Goal: Information Seeking & Learning: Understand process/instructions

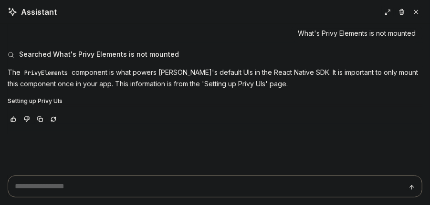
type textarea "*"
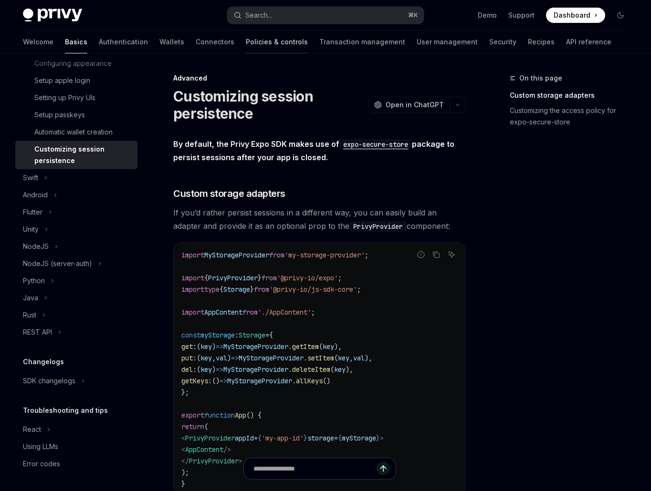
click at [246, 40] on link "Policies & controls" at bounding box center [277, 42] width 62 height 23
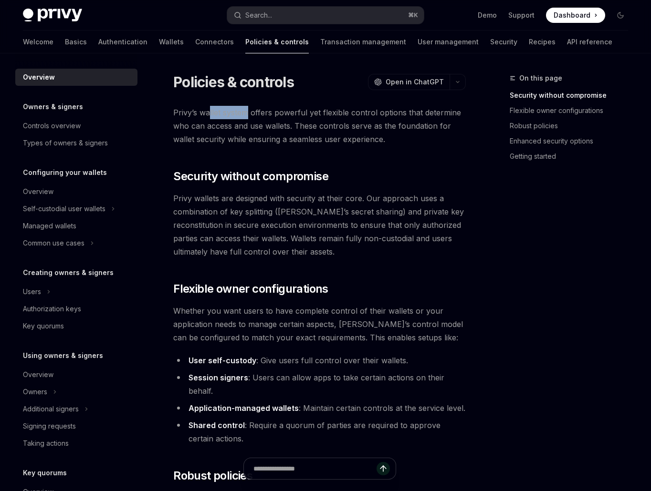
drag, startPoint x: 243, startPoint y: 116, endPoint x: 209, endPoint y: 115, distance: 33.4
click at [209, 115] on span "Privy’s wallet system offers powerful yet flexible control options that determi…" at bounding box center [319, 126] width 292 height 40
copy span "llet system"
click at [255, 117] on span "Privy’s wallet system offers powerful yet flexible control options that determi…" at bounding box center [319, 126] width 292 height 40
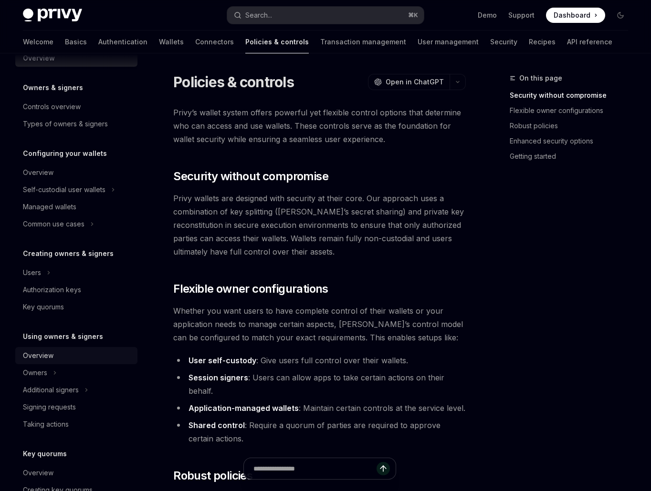
scroll to position [14, 0]
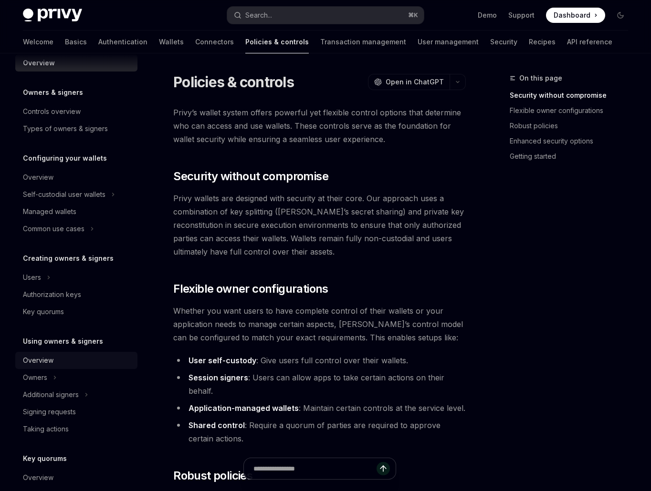
click at [57, 353] on link "Overview" at bounding box center [76, 360] width 122 height 17
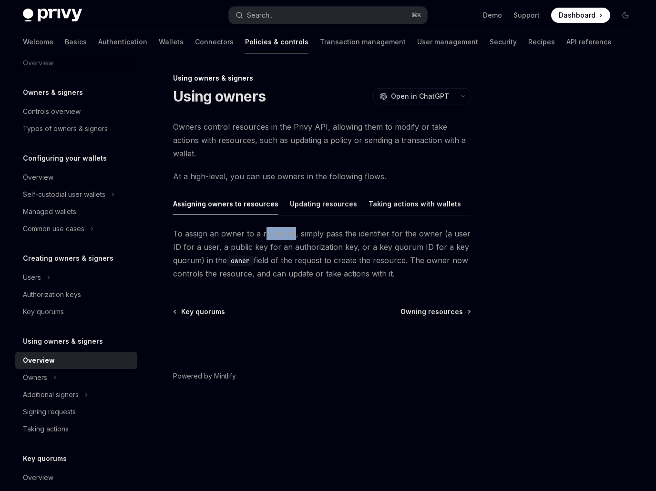
drag, startPoint x: 291, startPoint y: 220, endPoint x: 265, endPoint y: 218, distance: 25.9
click at [265, 227] on span "To assign an owner to a resource, simply pass the identifier for the owner (a u…" at bounding box center [322, 253] width 298 height 53
copy span "esource"
click at [315, 227] on span "To assign an owner to a resource, simply pass the identifier for the owner (a u…" at bounding box center [322, 253] width 298 height 53
click at [328, 193] on div "Updating resources" at bounding box center [323, 204] width 67 height 22
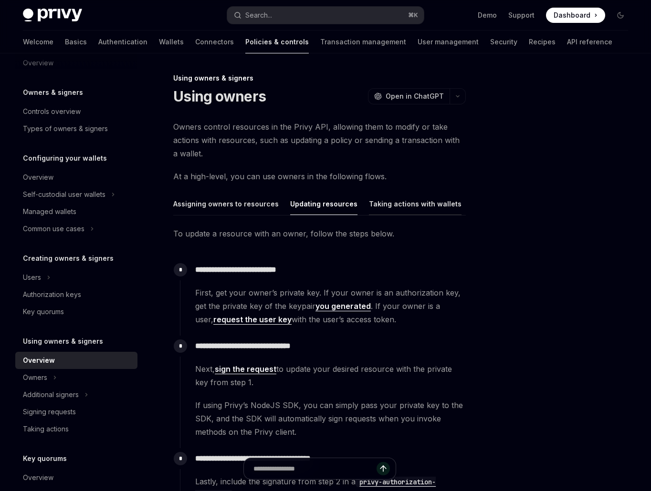
click at [413, 212] on div "Taking actions with wallets" at bounding box center [415, 204] width 93 height 22
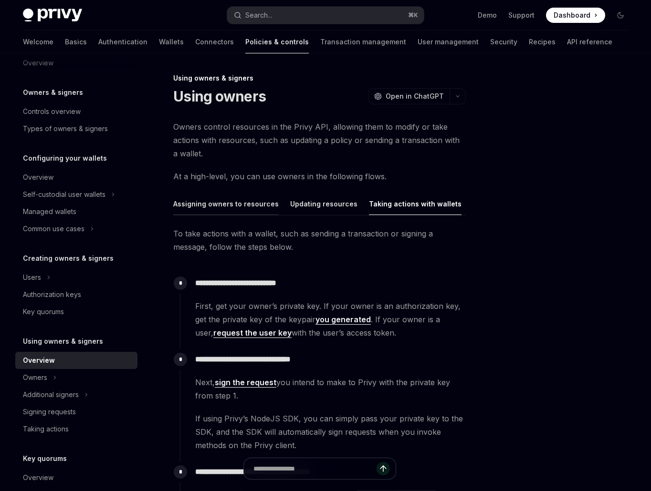
click at [237, 203] on div "Assigning owners to resources" at bounding box center [225, 204] width 105 height 22
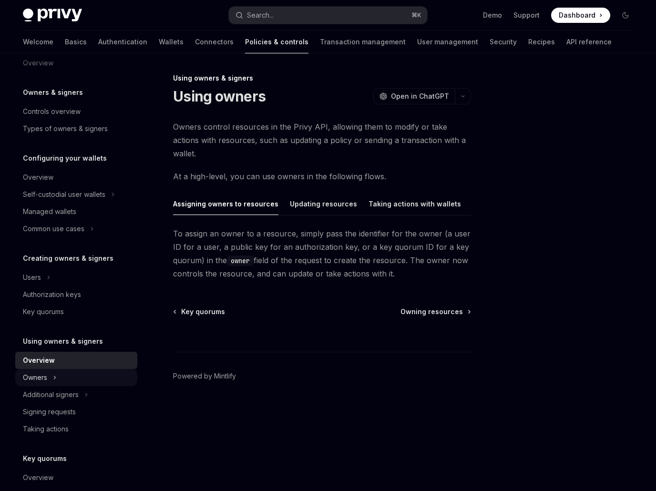
click at [89, 374] on button "Owners" at bounding box center [76, 377] width 122 height 17
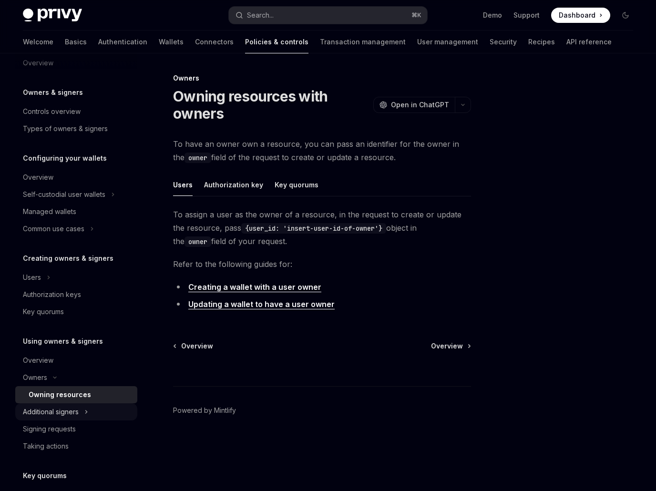
click at [73, 413] on div "Additional signers" at bounding box center [51, 411] width 56 height 11
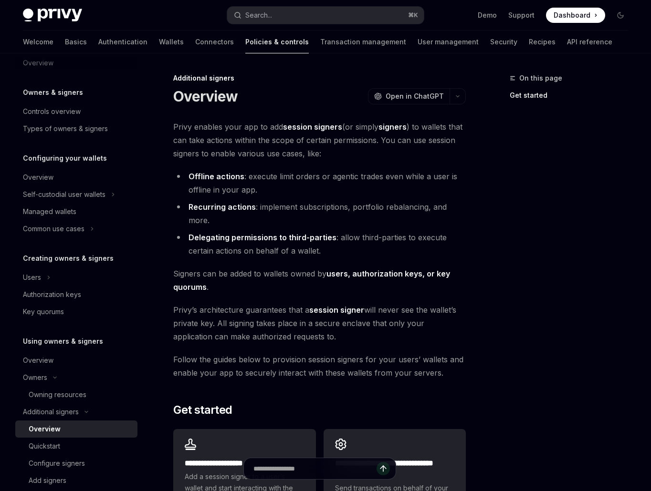
scroll to position [45, 0]
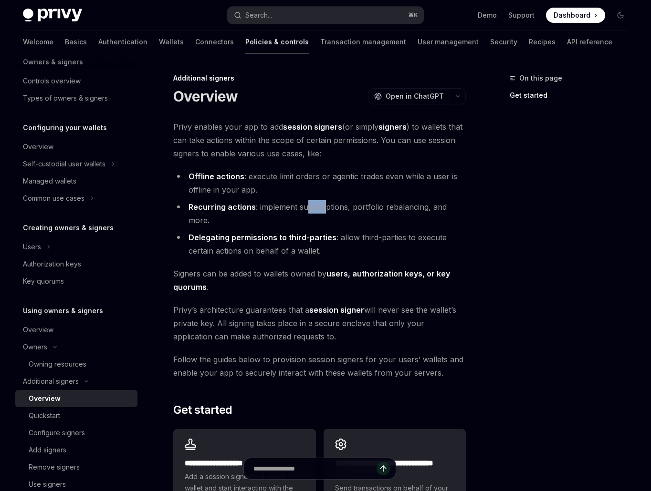
drag, startPoint x: 322, startPoint y: 204, endPoint x: 308, endPoint y: 205, distance: 14.3
click at [308, 205] on li "Recurring actions : implement subscriptions, portfolio rebalancing, and more." at bounding box center [319, 213] width 292 height 27
click at [332, 199] on ul "Offline actions : execute limit orders or agentic trades even while a user is o…" at bounding box center [319, 214] width 292 height 88
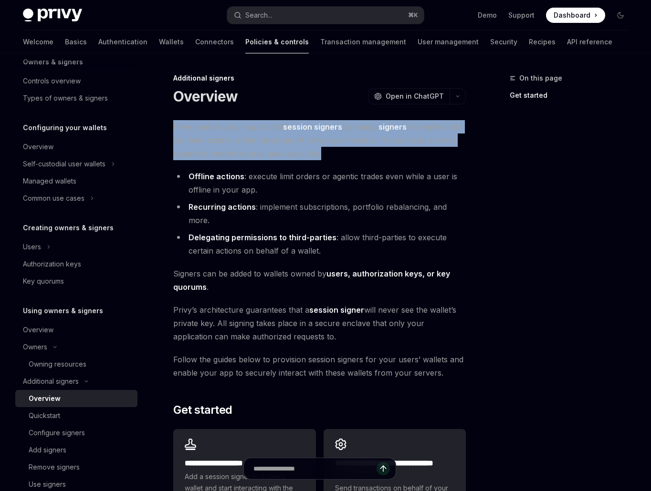
drag, startPoint x: 340, startPoint y: 154, endPoint x: 324, endPoint y: 117, distance: 39.8
click at [324, 117] on div "**********" at bounding box center [229, 372] width 475 height 601
click at [318, 109] on div at bounding box center [318, 109] width 0 height 0
click at [328, 112] on div "**********" at bounding box center [229, 372] width 475 height 601
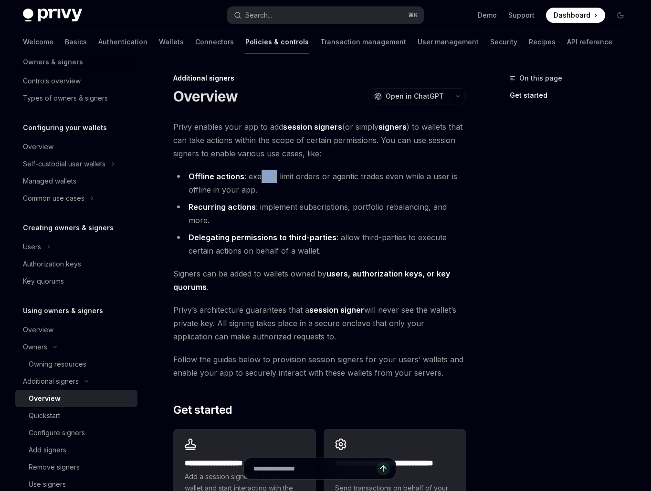
drag, startPoint x: 274, startPoint y: 176, endPoint x: 260, endPoint y: 177, distance: 14.4
click at [260, 176] on li "Offline actions : execute limit orders or agentic trades even while a user is o…" at bounding box center [319, 183] width 292 height 27
copy li "cute"
click at [286, 179] on li "Offline actions : execute limit orders or agentic trades even while a user is o…" at bounding box center [319, 183] width 292 height 27
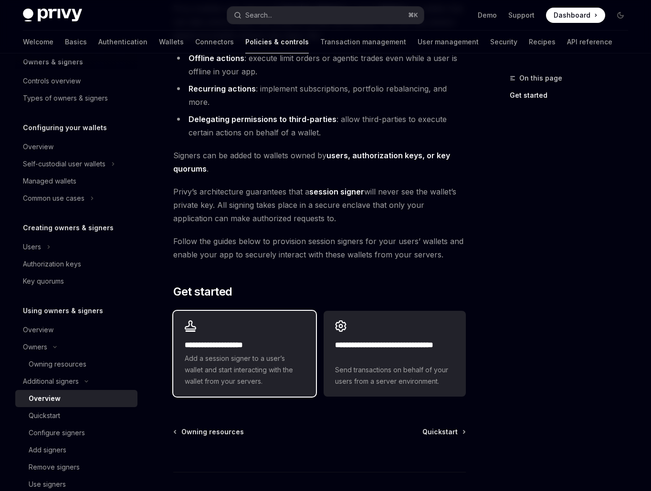
click at [279, 362] on span "Add a session signer to a user’s wallet and start interacting with the wallet f…" at bounding box center [244, 370] width 119 height 34
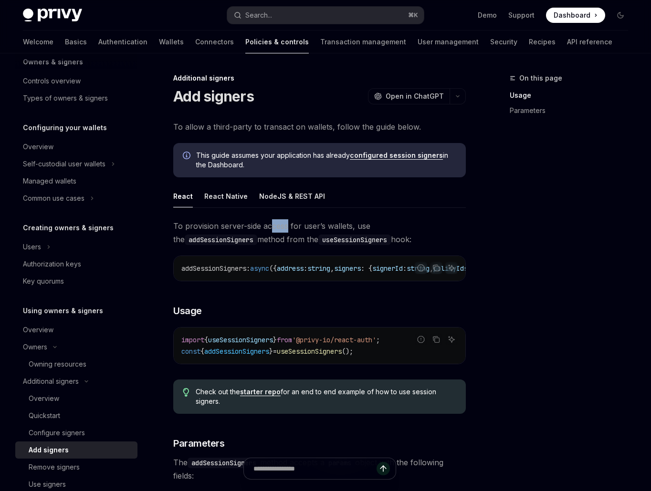
drag, startPoint x: 285, startPoint y: 223, endPoint x: 270, endPoint y: 223, distance: 14.8
click at [270, 223] on span "To provision server-side access for user’s wallets, use the addSessionSigners m…" at bounding box center [319, 232] width 292 height 27
copy span "cess"
click at [282, 221] on span "To provision server-side access for user’s wallets, use the addSessionSigners m…" at bounding box center [319, 232] width 292 height 27
click at [234, 199] on div "React Native" at bounding box center [225, 196] width 43 height 22
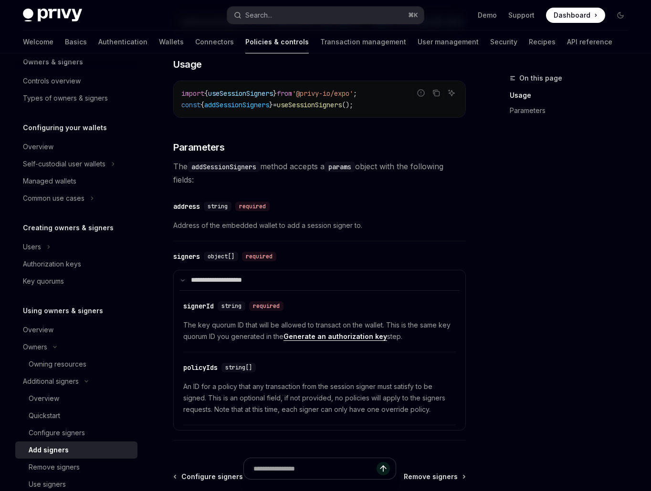
scroll to position [274, 0]
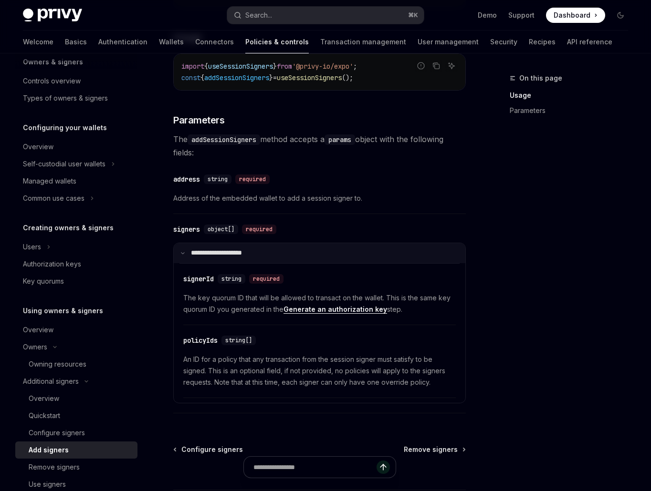
click at [186, 257] on summary "**********" at bounding box center [319, 253] width 291 height 20
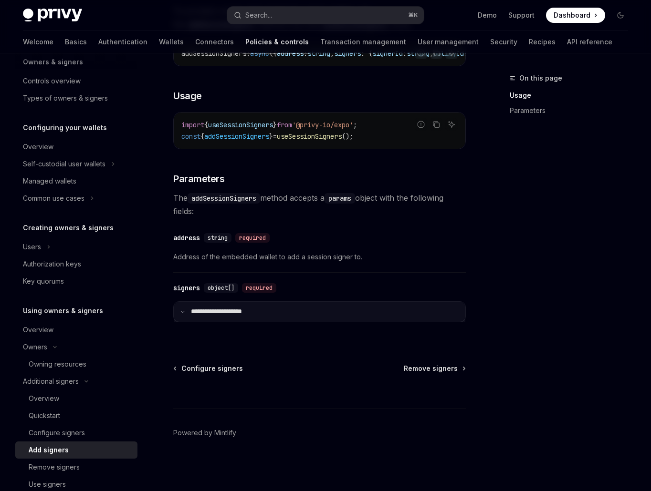
click at [187, 307] on summary "**********" at bounding box center [319, 312] width 291 height 20
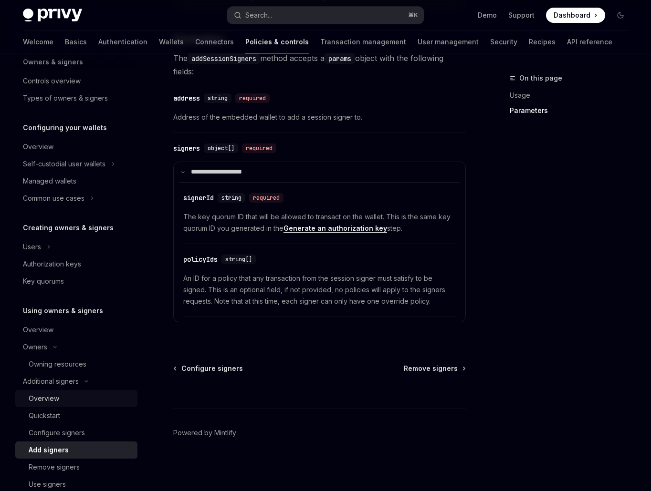
scroll to position [149, 0]
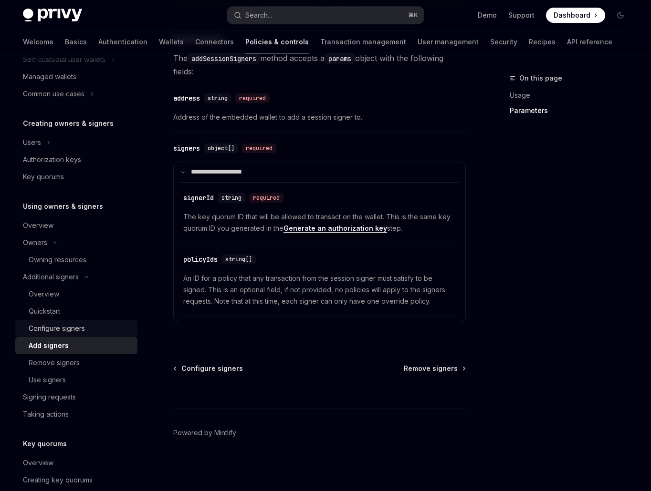
click at [92, 327] on div "Configure signers" at bounding box center [80, 328] width 103 height 11
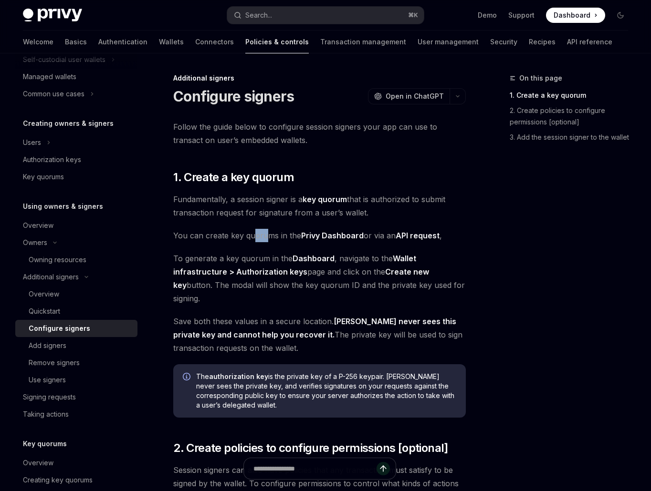
drag, startPoint x: 262, startPoint y: 235, endPoint x: 257, endPoint y: 234, distance: 5.4
click at [252, 235] on span "You can create key quorums in the Privy Dashboard or via an API request ," at bounding box center [319, 235] width 292 height 13
copy span "oru"
click at [262, 232] on span "You can create key quorums in the Privy Dashboard or via an API request ," at bounding box center [319, 235] width 292 height 13
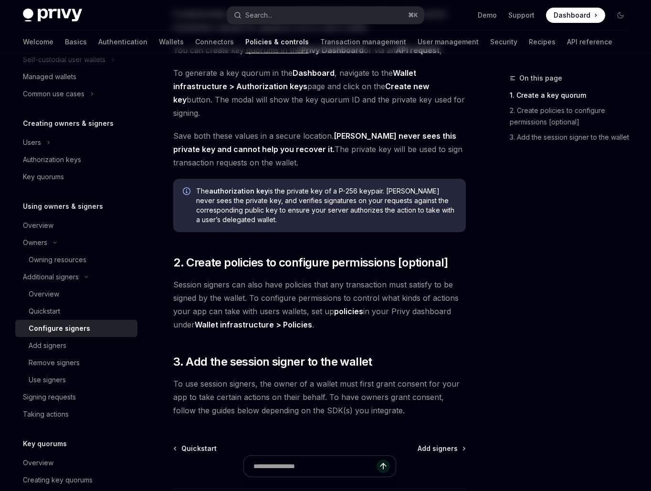
scroll to position [265, 0]
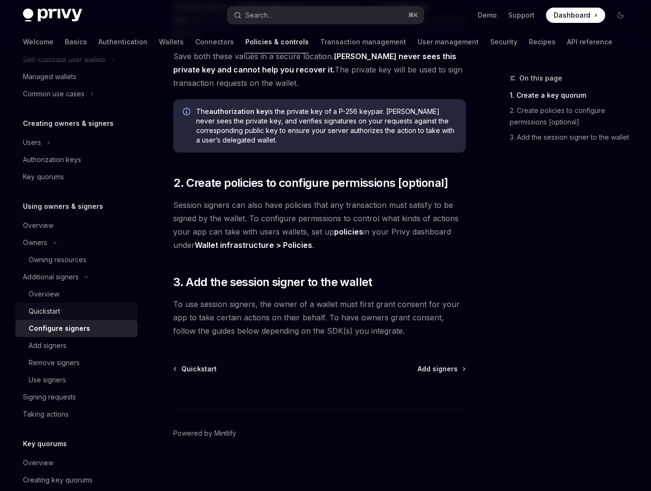
click at [89, 314] on div "Quickstart" at bounding box center [80, 311] width 103 height 11
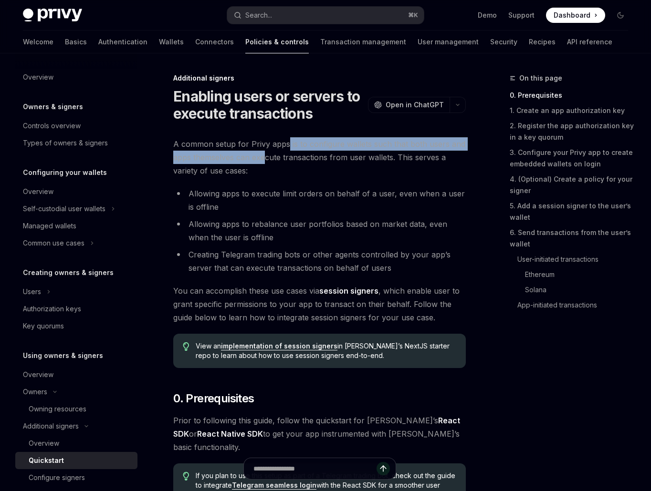
click at [262, 151] on span "A common setup for Privy apps is to configure wallets such that both users and …" at bounding box center [319, 157] width 292 height 40
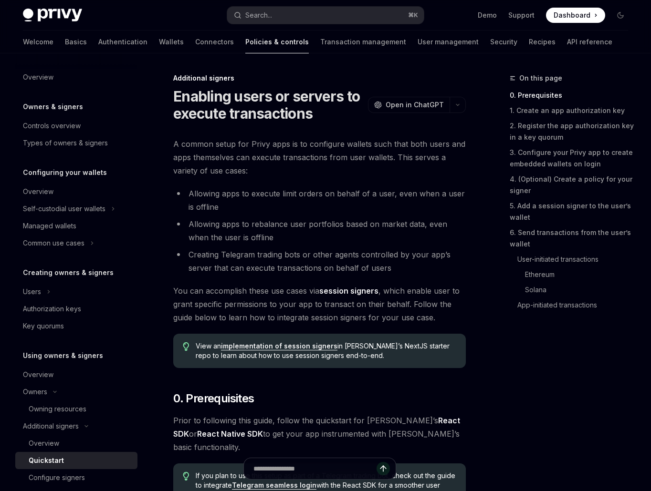
click at [309, 149] on span "A common setup for Privy apps is to configure wallets such that both users and …" at bounding box center [319, 157] width 292 height 40
click at [280, 145] on span "A common setup for Privy apps is to configure wallets such that both users and …" at bounding box center [319, 157] width 292 height 40
copy span "ps is to c"
click at [321, 147] on span "A common setup for Privy apps is to configure wallets such that both users and …" at bounding box center [319, 157] width 292 height 40
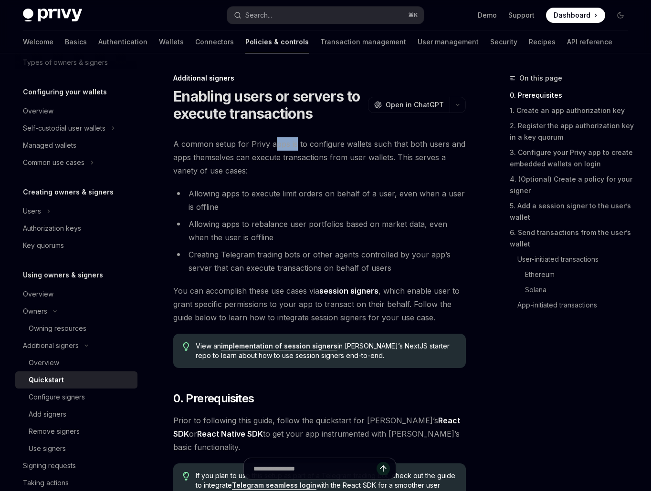
drag, startPoint x: 288, startPoint y: 145, endPoint x: 274, endPoint y: 143, distance: 13.5
click at [273, 144] on span "A common setup for Privy apps is to configure wallets such that both users and …" at bounding box center [319, 157] width 292 height 40
copy span "pps is"
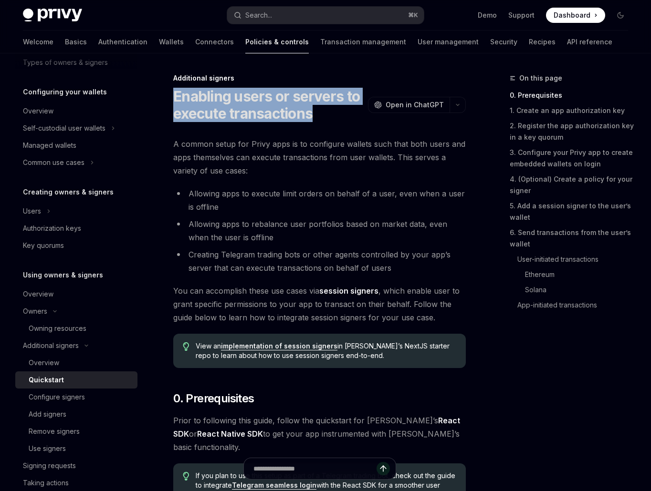
drag, startPoint x: 318, startPoint y: 91, endPoint x: 321, endPoint y: 80, distance: 11.3
click at [320, 80] on div "Additional signers Enabling users or servers to execute transactions OpenAI Ope…" at bounding box center [319, 97] width 292 height 49
click at [314, 61] on div at bounding box center [314, 61] width 0 height 0
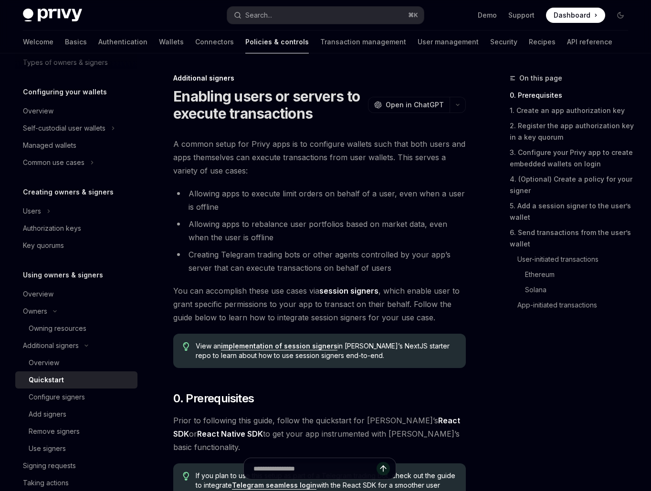
click at [307, 81] on div "Additional signers" at bounding box center [319, 78] width 292 height 10
drag, startPoint x: 243, startPoint y: 145, endPoint x: 219, endPoint y: 145, distance: 24.3
click at [219, 145] on span "A common setup for Privy apps is to configure wallets such that both users and …" at bounding box center [319, 157] width 292 height 40
copy span "etup for"
click at [220, 197] on li "Allowing apps to execute limit orders on behalf of a user, even when a user is …" at bounding box center [319, 200] width 292 height 27
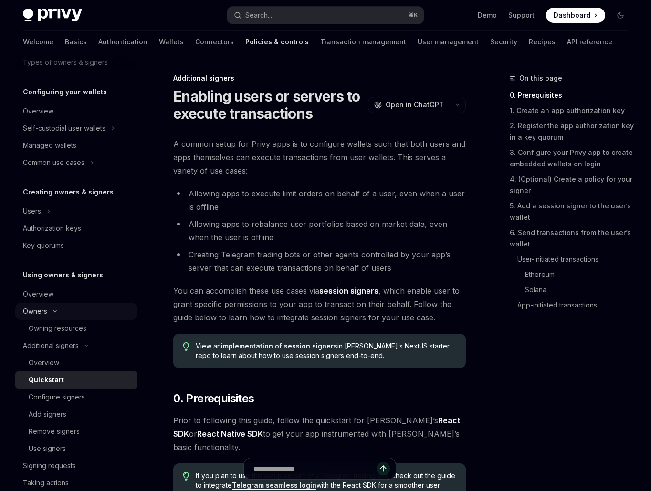
click at [57, 312] on icon "Toggle Owners section" at bounding box center [54, 312] width 11 height 4
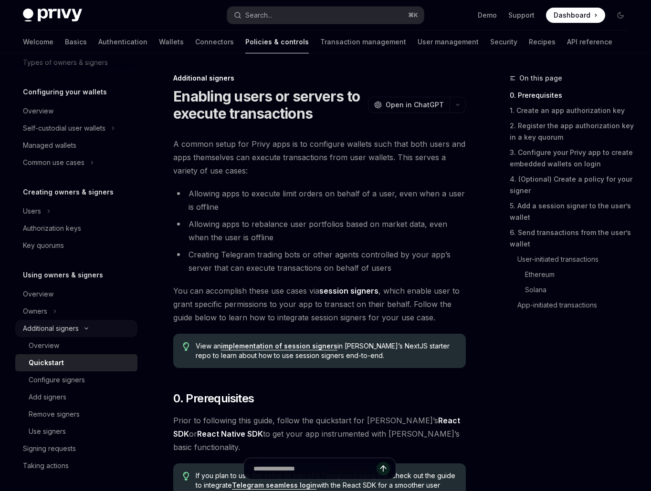
click at [88, 328] on icon "Toggle Additional signers section" at bounding box center [86, 328] width 3 height 1
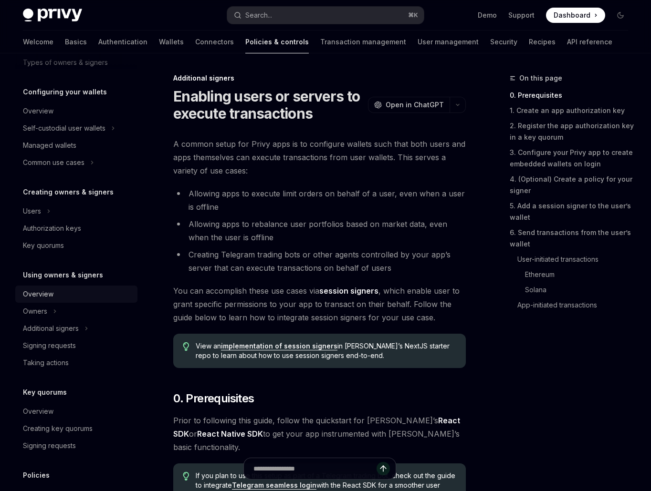
click at [72, 294] on div "Overview" at bounding box center [77, 294] width 109 height 11
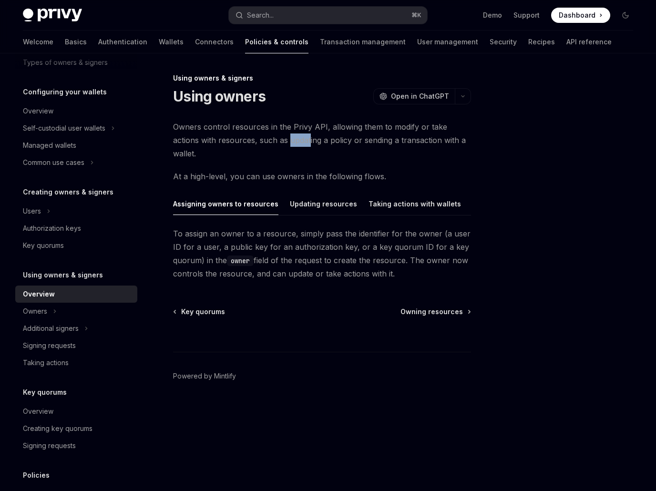
click at [261, 138] on span "Owners control resources in the Privy API, allowing them to modify or take acti…" at bounding box center [322, 140] width 298 height 40
copy span "updat"
click at [287, 135] on span "Owners control resources in the Privy API, allowing them to modify or take acti…" at bounding box center [322, 140] width 298 height 40
drag, startPoint x: 286, startPoint y: 228, endPoint x: 270, endPoint y: 228, distance: 15.3
click at [270, 228] on span "To assign an owner to a resource, simply pass the identifier for the owner (a u…" at bounding box center [322, 253] width 298 height 53
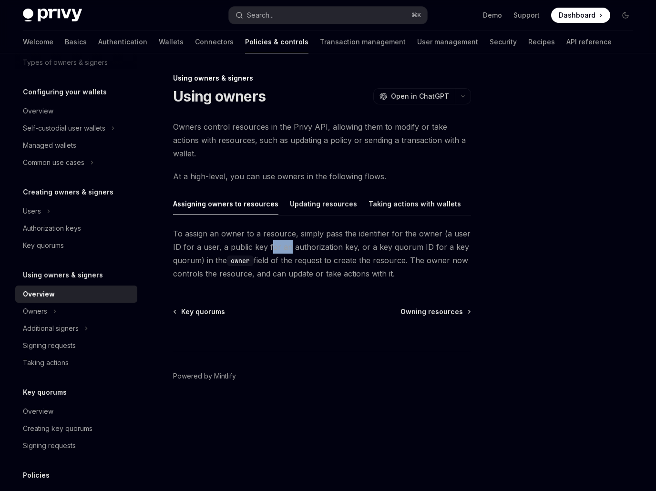
copy span "or an"
click at [311, 228] on span "To assign an owner to a resource, simply pass the identifier for the owner (a u…" at bounding box center [322, 253] width 298 height 53
click at [47, 286] on link "Overview" at bounding box center [76, 294] width 122 height 17
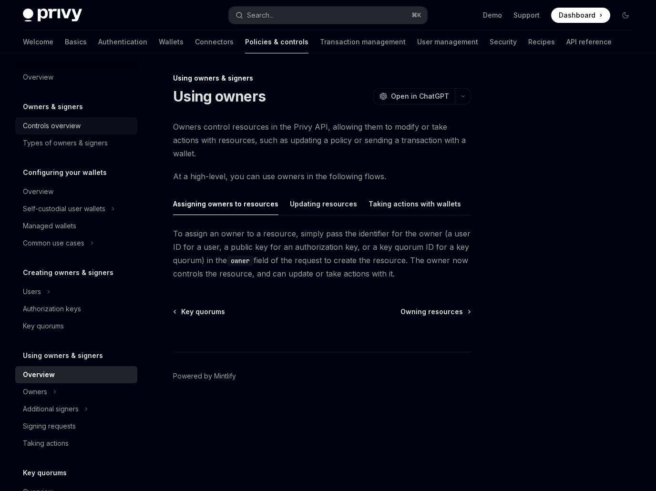
click at [90, 128] on div "Controls overview" at bounding box center [77, 125] width 109 height 11
type textarea "*"
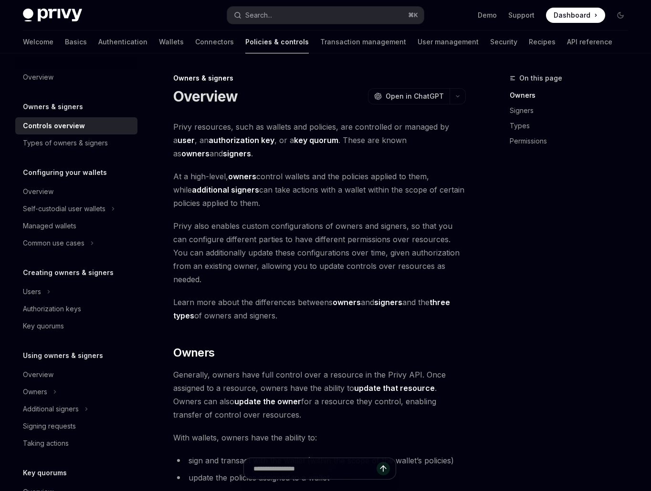
click at [89, 108] on div "Owners & signers" at bounding box center [76, 106] width 122 height 11
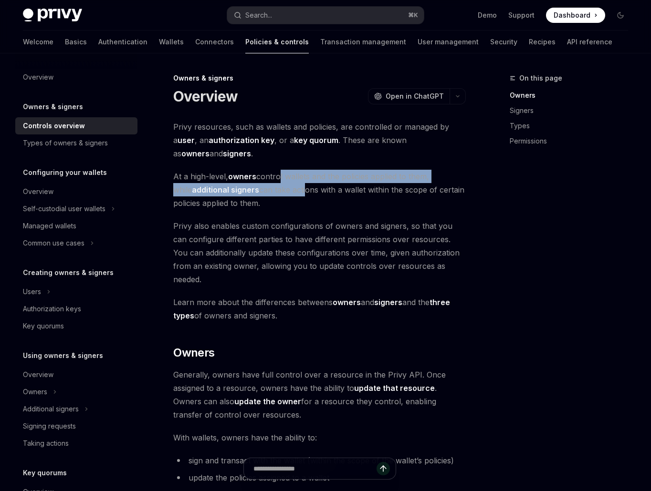
click at [277, 181] on span "At a high-level, owners control wallets and the policies applied to them, while…" at bounding box center [319, 190] width 292 height 40
click at [301, 182] on span "At a high-level, owners control wallets and the policies applied to them, while…" at bounding box center [319, 190] width 292 height 40
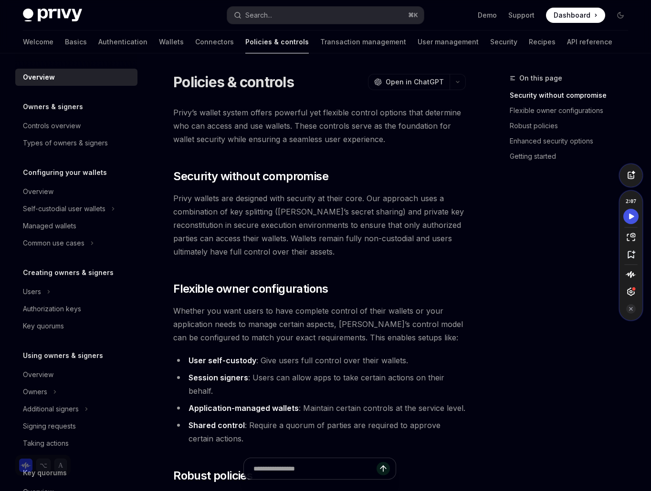
click at [626, 221] on button "Speechify play button" at bounding box center [630, 216] width 15 height 15
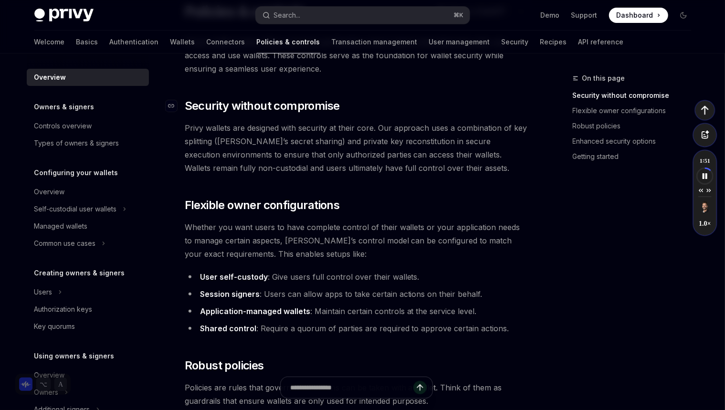
scroll to position [52, 0]
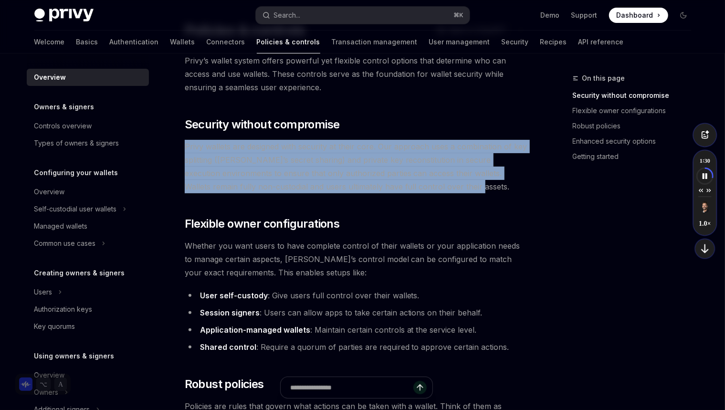
drag, startPoint x: 531, startPoint y: 181, endPoint x: 516, endPoint y: 132, distance: 51.6
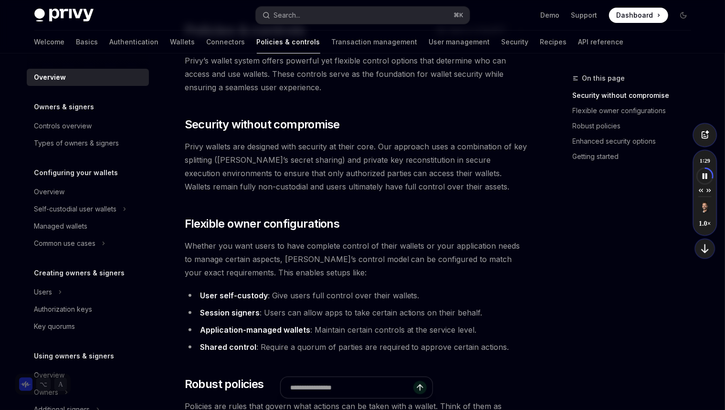
click at [582, 236] on div "On this page Security without compromise Flexible owner configurations Robust p…" at bounding box center [625, 240] width 145 height 337
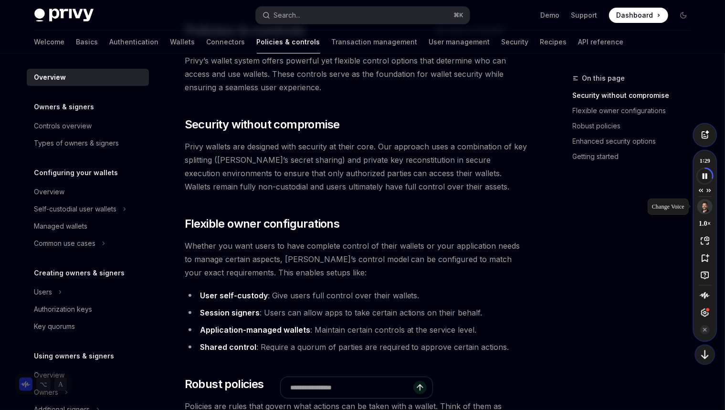
click at [650, 207] on img "Speechify voice menu" at bounding box center [704, 206] width 12 height 12
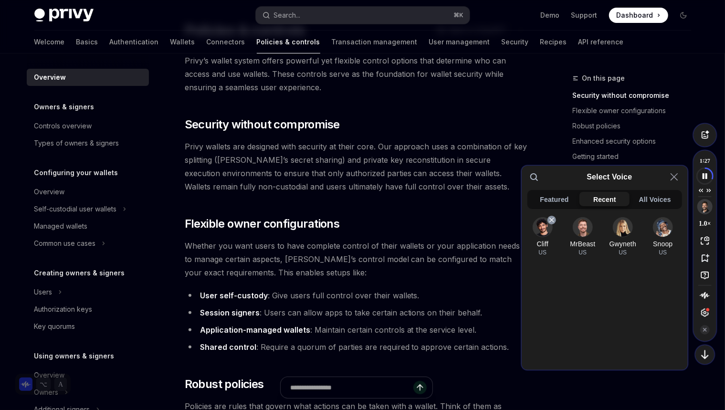
click at [549, 230] on img at bounding box center [542, 226] width 19 height 19
click at [650, 177] on icon at bounding box center [673, 176] width 11 height 11
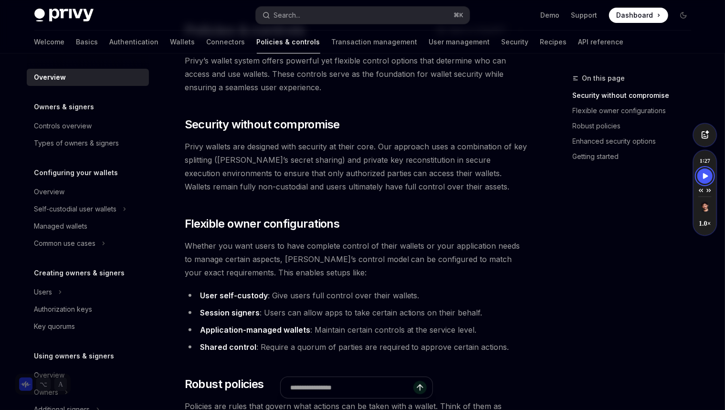
scroll to position [103, 0]
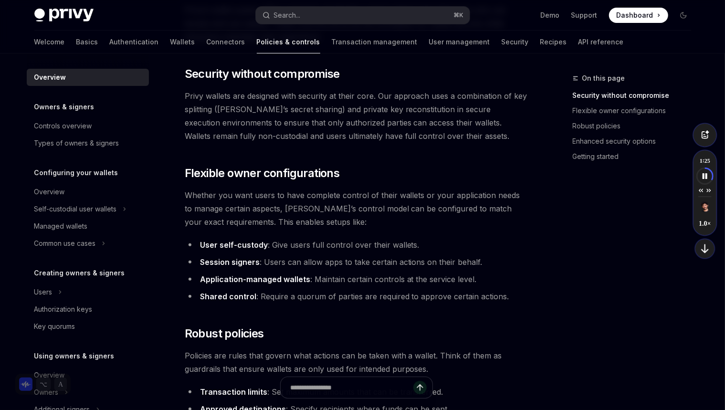
click at [572, 259] on div "On this page Security without compromise Flexible owner configurations Robust p…" at bounding box center [625, 240] width 145 height 337
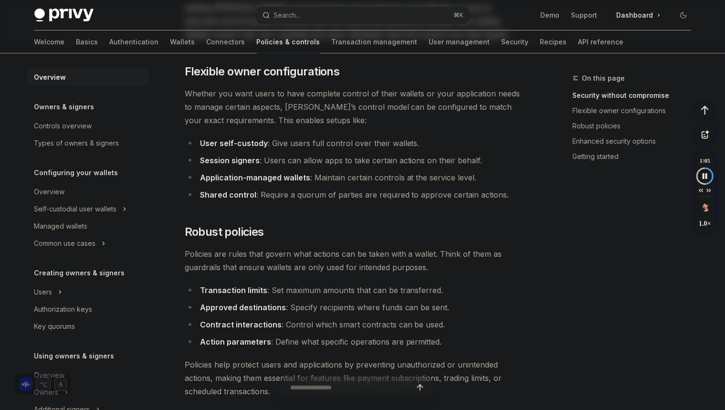
scroll to position [200, 0]
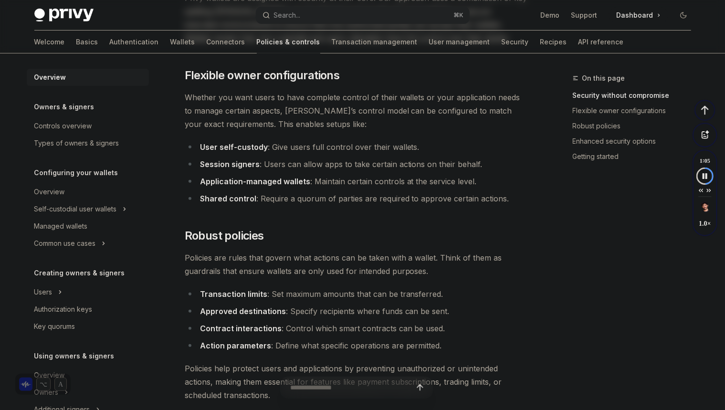
type textarea "*"
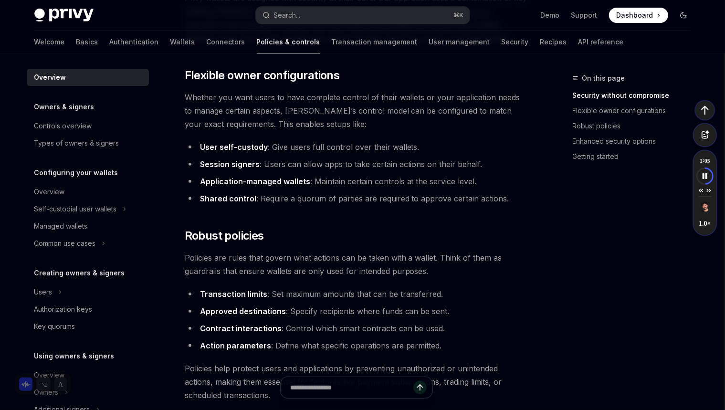
click at [650, 10] on button "Toggle dark mode" at bounding box center [682, 15] width 15 height 15
click at [650, 12] on icon "Toggle dark mode" at bounding box center [683, 15] width 8 height 8
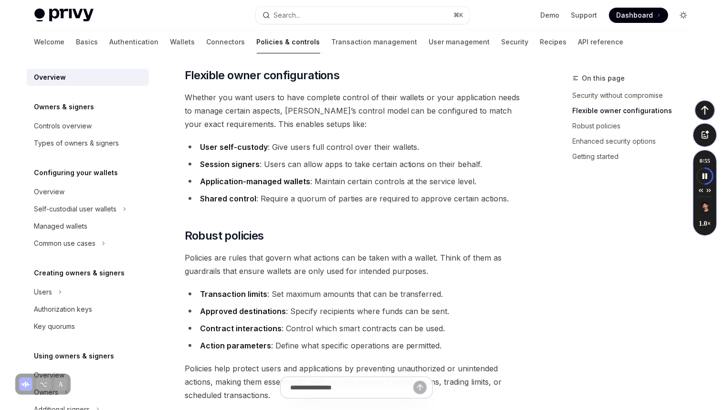
click at [650, 12] on icon "Toggle dark mode" at bounding box center [683, 15] width 8 height 8
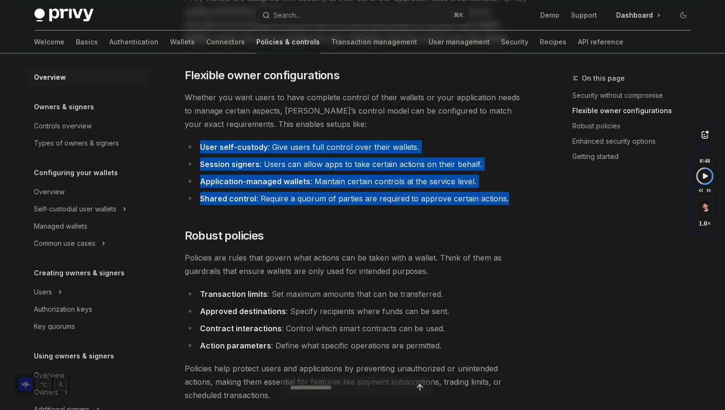
drag, startPoint x: 531, startPoint y: 201, endPoint x: 465, endPoint y: 134, distance: 94.4
copy ul "User self-custody : Give users full control over their wallets. Session signers…"
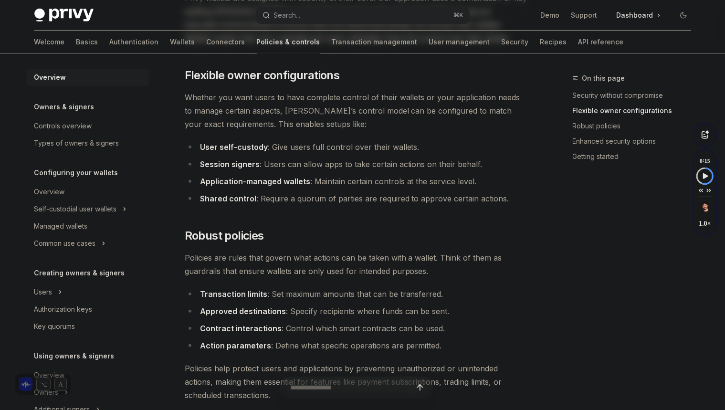
drag, startPoint x: 538, startPoint y: 213, endPoint x: 532, endPoint y: 218, distance: 8.1
click at [334, 256] on span "Policies are rules that govern what actions can be taken with a wallet. Think o…" at bounding box center [357, 264] width 344 height 27
copy span "s can be"
click at [382, 243] on div "Privy’s wallet system offers powerful yet flexible control options that determi…" at bounding box center [357, 387] width 344 height 963
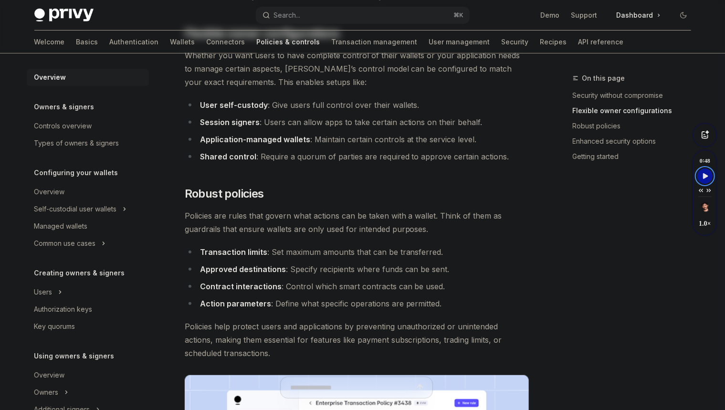
scroll to position [247, 0]
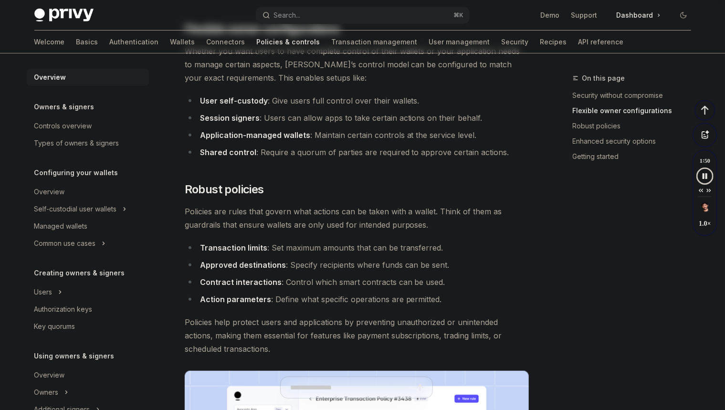
click at [277, 216] on span "Policies are rules that govern what actions can be taken with a wallet. Think o…" at bounding box center [357, 218] width 344 height 27
click at [269, 213] on span "Policies are rules that govern what actions can be taken with a wallet. Think o…" at bounding box center [357, 218] width 344 height 27
click at [274, 207] on span "Policies are rules that govern what actions can be taken with a wallet. Think o…" at bounding box center [357, 218] width 344 height 27
click at [183, 206] on div "Policies & controls OpenAI Open in ChatGPT OpenAI Open in ChatGPT Privy’s walle…" at bounding box center [267, 401] width 527 height 1150
click at [186, 208] on span "Policies are rules that govern what actions can be taken with a wallet. Think o…" at bounding box center [357, 218] width 344 height 27
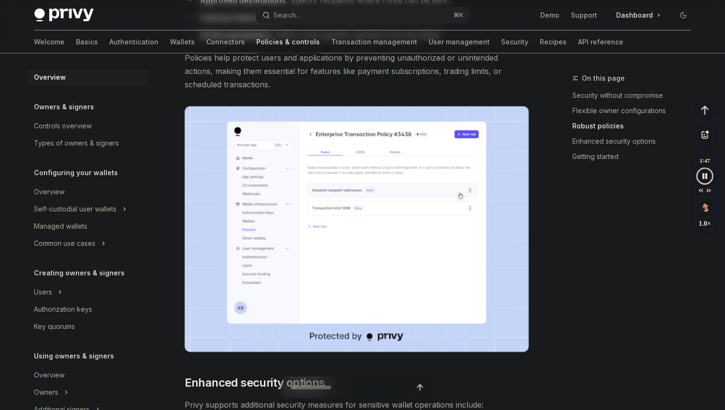
scroll to position [347, 0]
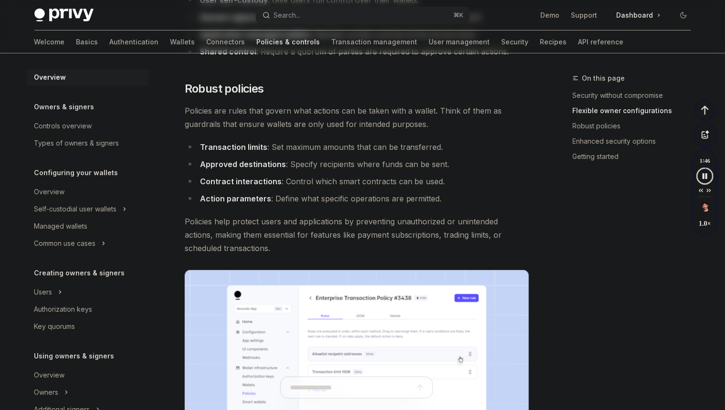
click at [228, 136] on div "Privy’s wallet system offers powerful yet flexible control options that determi…" at bounding box center [357, 240] width 344 height 963
click at [230, 124] on span "Policies are rules that govern what actions can be taken with a wallet. Think o…" at bounding box center [357, 117] width 344 height 27
click at [249, 147] on strong "Transaction limits" at bounding box center [233, 147] width 67 height 10
click at [272, 104] on span "Policies are rules that govern what actions can be taken with a wallet. Think o…" at bounding box center [357, 117] width 344 height 27
click at [226, 90] on span "Robust policies" at bounding box center [224, 88] width 79 height 15
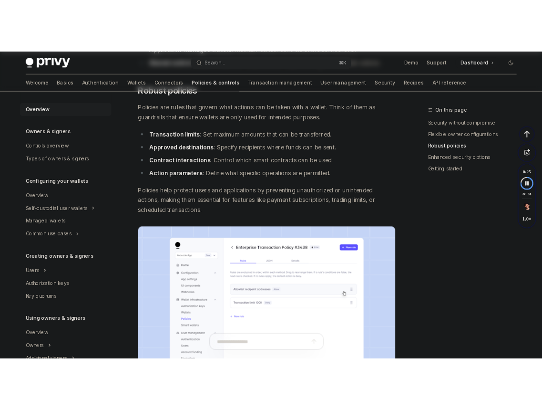
scroll to position [387, 0]
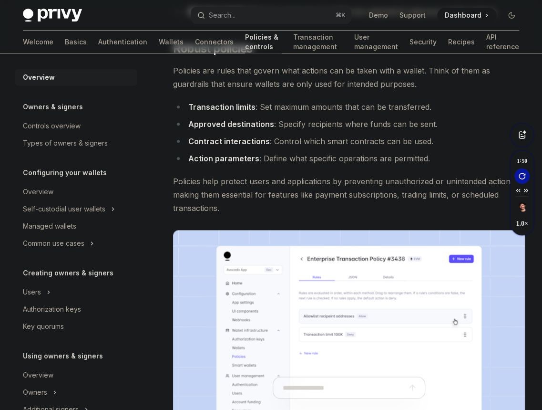
click at [304, 184] on span "Policies help protect users and applications by preventing unauthorized or unin…" at bounding box center [349, 195] width 352 height 40
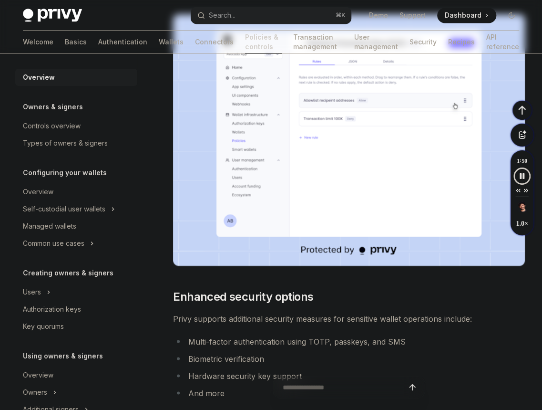
click at [249, 293] on span "Enhanced security options" at bounding box center [243, 296] width 140 height 15
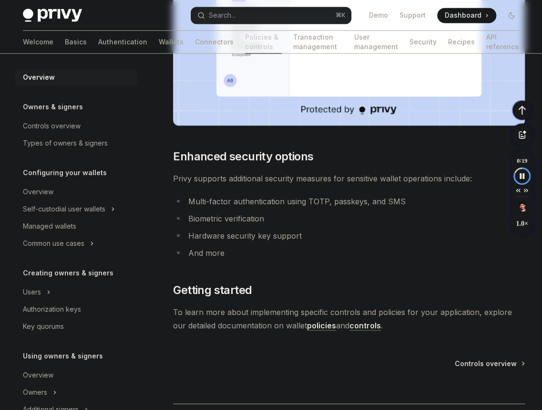
scroll to position [645, 0]
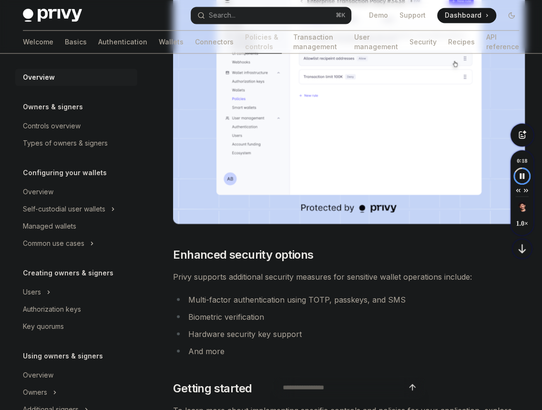
click at [250, 274] on span "Privy supports additional security measures for sensitive wallet operations inc…" at bounding box center [349, 275] width 352 height 13
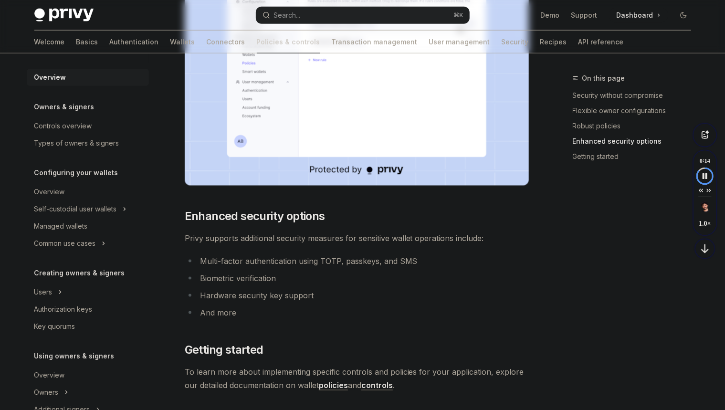
scroll to position [813, 0]
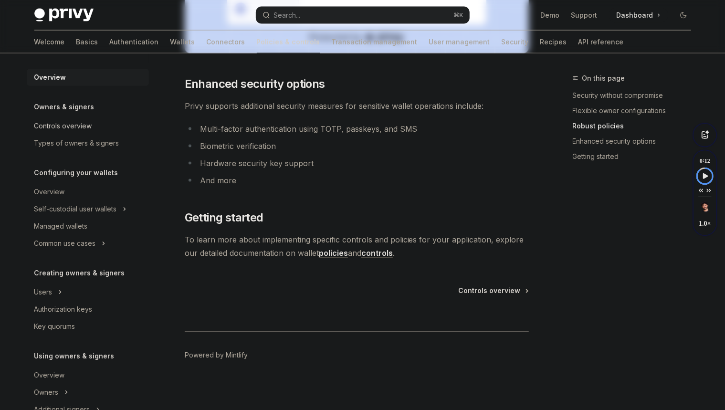
click at [84, 123] on div "Controls overview" at bounding box center [63, 125] width 58 height 11
type textarea "*"
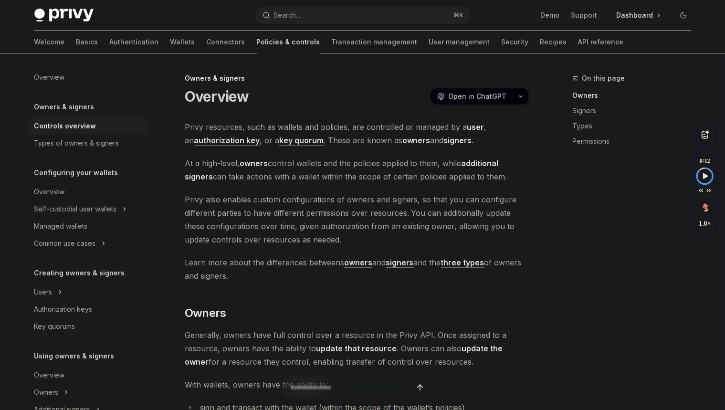
click at [704, 171] on button "Speechify play button" at bounding box center [704, 175] width 15 height 15
click at [377, 125] on span "Privy resources, such as wallets and policies, are controlled or managed by a u…" at bounding box center [357, 133] width 344 height 27
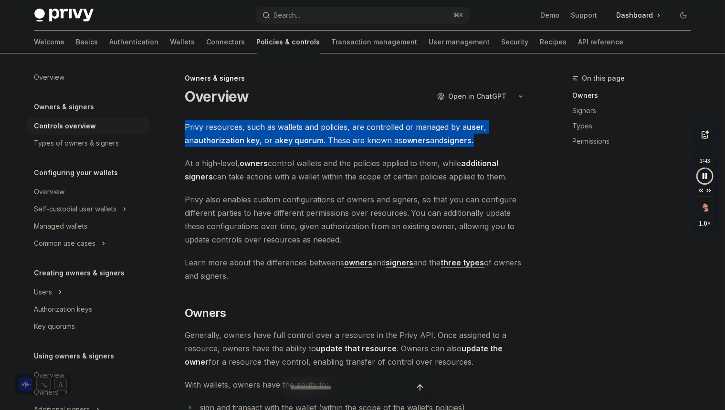
drag, startPoint x: 483, startPoint y: 123, endPoint x: 469, endPoint y: 113, distance: 16.4
click at [463, 109] on div at bounding box center [463, 109] width 0 height 0
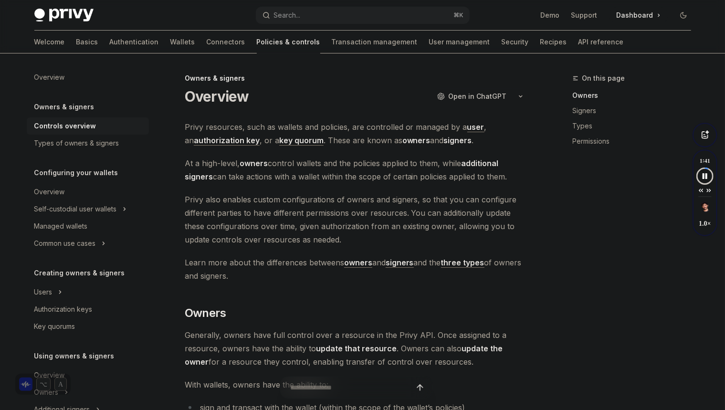
click at [562, 198] on div "On this page Owners Signers Types Permissions" at bounding box center [625, 240] width 145 height 337
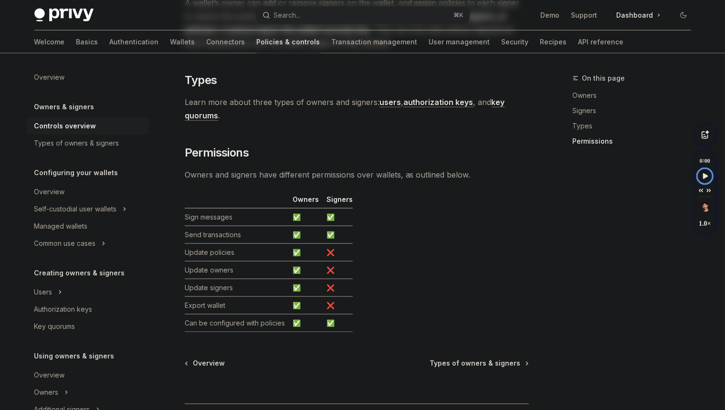
scroll to position [807, 0]
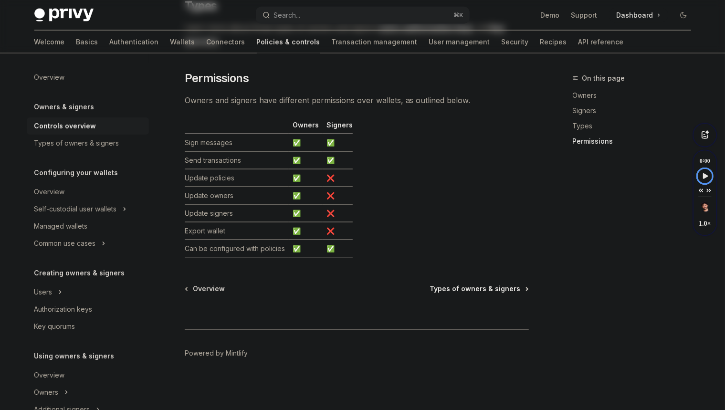
click at [473, 289] on span "Types of owners & signers" at bounding box center [475, 289] width 91 height 10
type textarea "*"
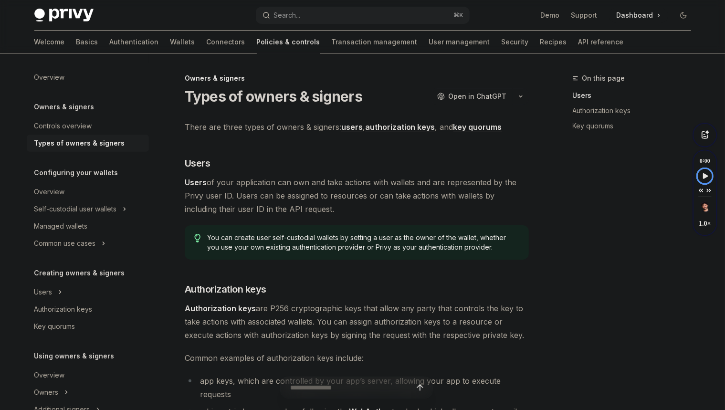
click at [416, 198] on span "Users of your application can own and take actions with wallets and are represe…" at bounding box center [357, 196] width 344 height 40
click at [707, 176] on icon "Speechify play button" at bounding box center [705, 176] width 5 height 6
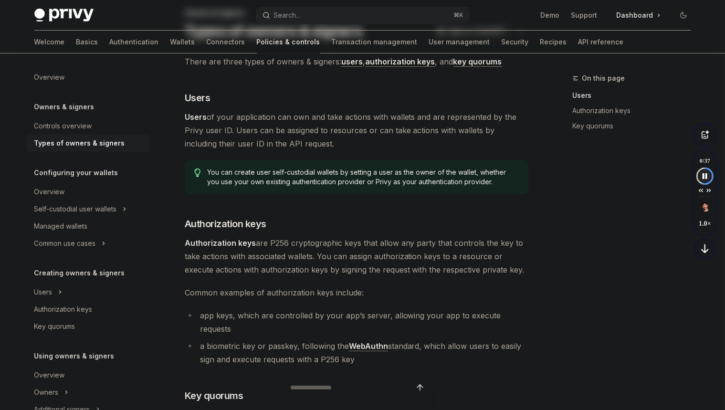
scroll to position [98, 0]
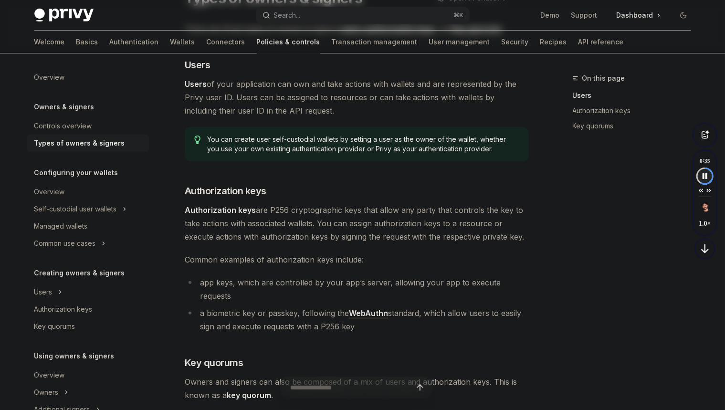
click at [349, 87] on span "Users of your application can own and take actions with wallets and are represe…" at bounding box center [357, 97] width 344 height 40
click at [303, 80] on span "Users of your application can own and take actions with wallets and are represe…" at bounding box center [357, 97] width 344 height 40
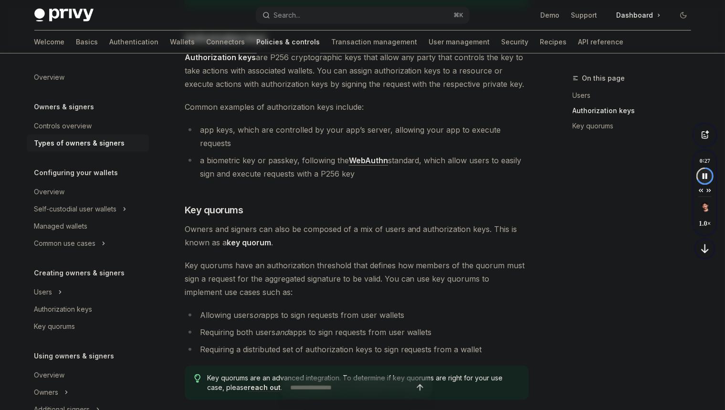
scroll to position [283, 0]
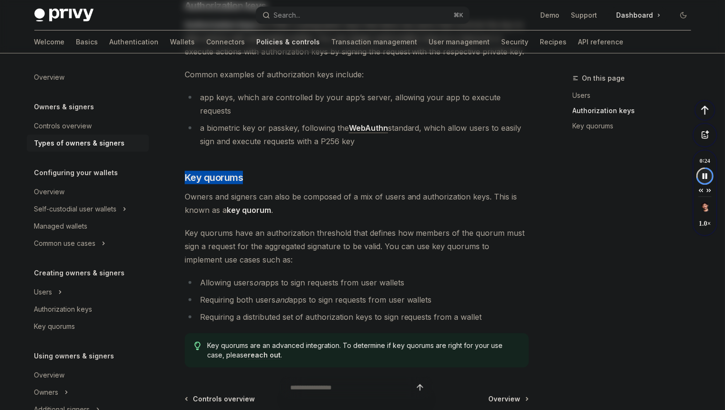
drag, startPoint x: 291, startPoint y: 160, endPoint x: 290, endPoint y: 155, distance: 5.9
click at [290, 155] on div "There are three types of owners & signers: users , authorization keys , and key…" at bounding box center [357, 102] width 344 height 530
copy span "Key quorums"
click at [584, 264] on div "On this page Users Authorization keys Key quorums" at bounding box center [625, 240] width 145 height 337
click at [564, 255] on div "On this page Users Authorization keys Key quorums" at bounding box center [625, 240] width 145 height 337
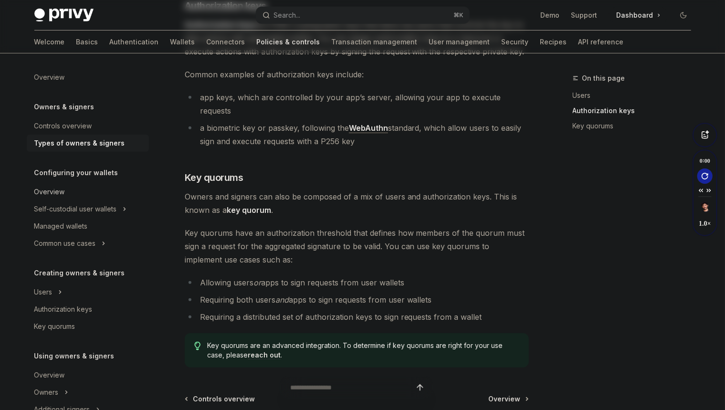
click at [79, 185] on link "Overview" at bounding box center [88, 191] width 122 height 17
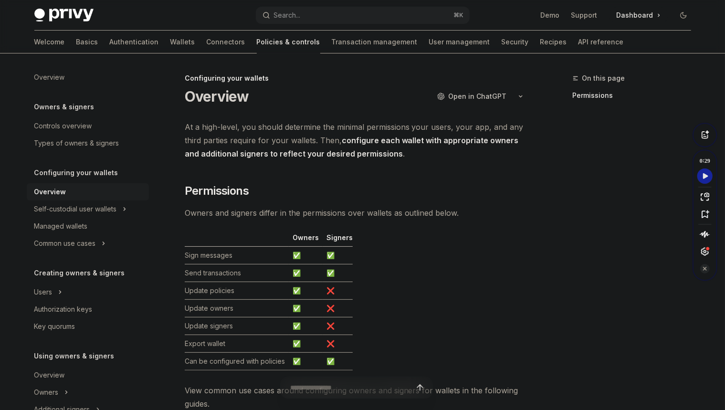
click at [705, 170] on button "Speechify play button" at bounding box center [704, 175] width 15 height 15
click at [332, 120] on div "**********" at bounding box center [267, 369] width 527 height 595
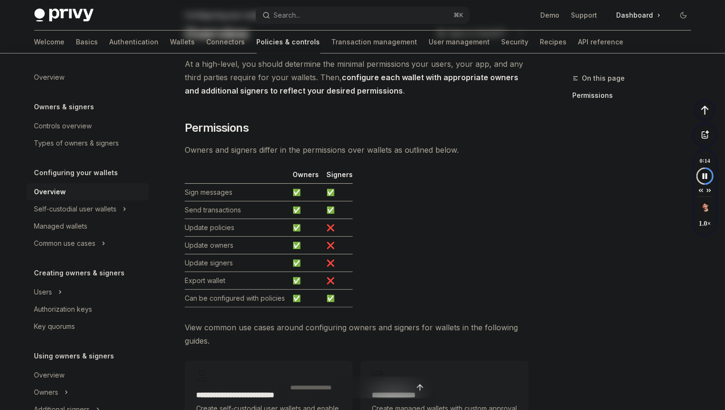
scroll to position [90, 0]
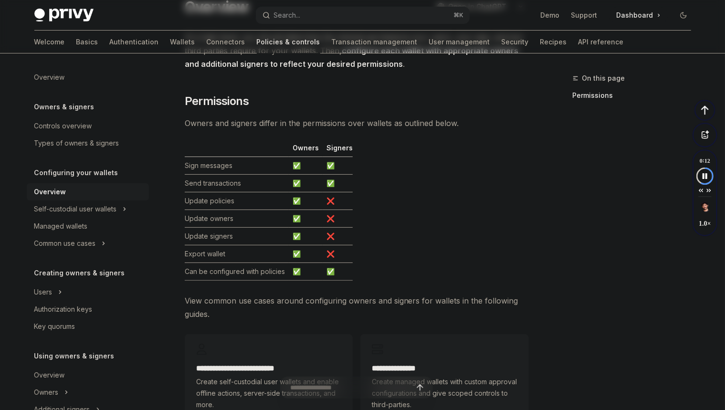
click at [207, 306] on span "View common use cases around configuring owners and signers for wallets in the …" at bounding box center [357, 307] width 344 height 27
click at [204, 300] on span "View common use cases around configuring owners and signers for wallets in the …" at bounding box center [357, 307] width 344 height 27
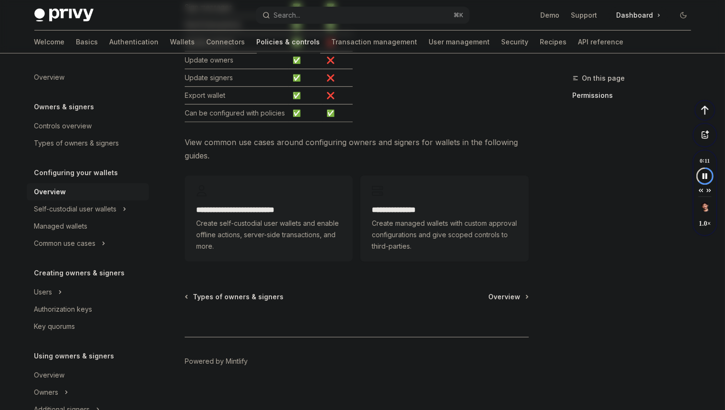
scroll to position [240, 0]
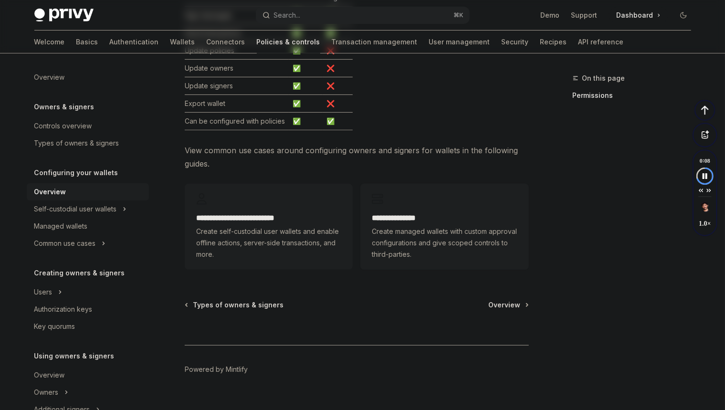
click at [415, 232] on span "Create managed wallets with custom approval configurations and give scoped cont…" at bounding box center [444, 243] width 145 height 34
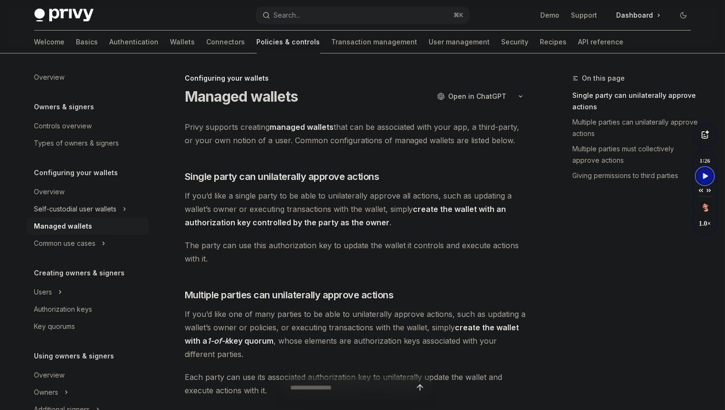
click at [96, 207] on div "Self-custodial user wallets" at bounding box center [75, 208] width 83 height 11
type textarea "*"
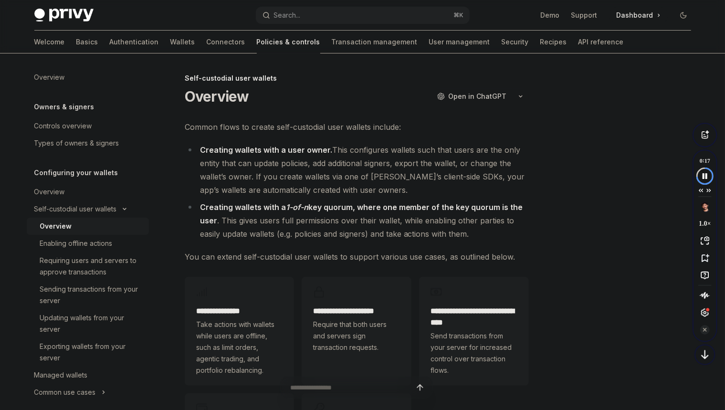
click at [580, 147] on div at bounding box center [625, 240] width 145 height 337
click at [705, 173] on icon "Speechify play button" at bounding box center [704, 176] width 13 height 9
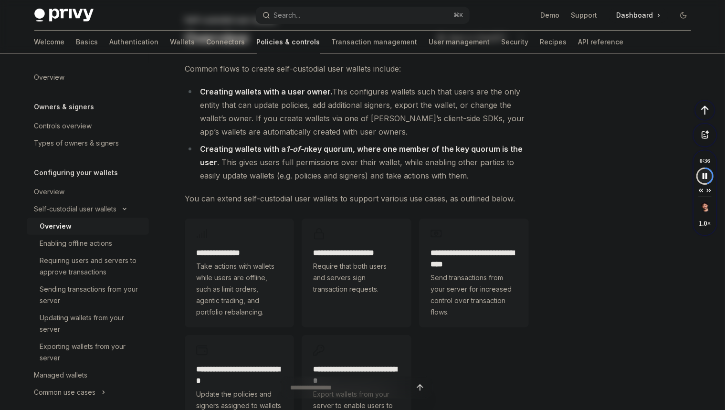
scroll to position [66, 0]
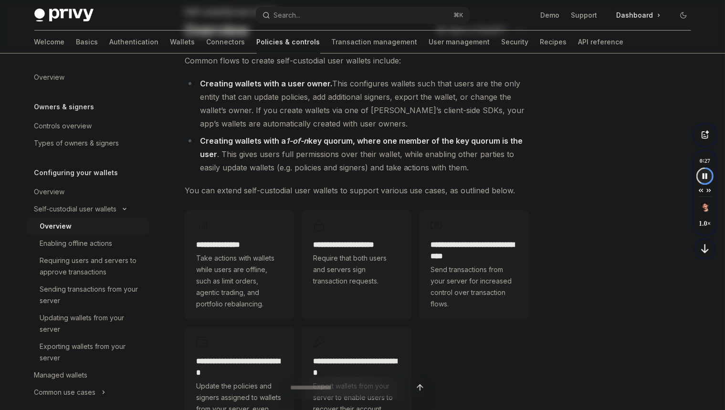
click at [575, 261] on div at bounding box center [625, 240] width 145 height 337
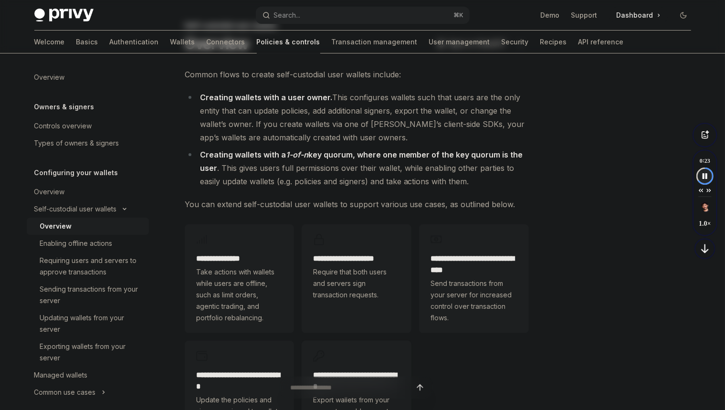
scroll to position [151, 0]
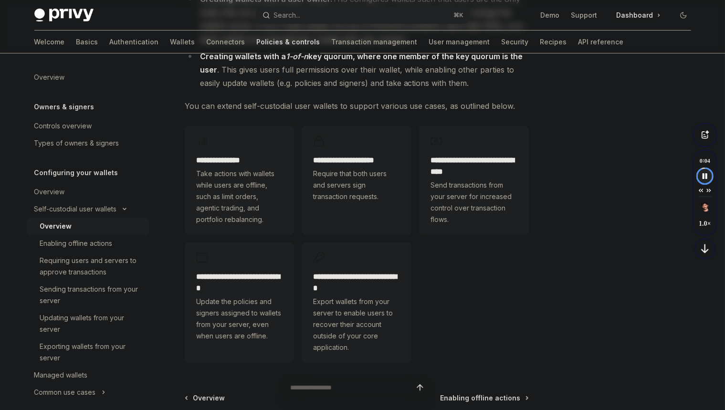
click at [539, 252] on div "**********" at bounding box center [363, 212] width 672 height 618
click at [119, 241] on div "Enabling offline actions" at bounding box center [91, 243] width 103 height 11
type textarea "*"
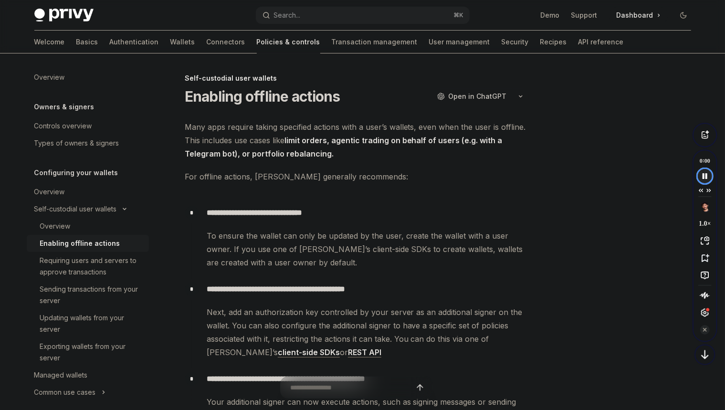
click at [628, 169] on div at bounding box center [625, 240] width 145 height 337
click at [704, 173] on icon "Speechify play button" at bounding box center [705, 176] width 5 height 6
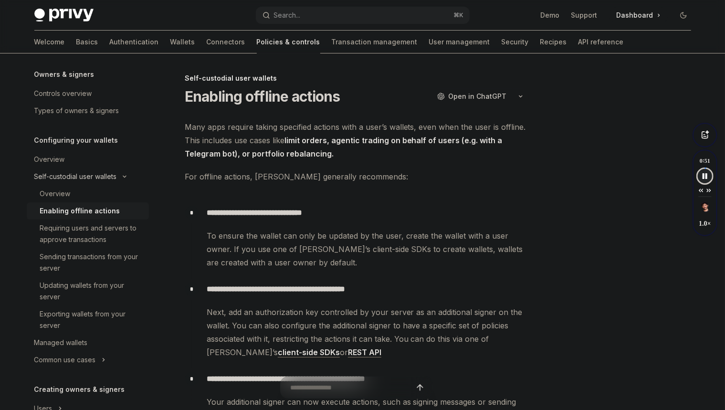
click at [126, 176] on icon "Toggle Self-custodial user wallets section" at bounding box center [124, 176] width 3 height 1
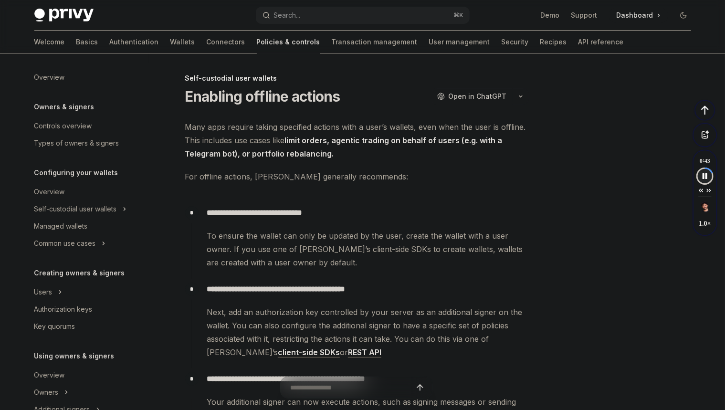
click at [559, 211] on div at bounding box center [625, 240] width 145 height 337
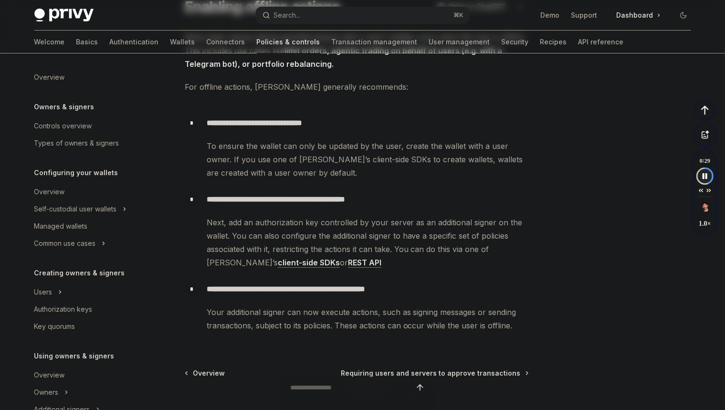
scroll to position [57, 0]
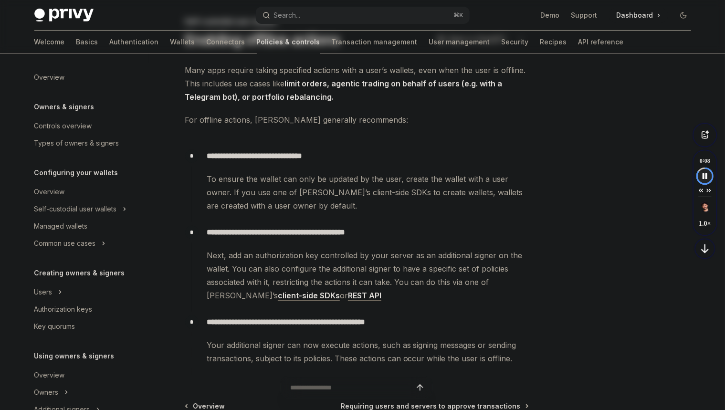
click at [425, 232] on p "**********" at bounding box center [367, 232] width 321 height 13
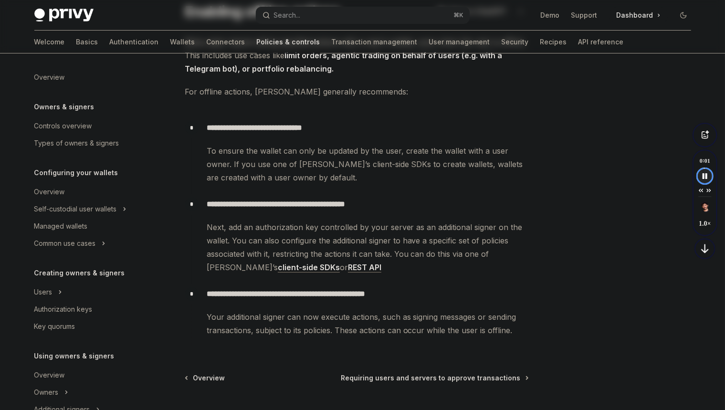
scroll to position [111, 0]
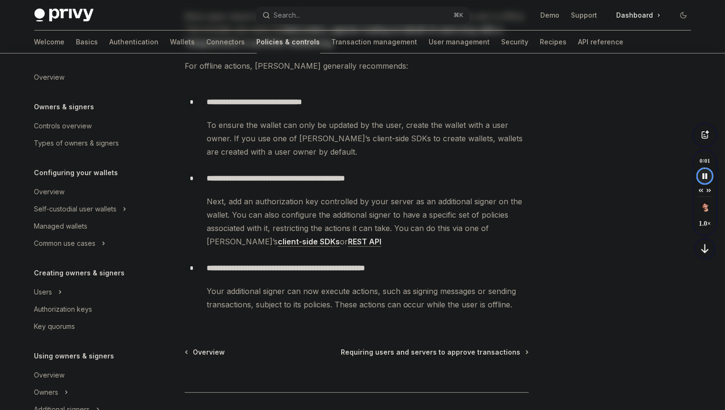
click at [539, 315] on div "**********" at bounding box center [363, 209] width 672 height 532
click at [278, 241] on link "client-side SDKs" at bounding box center [309, 242] width 62 height 10
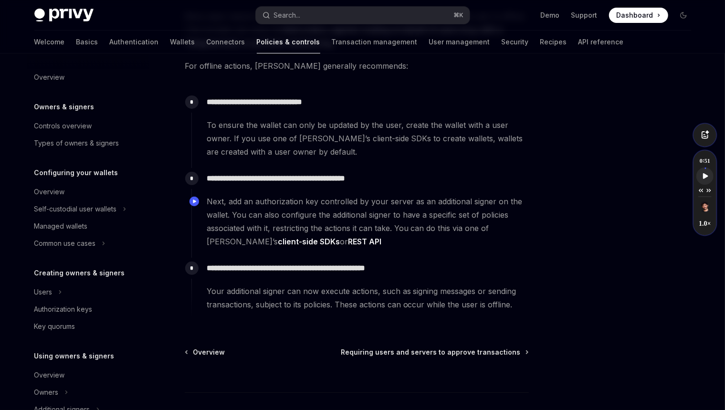
type textarea "*"
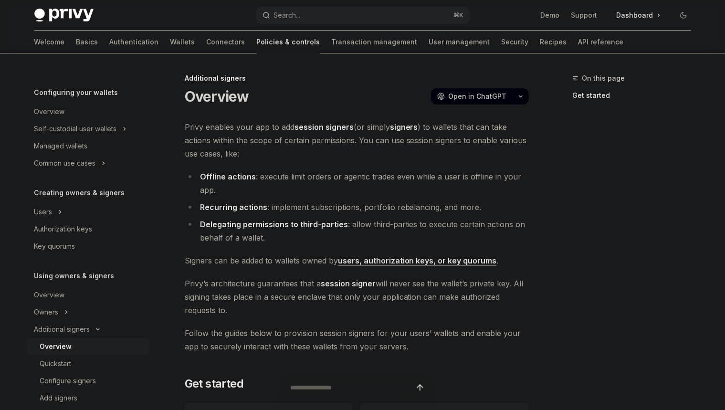
scroll to position [104, 0]
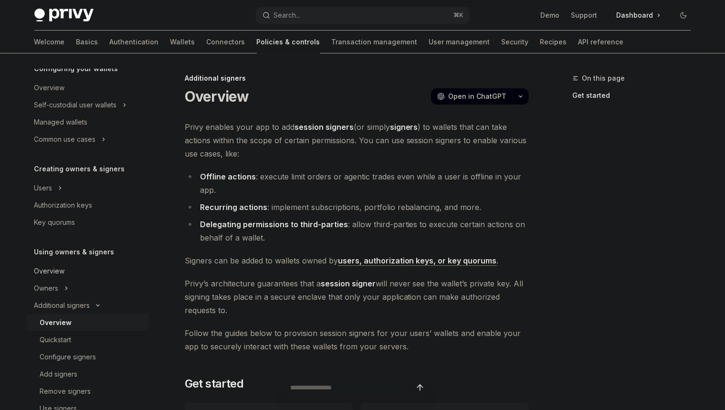
click at [68, 274] on div "Overview" at bounding box center [88, 270] width 109 height 11
type textarea "*"
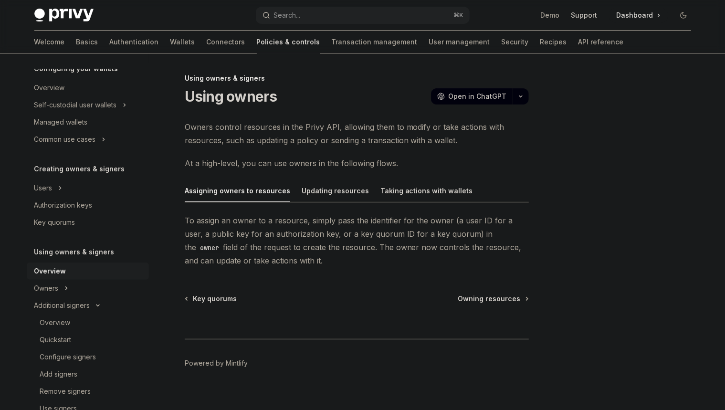
scroll to position [4, 0]
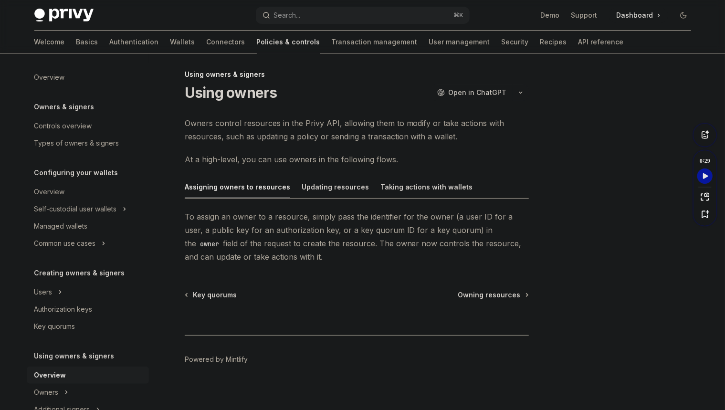
click at [238, 133] on span "Owners control resources in the Privy API, allowing them to modify or take acti…" at bounding box center [357, 129] width 344 height 27
click at [699, 173] on icon "Speechify play button" at bounding box center [704, 176] width 13 height 9
click at [234, 121] on span "Owners control resources in the Privy API, allowing them to modify or take acti…" at bounding box center [357, 129] width 344 height 27
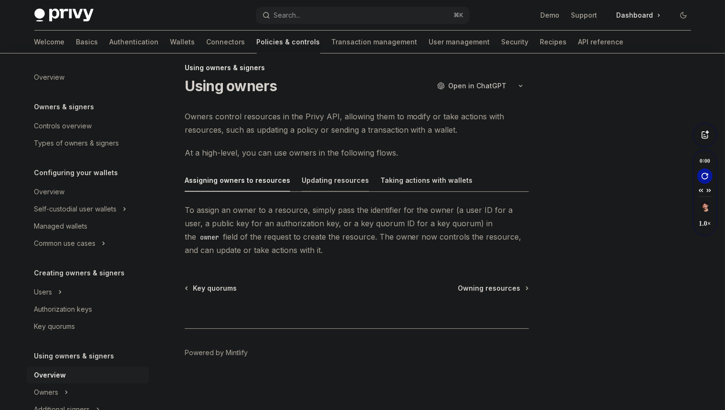
click at [337, 184] on div "Updating resources" at bounding box center [334, 180] width 67 height 22
type textarea "*"
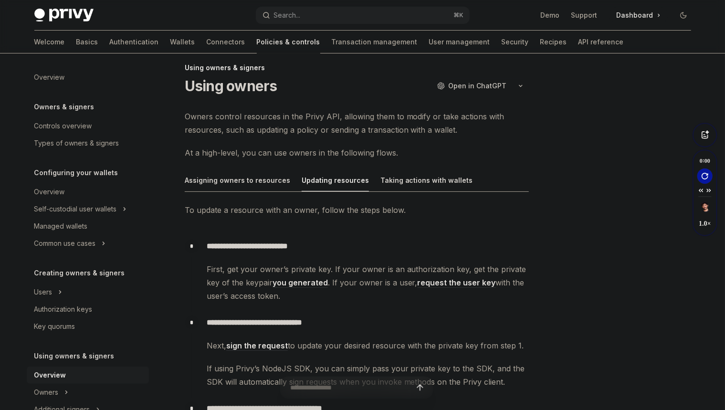
scroll to position [76, 0]
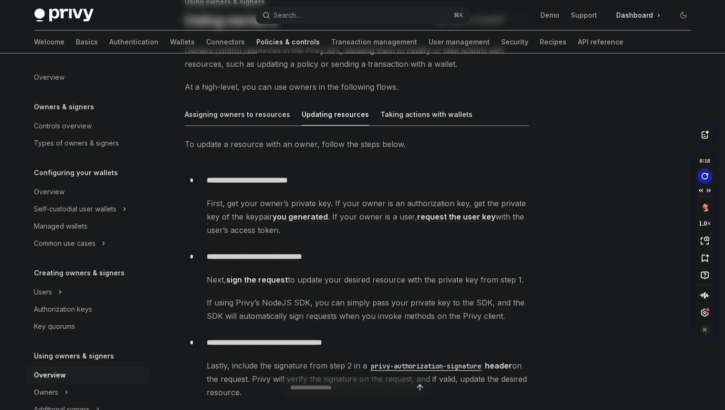
click at [704, 174] on icon "Speechify Side Player Repeat Audio button" at bounding box center [704, 176] width 13 height 8
click at [277, 198] on span "First, get your owner’s private key. If your owner is an authorization key, get…" at bounding box center [367, 217] width 321 height 40
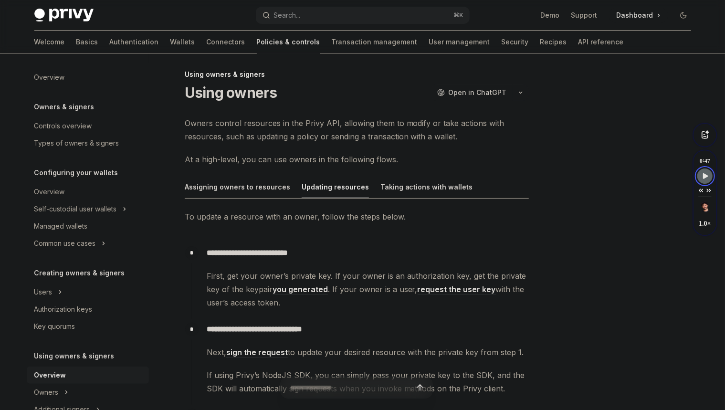
scroll to position [8, 0]
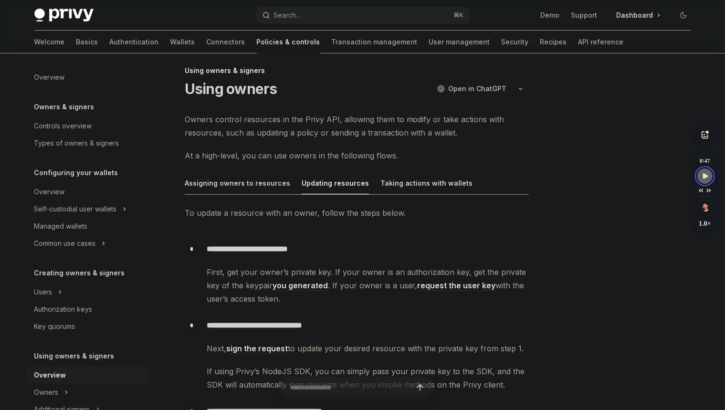
click at [311, 223] on div "**********" at bounding box center [357, 372] width 344 height 332
click at [333, 183] on div "Updating resources" at bounding box center [334, 183] width 67 height 22
click at [705, 176] on icon "Speechify play button" at bounding box center [705, 176] width 5 height 6
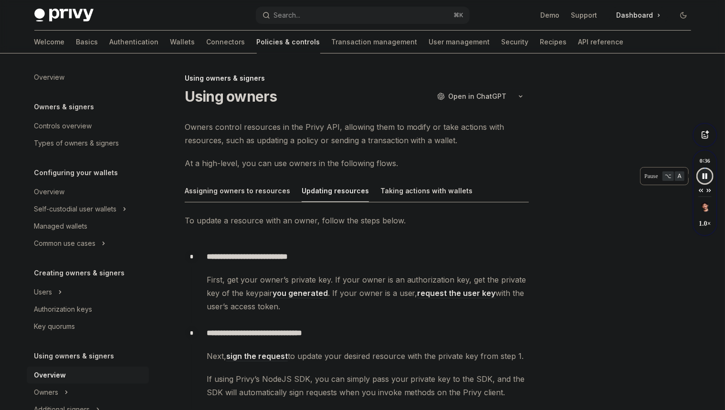
click at [257, 279] on span "First, get your owner’s private key. If your owner is an authorization key, get…" at bounding box center [367, 293] width 321 height 40
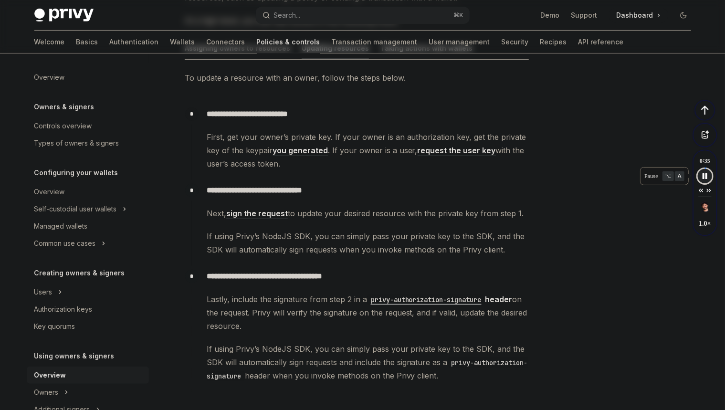
scroll to position [124, 0]
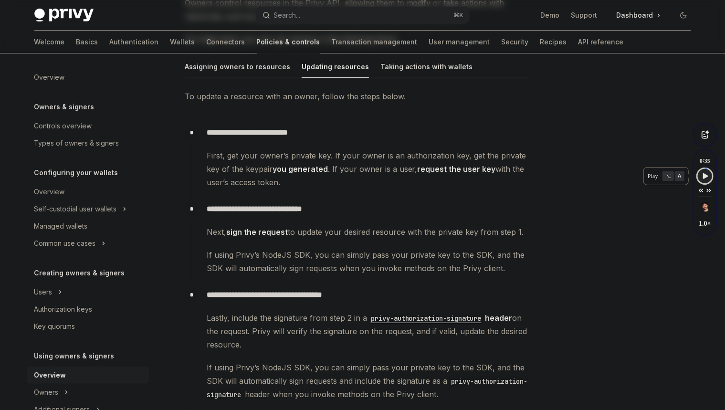
click at [407, 130] on p "**********" at bounding box center [367, 132] width 321 height 13
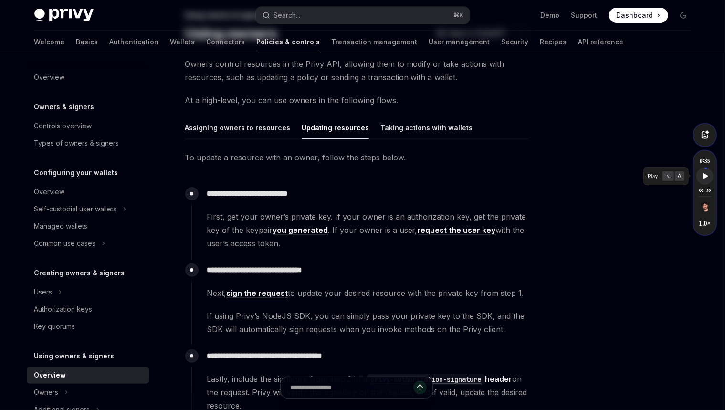
scroll to position [0, 0]
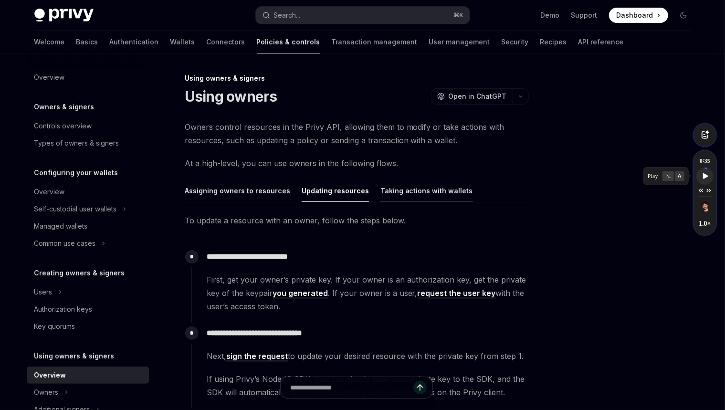
click at [398, 196] on div "Taking actions with wallets" at bounding box center [426, 190] width 93 height 22
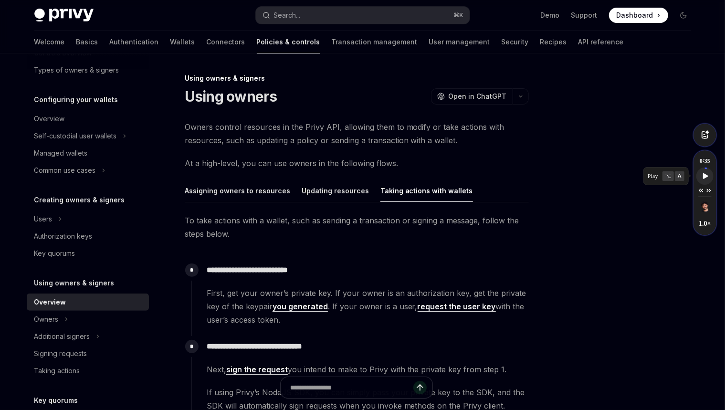
scroll to position [106, 0]
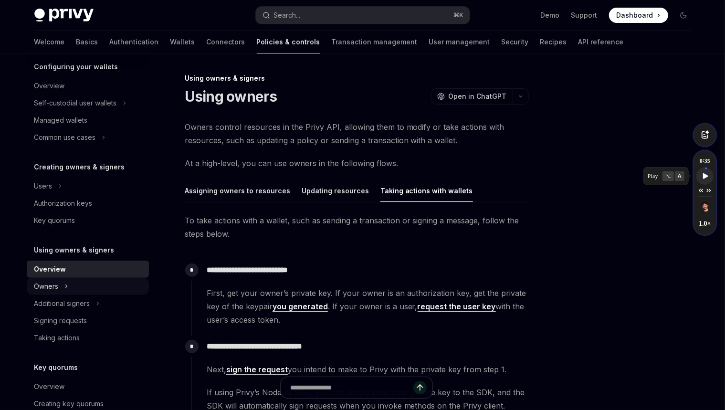
click at [79, 284] on button "Owners" at bounding box center [88, 286] width 122 height 17
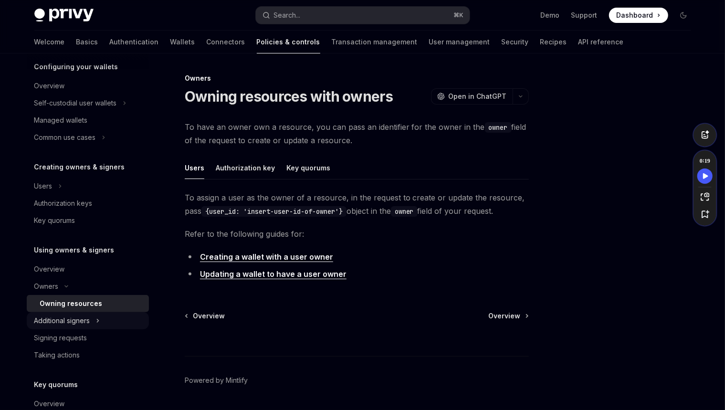
click at [77, 322] on div "Additional signers" at bounding box center [62, 320] width 56 height 11
type textarea "*"
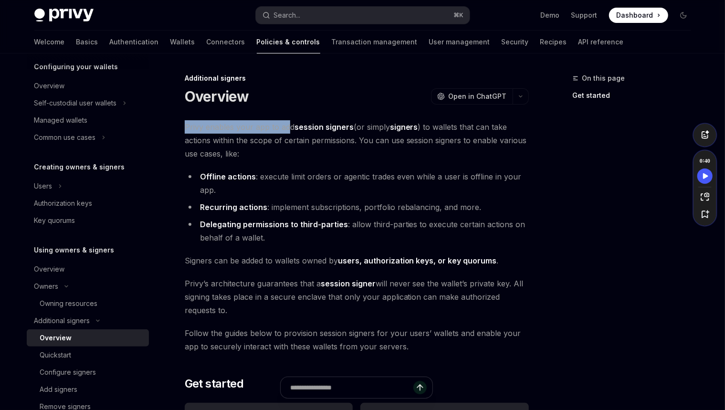
drag, startPoint x: 228, startPoint y: 119, endPoint x: 290, endPoint y: 133, distance: 63.5
click at [289, 133] on div "**********" at bounding box center [267, 359] width 527 height 574
click at [386, 121] on span "Privy enables your app to add session signers (or simply signers ) to wallets t…" at bounding box center [357, 140] width 344 height 40
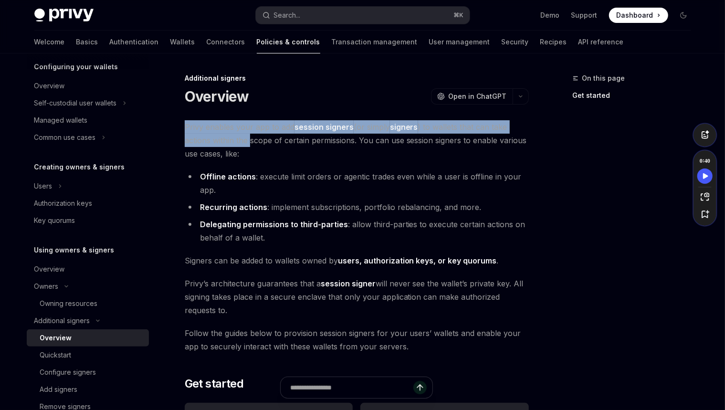
drag, startPoint x: 282, startPoint y: 119, endPoint x: 254, endPoint y: 144, distance: 37.9
click at [253, 143] on div "**********" at bounding box center [267, 359] width 527 height 574
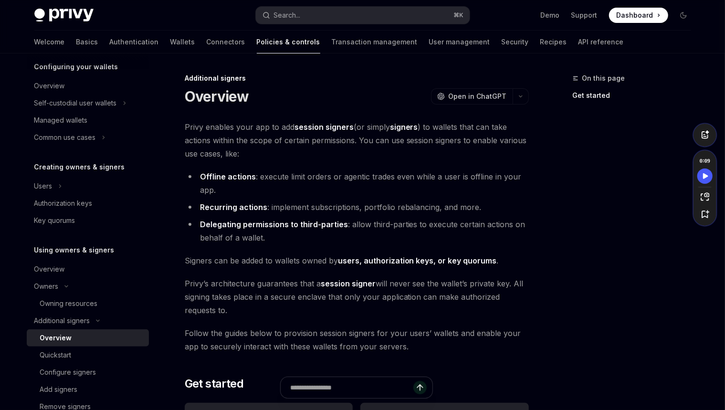
click at [444, 107] on div "**********" at bounding box center [267, 359] width 527 height 574
click at [705, 175] on icon "Speechify play button" at bounding box center [705, 176] width 5 height 6
click at [313, 122] on strong "session signers" at bounding box center [323, 127] width 59 height 10
click at [254, 120] on span "Privy enables your app to add session signers (or simply signers ) to wallets t…" at bounding box center [357, 140] width 344 height 40
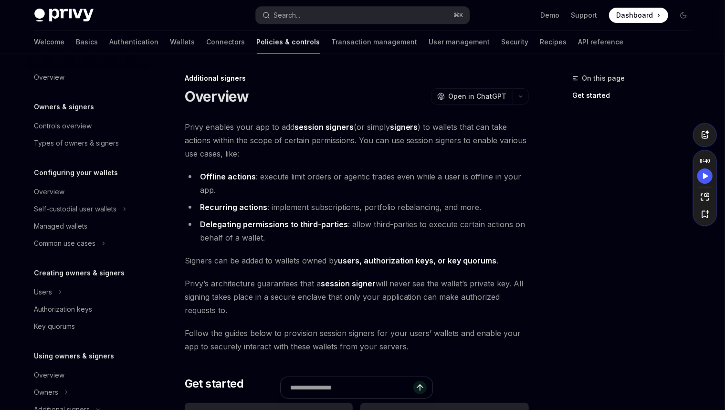
scroll to position [195, 0]
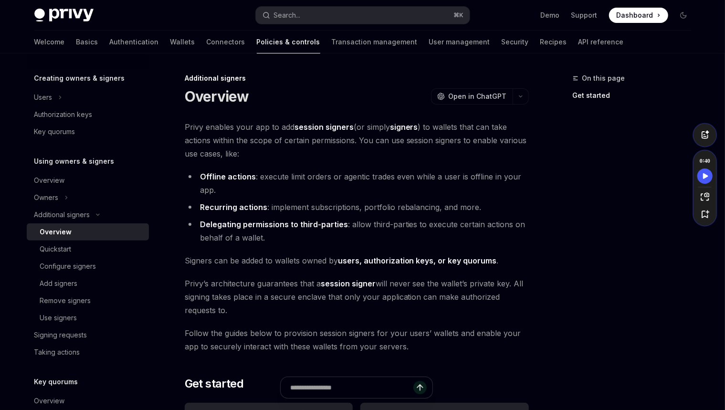
click at [272, 128] on span "Privy enables your app to add session signers (or simply signers ) to wallets t…" at bounding box center [357, 140] width 344 height 40
click at [201, 122] on span "Privy enables your app to add session signers (or simply signers ) to wallets t…" at bounding box center [357, 140] width 344 height 40
click at [209, 123] on span "Privy enables your app to add session signers (or simply signers ) to wallets t…" at bounding box center [357, 140] width 344 height 40
click at [210, 123] on span "Privy enables your app to add session signers (or simply signers ) to wallets t…" at bounding box center [357, 140] width 344 height 40
copy span "enables"
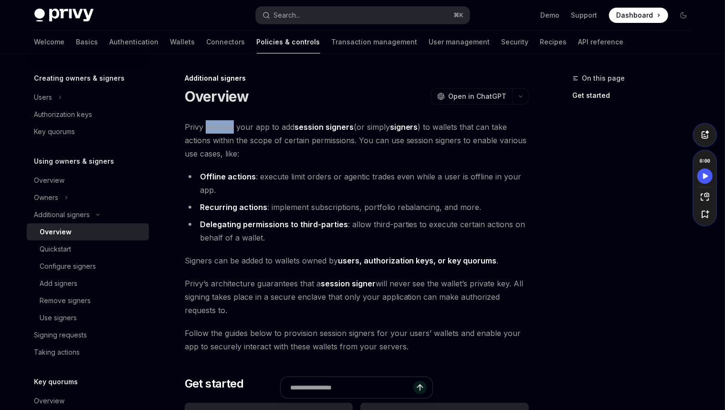
click at [232, 123] on span "Privy enables your app to add session signers (or simply signers ) to wallets t…" at bounding box center [357, 140] width 344 height 40
click at [703, 174] on icon "Speechify play button" at bounding box center [704, 176] width 13 height 9
click at [224, 130] on span "Privy enables your app to add session signers (or simply signers ) to wallets t…" at bounding box center [357, 140] width 344 height 40
drag, startPoint x: 225, startPoint y: 128, endPoint x: 207, endPoint y: 126, distance: 17.7
click at [207, 126] on span "Privy enables your app to add session signers (or simply signers ) to wallets t…" at bounding box center [357, 140] width 344 height 40
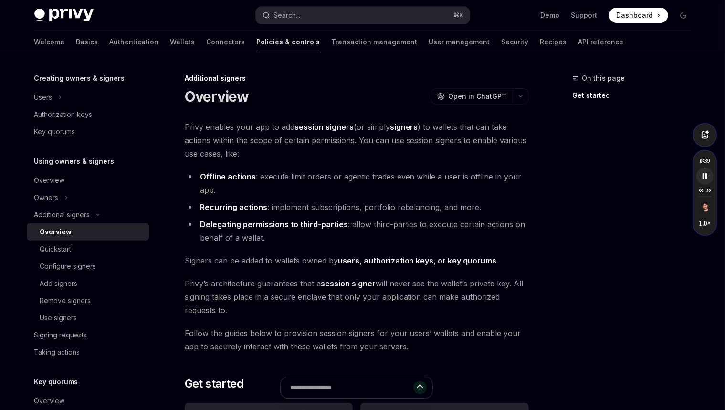
click at [228, 124] on span "Privy enables your app to add session signers (or simply signers ) to wallets t…" at bounding box center [357, 140] width 344 height 40
click at [220, 127] on span "Privy enables your app to add session signers (or simply signers ) to wallets t…" at bounding box center [357, 140] width 344 height 40
click at [705, 176] on icon "Speechify pause button" at bounding box center [704, 176] width 16 height 16
click at [547, 168] on div "**********" at bounding box center [363, 349] width 672 height 593
drag, startPoint x: 286, startPoint y: 120, endPoint x: 338, endPoint y: 130, distance: 53.3
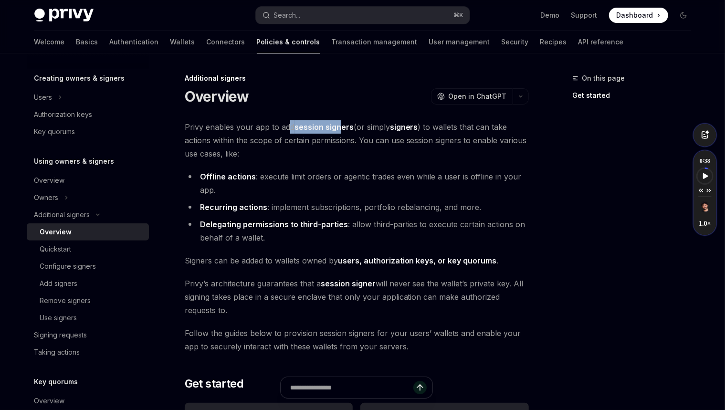
click at [338, 129] on span "Privy enables your app to add session signers (or simply signers ) to wallets t…" at bounding box center [357, 140] width 344 height 40
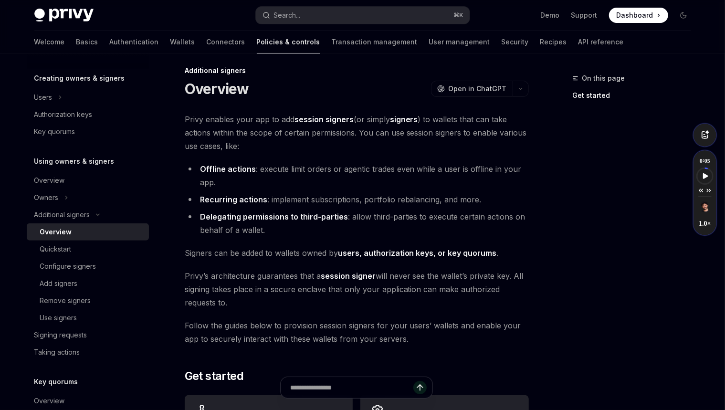
click at [361, 148] on span "Privy enables your app to add session signers (or simply signers ) to wallets t…" at bounding box center [357, 133] width 344 height 40
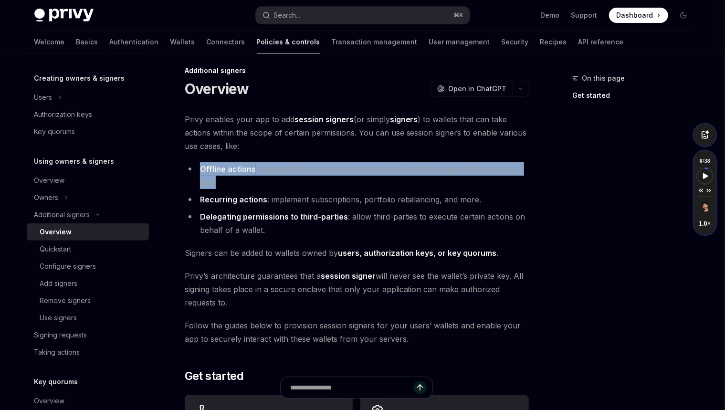
drag, startPoint x: 293, startPoint y: 145, endPoint x: 296, endPoint y: 180, distance: 34.5
click at [296, 180] on div "**********" at bounding box center [357, 299] width 344 height 372
click at [296, 180] on li "Offline actions : execute limit orders or agentic trades even while a user is o…" at bounding box center [357, 175] width 344 height 27
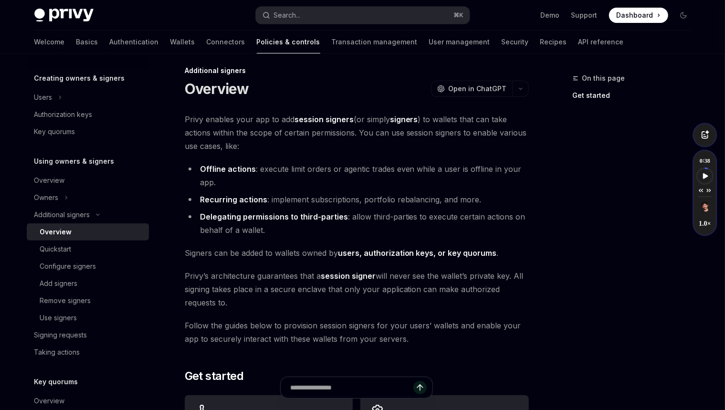
scroll to position [12, 0]
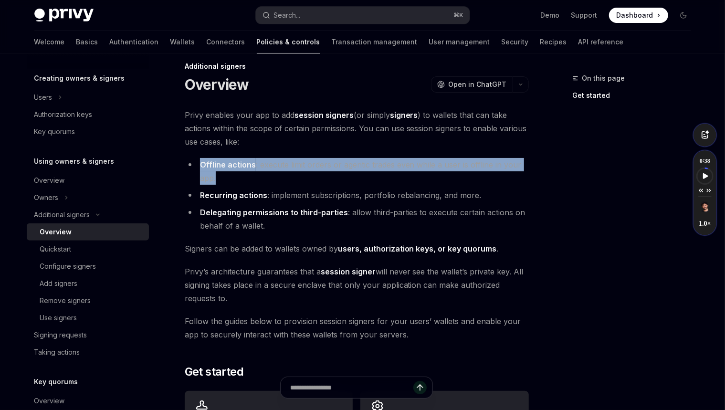
drag, startPoint x: 302, startPoint y: 174, endPoint x: 312, endPoint y: 154, distance: 22.2
click at [312, 154] on div "**********" at bounding box center [357, 294] width 344 height 372
click at [306, 146] on div at bounding box center [306, 146] width 0 height 0
click at [305, 152] on div "**********" at bounding box center [357, 294] width 344 height 372
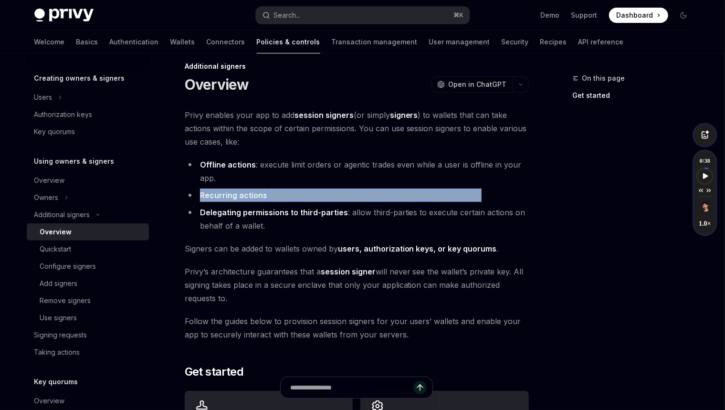
drag, startPoint x: 497, startPoint y: 194, endPoint x: 469, endPoint y: 180, distance: 31.4
click at [469, 180] on ul "Offline actions : execute limit orders or agentic trades even while a user is o…" at bounding box center [357, 195] width 344 height 74
click at [463, 177] on div at bounding box center [463, 177] width 0 height 0
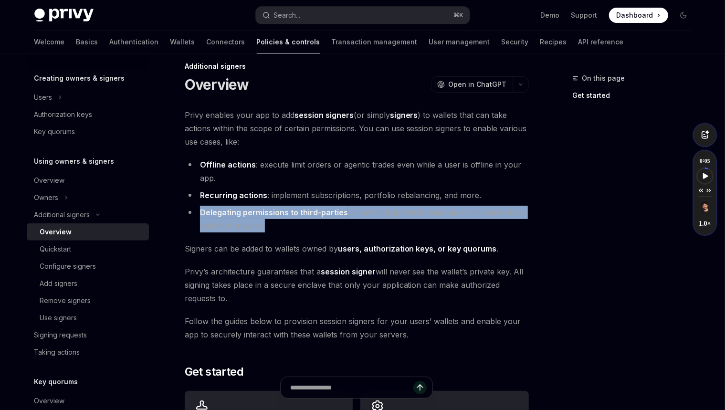
drag, startPoint x: 497, startPoint y: 226, endPoint x: 518, endPoint y: 199, distance: 34.0
click at [518, 199] on ul "Offline actions : execute limit orders or agentic trades even while a user is o…" at bounding box center [357, 195] width 344 height 74
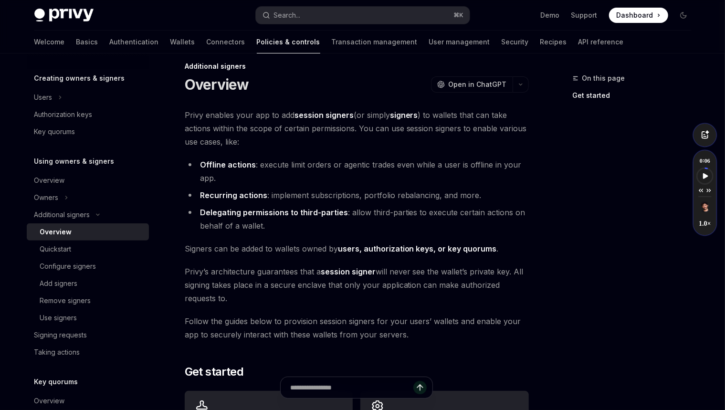
click at [517, 196] on li "Recurring actions : implement subscriptions, portfolio rebalancing, and more." at bounding box center [357, 194] width 344 height 13
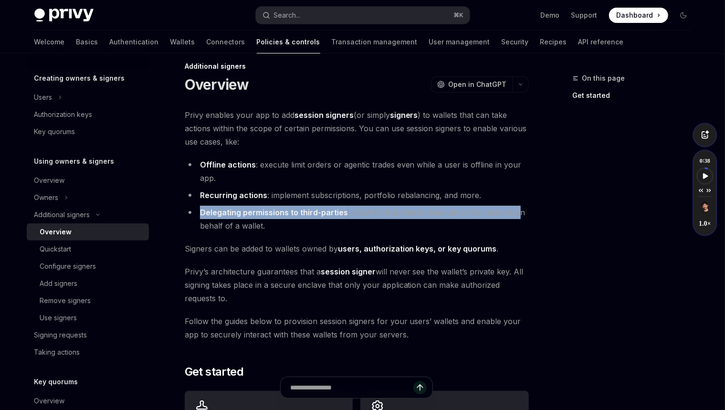
drag, startPoint x: 517, startPoint y: 214, endPoint x: 516, endPoint y: 199, distance: 15.3
click at [516, 199] on ul "Offline actions : execute limit orders or agentic trades even while a user is o…" at bounding box center [357, 195] width 344 height 74
drag, startPoint x: 496, startPoint y: 225, endPoint x: 503, endPoint y: 200, distance: 26.3
click at [503, 200] on ul "Offline actions : execute limit orders or agentic trades even while a user is o…" at bounding box center [357, 195] width 344 height 74
click at [497, 177] on div at bounding box center [497, 177] width 0 height 0
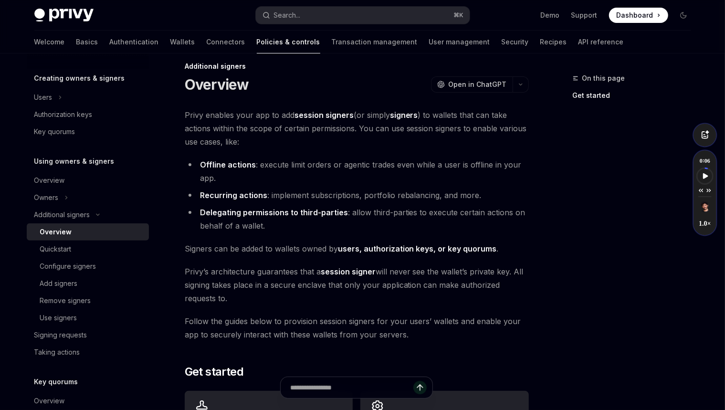
click at [421, 236] on div "**********" at bounding box center [357, 294] width 344 height 372
click at [322, 232] on div "**********" at bounding box center [357, 294] width 344 height 372
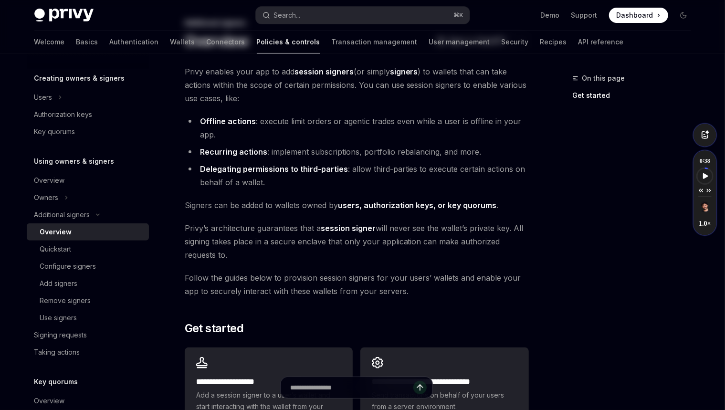
scroll to position [87, 0]
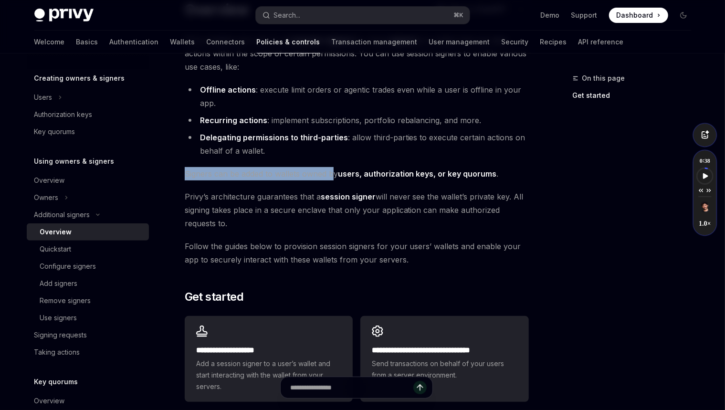
drag, startPoint x: 274, startPoint y: 167, endPoint x: 332, endPoint y: 172, distance: 58.4
click at [334, 173] on div "**********" at bounding box center [357, 219] width 344 height 372
click at [328, 155] on div at bounding box center [328, 155] width 0 height 0
click at [403, 156] on li "Delegating permissions to third-parties : allow third-parties to execute certai…" at bounding box center [357, 144] width 344 height 27
drag, startPoint x: 509, startPoint y: 173, endPoint x: 507, endPoint y: 166, distance: 7.5
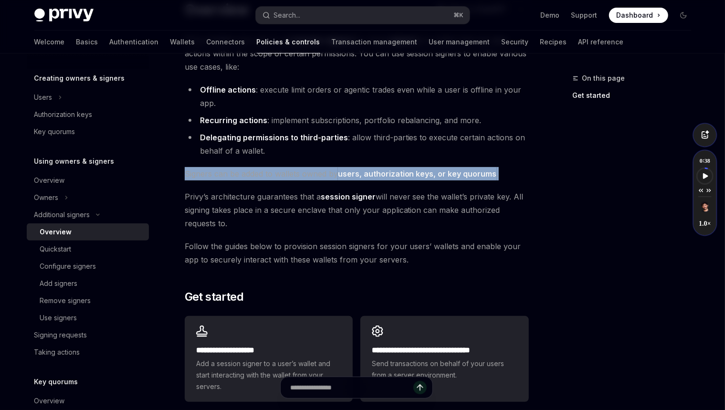
click at [507, 167] on span "Signers can be added to wallets owned by users, authorization keys, or key quor…" at bounding box center [357, 173] width 344 height 13
click at [501, 155] on div at bounding box center [501, 155] width 0 height 0
click at [505, 162] on div "**********" at bounding box center [357, 219] width 344 height 372
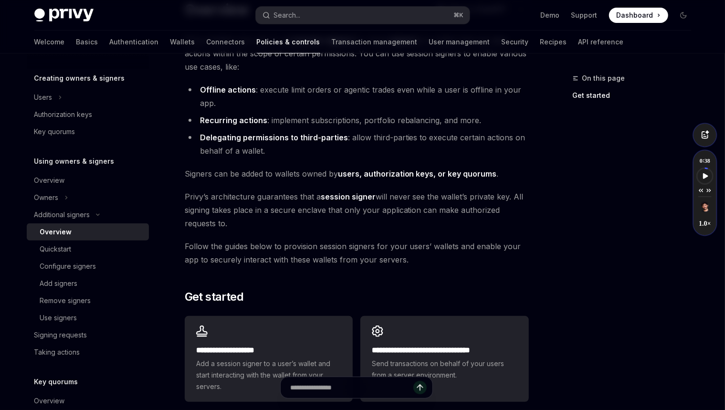
scroll to position [91, 0]
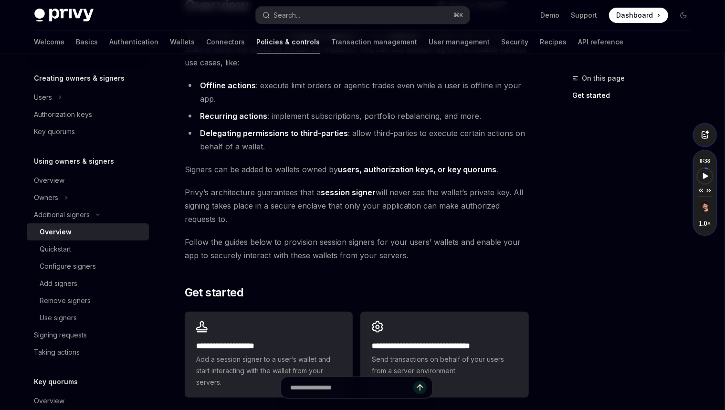
drag, startPoint x: 287, startPoint y: 179, endPoint x: 338, endPoint y: 220, distance: 65.4
click at [337, 219] on div "**********" at bounding box center [357, 215] width 344 height 372
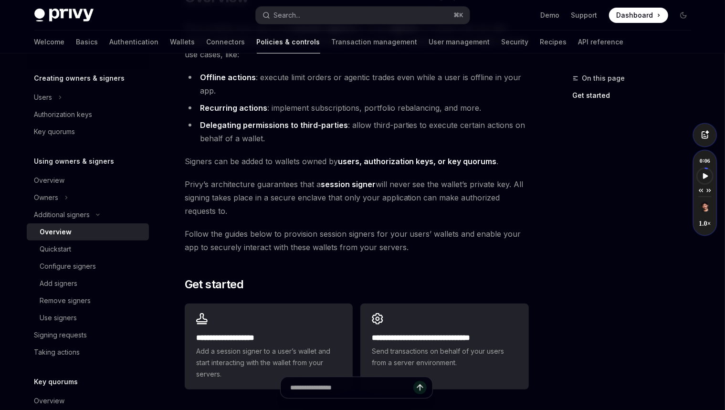
scroll to position [133, 0]
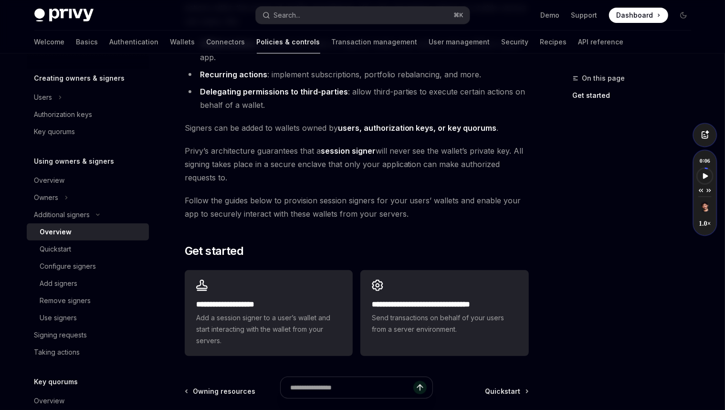
click at [470, 214] on span "Follow the guides below to provision session signers for your users’ wallets an…" at bounding box center [357, 207] width 344 height 27
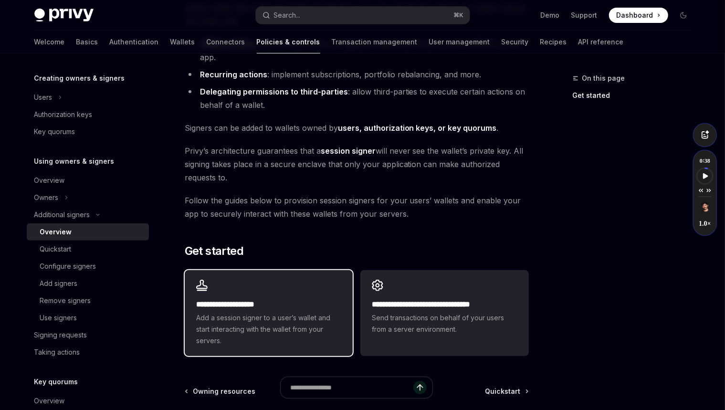
click at [243, 310] on div "**********" at bounding box center [268, 323] width 145 height 48
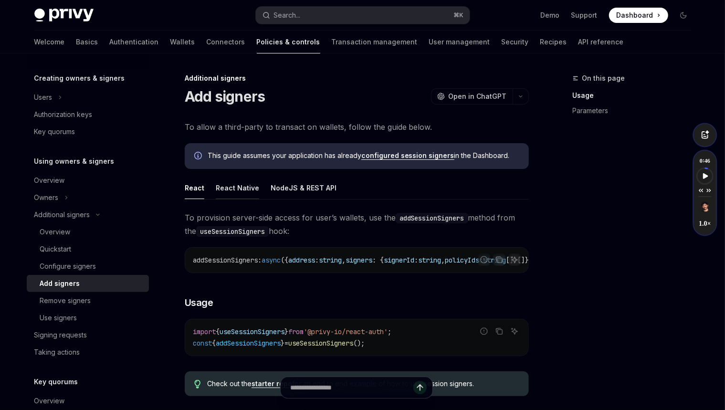
click at [237, 188] on div "React Native" at bounding box center [237, 187] width 43 height 22
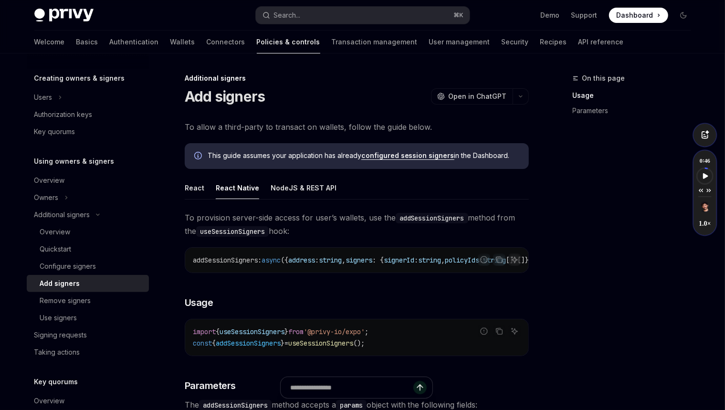
click at [281, 271] on div "addSessionSigners : async ({ address : string , signers : { signerId : string ,…" at bounding box center [356, 260] width 343 height 25
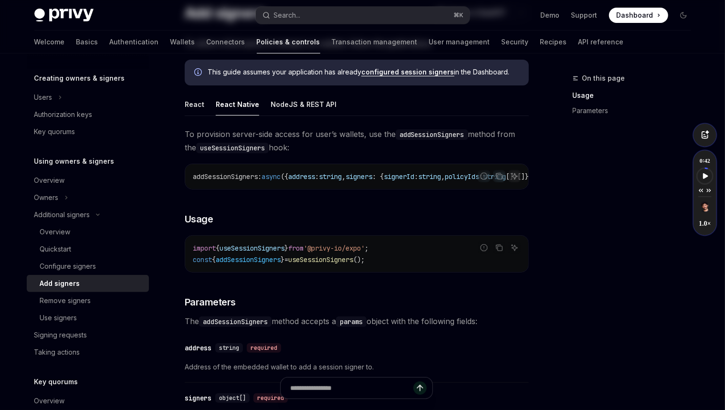
scroll to position [149, 0]
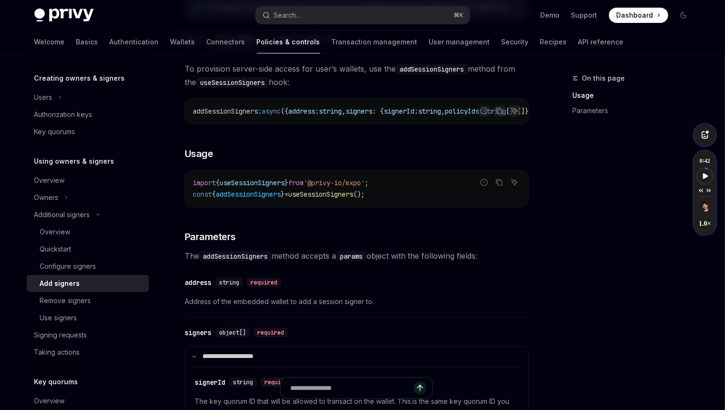
click at [334, 220] on div "**********" at bounding box center [357, 291] width 344 height 459
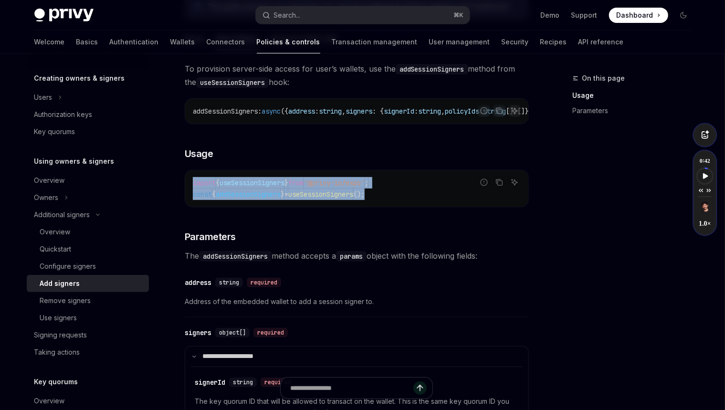
drag, startPoint x: 337, startPoint y: 188, endPoint x: 190, endPoint y: 179, distance: 147.2
click at [190, 179] on div "import { useSessionSigners } from '@privy-io/expo' ; const { addSessionSigners …" at bounding box center [356, 188] width 343 height 36
copy code "import { useSessionSigners } from '@privy-io/expo' ; const { addSessionSigners …"
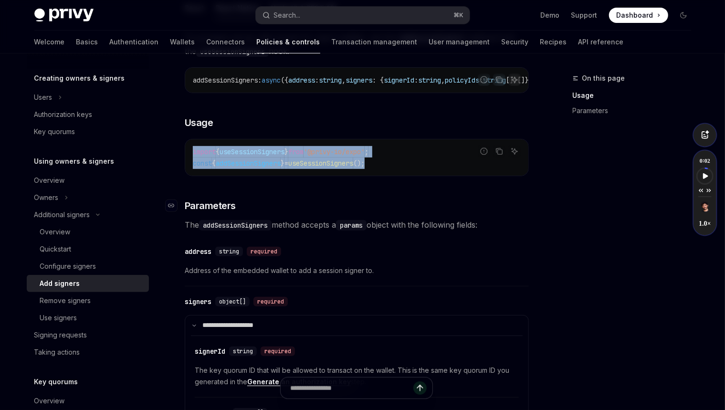
scroll to position [188, 0]
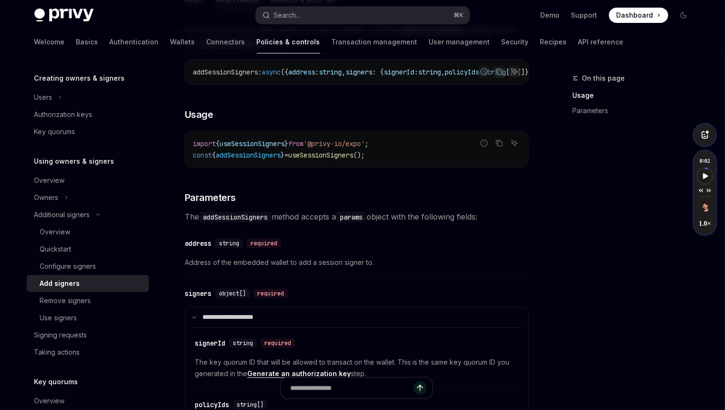
click at [387, 264] on span "Address of the embedded wallet to add a session signer to." at bounding box center [357, 262] width 344 height 11
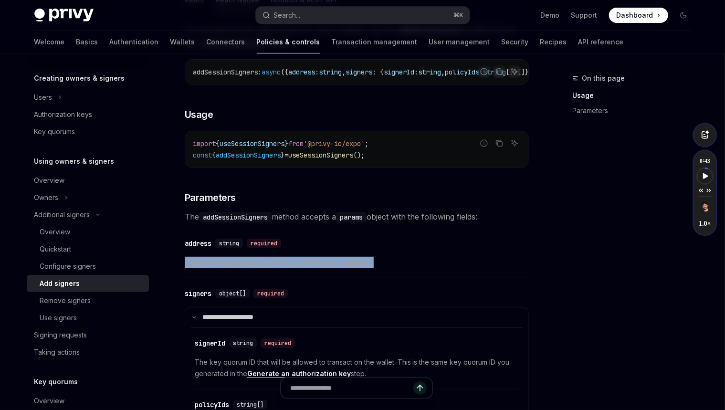
drag, startPoint x: 386, startPoint y: 265, endPoint x: 384, endPoint y: 255, distance: 10.2
click at [384, 255] on div "​ address string required Address of the embedded wallet to add a session signe…" at bounding box center [357, 255] width 344 height 45
click at [378, 248] on div at bounding box center [378, 248] width 0 height 0
click at [383, 252] on div "​ address string required Address of the embedded wallet to add a session signe…" at bounding box center [357, 255] width 344 height 45
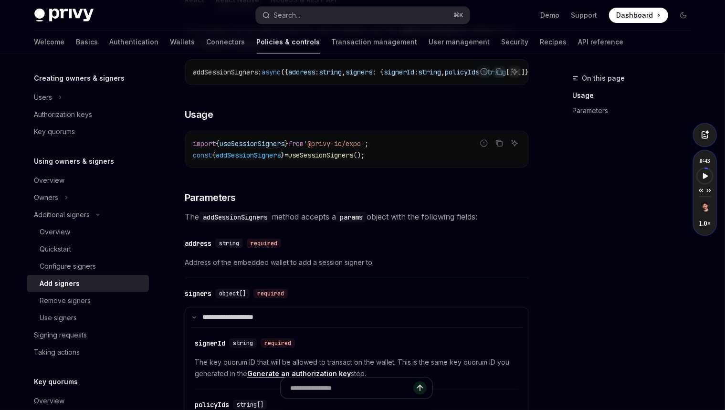
click at [425, 256] on div "​ address string required Address of the embedded wallet to add a session signe…" at bounding box center [357, 255] width 344 height 45
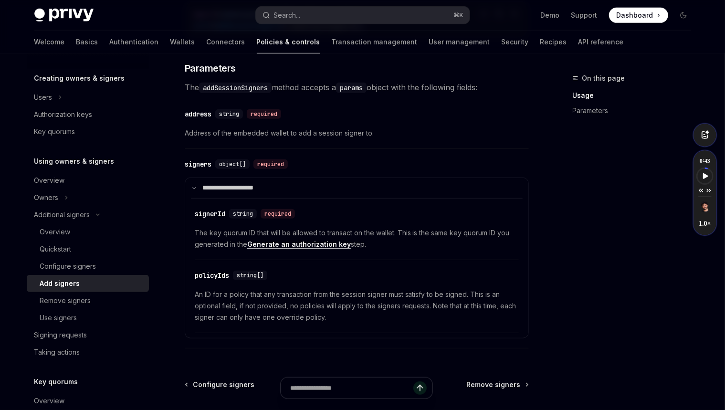
scroll to position [0, 0]
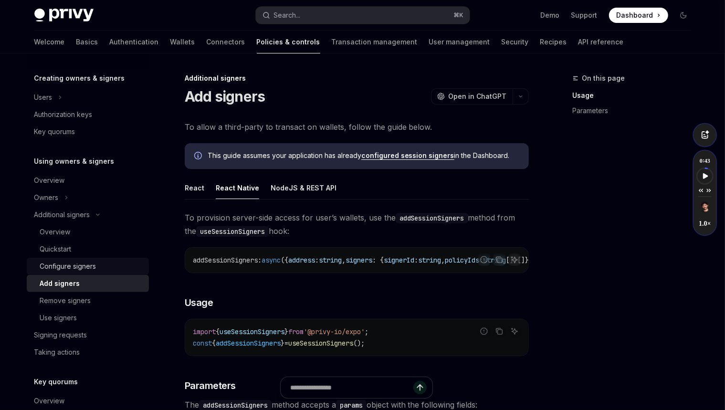
click at [96, 266] on div "Configure signers" at bounding box center [91, 265] width 103 height 11
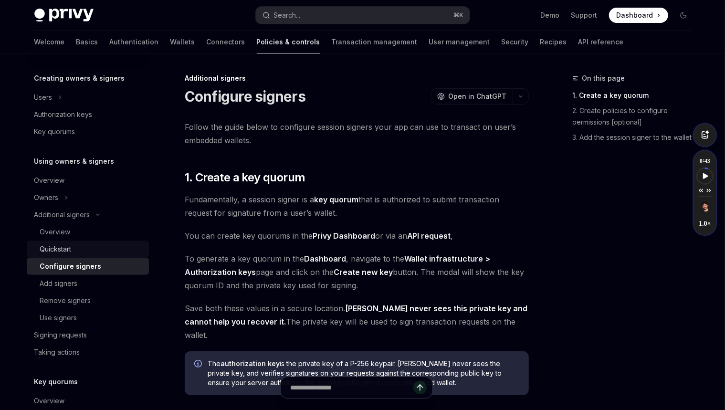
click at [93, 251] on div "Quickstart" at bounding box center [91, 248] width 103 height 11
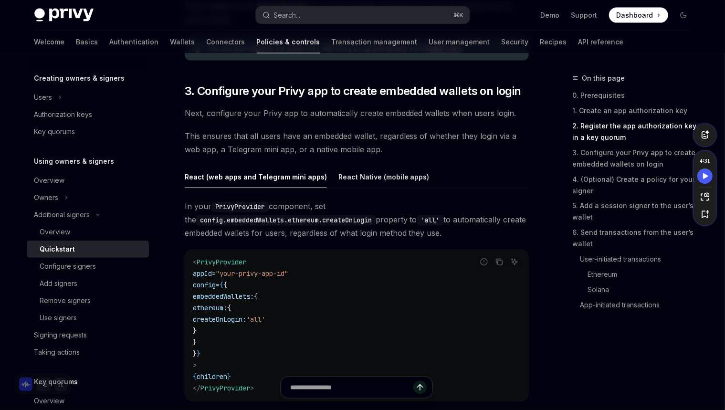
scroll to position [881, 0]
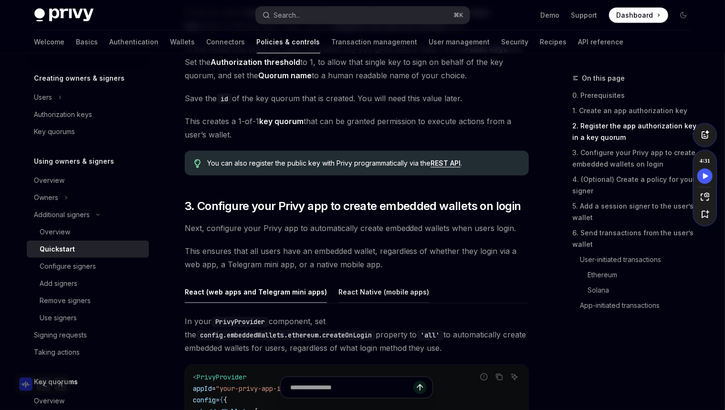
click at [370, 296] on div "React Native (mobile apps)" at bounding box center [383, 291] width 91 height 22
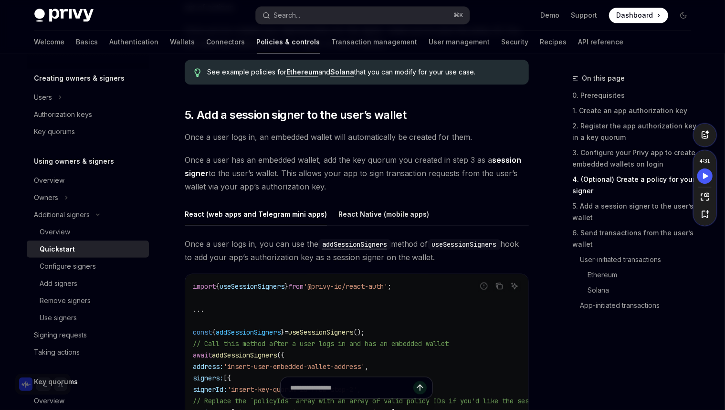
scroll to position [1429, 0]
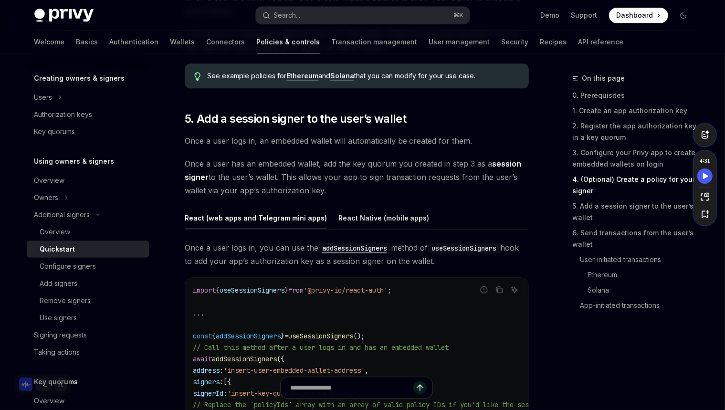
click at [384, 218] on div "React Native (mobile apps)" at bounding box center [383, 218] width 91 height 22
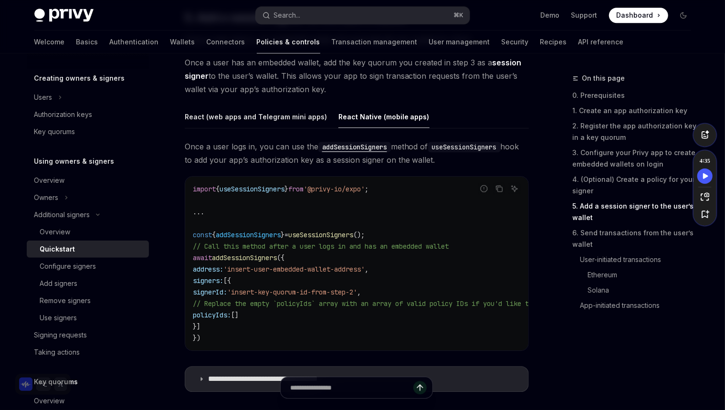
scroll to position [1526, 0]
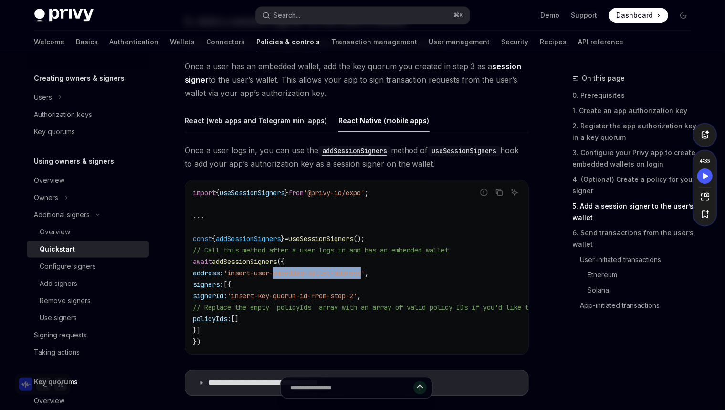
drag, startPoint x: 294, startPoint y: 272, endPoint x: 385, endPoint y: 273, distance: 90.6
click at [364, 273] on span "'insert-user-embedded-wallet-address'" at bounding box center [293, 273] width 141 height 9
click at [349, 279] on code "import { useSessionSigners } from '@privy-io/expo' ; ... const { addSessionSign…" at bounding box center [550, 267] width 714 height 160
drag, startPoint x: 412, startPoint y: 293, endPoint x: 219, endPoint y: 291, distance: 192.7
click at [219, 291] on code "import { useSessionSigners } from '@privy-io/expo' ; ... const { addSessionSign…" at bounding box center [550, 267] width 714 height 160
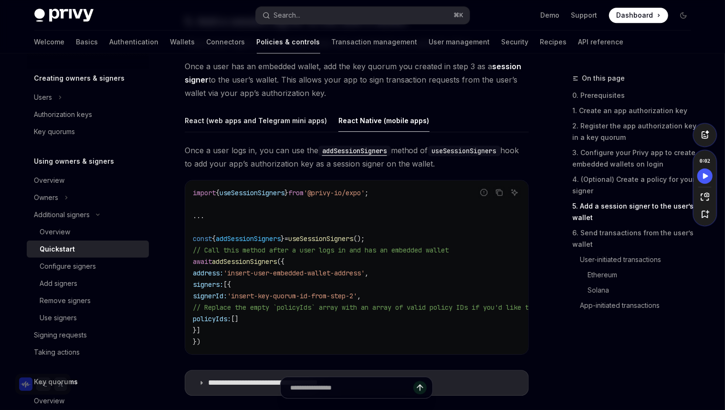
click at [324, 286] on code "import { useSessionSigners } from '@privy-io/expo' ; ... const { addSessionSign…" at bounding box center [550, 267] width 714 height 160
drag, startPoint x: 295, startPoint y: 292, endPoint x: 398, endPoint y: 296, distance: 102.6
click at [357, 296] on span "'insert-key-quorum-id-from-step-2'" at bounding box center [292, 295] width 130 height 9
click at [357, 292] on span "'insert-key-quorum-id-from-step-2'" at bounding box center [292, 295] width 130 height 9
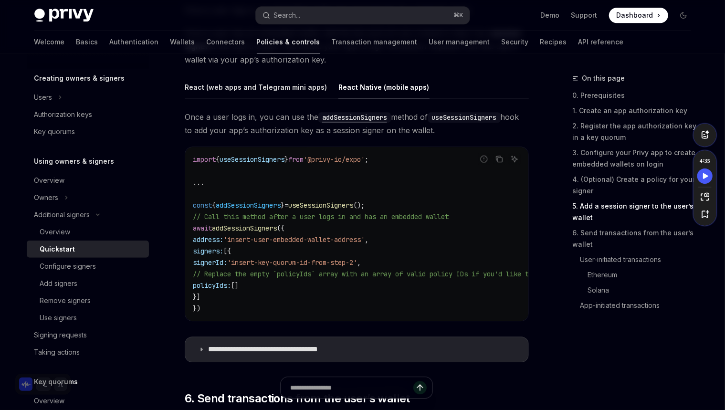
scroll to position [1567, 0]
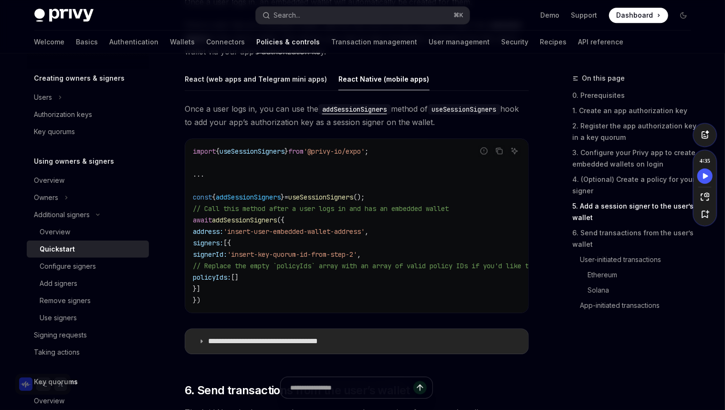
click at [249, 332] on summary "**********" at bounding box center [356, 341] width 343 height 25
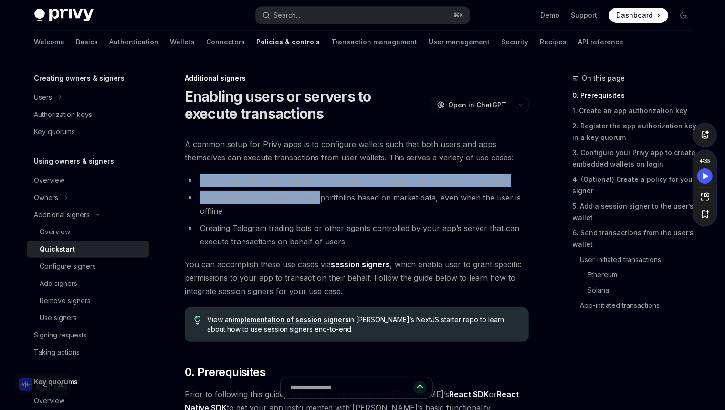
drag, startPoint x: 318, startPoint y: 171, endPoint x: 320, endPoint y: 191, distance: 20.6
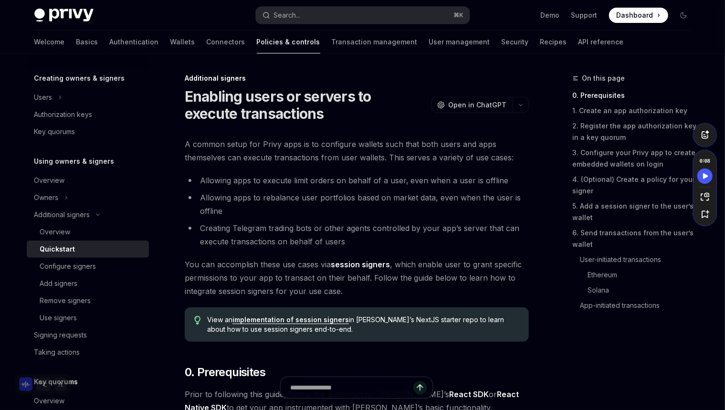
click at [285, 205] on li "Allowing apps to rebalance user portfolios based on market data, even when the …" at bounding box center [357, 204] width 344 height 27
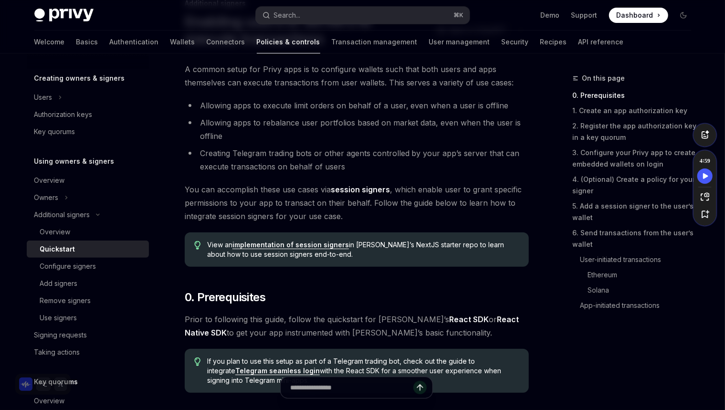
scroll to position [79, 0]
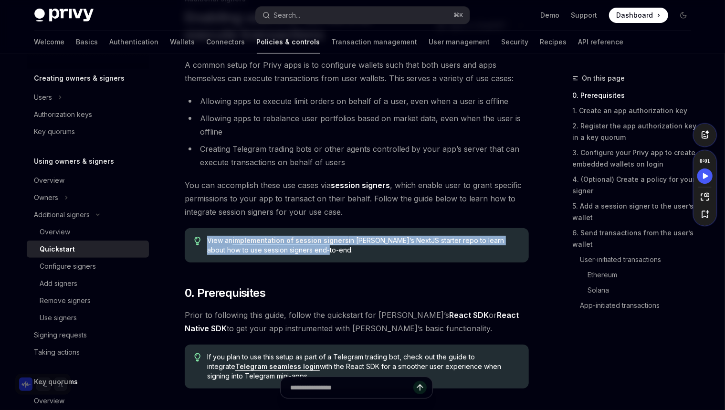
drag, startPoint x: 377, startPoint y: 249, endPoint x: 378, endPoint y: 229, distance: 19.1
click at [378, 229] on div "View an implementation of session signers in Privy’s NextJS starter repo to lea…" at bounding box center [357, 245] width 344 height 34
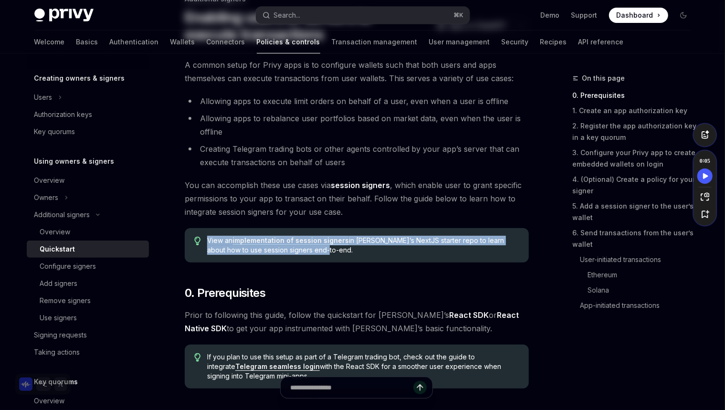
scroll to position [0, 0]
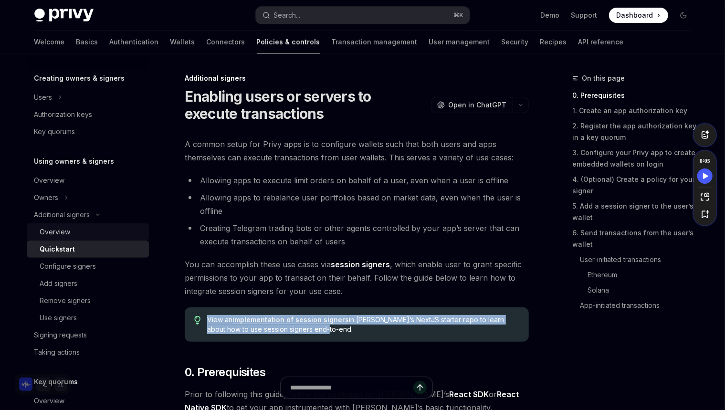
click at [110, 227] on div "Overview" at bounding box center [91, 231] width 103 height 11
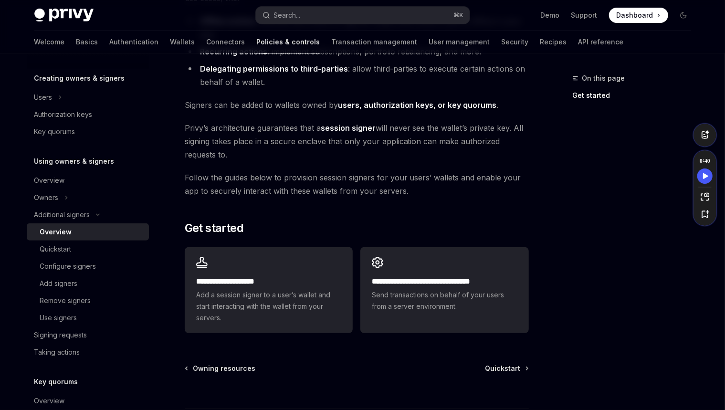
scroll to position [160, 0]
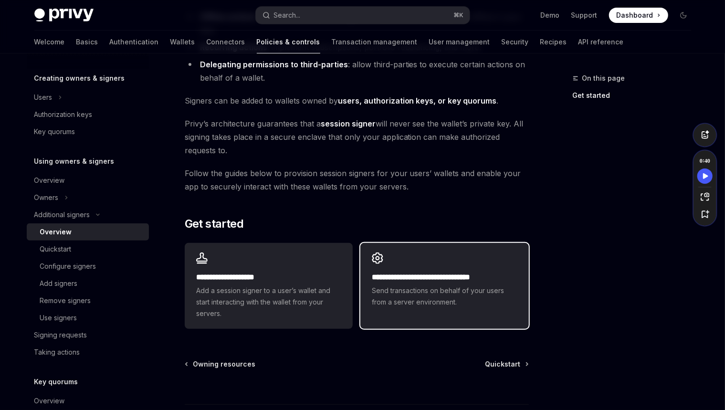
click at [464, 280] on h2 "**********" at bounding box center [444, 276] width 145 height 11
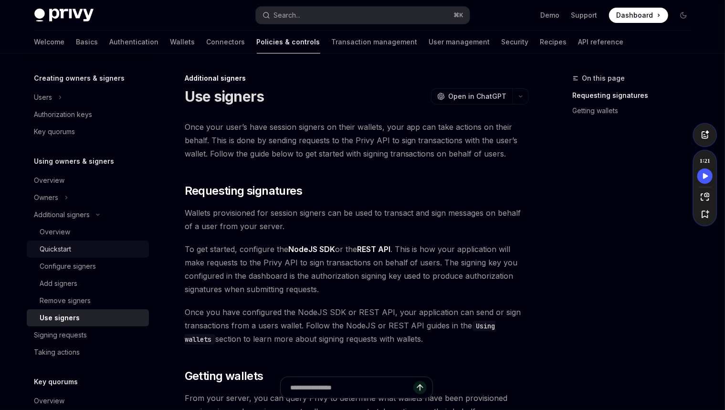
click at [85, 245] on div "Quickstart" at bounding box center [91, 248] width 103 height 11
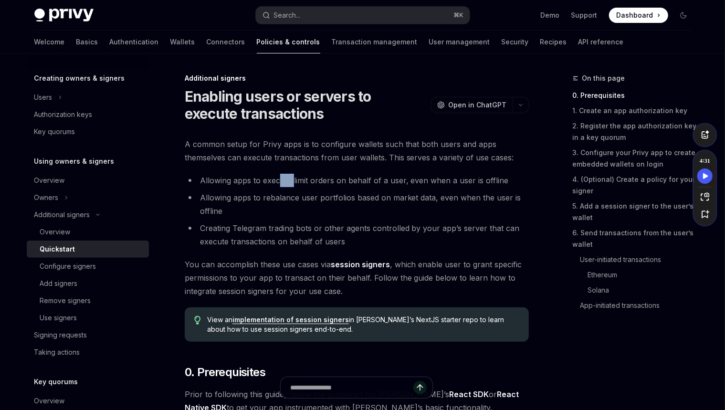
drag, startPoint x: 280, startPoint y: 178, endPoint x: 307, endPoint y: 180, distance: 27.2
click at [279, 178] on li "Allowing apps to execute limit orders on behalf of a user, even when a user is …" at bounding box center [357, 180] width 344 height 13
click at [313, 181] on li "Allowing apps to execute limit orders on behalf of a user, even when a user is …" at bounding box center [357, 180] width 344 height 13
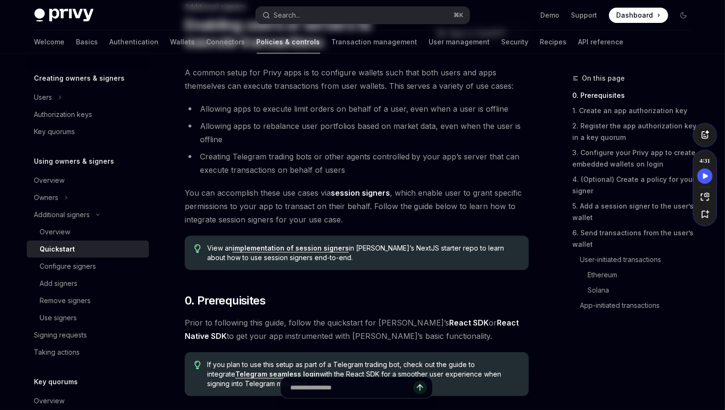
scroll to position [137, 0]
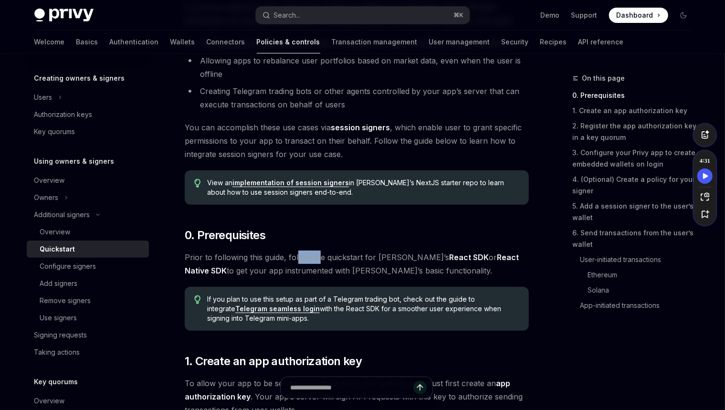
drag, startPoint x: 314, startPoint y: 259, endPoint x: 298, endPoint y: 256, distance: 15.9
click at [293, 258] on span "Prior to following this guide, follow the quickstart for Privy’s React SDK or R…" at bounding box center [357, 263] width 344 height 27
copy span "llow th"
click at [321, 254] on span "Prior to following this guide, follow the quickstart for Privy’s React SDK or R…" at bounding box center [357, 263] width 344 height 27
drag, startPoint x: 338, startPoint y: 253, endPoint x: 250, endPoint y: 252, distance: 87.3
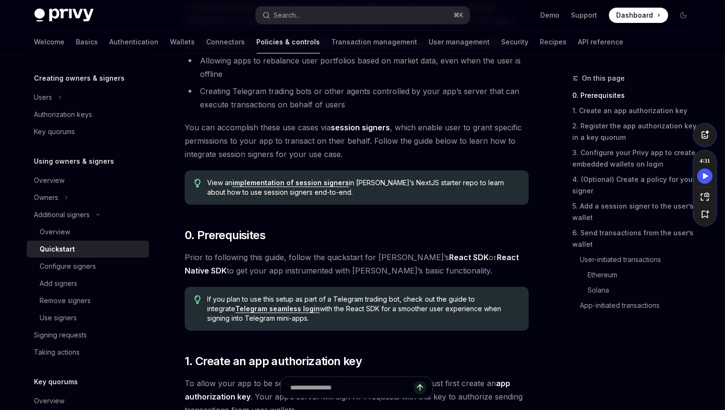
click at [250, 252] on span "Prior to following this guide, follow the quickstart for Privy’s React SDK or R…" at bounding box center [357, 263] width 344 height 27
drag, startPoint x: 281, startPoint y: 255, endPoint x: 257, endPoint y: 254, distance: 23.9
click at [256, 255] on span "Prior to following this guide, follow the quickstart for Privy’s React SDK or R…" at bounding box center [357, 263] width 344 height 27
copy span "s guide"
click at [286, 253] on span "Prior to following this guide, follow the quickstart for Privy’s React SDK or R…" at bounding box center [357, 263] width 344 height 27
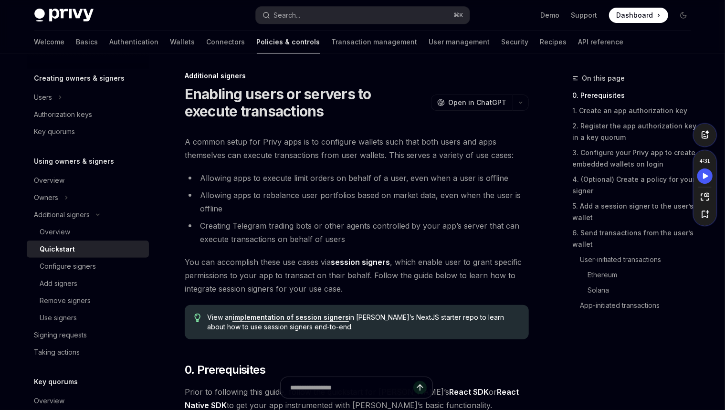
scroll to position [0, 0]
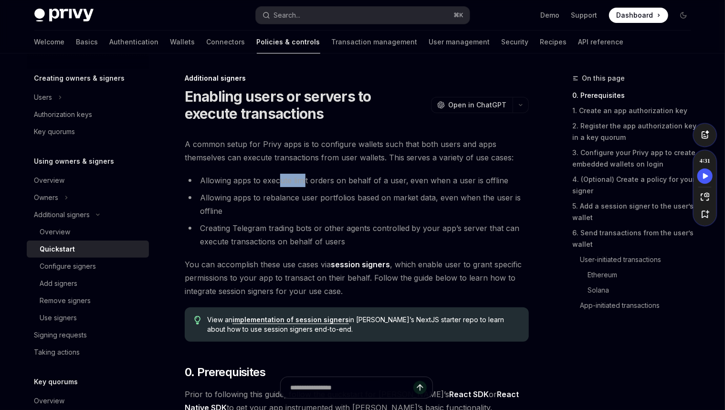
click at [278, 185] on li "Allowing apps to execute limit orders on behalf of a user, even when a user is …" at bounding box center [357, 180] width 344 height 13
copy li "ute limi"
click at [308, 186] on li "Allowing apps to execute limit orders on behalf of a user, even when a user is …" at bounding box center [357, 180] width 344 height 13
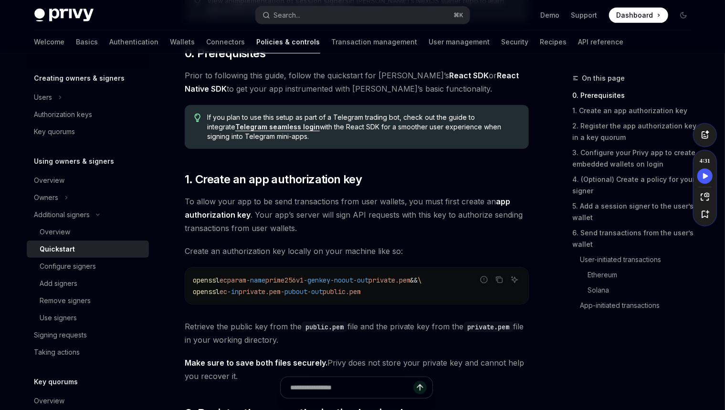
scroll to position [315, 0]
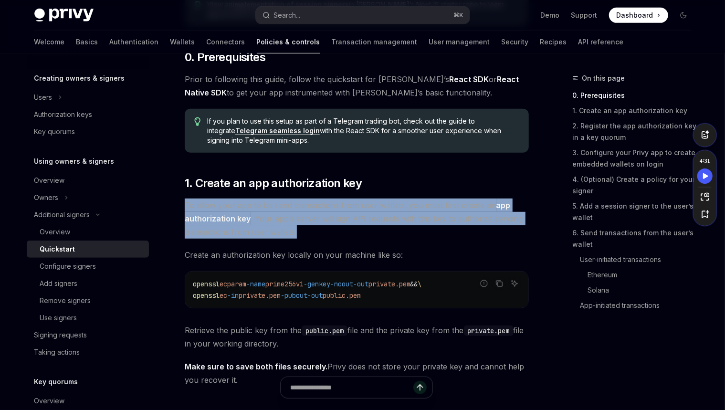
drag, startPoint x: 350, startPoint y: 231, endPoint x: 392, endPoint y: 195, distance: 55.8
click at [386, 187] on div at bounding box center [386, 187] width 0 height 0
click at [363, 226] on span "To allow your app to be send transactions from user wallets, you must first cre…" at bounding box center [357, 218] width 344 height 40
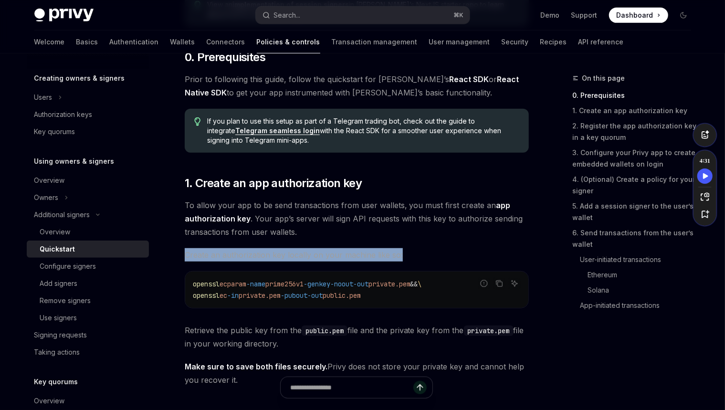
drag, startPoint x: 405, startPoint y: 256, endPoint x: 405, endPoint y: 245, distance: 11.0
click at [399, 237] on div at bounding box center [399, 237] width 0 height 0
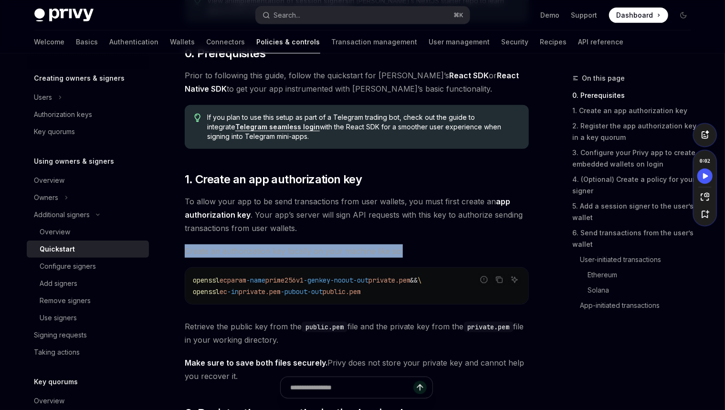
scroll to position [322, 0]
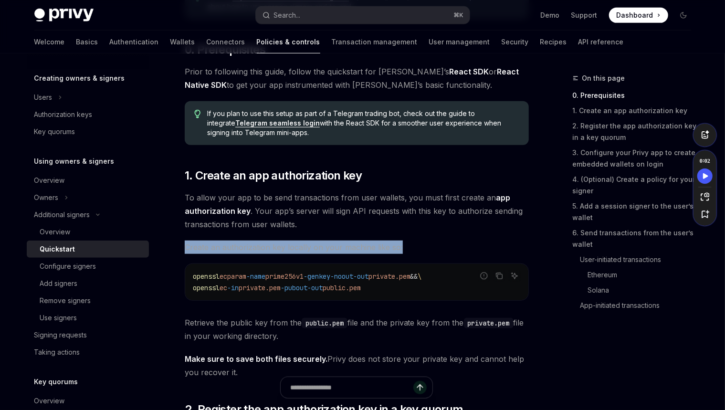
drag, startPoint x: 340, startPoint y: 333, endPoint x: 343, endPoint y: 311, distance: 22.2
click at [337, 304] on div at bounding box center [337, 304] width 0 height 0
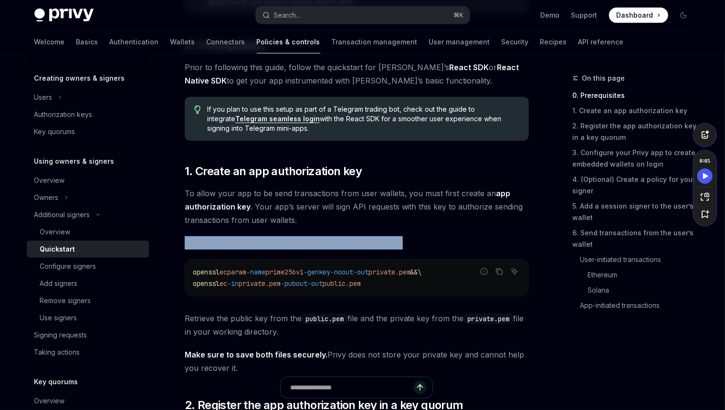
scroll to position [335, 0]
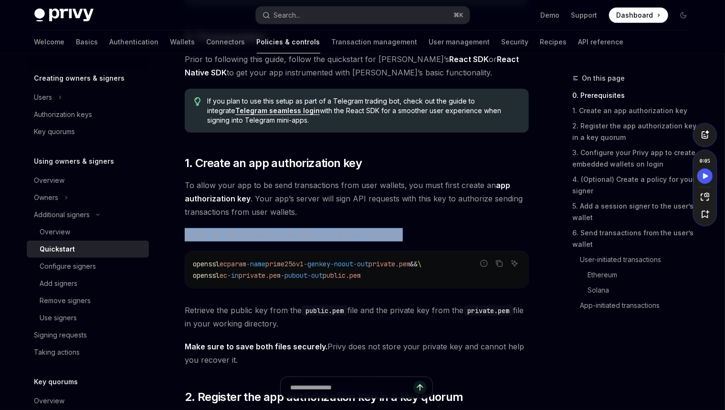
drag, startPoint x: 289, startPoint y: 358, endPoint x: 301, endPoint y: 334, distance: 26.9
click at [295, 328] on div at bounding box center [295, 328] width 0 height 0
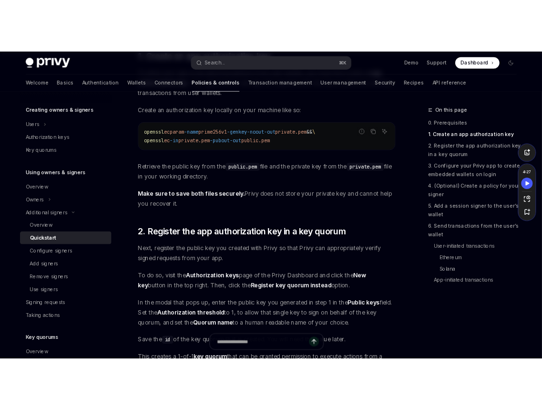
scroll to position [557, 0]
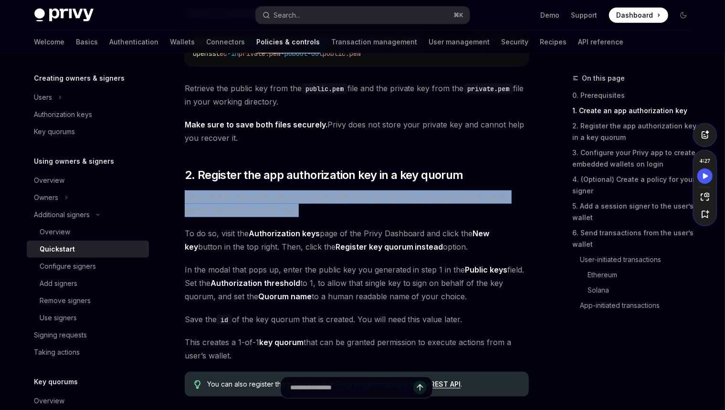
drag, startPoint x: 311, startPoint y: 200, endPoint x: 311, endPoint y: 187, distance: 12.4
click at [304, 178] on div at bounding box center [304, 178] width 0 height 0
click at [325, 204] on span "Next, register the public key you created with Privy so that Privy can appropri…" at bounding box center [357, 203] width 344 height 27
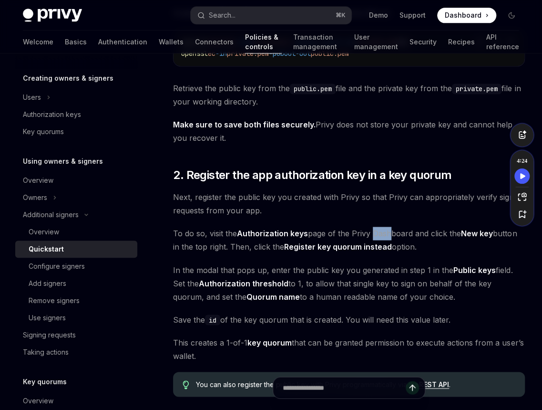
drag, startPoint x: 373, startPoint y: 234, endPoint x: 390, endPoint y: 233, distance: 17.2
click at [390, 233] on span "To do so, visit the Authorization keys page of the Privy Dashboard and click th…" at bounding box center [349, 240] width 352 height 27
copy span "Das"
drag, startPoint x: 404, startPoint y: 233, endPoint x: 418, endPoint y: 233, distance: 13.8
click at [404, 233] on span "To do so, visit the Authorization keys page of the Privy Dashboard and click th…" at bounding box center [349, 240] width 352 height 27
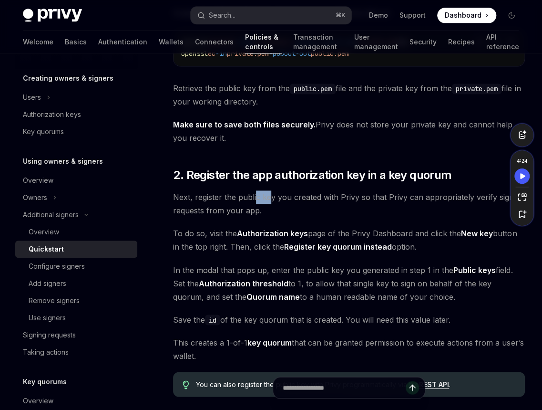
drag, startPoint x: 270, startPoint y: 193, endPoint x: 257, endPoint y: 194, distance: 13.8
click at [257, 194] on span "Next, register the public key you created with Privy so that Privy can appropri…" at bounding box center [349, 203] width 352 height 27
copy span "c ke"
click at [272, 197] on span "Next, register the public key you created with Privy so that Privy can appropri…" at bounding box center [349, 203] width 352 height 27
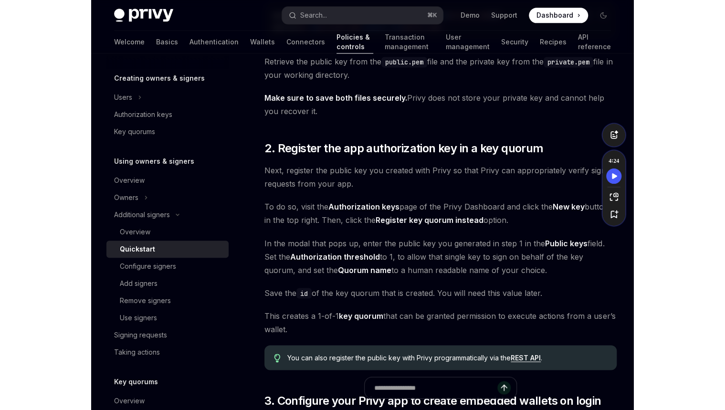
scroll to position [608, 0]
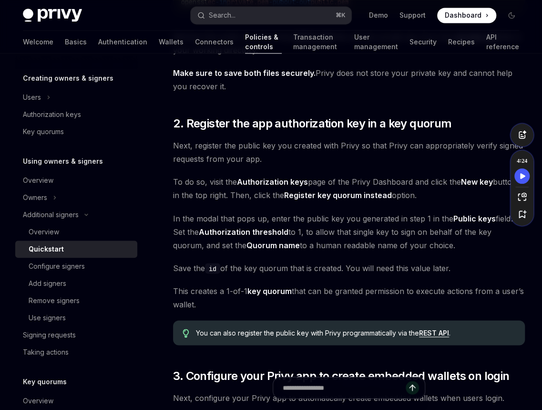
click at [290, 158] on span "Next, register the public key you created with Privy so that Privy can appropri…" at bounding box center [349, 152] width 352 height 27
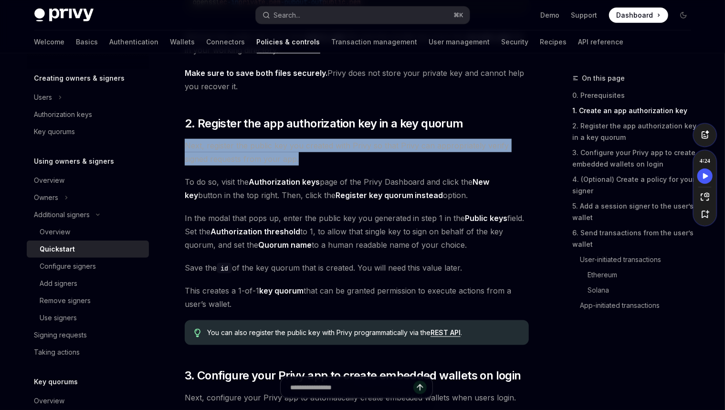
drag, startPoint x: 303, startPoint y: 157, endPoint x: 299, endPoint y: 135, distance: 22.9
click at [321, 157] on span "Next, register the public key you created with Privy so that Privy can appropri…" at bounding box center [357, 152] width 344 height 27
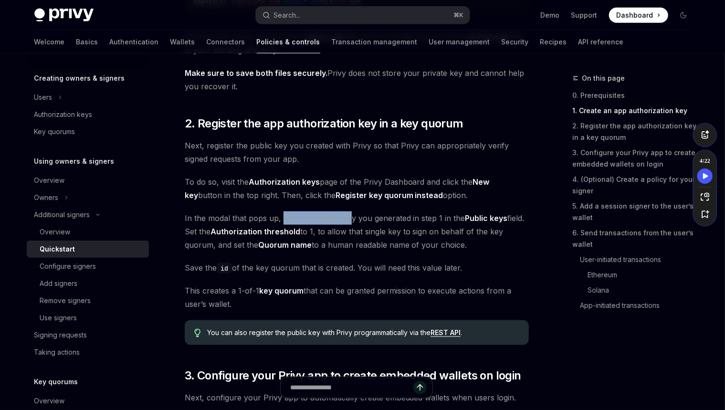
drag, startPoint x: 284, startPoint y: 219, endPoint x: 374, endPoint y: 219, distance: 90.1
click at [350, 220] on span "In the modal that pops up, enter the public key you generated in step 1 in the …" at bounding box center [357, 231] width 344 height 40
click at [386, 219] on span "In the modal that pops up, enter the public key you generated in step 1 in the …" at bounding box center [357, 231] width 344 height 40
click at [393, 219] on span "In the modal that pops up, enter the public key you generated in step 1 in the …" at bounding box center [357, 231] width 344 height 40
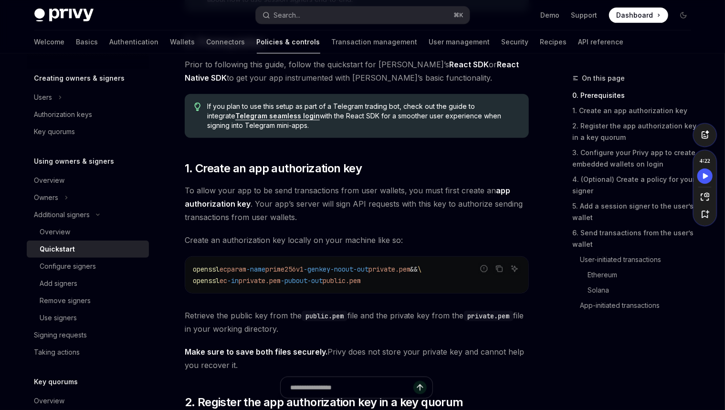
scroll to position [381, 0]
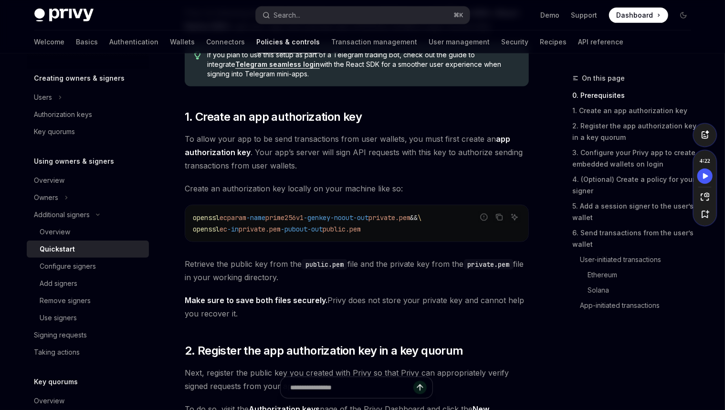
drag, startPoint x: 415, startPoint y: 229, endPoint x: 192, endPoint y: 219, distance: 223.9
click at [192, 219] on div "openssl ecparam -name prime256v1 -genkey -noout -out private.pem && \ openssl e…" at bounding box center [356, 223] width 343 height 36
copy code "openssl ecparam -name prime256v1 -genkey -noout -out private.pem && \ openssl e…"
click at [499, 218] on icon "Copy the contents from the code block" at bounding box center [499, 217] width 8 height 8
click at [424, 237] on div "openssl ecparam -name prime256v1 -genkey -noout -out private.pem && \ openssl e…" at bounding box center [356, 223] width 343 height 36
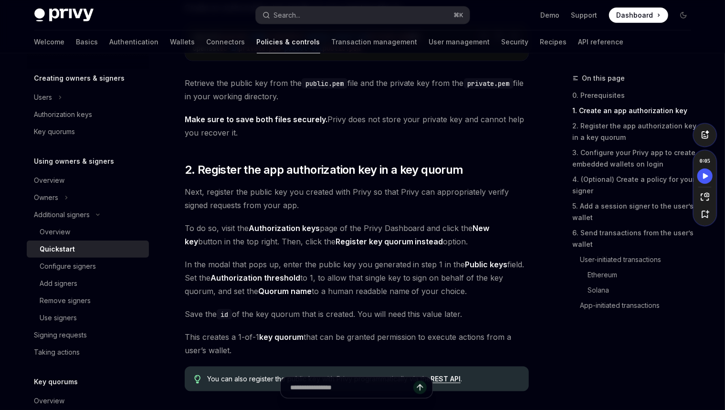
scroll to position [566, 0]
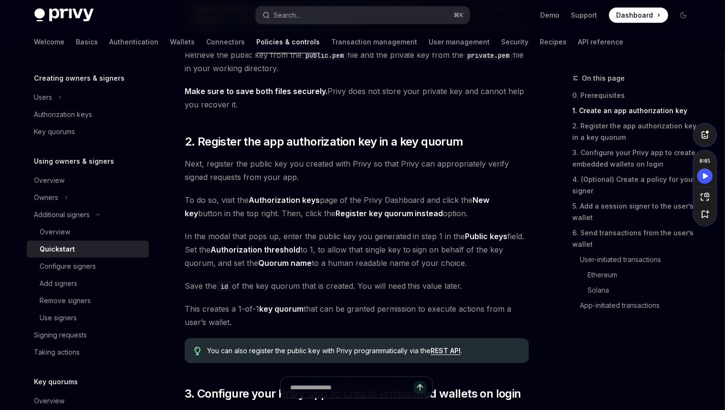
scroll to position [598, 0]
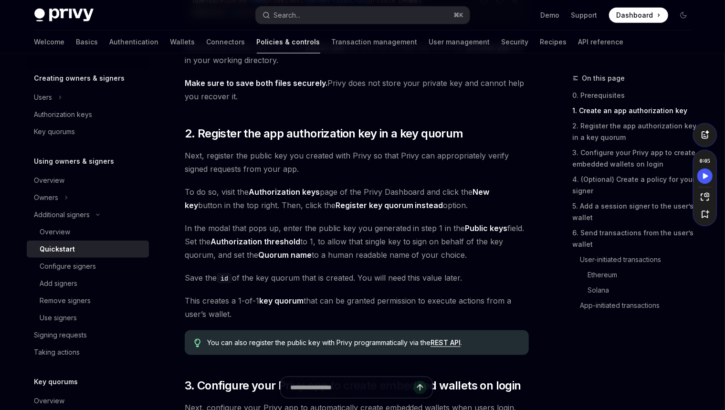
click at [409, 317] on span "This creates a 1-of-1 key quorum that can be granted permission to execute acti…" at bounding box center [357, 307] width 344 height 27
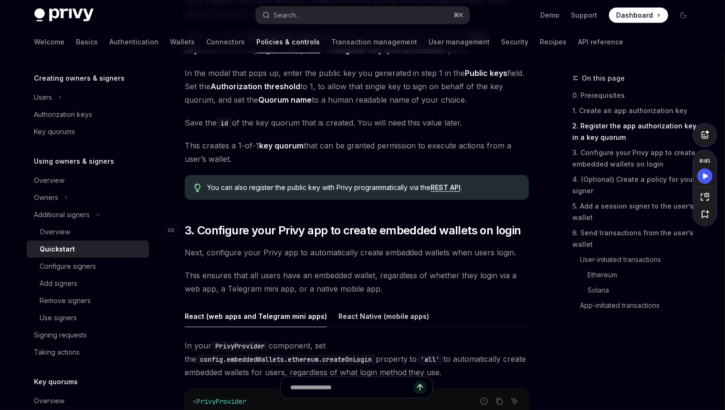
scroll to position [733, 0]
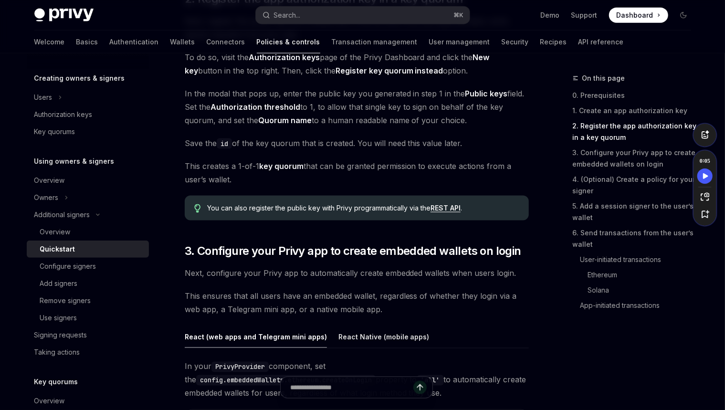
click at [295, 209] on span "You can also register the public key with Privy programmatically via the REST A…" at bounding box center [362, 208] width 311 height 10
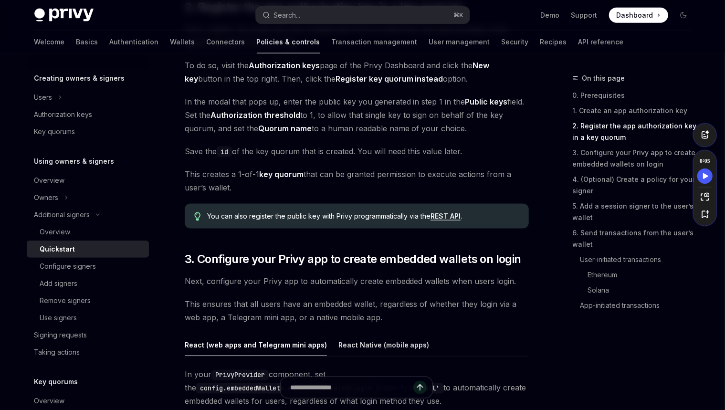
scroll to position [661, 0]
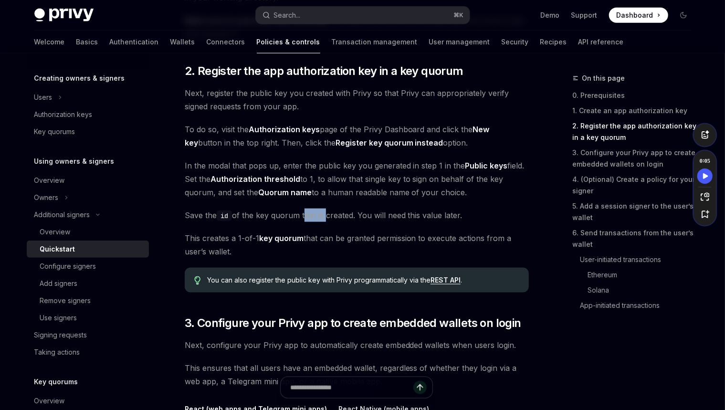
drag, startPoint x: 325, startPoint y: 216, endPoint x: 303, endPoint y: 212, distance: 22.2
click at [303, 212] on span "Save the id of the key quorum that is created. You will need this value later." at bounding box center [357, 214] width 344 height 13
copy span "that is"
drag, startPoint x: 310, startPoint y: 254, endPoint x: 321, endPoint y: 222, distance: 33.3
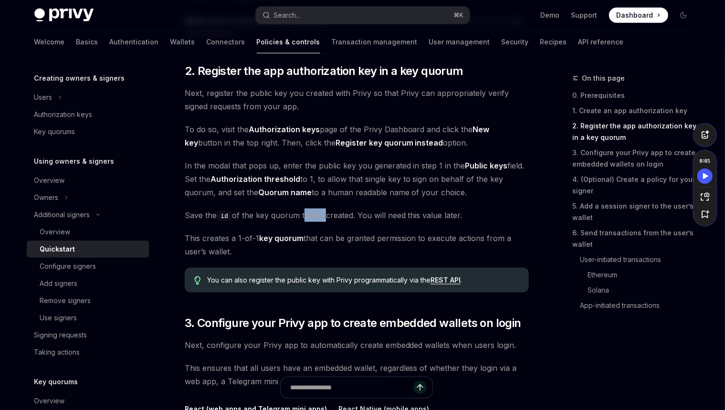
click at [315, 219] on div at bounding box center [315, 219] width 0 height 0
click at [312, 249] on span "This creates a 1-of-1 key quorum that can be granted permission to execute acti…" at bounding box center [357, 244] width 344 height 27
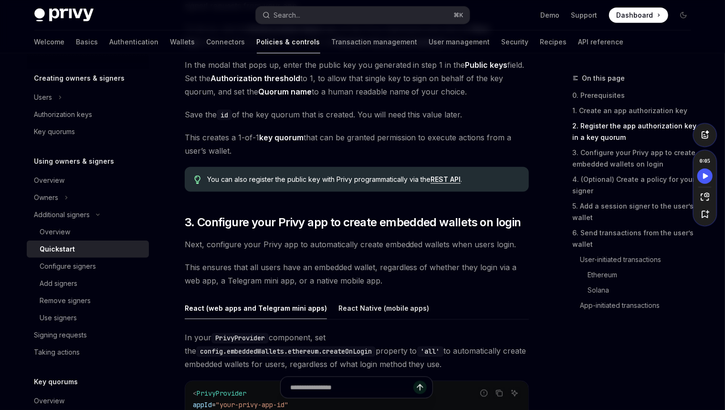
scroll to position [827, 0]
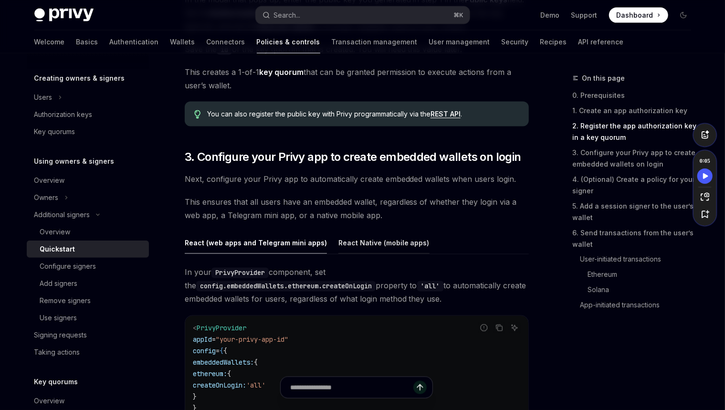
click at [385, 241] on div "React Native (mobile apps)" at bounding box center [383, 242] width 91 height 22
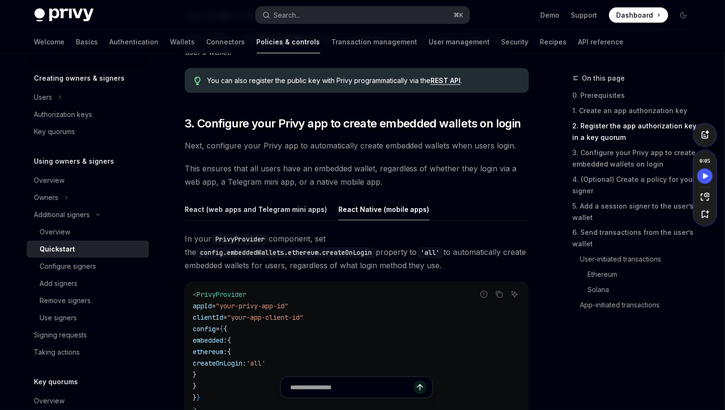
scroll to position [868, 0]
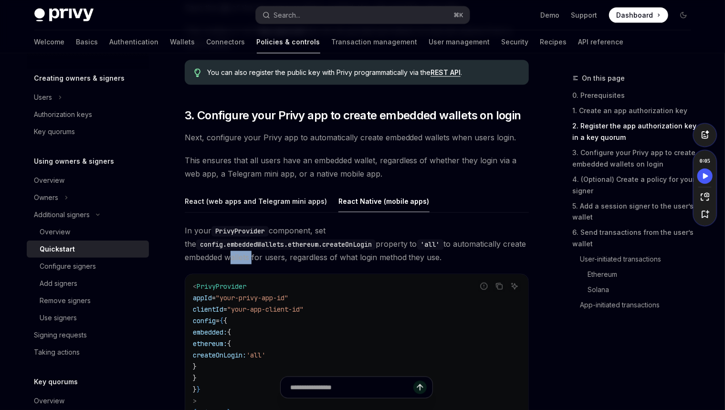
drag, startPoint x: 275, startPoint y: 257, endPoint x: 267, endPoint y: 255, distance: 8.7
click at [250, 257] on span "In your PrivyProvider component, set the config.embeddedWallets.ethereum.create…" at bounding box center [357, 244] width 344 height 40
copy span "wallets"
click at [284, 255] on span "In your PrivyProvider component, set the config.embeddedWallets.ethereum.create…" at bounding box center [357, 244] width 344 height 40
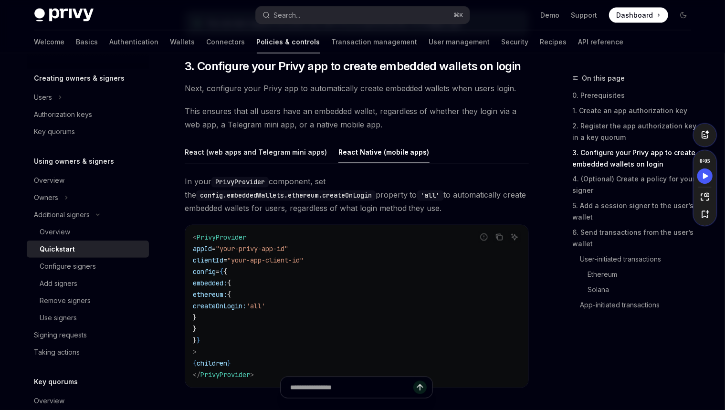
click at [338, 115] on span "This ensures that all users have an embedded wallet, regardless of whether they…" at bounding box center [357, 117] width 344 height 27
drag, startPoint x: 341, startPoint y: 113, endPoint x: 321, endPoint y: 110, distance: 19.7
click at [321, 110] on span "This ensures that all users have an embedded wallet, regardless of whether they…" at bounding box center [357, 117] width 344 height 27
click at [344, 110] on span "This ensures that all users have an embedded wallet, regardless of whether they…" at bounding box center [357, 117] width 344 height 27
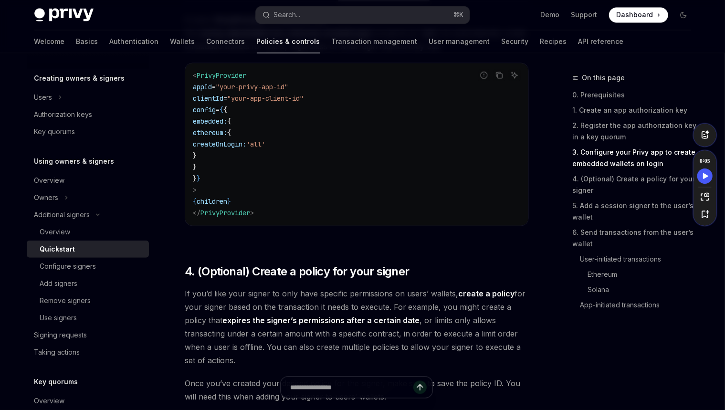
scroll to position [1187, 0]
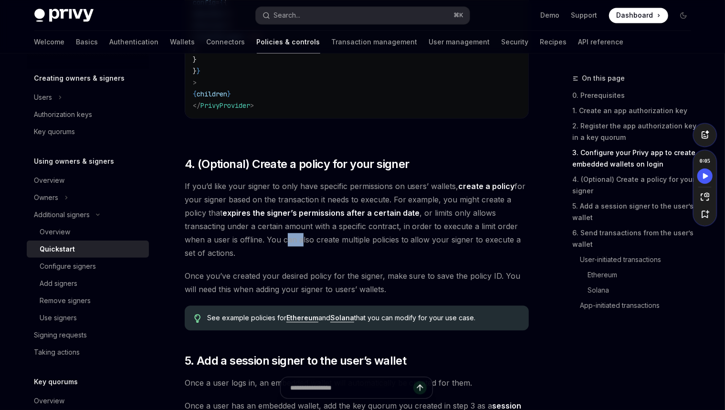
drag, startPoint x: 300, startPoint y: 242, endPoint x: 287, endPoint y: 240, distance: 13.0
click at [287, 241] on span "If you’d like your signer to only have specific permissions on users’ wallets, …" at bounding box center [357, 219] width 344 height 80
click at [307, 239] on span "If you’d like your signer to only have specific permissions on users’ wallets, …" at bounding box center [357, 219] width 344 height 80
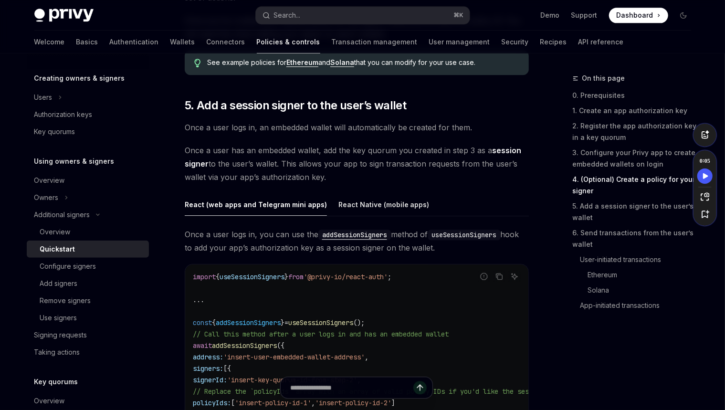
scroll to position [1540, 0]
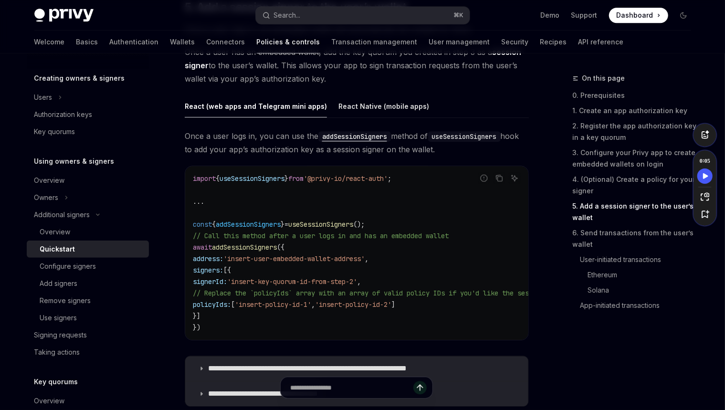
drag, startPoint x: 268, startPoint y: 281, endPoint x: 399, endPoint y: 282, distance: 131.2
click at [357, 282] on span "'insert-key-quorum-id-from-step-2'" at bounding box center [292, 281] width 130 height 9
click at [383, 238] on span "// Call this method after a user logs in and has an embedded wallet" at bounding box center [321, 235] width 256 height 9
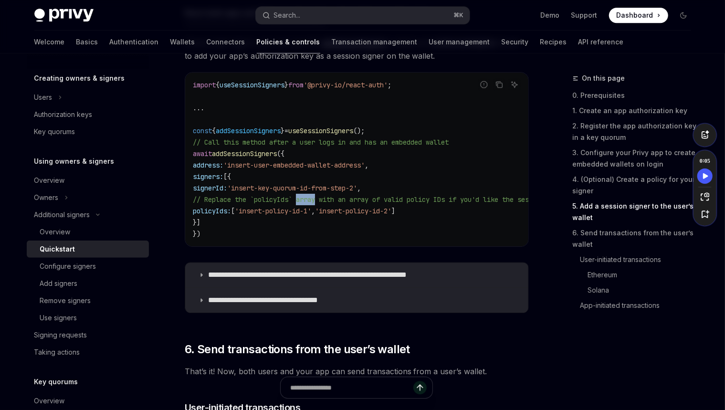
click at [302, 197] on span "// Replace the `policyIds` array with an array of valid policy IDs if you'd lik…" at bounding box center [689, 199] width 992 height 9
click at [320, 199] on span "// Replace the `policyIds` array with an array of valid policy IDs if you'd lik…" at bounding box center [689, 199] width 992 height 9
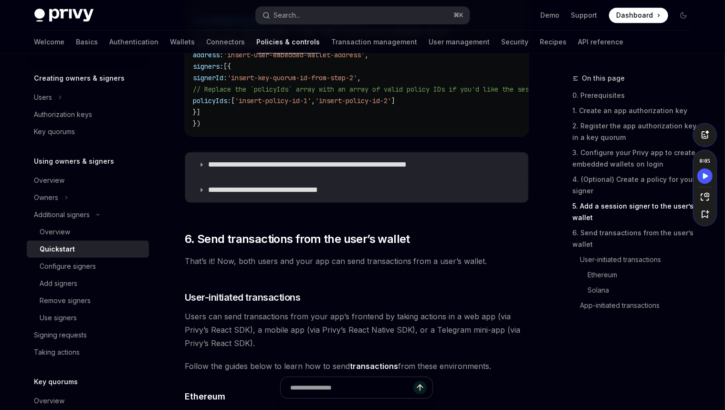
scroll to position [1809, 0]
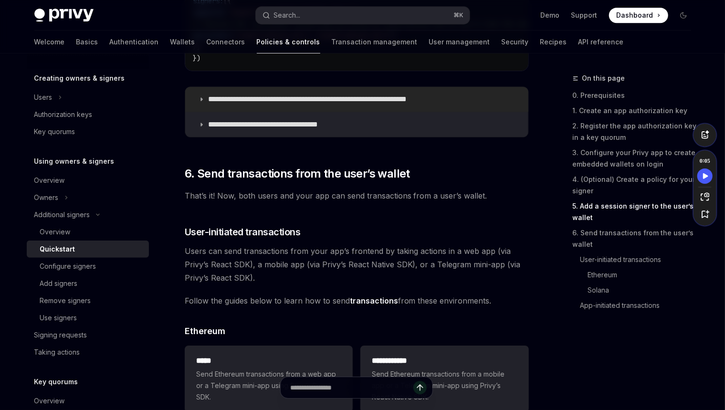
click at [294, 98] on p "**********" at bounding box center [330, 99] width 245 height 10
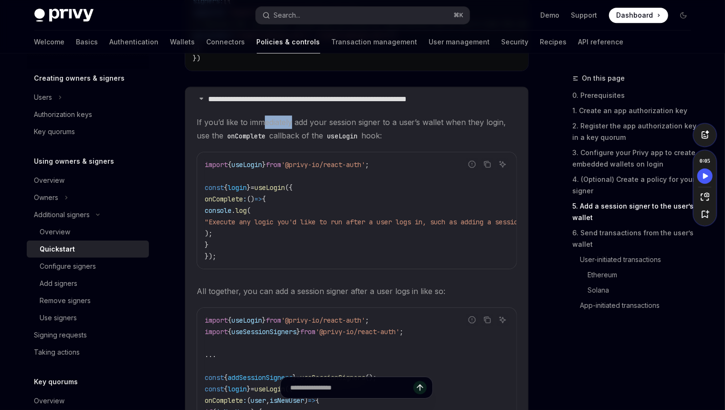
click at [265, 128] on span "If you’d like to immediately add your session signer to a user’s wallet when th…" at bounding box center [357, 128] width 320 height 27
click at [325, 123] on span "If you’d like to immediately add your session signer to a user’s wallet when th…" at bounding box center [357, 128] width 320 height 27
click at [334, 103] on p "**********" at bounding box center [330, 99] width 245 height 10
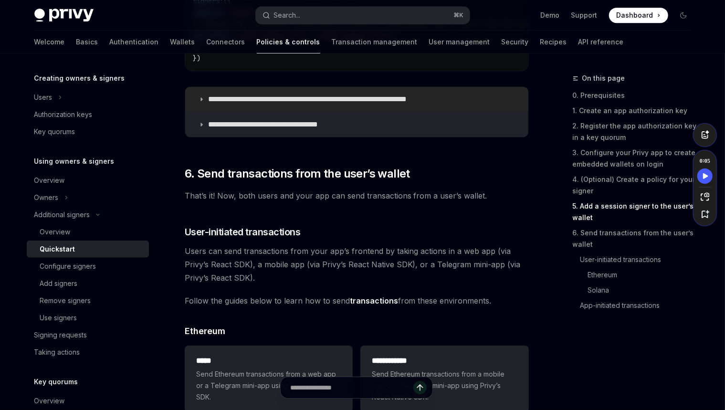
click at [333, 104] on p "**********" at bounding box center [330, 99] width 245 height 10
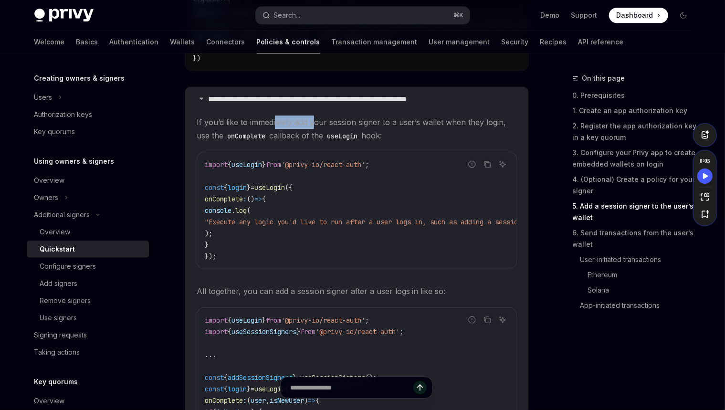
drag, startPoint x: 306, startPoint y: 123, endPoint x: 274, endPoint y: 122, distance: 32.4
click at [274, 122] on span "If you’d like to immediately add your session signer to a user’s wallet when th…" at bounding box center [357, 128] width 320 height 27
click at [286, 122] on span "If you’d like to immediately add your session signer to a user’s wallet when th…" at bounding box center [357, 128] width 320 height 27
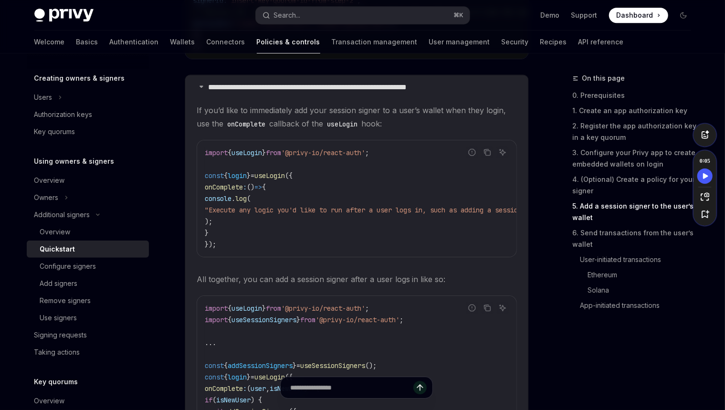
scroll to position [1661, 0]
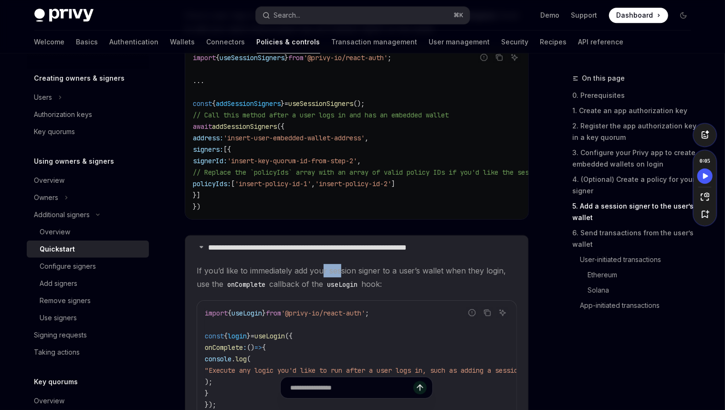
drag, startPoint x: 339, startPoint y: 277, endPoint x: 323, endPoint y: 277, distance: 15.7
click at [323, 277] on span "If you’d like to immediately add your session signer to a user’s wallet when th…" at bounding box center [357, 277] width 320 height 27
click at [347, 273] on span "If you’d like to immediately add your session signer to a user’s wallet when th…" at bounding box center [357, 277] width 320 height 27
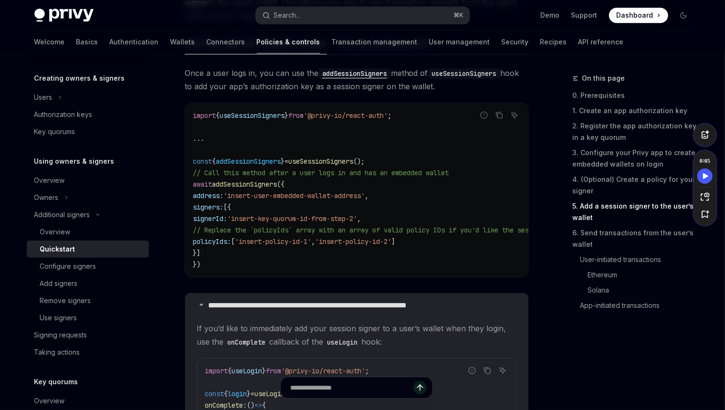
scroll to position [1709, 0]
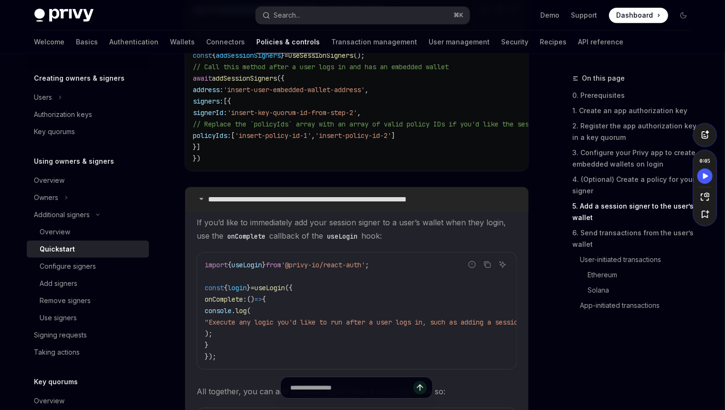
click at [296, 204] on p "**********" at bounding box center [330, 200] width 245 height 10
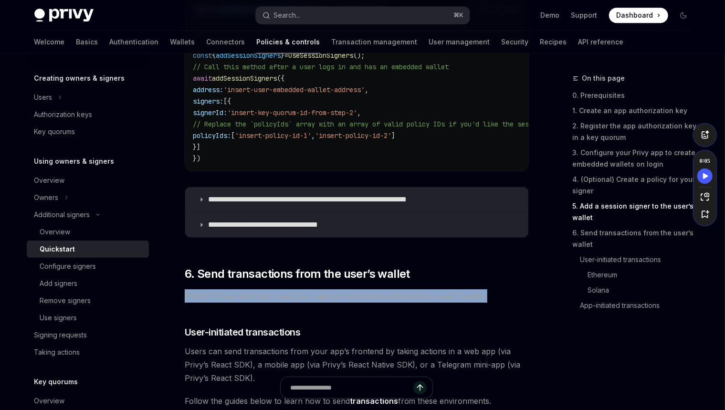
drag, startPoint x: 487, startPoint y: 299, endPoint x: 476, endPoint y: 284, distance: 18.4
click at [469, 280] on div at bounding box center [469, 280] width 0 height 0
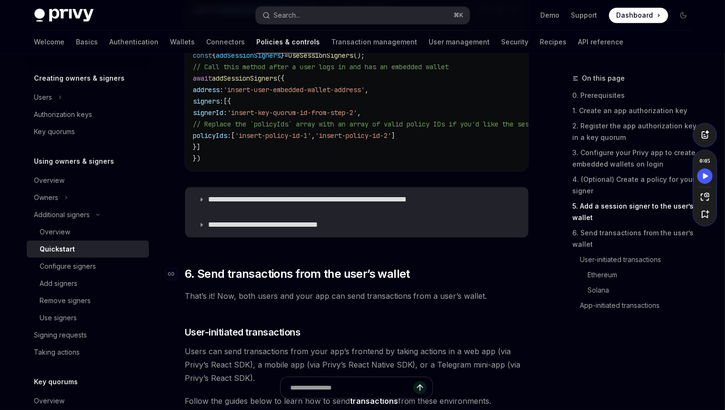
click at [481, 281] on h2 "​ 6. Send transactions from the user’s wallet" at bounding box center [357, 273] width 344 height 15
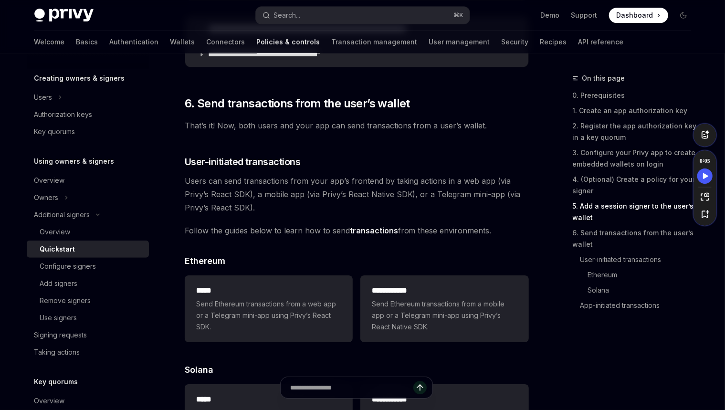
scroll to position [1875, 0]
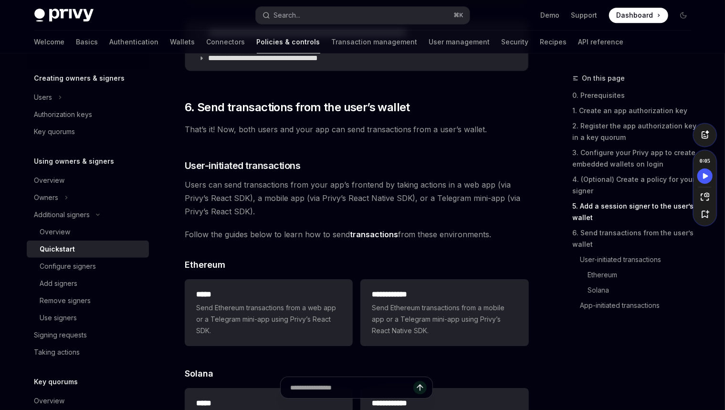
click at [275, 277] on div "**********" at bounding box center [357, 312] width 344 height 74
click at [275, 296] on h2 "*****" at bounding box center [268, 294] width 145 height 11
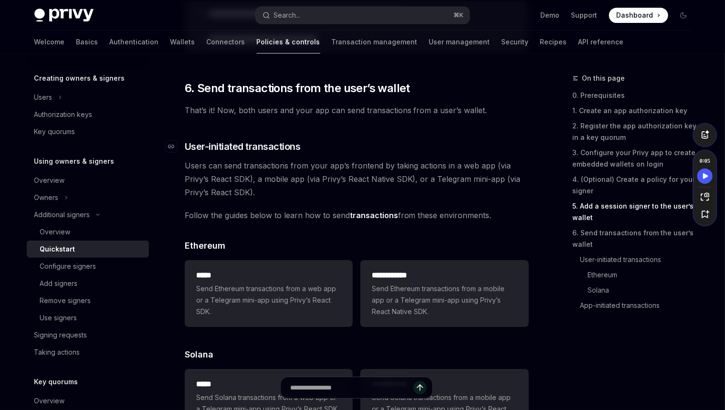
scroll to position [1933, 0]
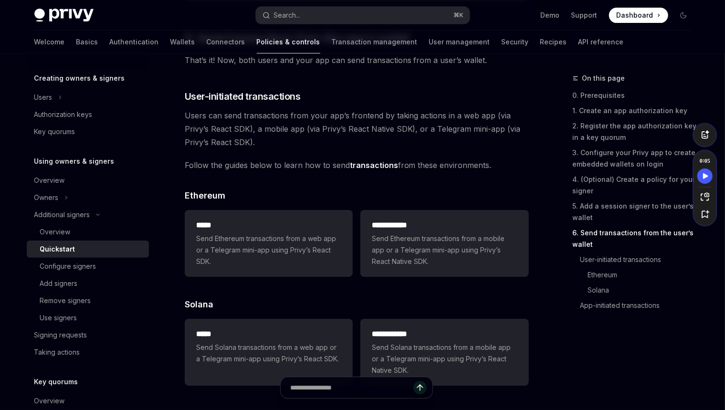
drag, startPoint x: 503, startPoint y: 167, endPoint x: 497, endPoint y: 158, distance: 10.7
click at [491, 149] on div at bounding box center [491, 149] width 0 height 0
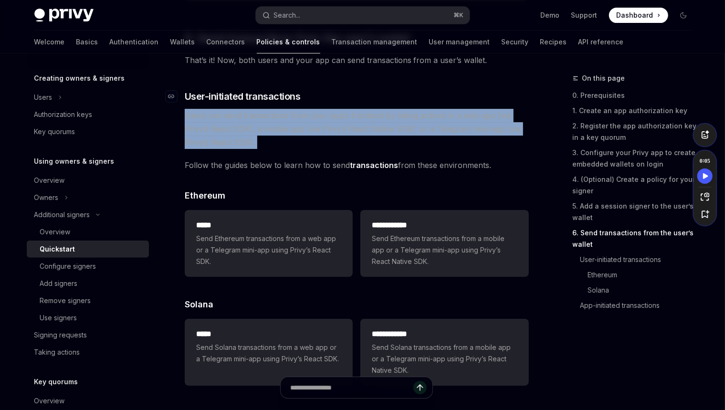
drag, startPoint x: 441, startPoint y: 156, endPoint x: 436, endPoint y: 101, distance: 56.1
click at [430, 79] on div at bounding box center [430, 79] width 0 height 0
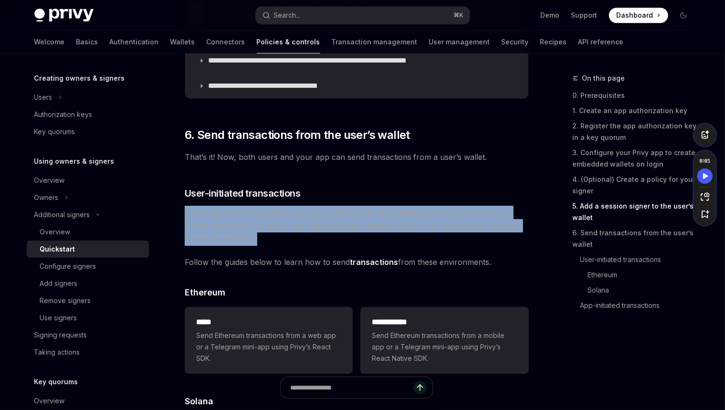
scroll to position [1833, 0]
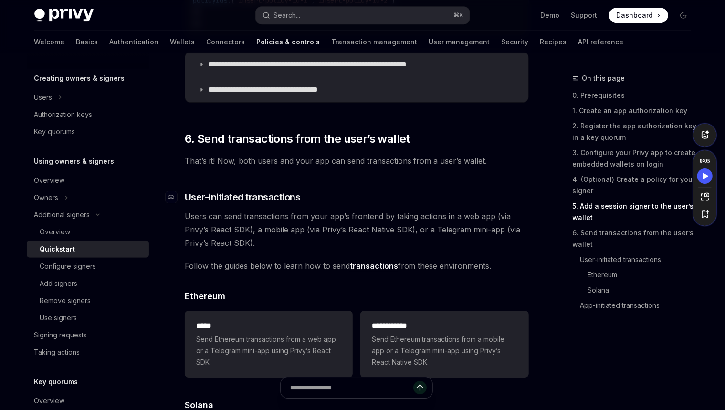
click at [372, 192] on h3 "​ User-initiated transactions" at bounding box center [357, 196] width 344 height 13
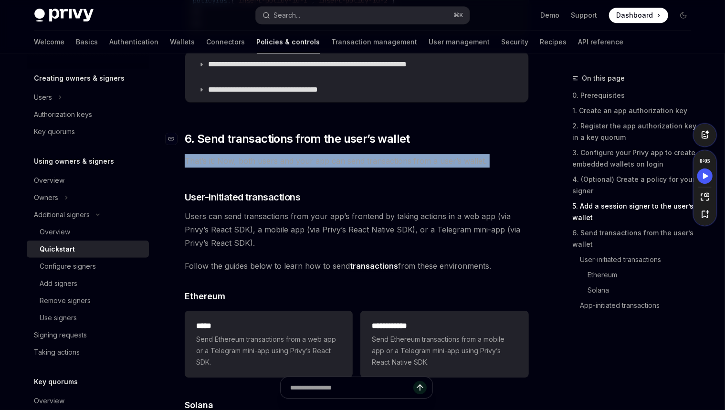
drag, startPoint x: 414, startPoint y: 160, endPoint x: 442, endPoint y: 147, distance: 31.6
click at [436, 120] on div at bounding box center [436, 120] width 0 height 0
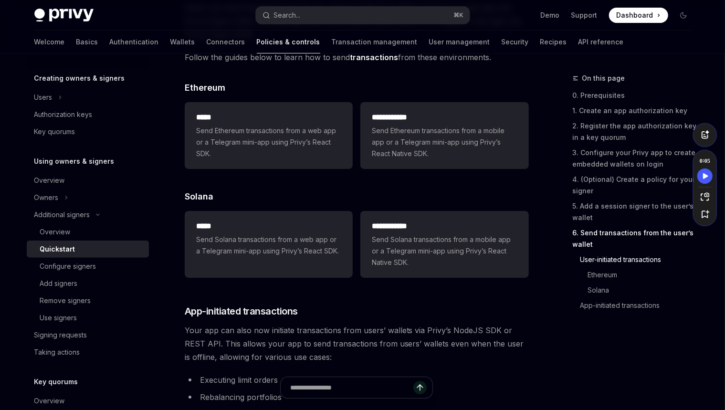
scroll to position [2195, 0]
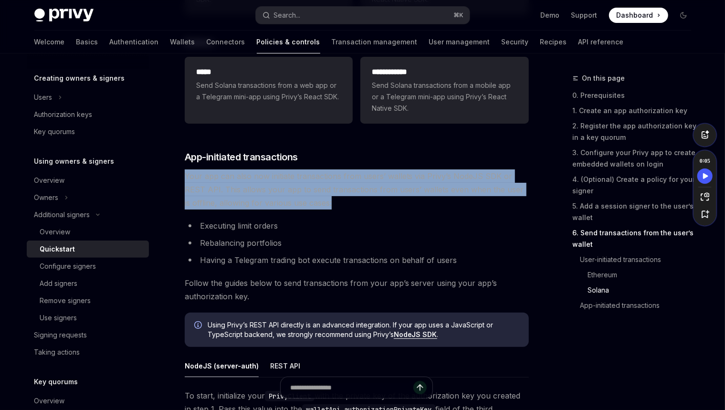
drag, startPoint x: 339, startPoint y: 200, endPoint x: 350, endPoint y: 166, distance: 35.1
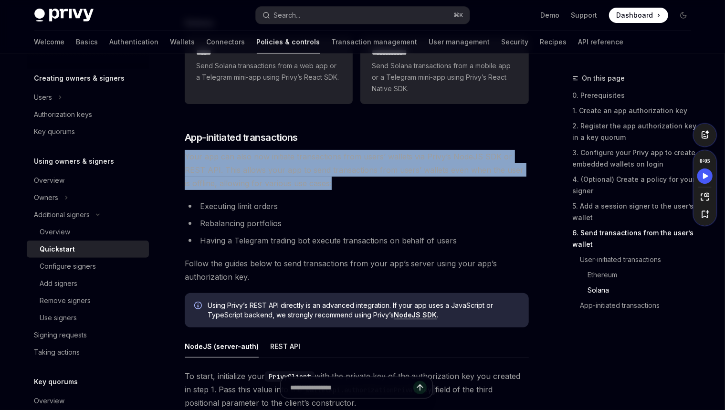
scroll to position [2237, 0]
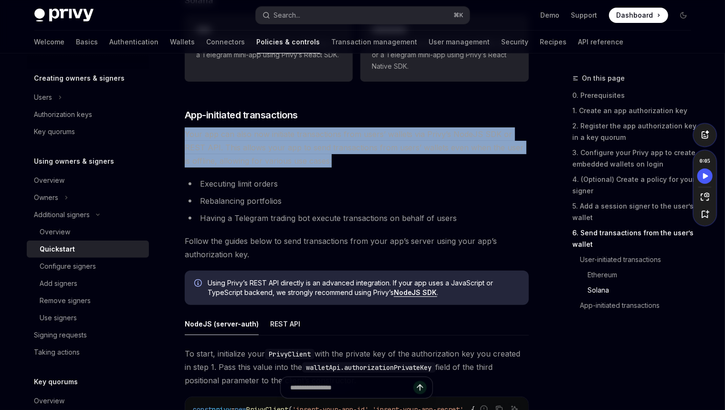
click at [348, 167] on span "Your app can also now initiate transactions from users’ wallets via Privy’s Nod…" at bounding box center [357, 147] width 344 height 40
drag, startPoint x: 347, startPoint y: 166, endPoint x: 185, endPoint y: 139, distance: 164.4
click at [185, 139] on span "Your app can also now initiate transactions from users’ wallets via Privy’s Nod…" at bounding box center [357, 147] width 344 height 40
click at [178, 118] on div at bounding box center [178, 118] width 0 height 0
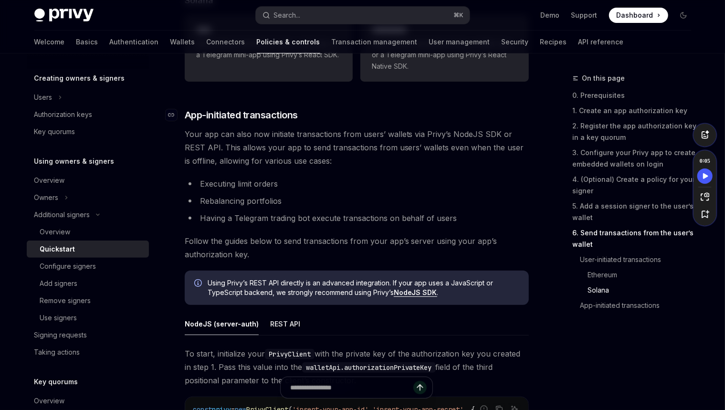
click at [331, 122] on h3 "​ App-initiated transactions" at bounding box center [357, 114] width 344 height 13
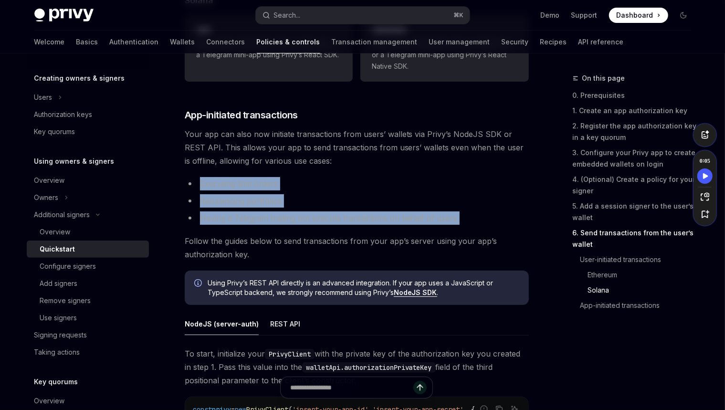
drag, startPoint x: 311, startPoint y: 178, endPoint x: 469, endPoint y: 232, distance: 167.7
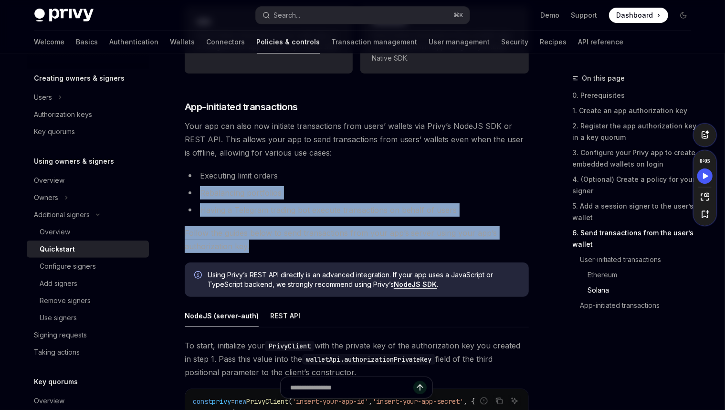
drag, startPoint x: 352, startPoint y: 237, endPoint x: 343, endPoint y: 169, distance: 68.8
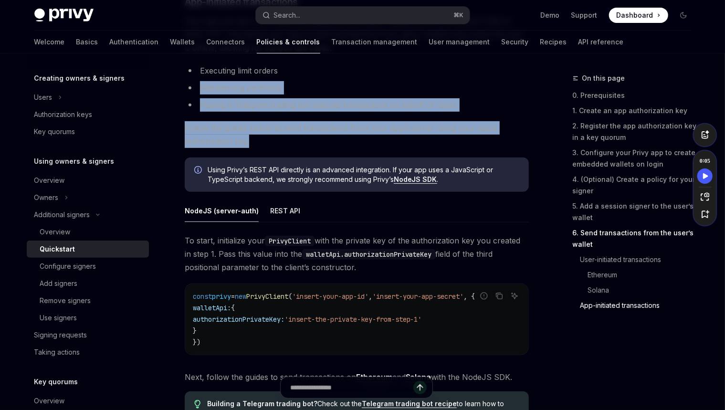
click at [331, 145] on span "Follow the guides below to send transactions from your app’s server using your …" at bounding box center [357, 134] width 344 height 27
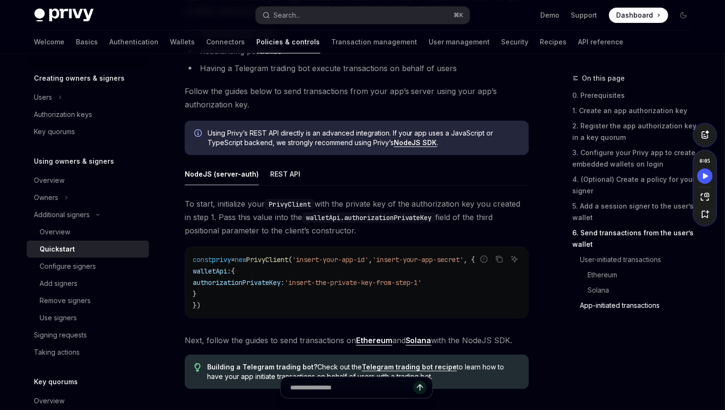
scroll to position [2391, 0]
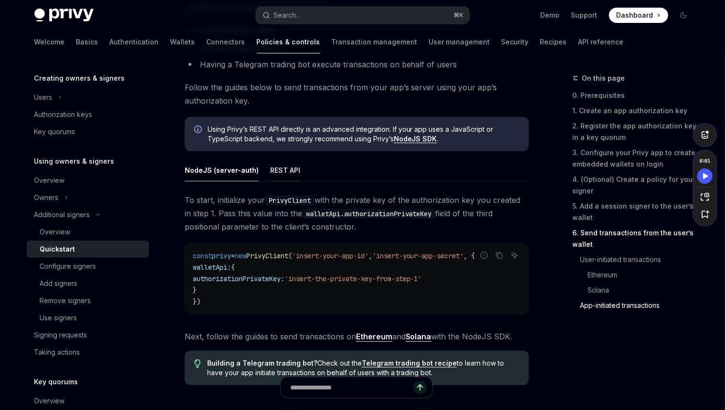
click at [274, 174] on div "REST API" at bounding box center [285, 170] width 30 height 22
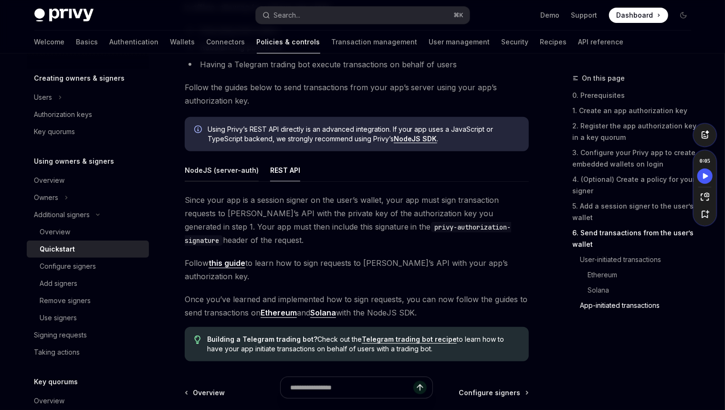
click at [239, 170] on div "NodeJS (server-auth)" at bounding box center [222, 170] width 74 height 22
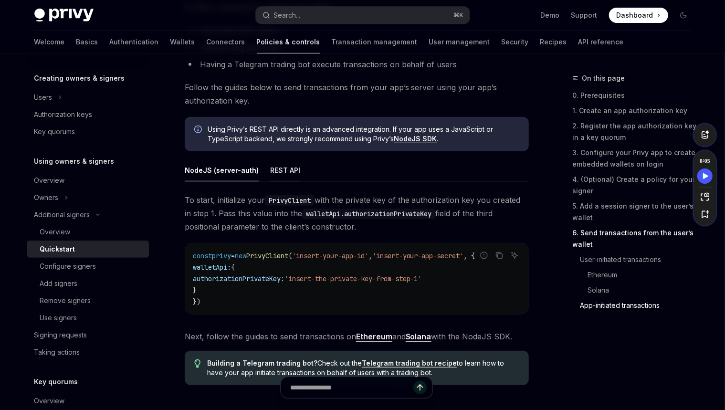
click at [273, 172] on div "REST API" at bounding box center [285, 170] width 30 height 22
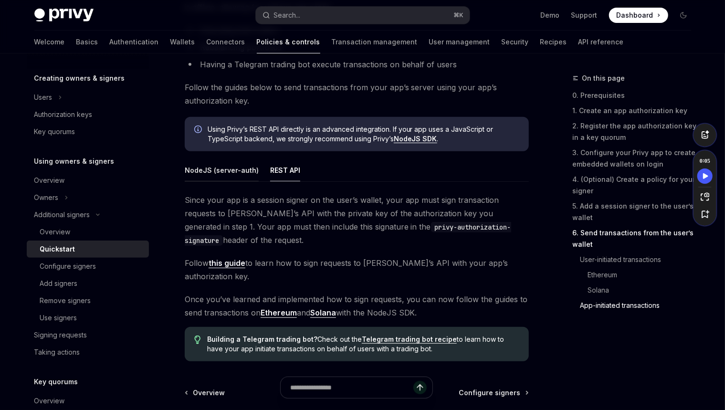
click at [226, 167] on div "NodeJS (server-auth)" at bounding box center [222, 170] width 74 height 22
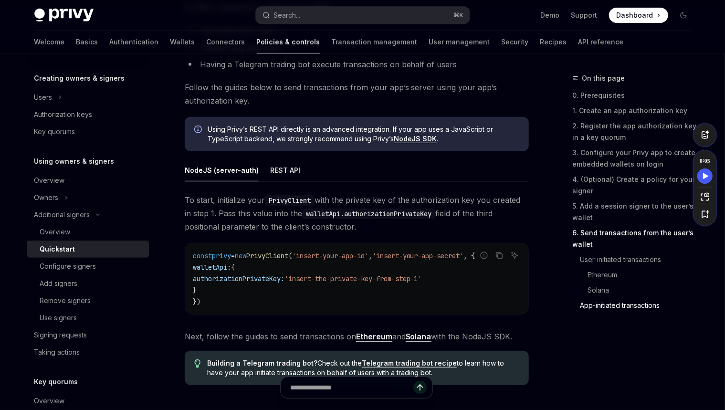
scroll to position [0, 4]
click at [456, 219] on span "To start, initialize your PrivyClient with the private key of the authorization…" at bounding box center [357, 213] width 344 height 40
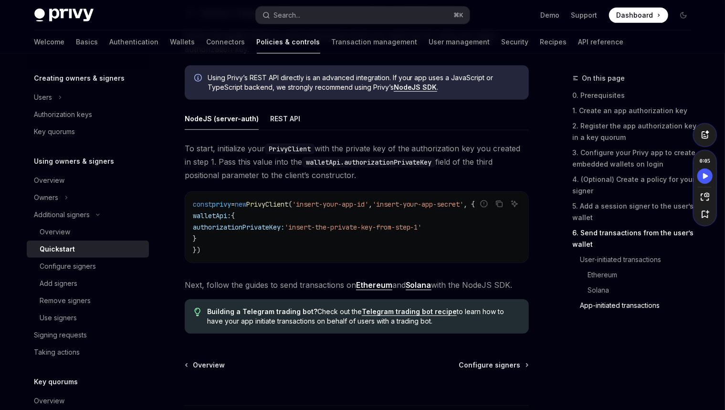
scroll to position [2475, 0]
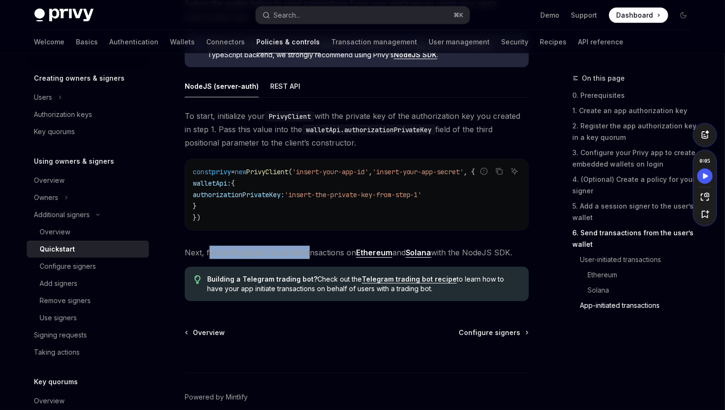
drag, startPoint x: 210, startPoint y: 259, endPoint x: 313, endPoint y: 259, distance: 103.5
click at [311, 259] on span "Next, follow the guides to send transactions on Ethereum and Solana with the No…" at bounding box center [357, 252] width 344 height 13
click at [313, 259] on span "Next, follow the guides to send transactions on Ethereum and Solana with the No…" at bounding box center [357, 252] width 344 height 13
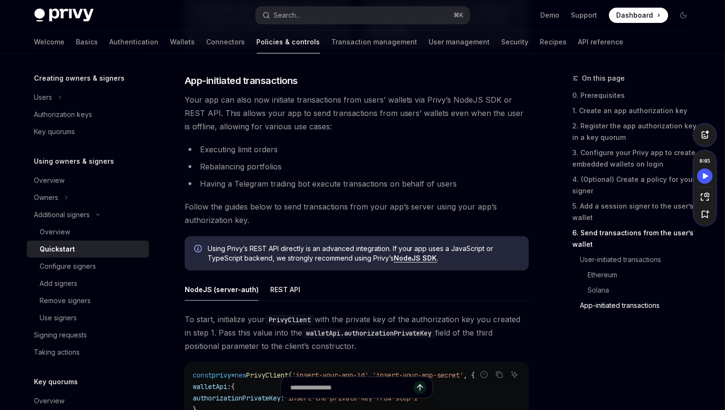
scroll to position [2173, 0]
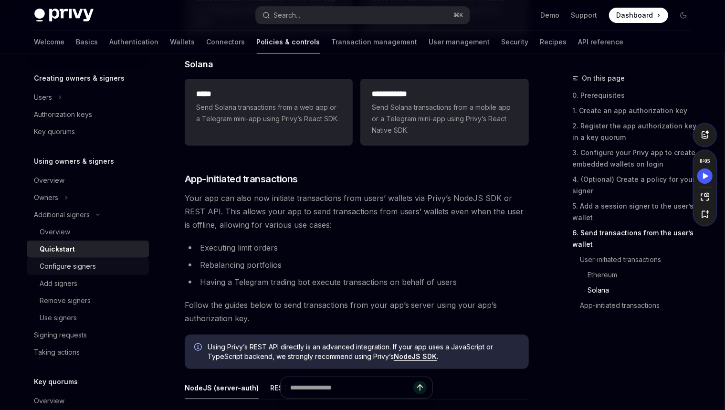
click at [114, 268] on div "Configure signers" at bounding box center [91, 265] width 103 height 11
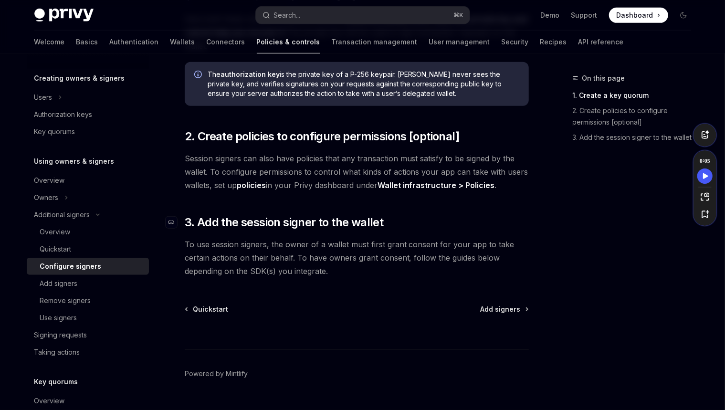
scroll to position [156, 0]
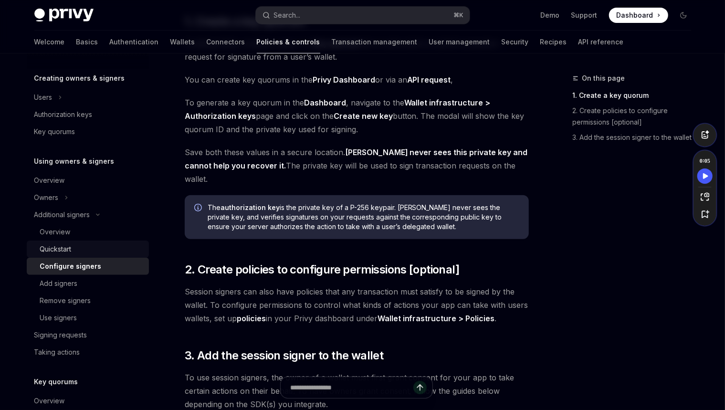
click at [120, 249] on div "Quickstart" at bounding box center [91, 248] width 103 height 11
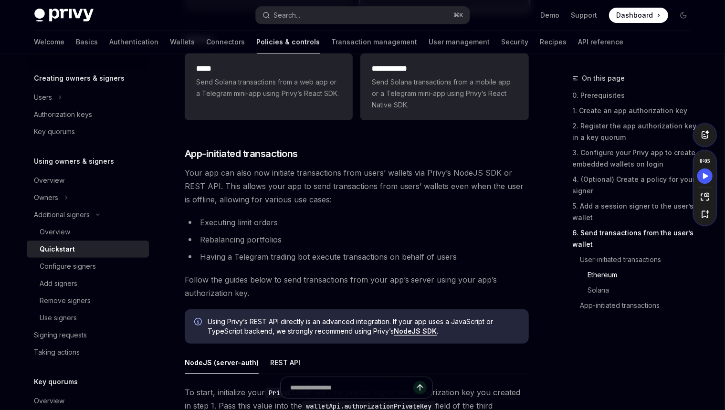
scroll to position [2231, 0]
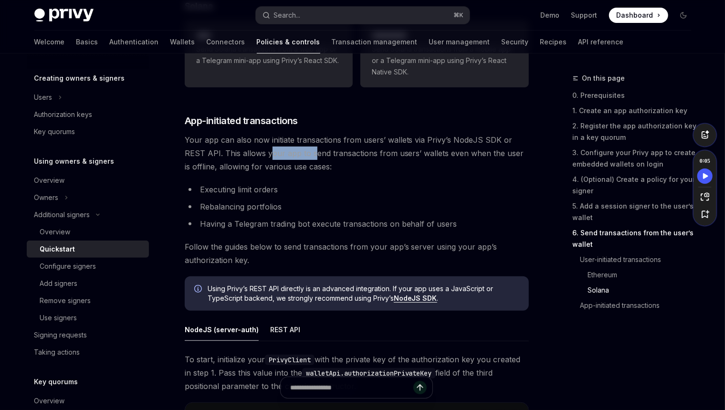
drag, startPoint x: 264, startPoint y: 156, endPoint x: 249, endPoint y: 157, distance: 14.8
click at [249, 157] on span "Your app can also now initiate transactions from users’ wallets via Privy’s Nod…" at bounding box center [357, 153] width 344 height 40
click at [294, 153] on span "Your app can also now initiate transactions from users’ wallets via Privy’s Nod…" at bounding box center [357, 153] width 344 height 40
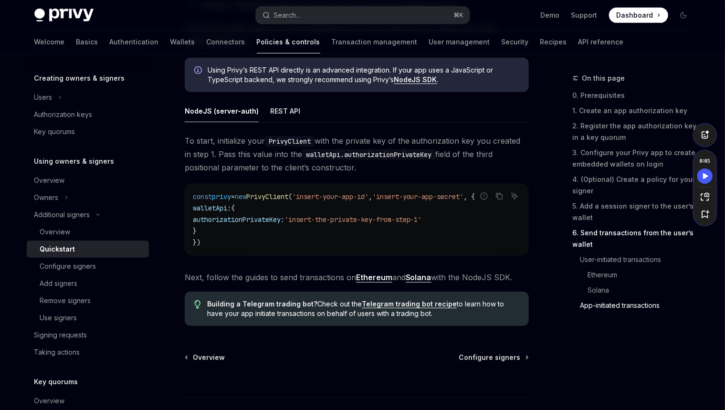
scroll to position [2434, 0]
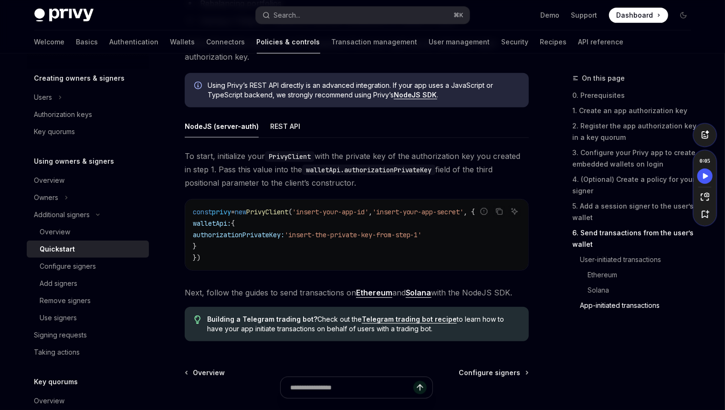
click at [259, 123] on ul "NodeJS (server-auth) REST API" at bounding box center [357, 126] width 344 height 23
click at [270, 126] on div "REST API" at bounding box center [285, 126] width 30 height 22
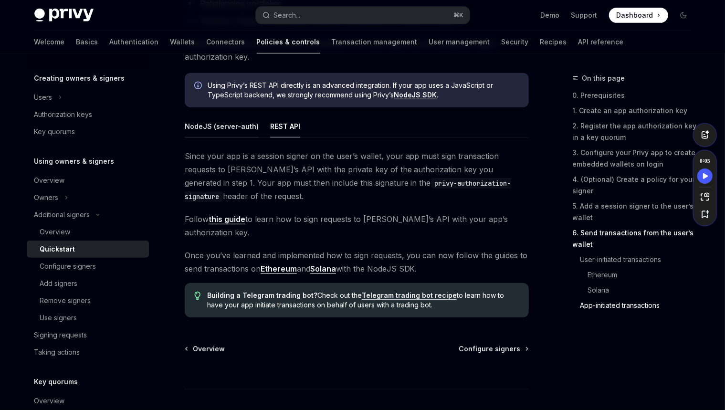
click at [208, 134] on div "NodeJS (server-auth)" at bounding box center [222, 126] width 74 height 22
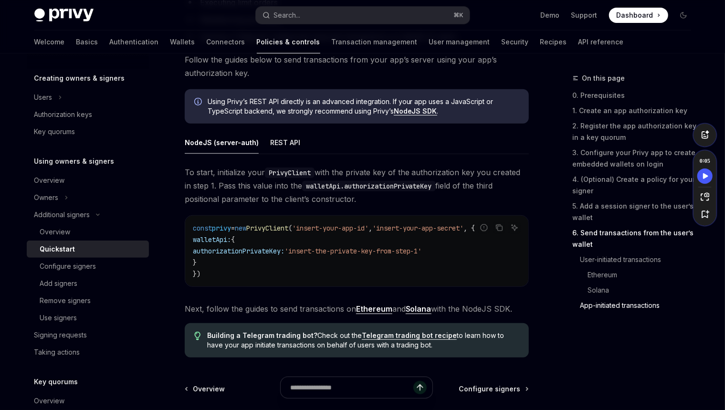
scroll to position [2316, 0]
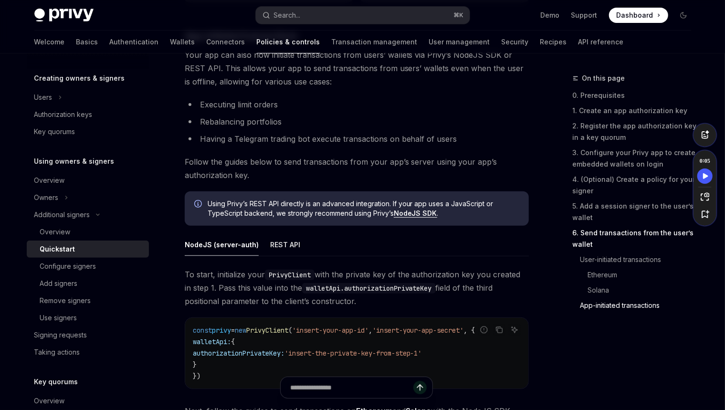
drag, startPoint x: 414, startPoint y: 234, endPoint x: 412, endPoint y: 218, distance: 15.9
click at [412, 214] on link "NodeJS SDK" at bounding box center [415, 213] width 43 height 9
drag, startPoint x: 365, startPoint y: 206, endPoint x: 331, endPoint y: 206, distance: 34.3
click at [331, 206] on span "Using Privy’s REST API directly is an advanced integration. If your app uses a …" at bounding box center [362, 208] width 311 height 19
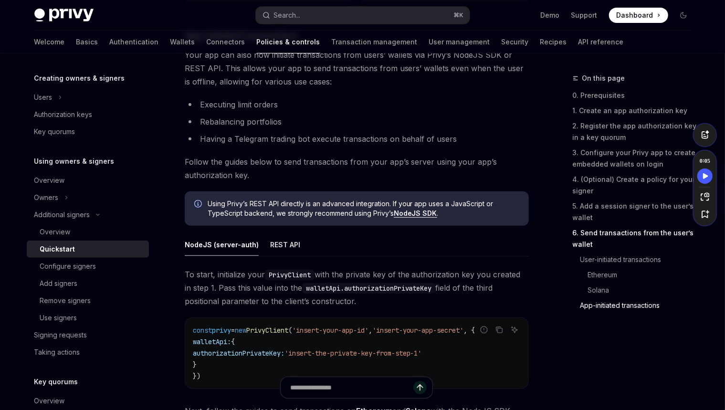
click at [371, 198] on div "Using Privy’s REST API directly is an advanced integration. If your app uses a …" at bounding box center [357, 208] width 344 height 34
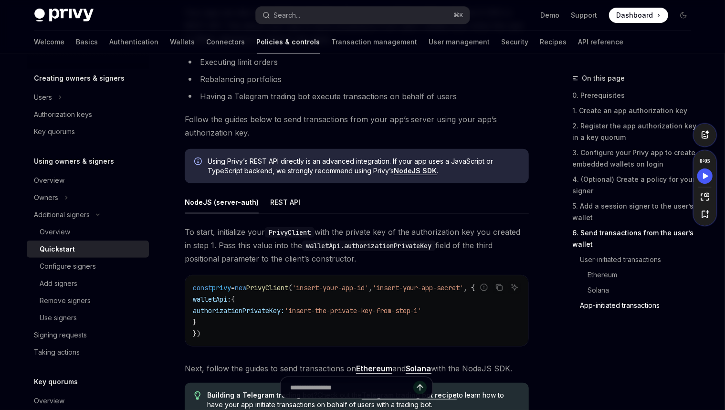
scroll to position [0, 4]
click at [387, 228] on span "To start, initialize your PrivyClient with the private key of the authorization…" at bounding box center [357, 245] width 344 height 40
drag, startPoint x: 374, startPoint y: 231, endPoint x: 360, endPoint y: 231, distance: 14.8
click at [360, 231] on span "To start, initialize your PrivyClient with the private key of the authorization…" at bounding box center [357, 245] width 344 height 40
click at [382, 232] on span "To start, initialize your PrivyClient with the private key of the authorization…" at bounding box center [357, 245] width 344 height 40
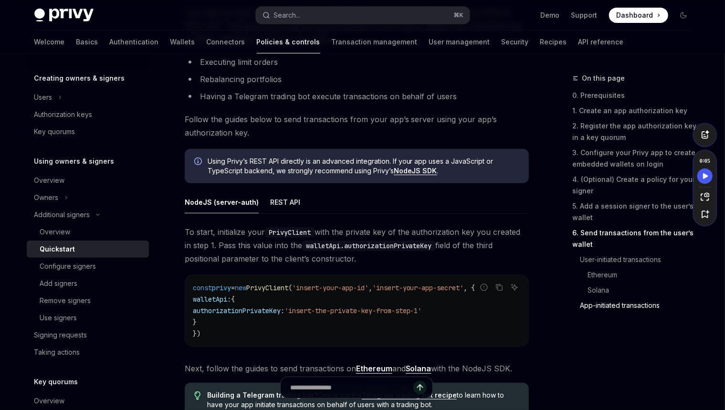
scroll to position [2367, 0]
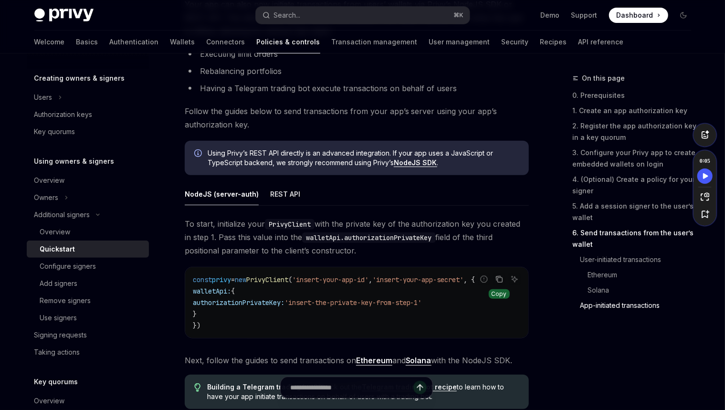
click at [495, 279] on button "Copy the contents from the code block" at bounding box center [499, 279] width 12 height 12
click at [400, 221] on span "To start, initialize your PrivyClient with the private key of the authorization…" at bounding box center [357, 237] width 344 height 40
drag, startPoint x: 389, startPoint y: 223, endPoint x: 368, endPoint y: 223, distance: 21.5
click at [368, 223] on span "To start, initialize your PrivyClient with the private key of the authorization…" at bounding box center [357, 237] width 344 height 40
click at [379, 225] on span "To start, initialize your PrivyClient with the private key of the authorization…" at bounding box center [357, 237] width 344 height 40
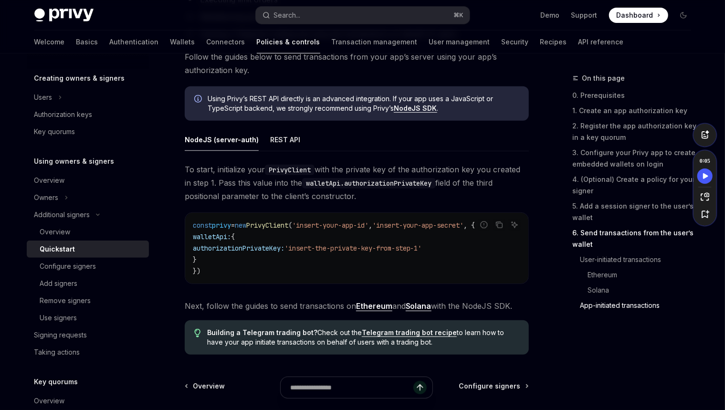
scroll to position [2409, 0]
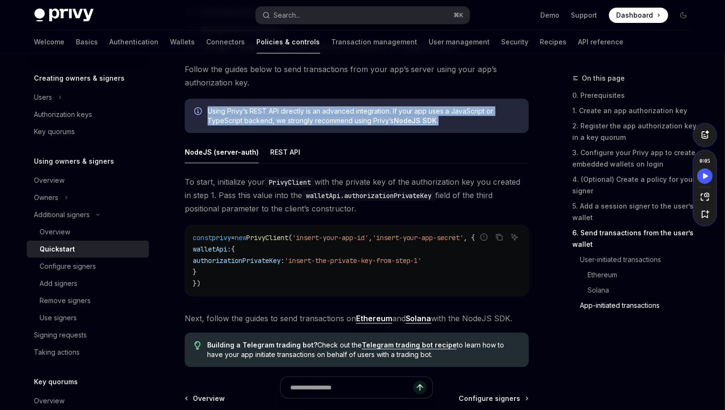
drag, startPoint x: 463, startPoint y: 121, endPoint x: 456, endPoint y: 98, distance: 23.7
click at [450, 95] on div at bounding box center [450, 95] width 0 height 0
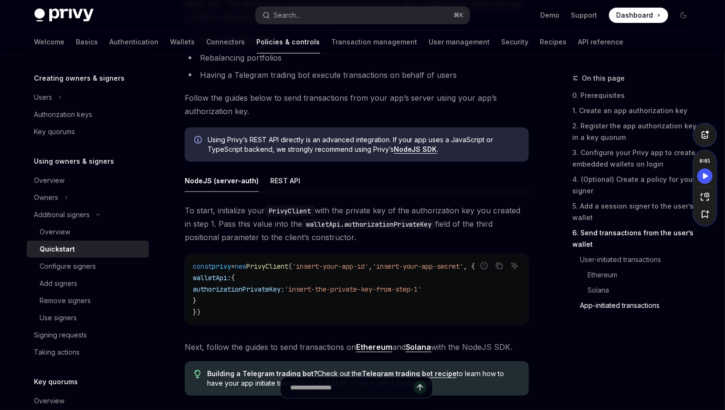
scroll to position [2360, 0]
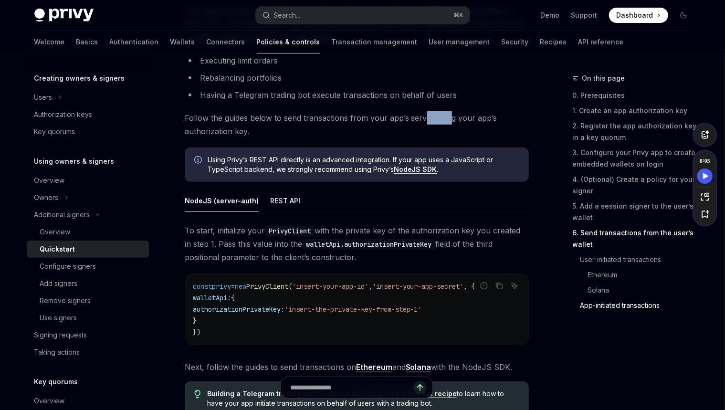
drag, startPoint x: 448, startPoint y: 122, endPoint x: 421, endPoint y: 121, distance: 27.2
click at [421, 121] on span "Follow the guides below to send transactions from your app’s server using your …" at bounding box center [357, 124] width 344 height 27
click at [431, 122] on span "Follow the guides below to send transactions from your app’s server using your …" at bounding box center [357, 124] width 344 height 27
drag, startPoint x: 280, startPoint y: 245, endPoint x: 249, endPoint y: 245, distance: 31.0
click at [249, 245] on span "To start, initialize your PrivyClient with the private key of the authorization…" at bounding box center [357, 244] width 344 height 40
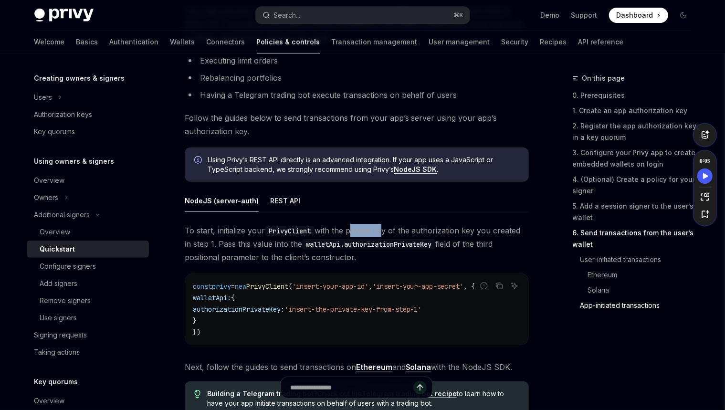
drag, startPoint x: 383, startPoint y: 232, endPoint x: 357, endPoint y: 228, distance: 26.2
click at [349, 228] on span "To start, initialize your PrivyClient with the private key of the authorization…" at bounding box center [357, 244] width 344 height 40
drag, startPoint x: 465, startPoint y: 227, endPoint x: 423, endPoint y: 227, distance: 41.5
click at [412, 227] on span "To start, initialize your PrivyClient with the private key of the authorization…" at bounding box center [357, 244] width 344 height 40
drag, startPoint x: 509, startPoint y: 231, endPoint x: 466, endPoint y: 228, distance: 44.0
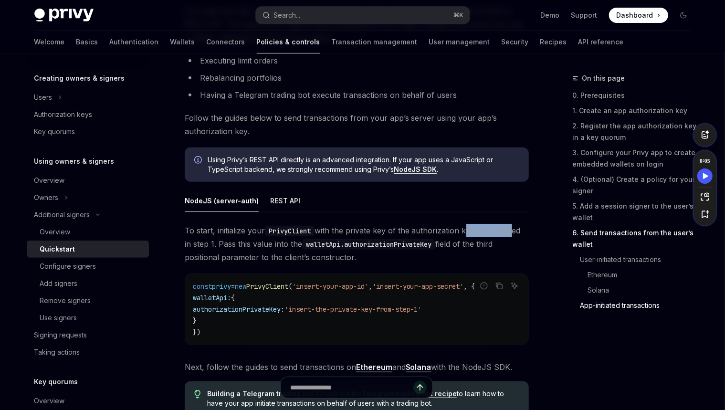
click at [466, 230] on span "To start, initialize your PrivyClient with the private key of the authorization…" at bounding box center [357, 244] width 344 height 40
click at [406, 212] on ul "NodeJS (server-auth) REST API" at bounding box center [357, 200] width 344 height 23
click at [267, 244] on span "To start, initialize your PrivyClient with the private key of the authorization…" at bounding box center [357, 244] width 344 height 40
click at [281, 243] on span "To start, initialize your PrivyClient with the private key of the authorization…" at bounding box center [357, 244] width 344 height 40
drag, startPoint x: 258, startPoint y: 242, endPoint x: 238, endPoint y: 242, distance: 20.5
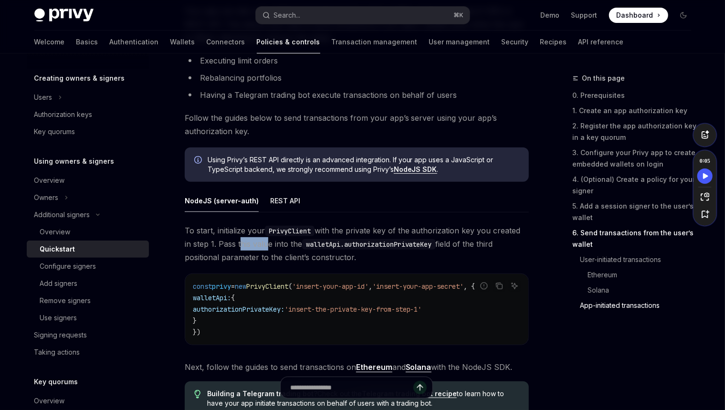
click at [238, 242] on span "To start, initialize your PrivyClient with the private key of the authorization…" at bounding box center [357, 244] width 344 height 40
click at [267, 243] on span "To start, initialize your PrivyClient with the private key of the authorization…" at bounding box center [357, 244] width 344 height 40
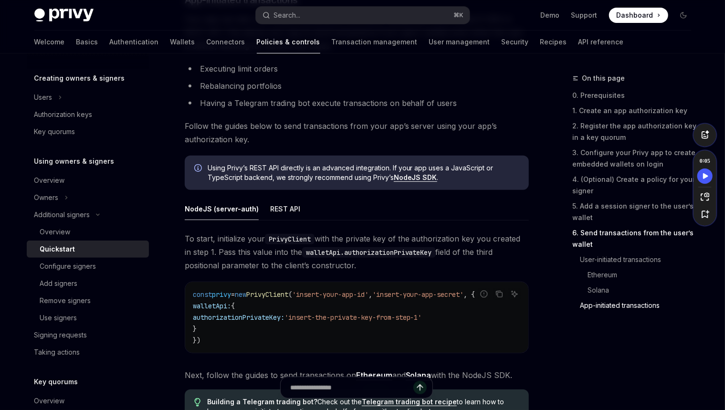
scroll to position [2348, 0]
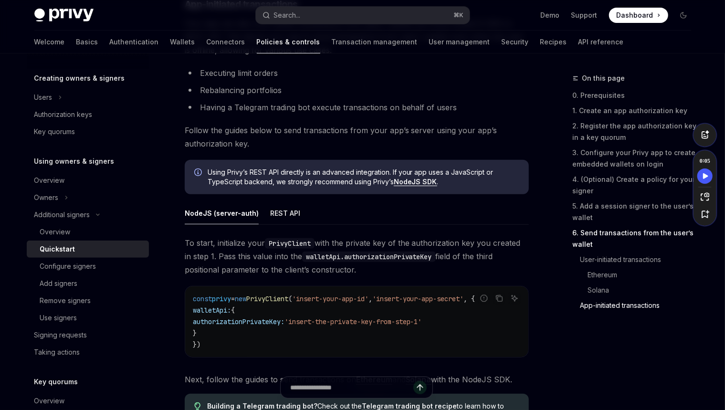
click at [416, 183] on link "NodeJS SDK" at bounding box center [415, 181] width 43 height 9
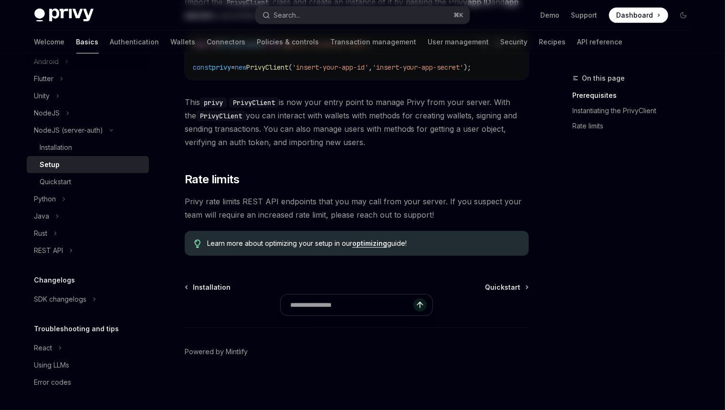
scroll to position [184, 0]
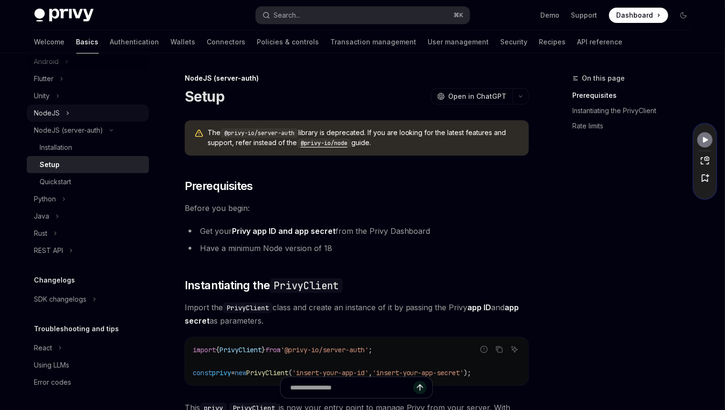
click at [74, 115] on button "NodeJS" at bounding box center [88, 112] width 122 height 17
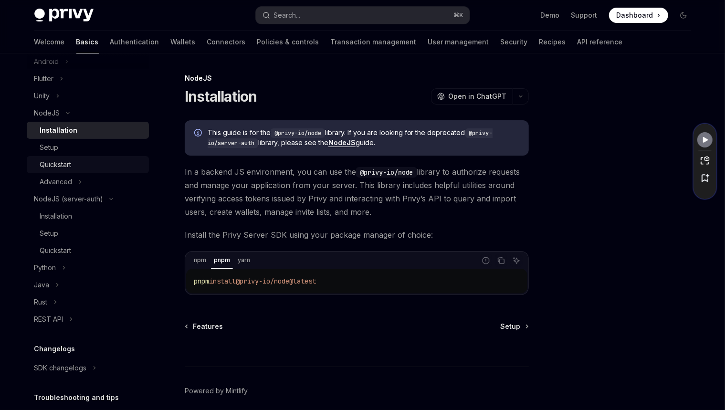
click at [79, 165] on div "Quickstart" at bounding box center [91, 164] width 103 height 11
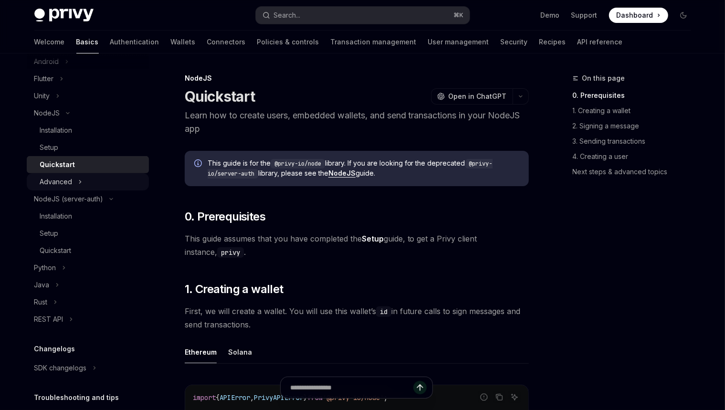
click at [77, 178] on button "Advanced" at bounding box center [88, 181] width 122 height 17
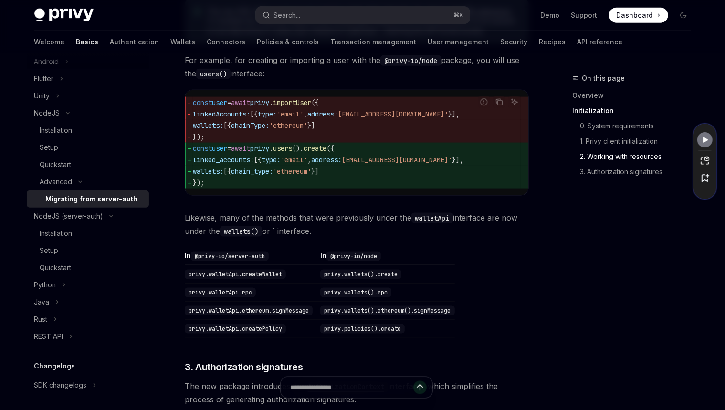
scroll to position [727, 0]
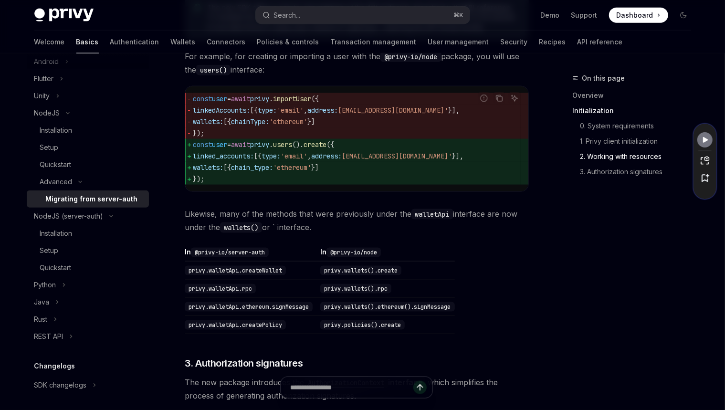
drag, startPoint x: 416, startPoint y: 237, endPoint x: 414, endPoint y: 215, distance: 22.1
click at [414, 215] on div "​ Overview If your app previously used Privy’s @privy-io/server-auth SDK, follo…" at bounding box center [357, 91] width 344 height 1396
click at [407, 207] on div at bounding box center [407, 207] width 0 height 0
click at [378, 234] on span "Likewise, many of the methods that were previously under the walletApi interfac…" at bounding box center [357, 220] width 344 height 27
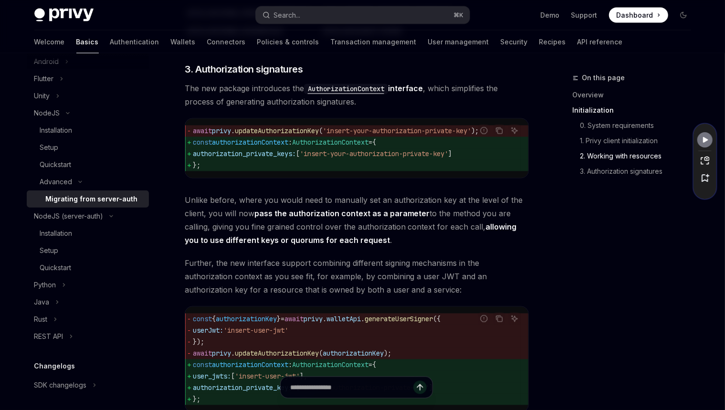
scroll to position [1151, 0]
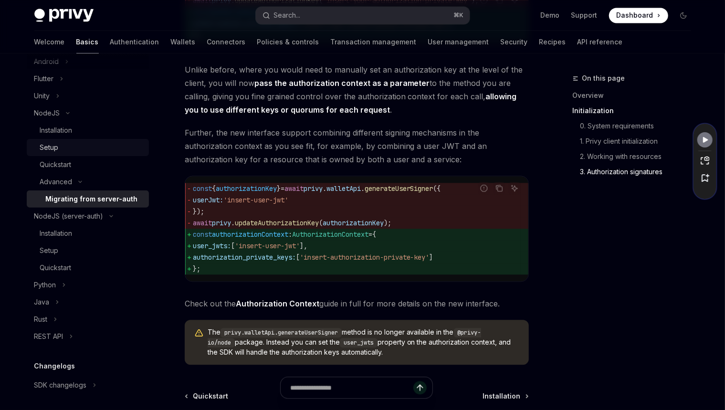
click at [76, 154] on link "Setup" at bounding box center [88, 147] width 122 height 17
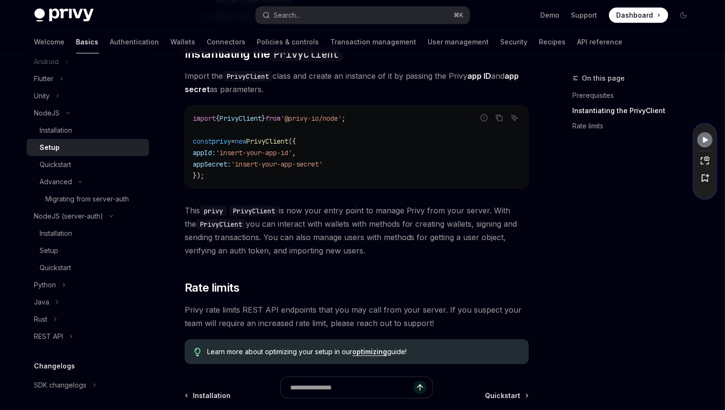
scroll to position [213, 0]
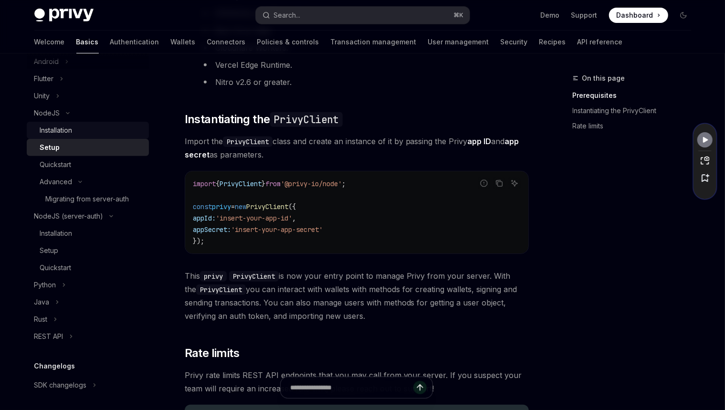
click at [96, 125] on div "Installation" at bounding box center [91, 129] width 103 height 11
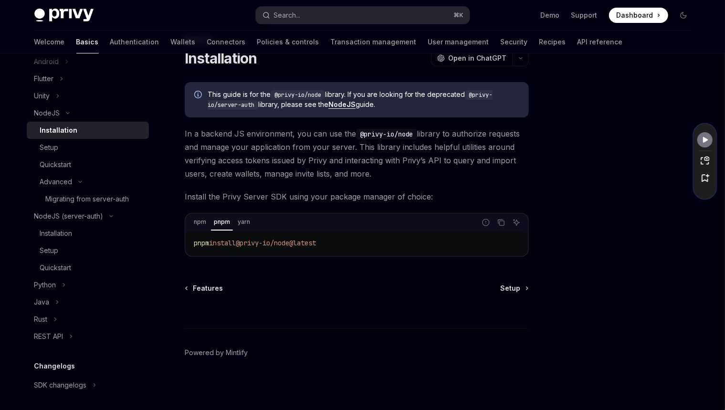
scroll to position [30, 0]
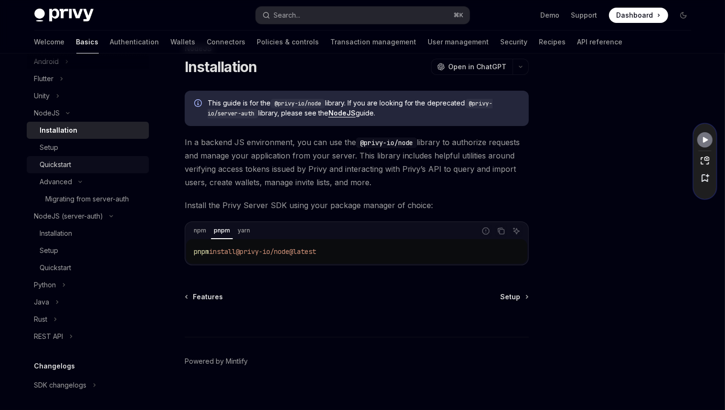
click at [84, 166] on div "Quickstart" at bounding box center [91, 164] width 103 height 11
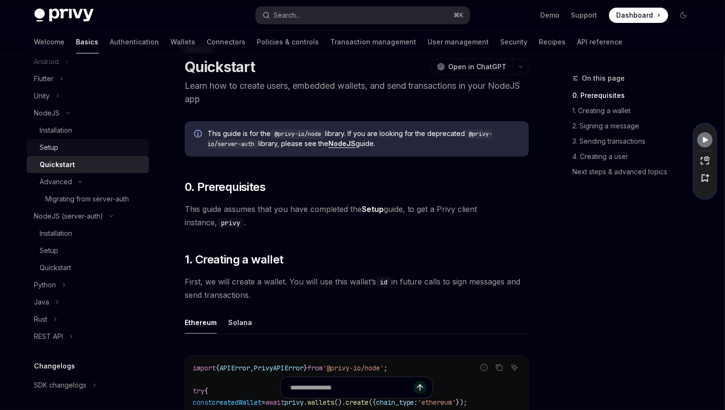
click at [89, 140] on link "Setup" at bounding box center [88, 147] width 122 height 17
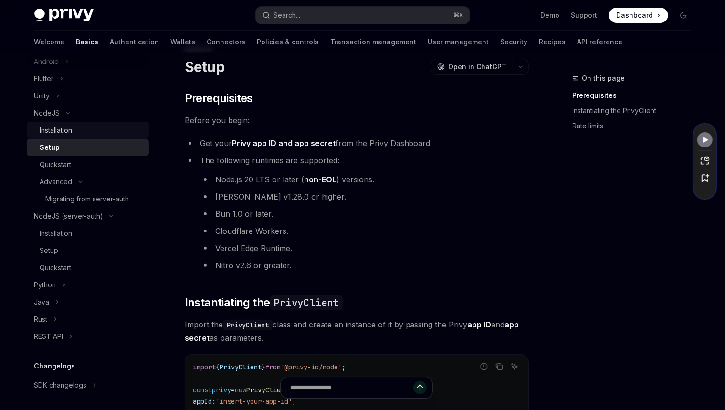
click at [91, 131] on div "Installation" at bounding box center [91, 129] width 103 height 11
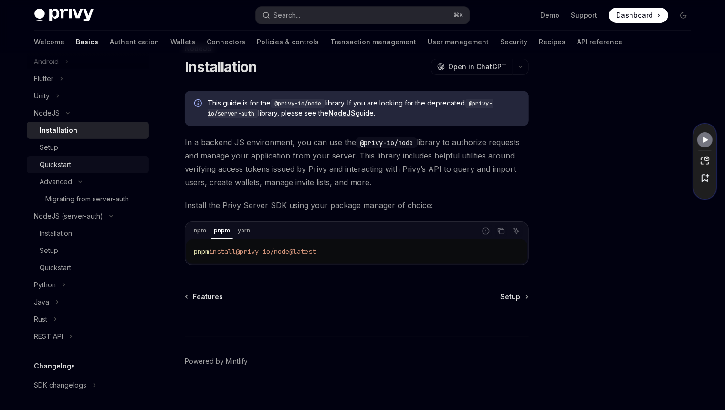
click at [87, 156] on link "Quickstart" at bounding box center [88, 164] width 122 height 17
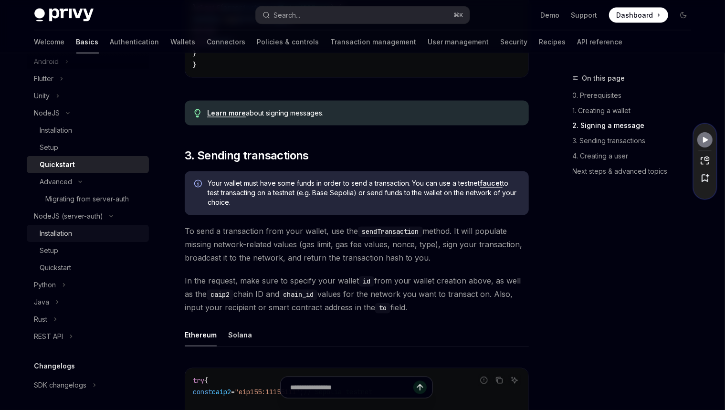
scroll to position [249, 0]
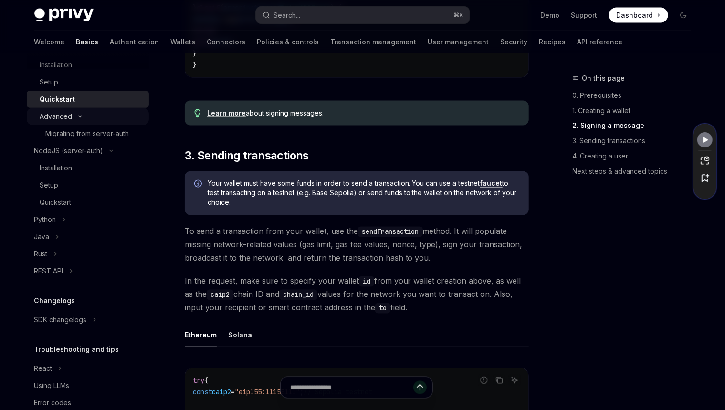
click at [81, 116] on icon "Toggle Advanced section" at bounding box center [79, 116] width 11 height 4
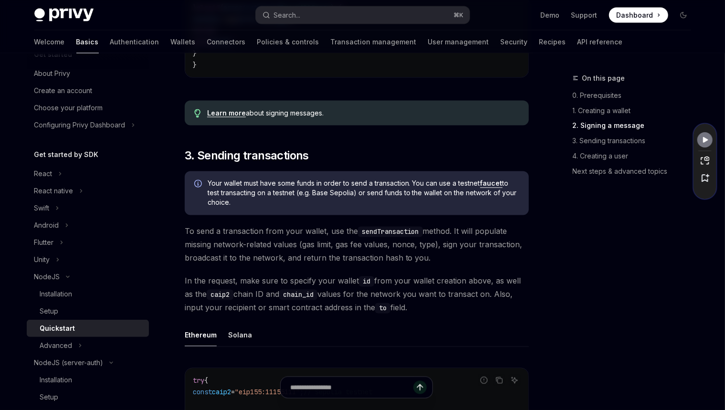
scroll to position [0, 0]
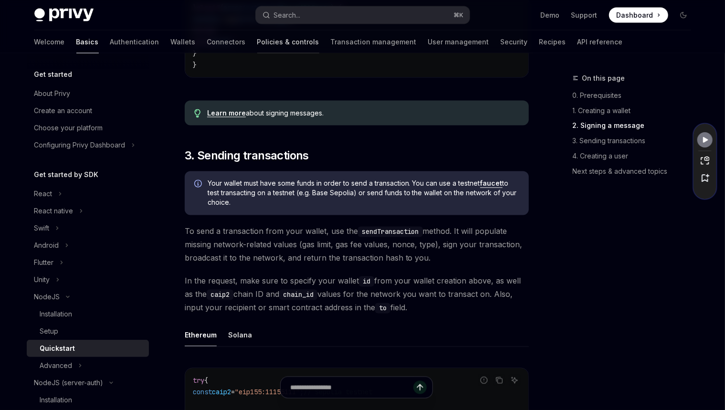
click at [257, 45] on link "Policies & controls" at bounding box center [288, 42] width 62 height 23
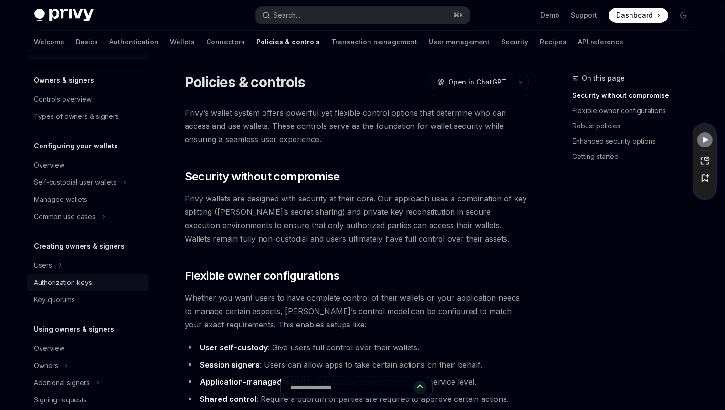
scroll to position [121, 0]
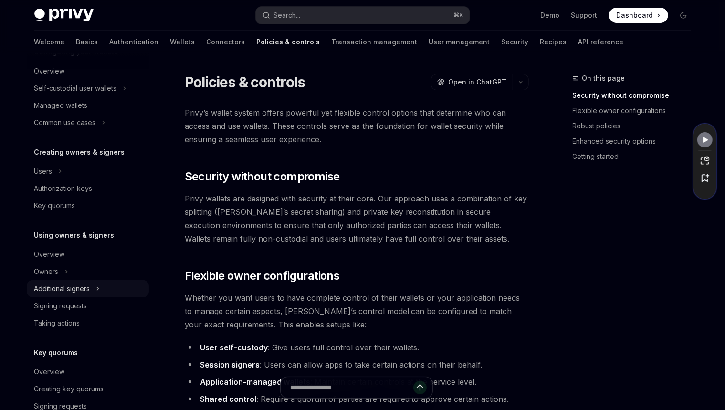
click at [83, 291] on div "Additional signers" at bounding box center [62, 288] width 56 height 11
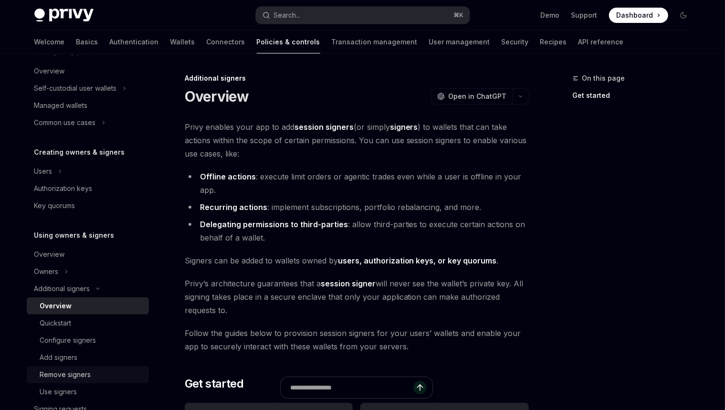
scroll to position [247, 0]
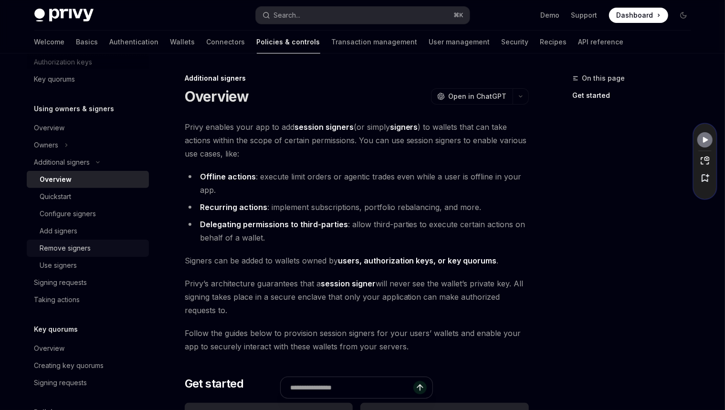
click at [87, 255] on link "Remove signers" at bounding box center [88, 247] width 122 height 17
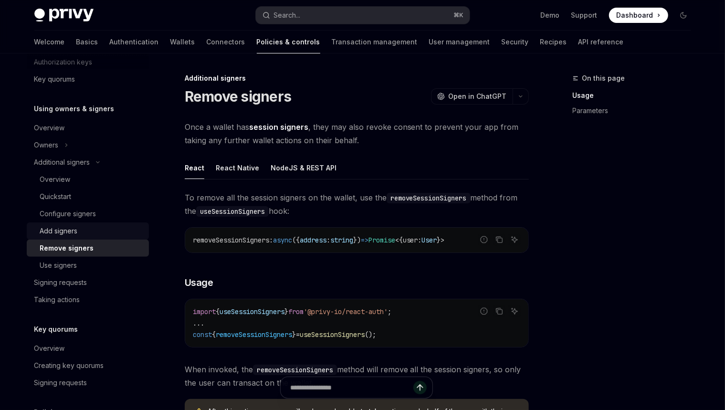
click at [86, 229] on div "Add signers" at bounding box center [91, 230] width 103 height 11
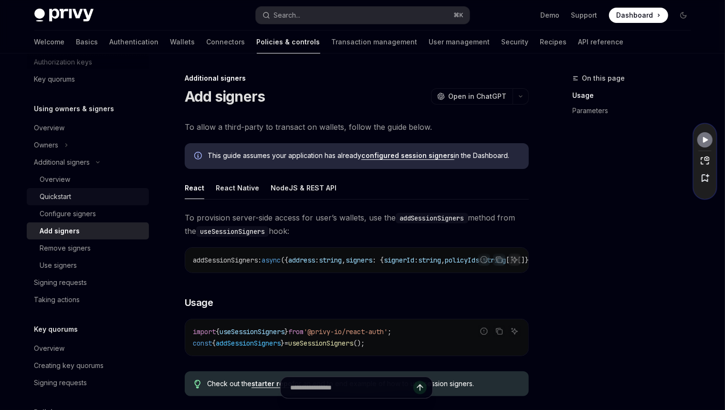
click at [101, 190] on link "Quickstart" at bounding box center [88, 196] width 122 height 17
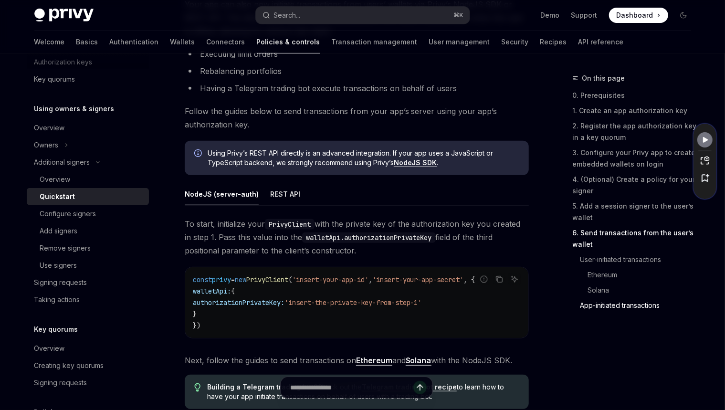
drag, startPoint x: 363, startPoint y: 228, endPoint x: 366, endPoint y: 210, distance: 18.4
click at [366, 210] on div "NodeJS (server-auth) REST API To start, initialize your PrivyClient with the pr…" at bounding box center [357, 275] width 344 height 184
click at [360, 207] on div at bounding box center [360, 207] width 0 height 0
click at [395, 251] on span "To start, initialize your PrivyClient with the private key of the authorization…" at bounding box center [357, 237] width 344 height 40
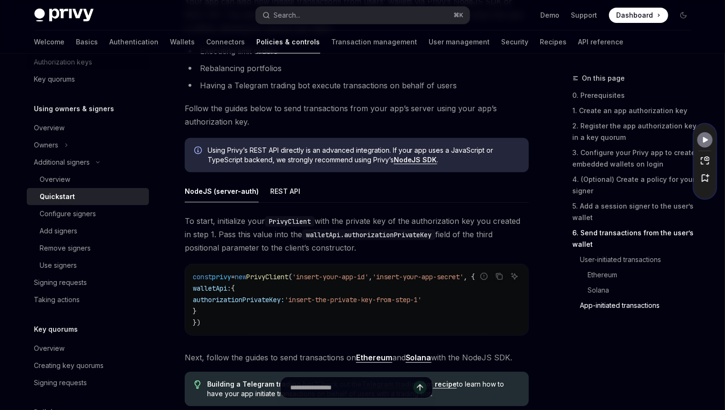
scroll to position [2403, 0]
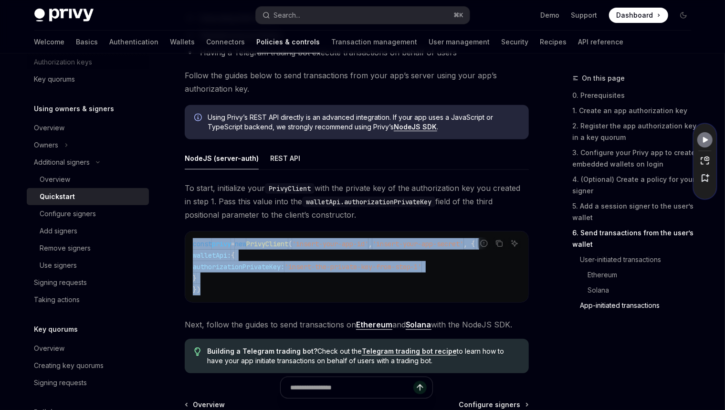
drag, startPoint x: 202, startPoint y: 290, endPoint x: 185, endPoint y: 244, distance: 49.4
click at [185, 244] on div "const privy = new PrivyClient ( 'insert-your-app-id' , 'insert-your-app-secret'…" at bounding box center [356, 266] width 343 height 71
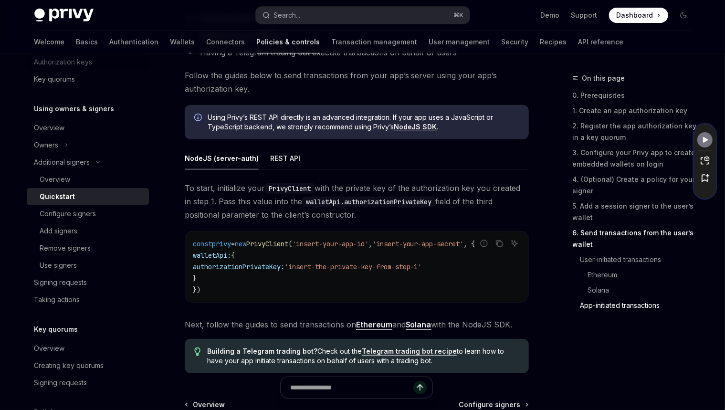
click at [398, 212] on span "To start, initialize your PrivyClient with the private key of the authorization…" at bounding box center [357, 201] width 344 height 40
click at [405, 261] on code "const privy = new PrivyClient ( 'insert-your-app-id' , 'insert-your-app-secret'…" at bounding box center [357, 266] width 328 height 57
click at [370, 186] on span "To start, initialize your PrivyClient with the private key of the authorization…" at bounding box center [357, 201] width 344 height 40
click at [101, 179] on div "Overview" at bounding box center [91, 179] width 103 height 11
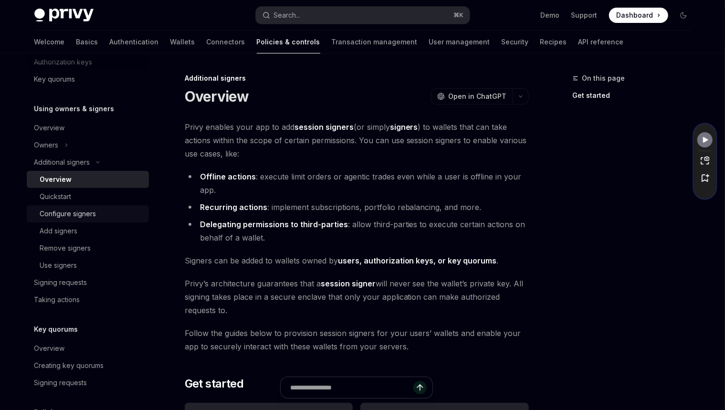
click at [88, 218] on div "Configure signers" at bounding box center [68, 213] width 56 height 11
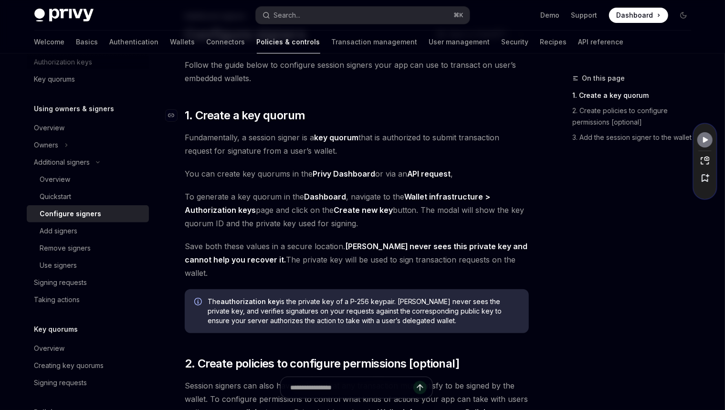
scroll to position [127, 0]
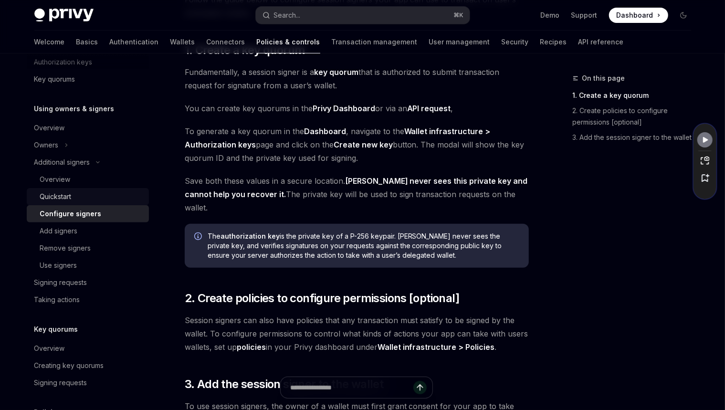
click at [84, 195] on div "Quickstart" at bounding box center [91, 196] width 103 height 11
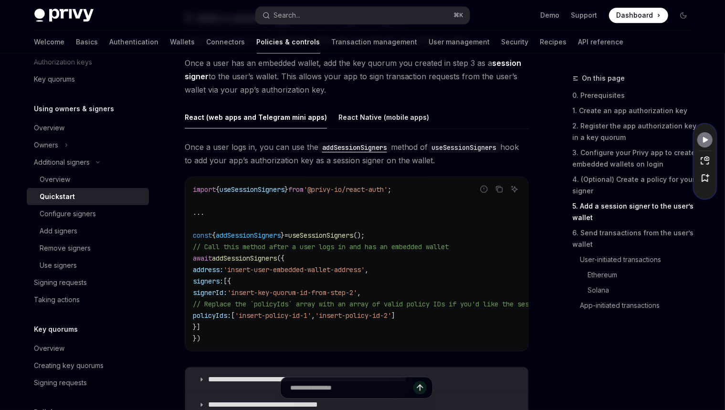
scroll to position [1485, 0]
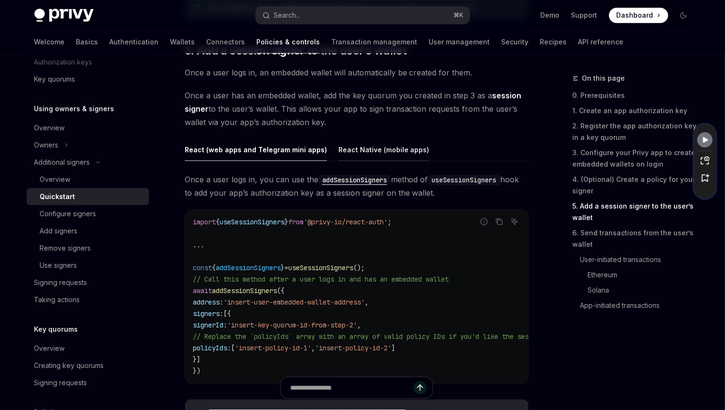
click at [374, 149] on div "React Native (mobile apps)" at bounding box center [383, 149] width 91 height 22
click at [301, 150] on div "React (web apps and Telegram mini apps)" at bounding box center [256, 149] width 142 height 22
click at [369, 148] on div "React Native (mobile apps)" at bounding box center [383, 149] width 91 height 22
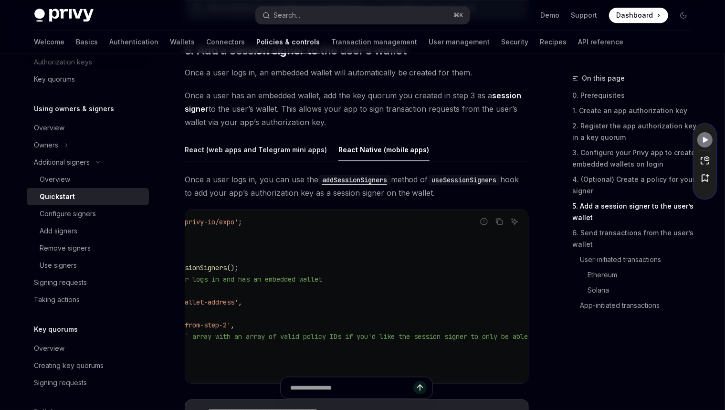
scroll to position [0, 16]
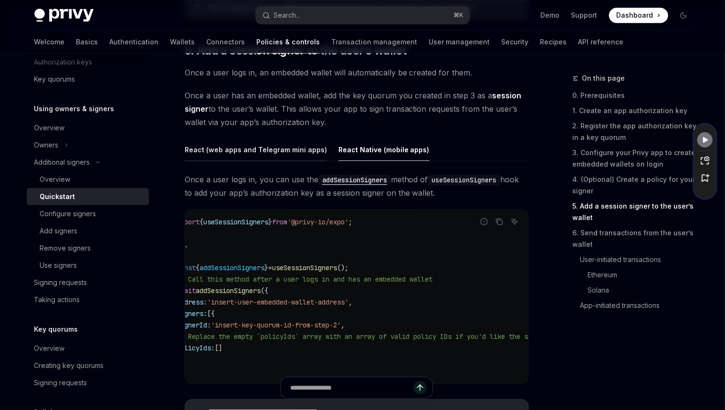
click at [301, 149] on div "React (web apps and Telegram mini apps)" at bounding box center [256, 149] width 142 height 22
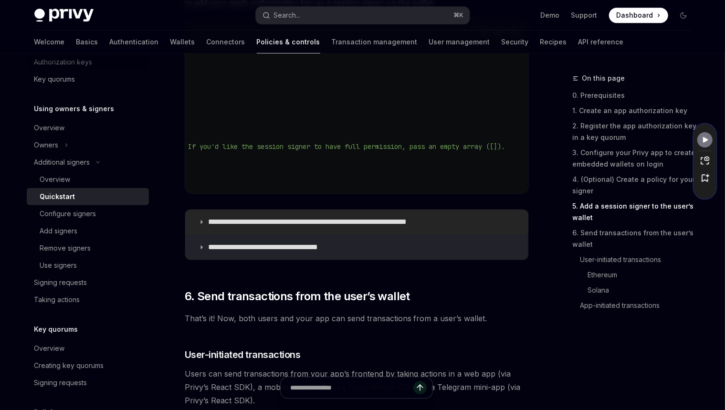
scroll to position [1671, 0]
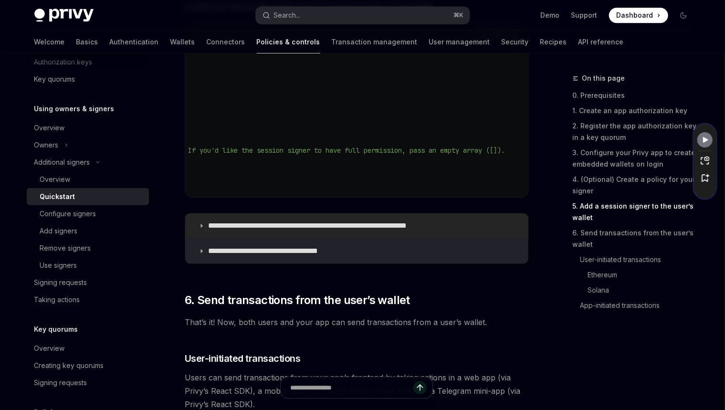
click at [316, 215] on summary "**********" at bounding box center [356, 225] width 343 height 25
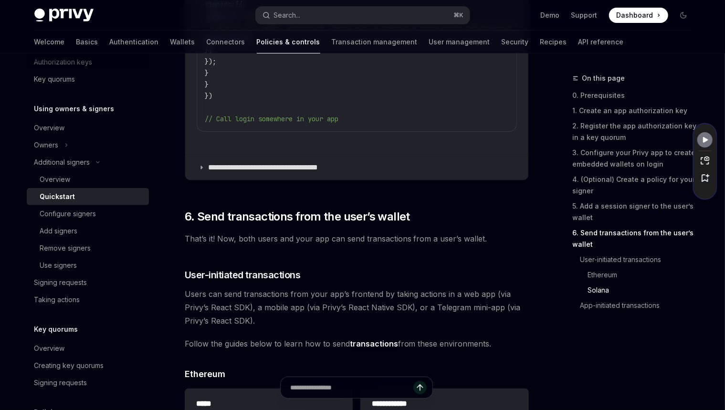
scroll to position [2174, 0]
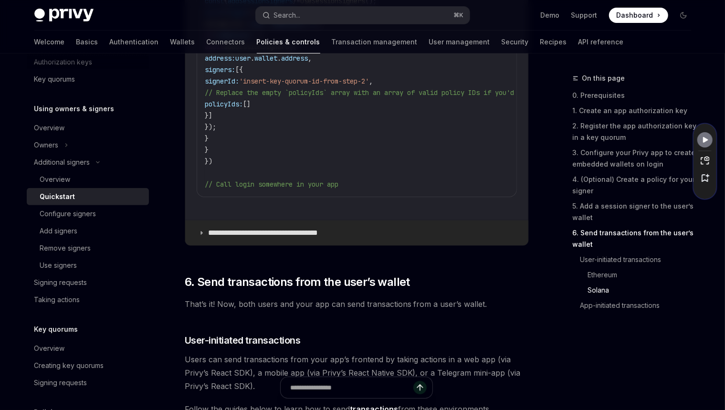
click at [266, 231] on summary "**********" at bounding box center [356, 232] width 343 height 25
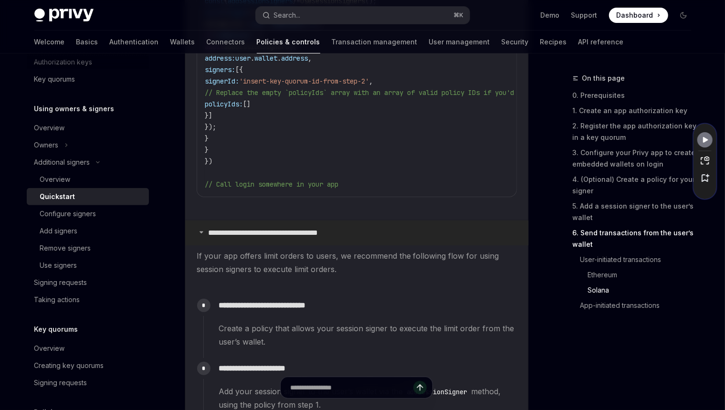
click at [267, 238] on p "**********" at bounding box center [275, 233] width 134 height 10
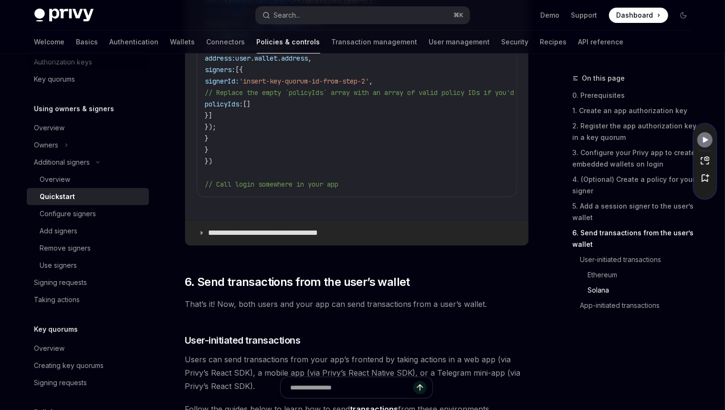
click at [267, 238] on p "**********" at bounding box center [275, 233] width 134 height 10
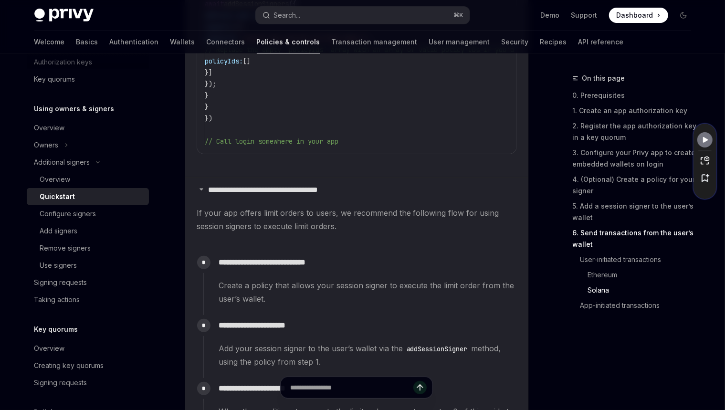
scroll to position [2239, 0]
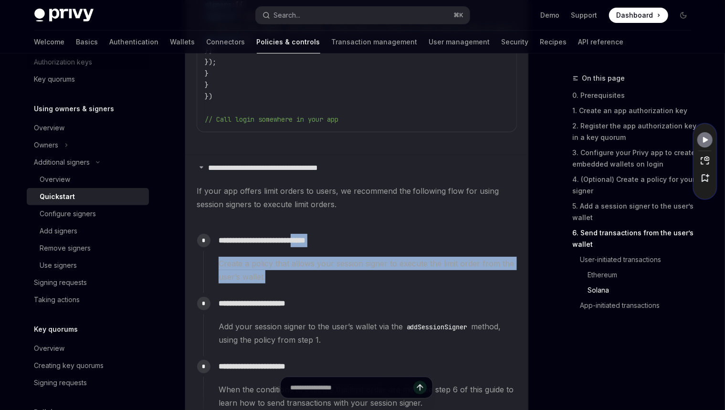
drag, startPoint x: 312, startPoint y: 280, endPoint x: 309, endPoint y: 254, distance: 26.0
click at [309, 254] on div "**********" at bounding box center [359, 256] width 313 height 53
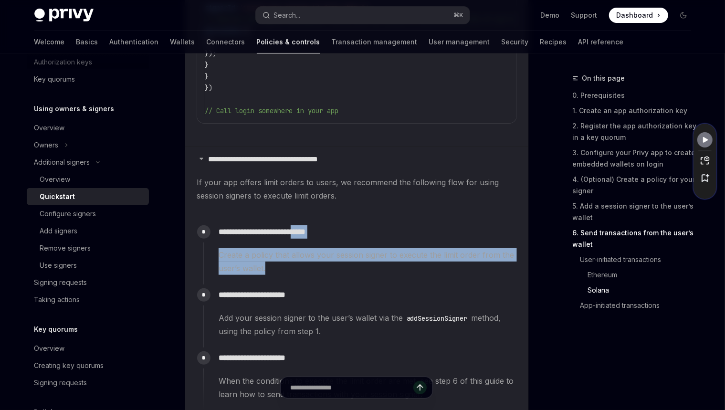
scroll to position [2251, 0]
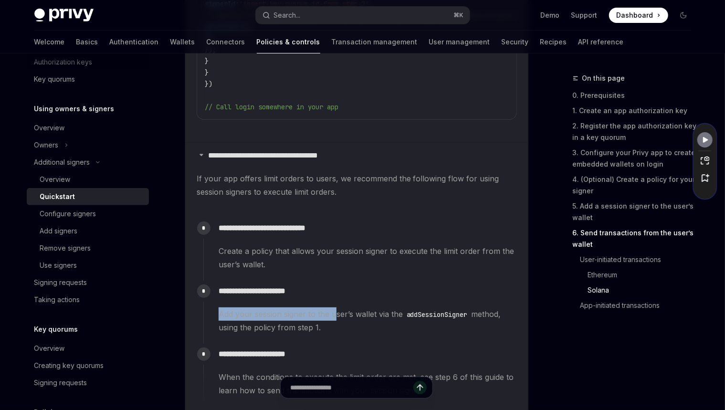
drag, startPoint x: 334, startPoint y: 329, endPoint x: 339, endPoint y: 311, distance: 18.2
click at [339, 311] on div "**********" at bounding box center [359, 306] width 313 height 53
drag, startPoint x: 340, startPoint y: 331, endPoint x: 369, endPoint y: 310, distance: 35.8
click at [369, 310] on div "**********" at bounding box center [359, 306] width 313 height 53
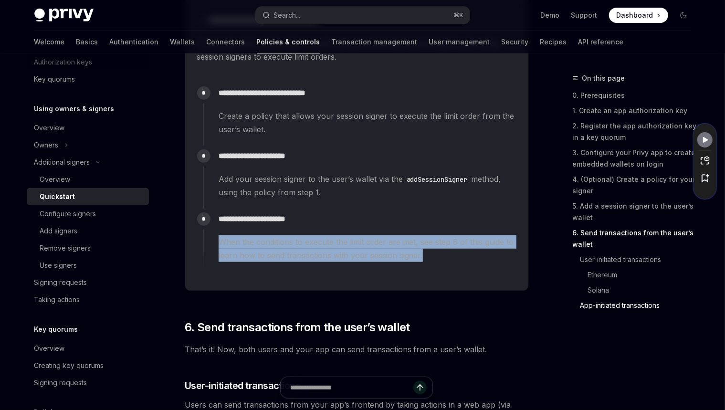
drag, startPoint x: 421, startPoint y: 270, endPoint x: 408, endPoint y: 233, distance: 39.8
click at [408, 233] on div "**********" at bounding box center [359, 239] width 313 height 63
click at [402, 210] on div at bounding box center [402, 210] width 0 height 0
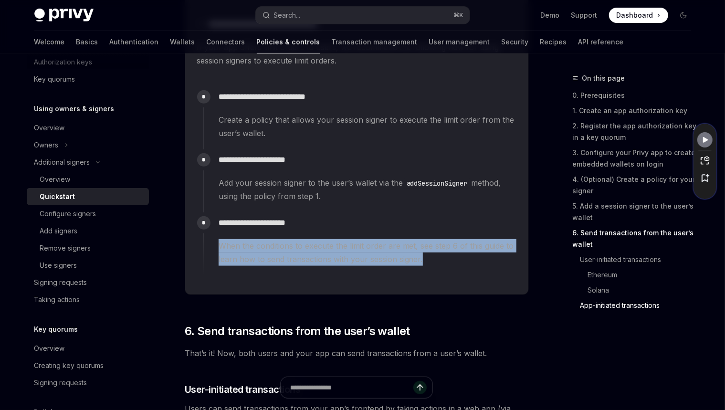
scroll to position [2391, 0]
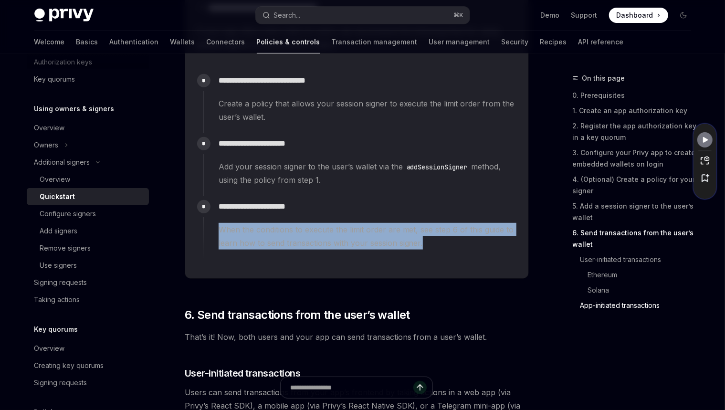
click at [430, 259] on div "**********" at bounding box center [359, 227] width 313 height 63
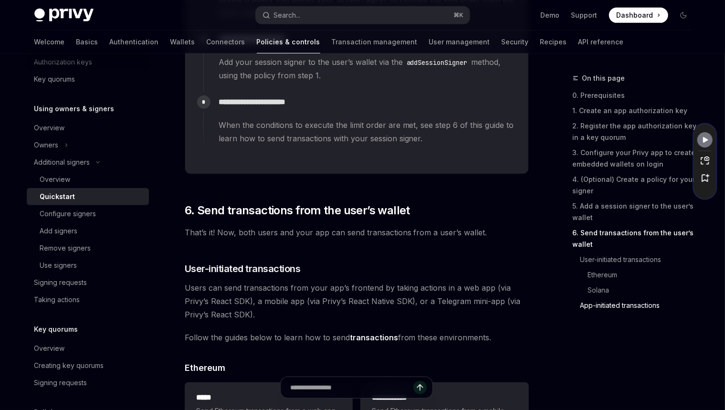
scroll to position [2516, 0]
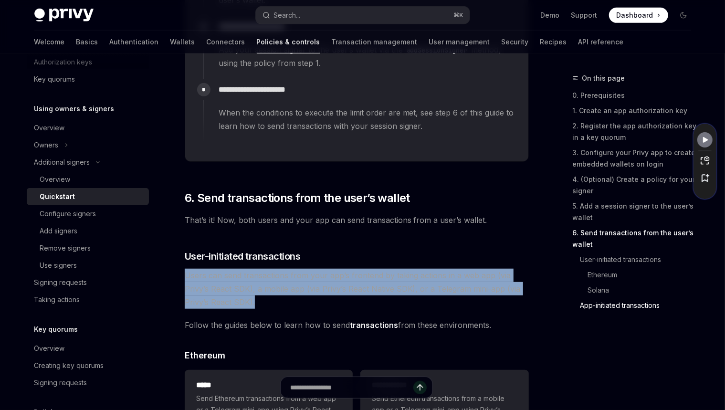
drag, startPoint x: 320, startPoint y: 315, endPoint x: 361, endPoint y: 271, distance: 60.1
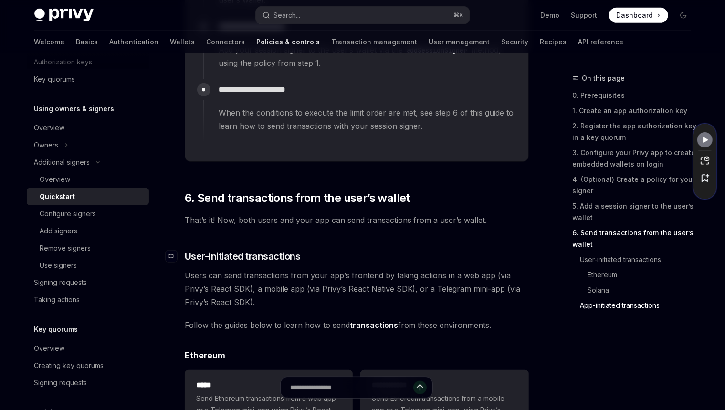
click at [361, 263] on h3 "​ User-initiated transactions" at bounding box center [357, 255] width 344 height 13
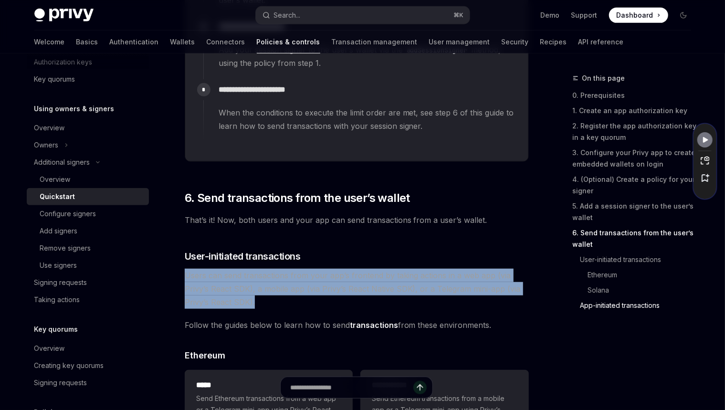
drag, startPoint x: 336, startPoint y: 312, endPoint x: 349, endPoint y: 271, distance: 42.9
click at [342, 266] on div at bounding box center [342, 266] width 0 height 0
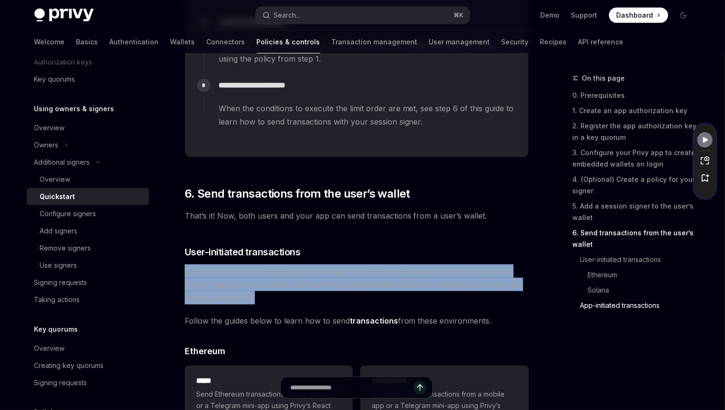
scroll to position [2520, 0]
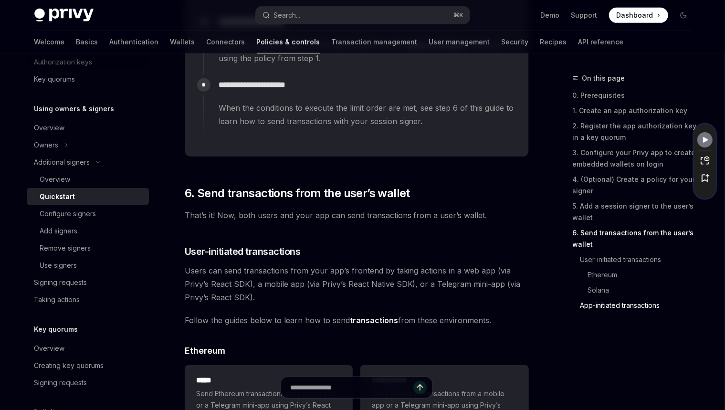
drag, startPoint x: 500, startPoint y: 325, endPoint x: 496, endPoint y: 318, distance: 8.1
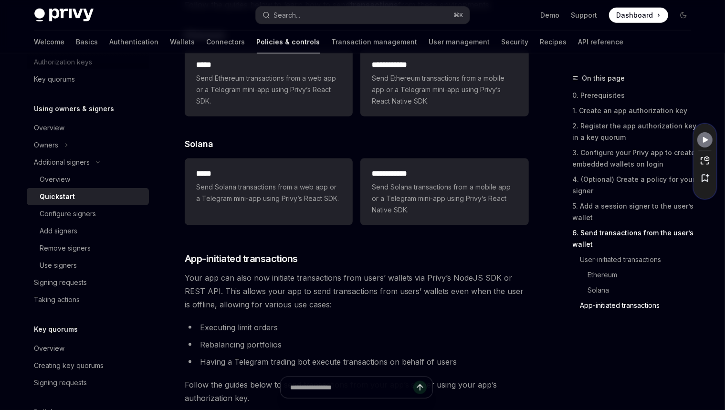
scroll to position [2901, 0]
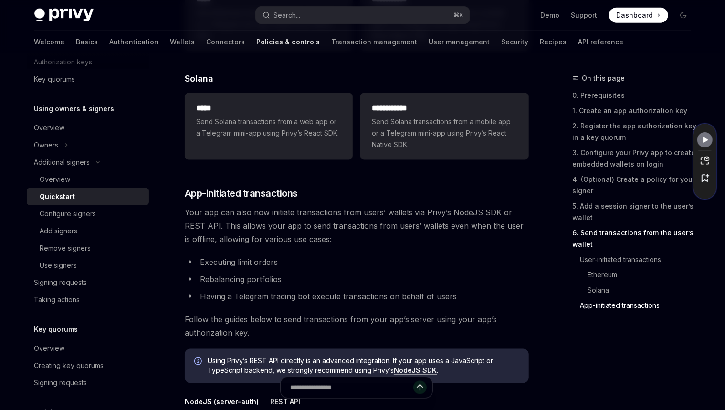
click at [589, 304] on link "App-initiated transactions" at bounding box center [635, 305] width 126 height 15
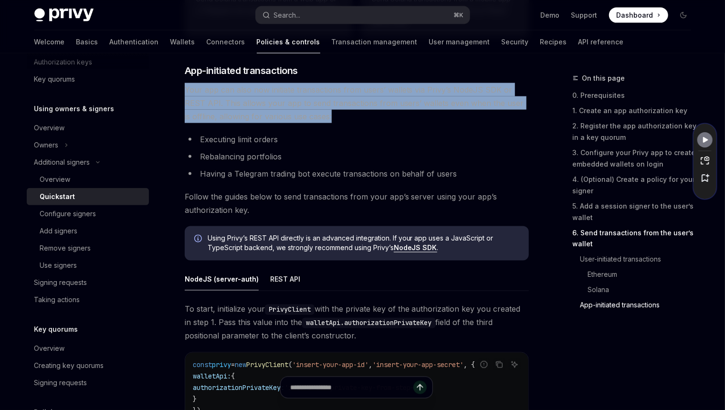
drag, startPoint x: 352, startPoint y: 122, endPoint x: 358, endPoint y: 86, distance: 36.2
click at [352, 80] on div at bounding box center [352, 80] width 0 height 0
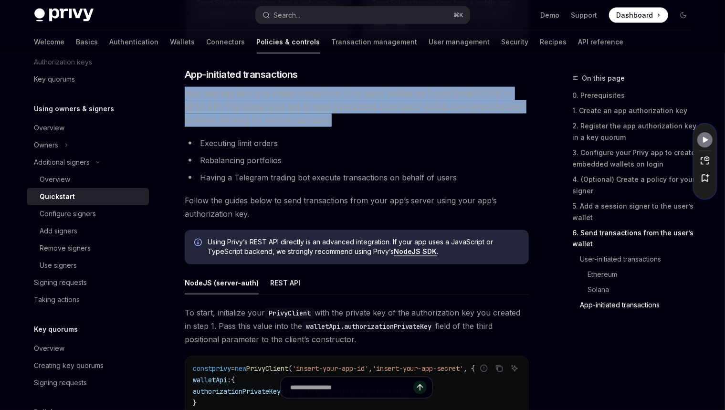
click at [448, 114] on span "Your app can also now initiate transactions from users’ wallets via Privy’s Nod…" at bounding box center [357, 107] width 344 height 40
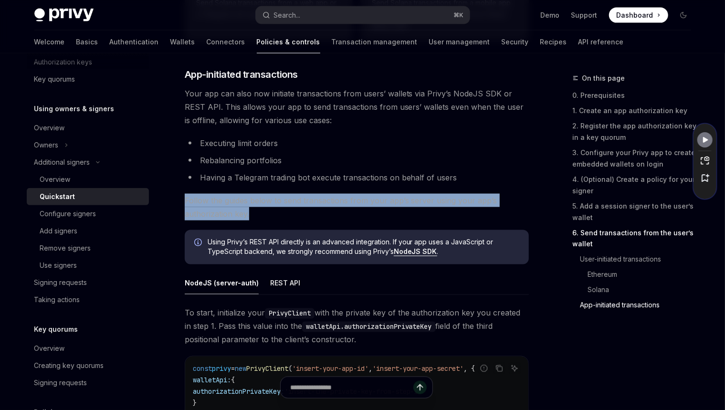
drag, startPoint x: 314, startPoint y: 218, endPoint x: 318, endPoint y: 197, distance: 21.3
click at [311, 191] on div at bounding box center [311, 191] width 0 height 0
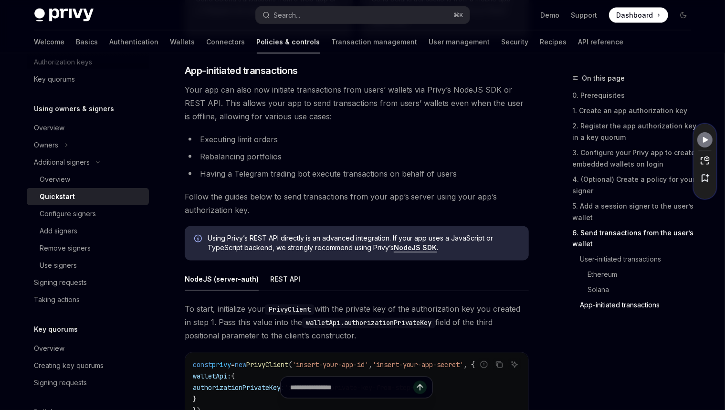
click at [467, 155] on ul "Executing limit orders Rebalancing portfolios Having a Telegram trading bot exe…" at bounding box center [357, 157] width 344 height 48
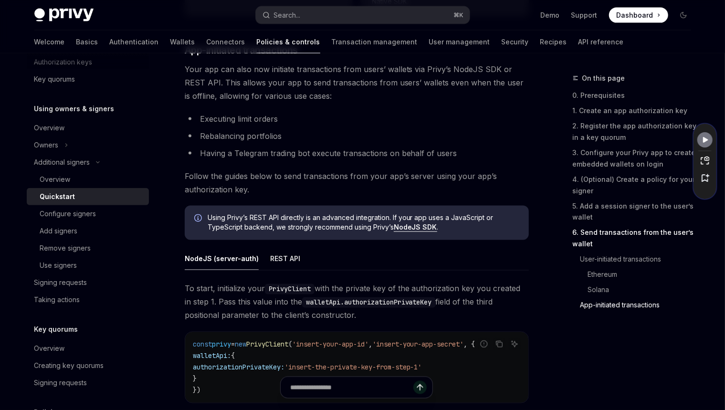
scroll to position [3102, 0]
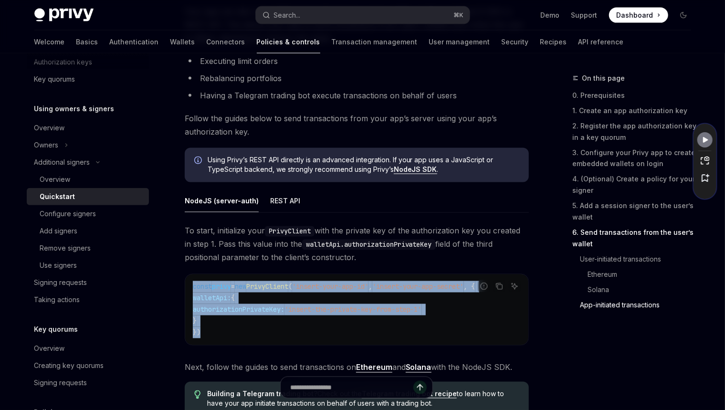
drag, startPoint x: 213, startPoint y: 342, endPoint x: 180, endPoint y: 293, distance: 59.1
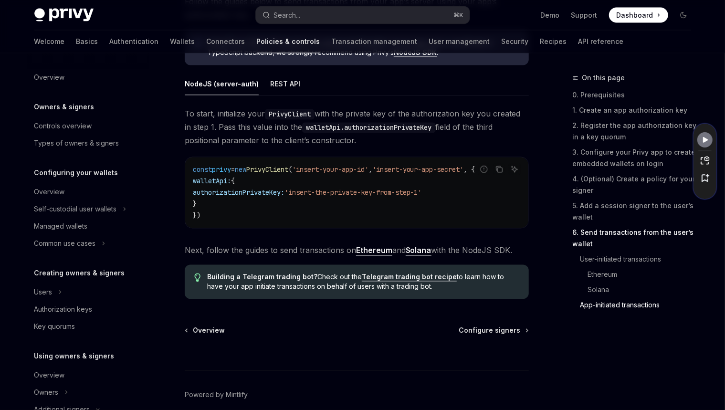
scroll to position [3215, 0]
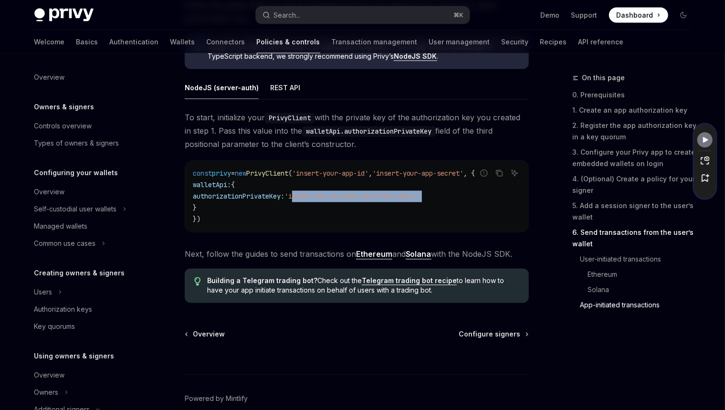
drag, startPoint x: 328, startPoint y: 206, endPoint x: 466, endPoint y: 205, distance: 137.9
click at [422, 201] on span "'insert-the-private-key-from-step-1'" at bounding box center [352, 196] width 137 height 9
click at [387, 216] on code "const privy = new PrivyClient ( 'insert-your-app-id' , 'insert-your-app-secret'…" at bounding box center [357, 196] width 328 height 57
click at [415, 217] on code "const privy = new PrivyClient ( 'insert-your-app-id' , 'insert-your-app-secret'…" at bounding box center [357, 196] width 328 height 57
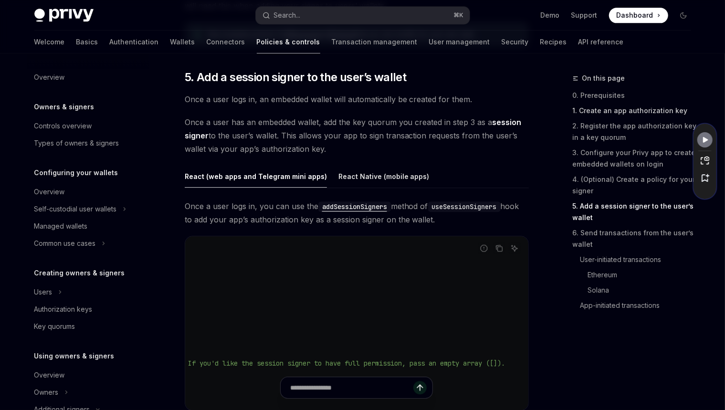
click at [615, 113] on link "1. Create an app authorization key" at bounding box center [635, 110] width 126 height 15
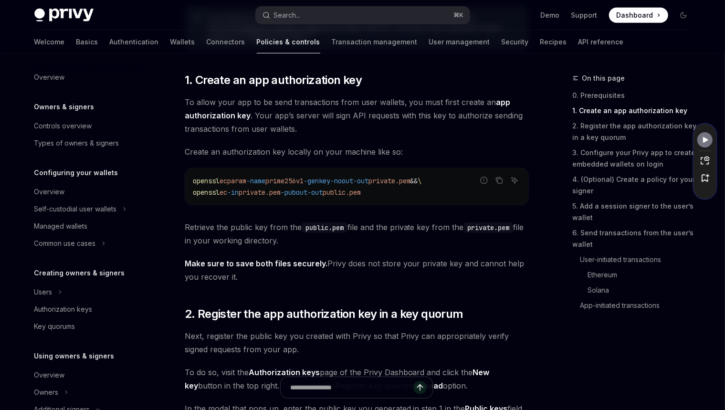
scroll to position [414, 0]
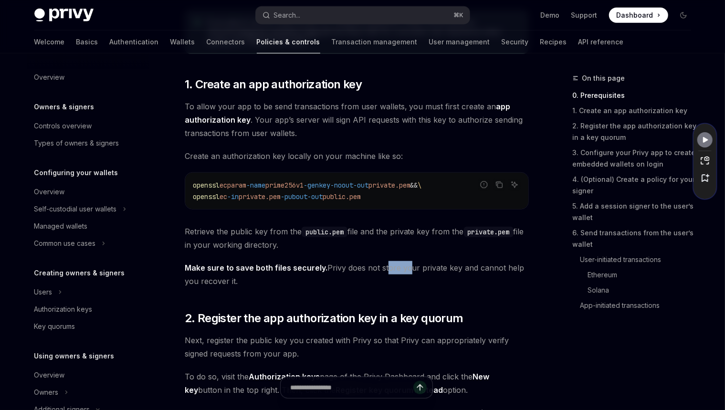
drag, startPoint x: 403, startPoint y: 267, endPoint x: 383, endPoint y: 266, distance: 20.0
click at [383, 266] on span "Make sure to save both files securely. Privy does not store your private key an…" at bounding box center [357, 274] width 344 height 27
click at [383, 267] on span "Make sure to save both files securely. Privy does not store your private key an…" at bounding box center [357, 274] width 344 height 27
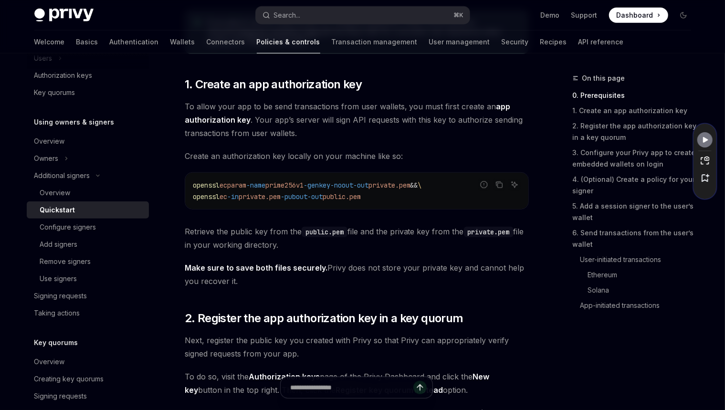
scroll to position [0, 0]
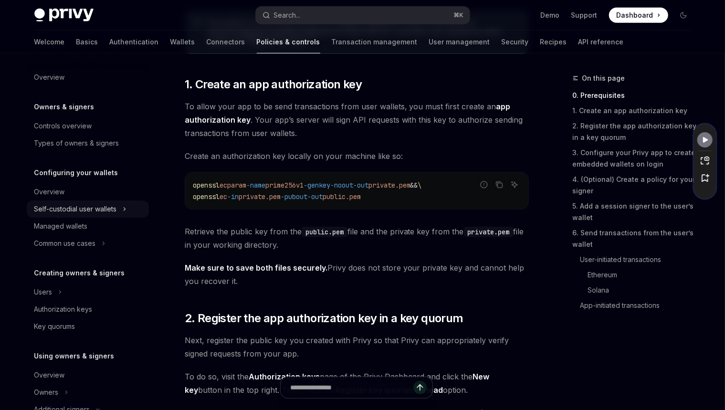
click at [97, 206] on div "Self-custodial user wallets" at bounding box center [75, 208] width 83 height 11
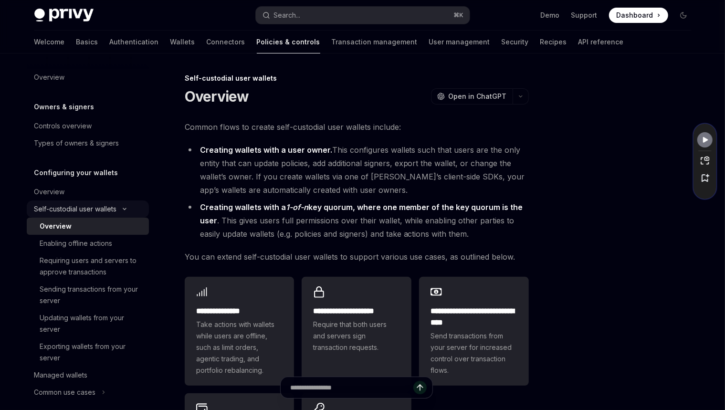
click at [126, 208] on icon "Toggle Self-custodial user wallets section" at bounding box center [124, 208] width 3 height 1
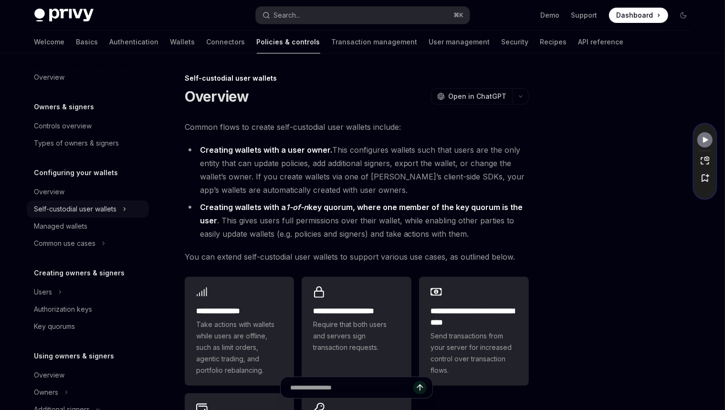
click at [127, 207] on button "Self-custodial user wallets" at bounding box center [88, 208] width 122 height 17
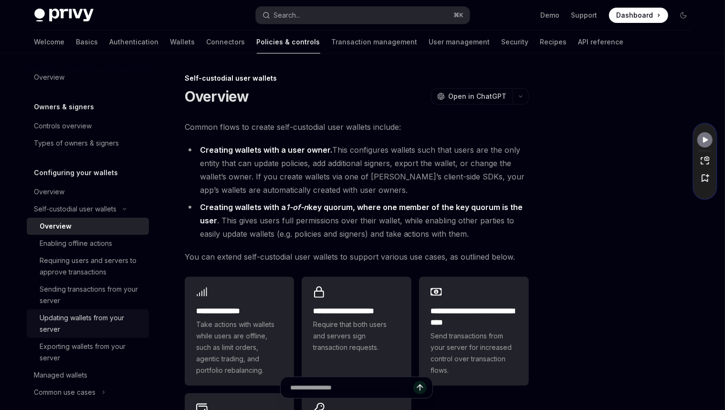
click at [95, 317] on div "Updating wallets from your server" at bounding box center [91, 323] width 103 height 23
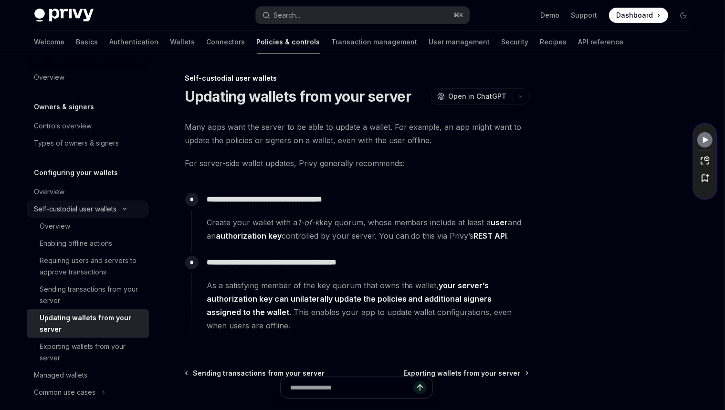
click at [120, 207] on icon "Toggle Self-custodial user wallets section" at bounding box center [124, 209] width 11 height 4
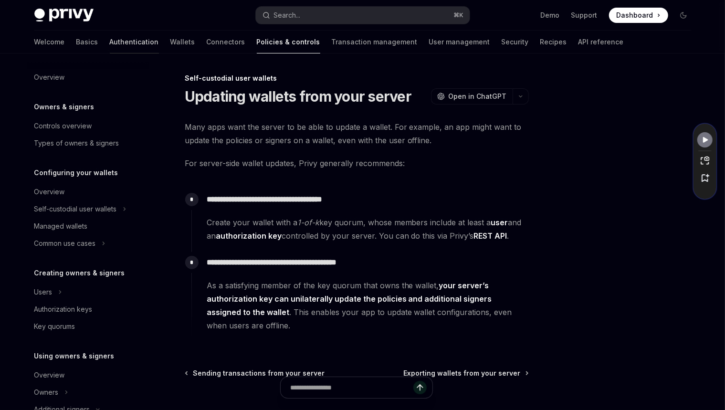
click at [110, 43] on link "Authentication" at bounding box center [134, 42] width 49 height 23
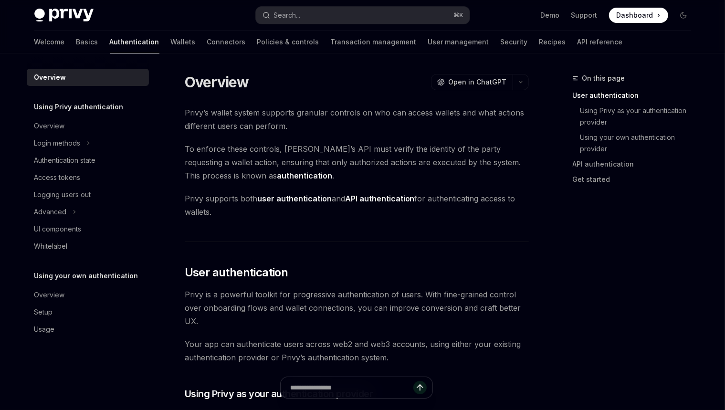
click at [76, 42] on link "Basics" at bounding box center [87, 42] width 22 height 23
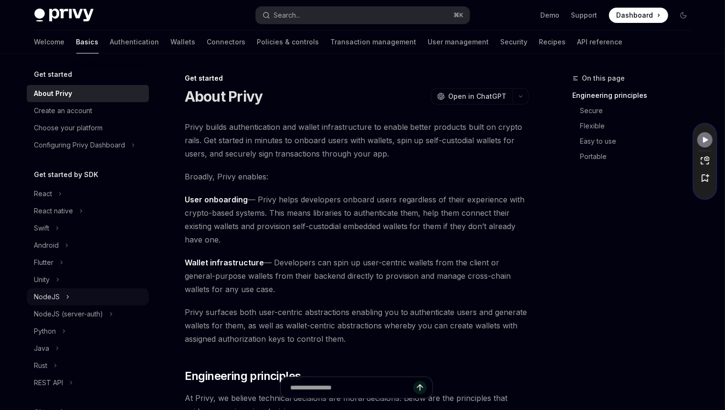
click at [64, 300] on button "NodeJS" at bounding box center [88, 296] width 122 height 17
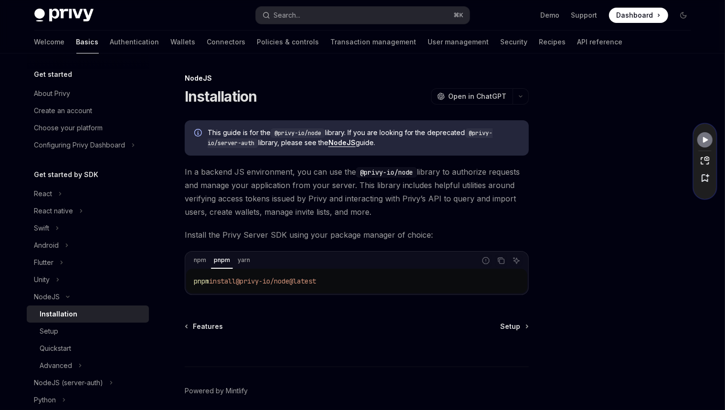
click at [103, 311] on div "Installation" at bounding box center [91, 313] width 103 height 11
click at [95, 328] on div "Setup" at bounding box center [91, 330] width 103 height 11
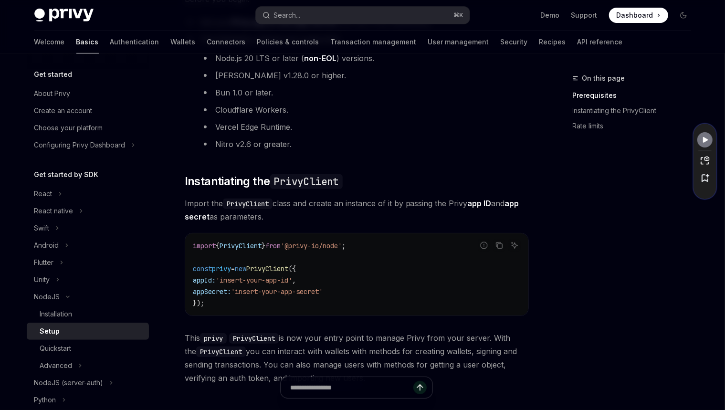
scroll to position [198, 0]
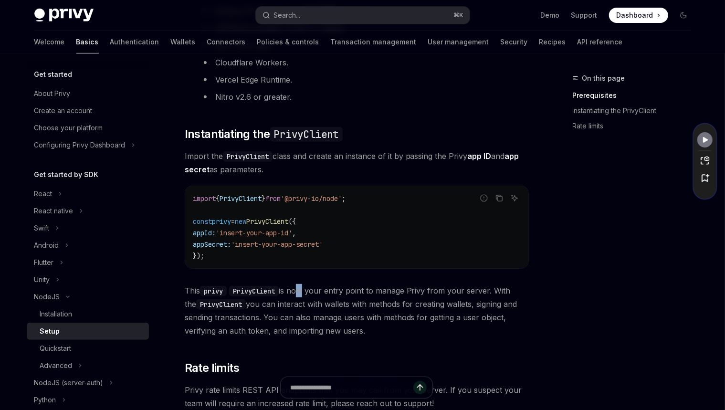
drag, startPoint x: 305, startPoint y: 290, endPoint x: 297, endPoint y: 291, distance: 8.2
click at [296, 292] on span "This privy PrivyClient is now your entry point to manage Privy from your server…" at bounding box center [357, 310] width 344 height 53
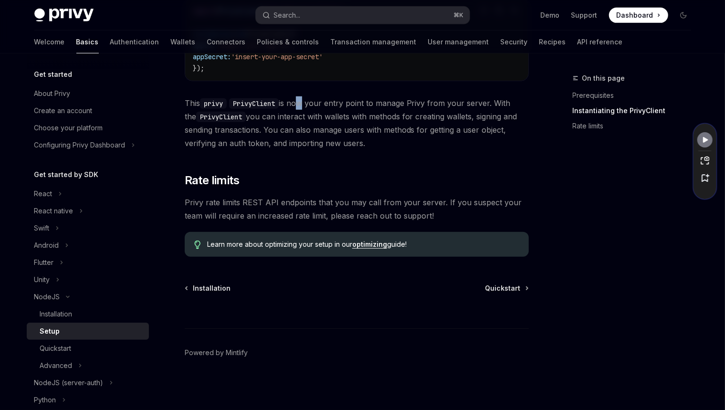
scroll to position [385, 0]
click at [99, 341] on link "Quickstart" at bounding box center [88, 348] width 122 height 17
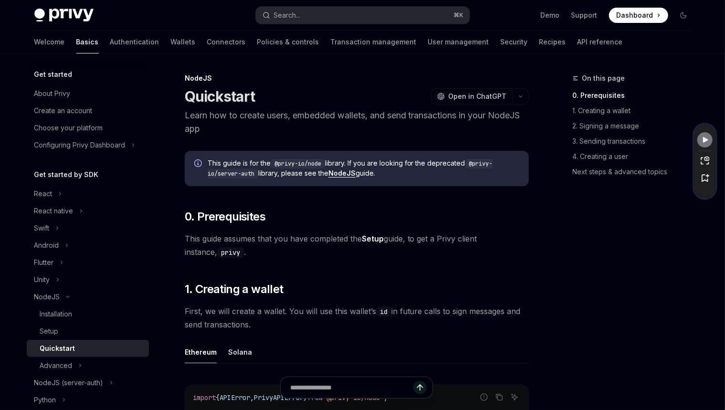
click at [98, 343] on div "Quickstart" at bounding box center [91, 347] width 103 height 11
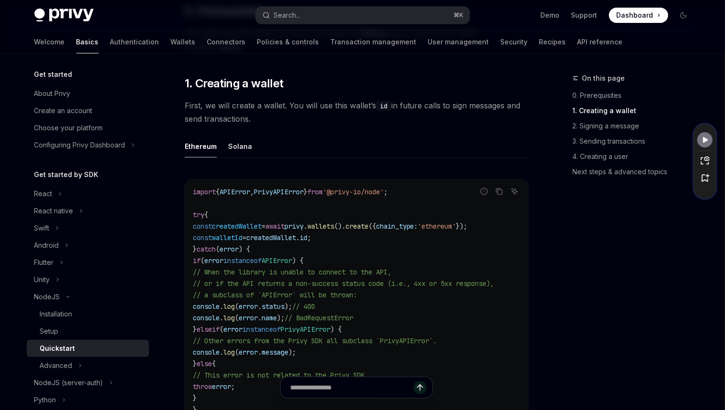
scroll to position [243, 0]
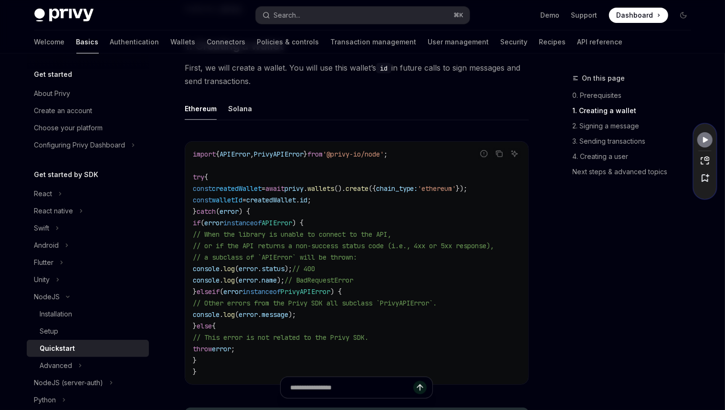
drag, startPoint x: 203, startPoint y: 375, endPoint x: 187, endPoint y: 185, distance: 191.0
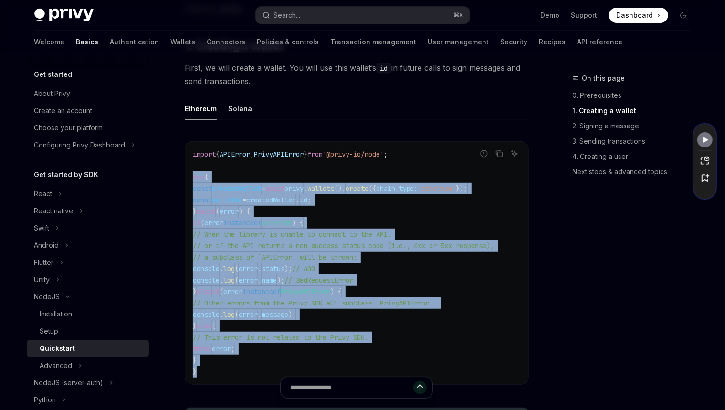
drag, startPoint x: 191, startPoint y: 173, endPoint x: 299, endPoint y: 366, distance: 221.4
click at [299, 366] on div "import { APIError , PrivyAPIError } from '@privy-io/node' ; try { const created…" at bounding box center [356, 263] width 343 height 242
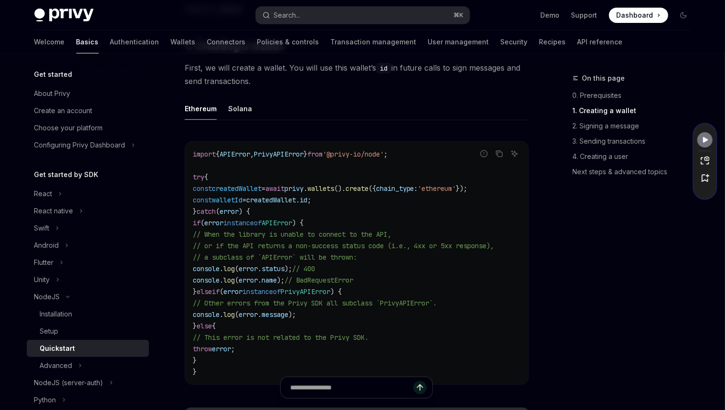
click at [414, 138] on div "Report incorrect code Copy Ask AI import { APIError , PrivyAPIError } from '@pr…" at bounding box center [357, 266] width 344 height 268
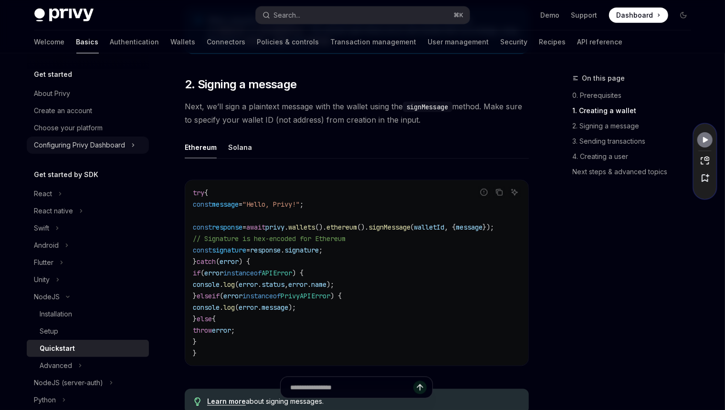
scroll to position [619, 0]
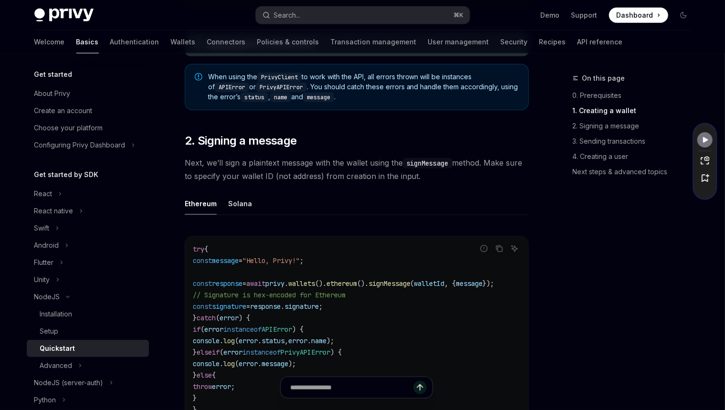
click at [380, 204] on ul "Ethereum Solana" at bounding box center [357, 203] width 344 height 23
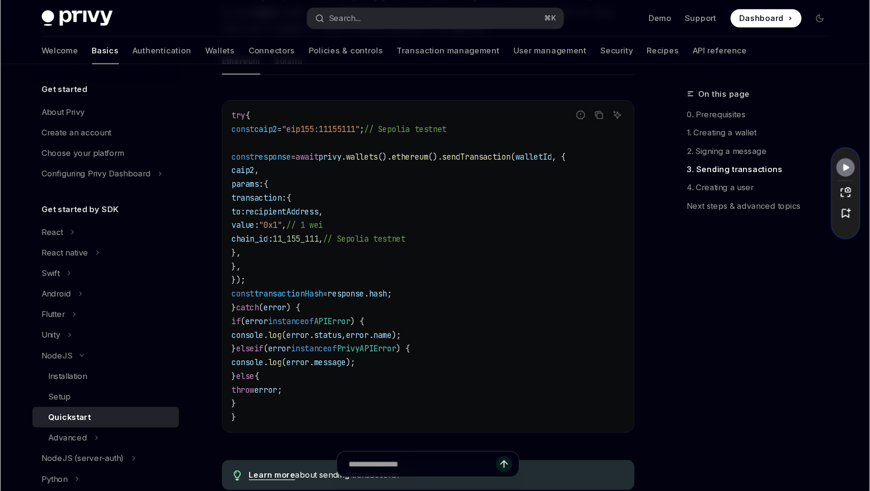
scroll to position [1244, 0]
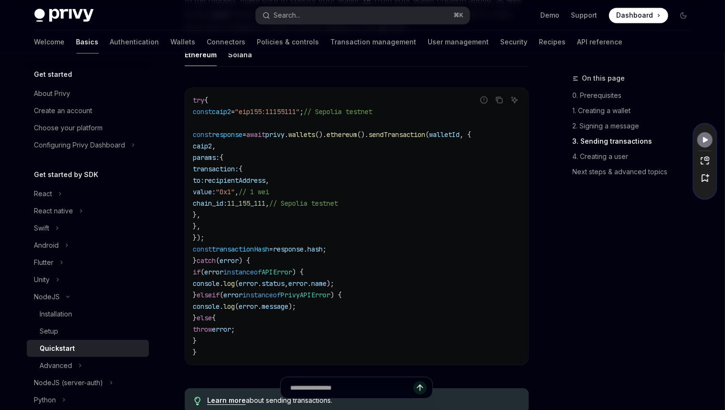
drag, startPoint x: 229, startPoint y: 228, endPoint x: 200, endPoint y: 165, distance: 70.2
click at [200, 165] on code "try { const caip2 = "eip155:11155111" ; // Sepolia testnet const response = awa…" at bounding box center [357, 225] width 328 height 263
click at [321, 198] on code "try { const caip2 = "eip155:11155111" ; // Sepolia testnet const response = awa…" at bounding box center [357, 225] width 328 height 263
click at [212, 150] on span "caip2" at bounding box center [202, 146] width 19 height 9
drag, startPoint x: 420, startPoint y: 116, endPoint x: 259, endPoint y: 115, distance: 160.7
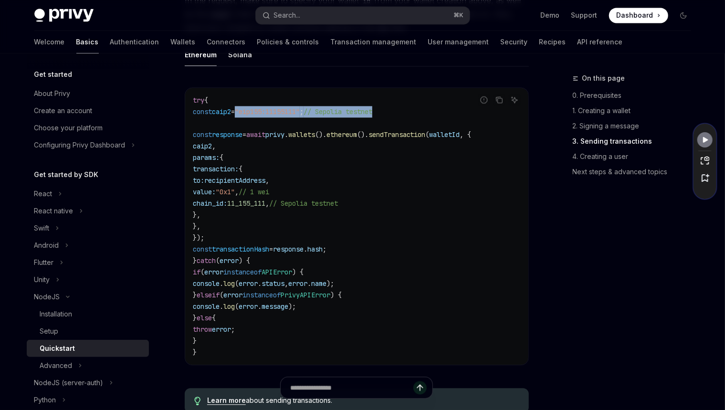
click at [259, 115] on code "try { const caip2 = "eip155:11155111" ; // Sepolia testnet const response = awa…" at bounding box center [357, 225] width 328 height 263
click at [264, 116] on span ""eip155:11155111"" at bounding box center [267, 111] width 65 height 9
drag, startPoint x: 266, startPoint y: 117, endPoint x: 333, endPoint y: 120, distance: 67.8
click at [333, 116] on span "const caip2 = "eip155:11155111" ; // Sepolia testnet" at bounding box center [282, 111] width 179 height 9
click at [436, 118] on code "try { const caip2 = "eip155:11155111" ; // Sepolia testnet const response = awa…" at bounding box center [357, 225] width 328 height 263
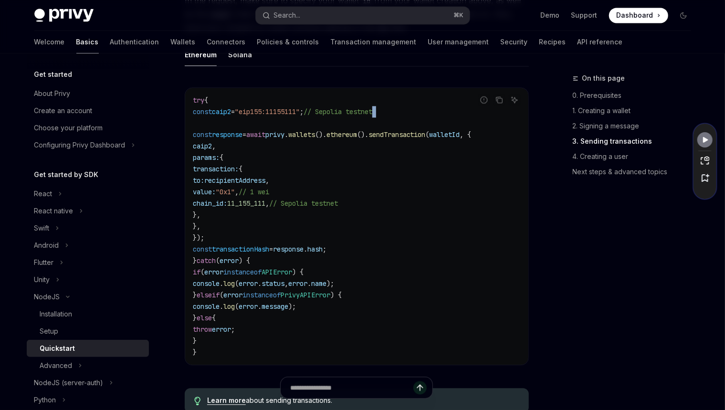
drag, startPoint x: 413, startPoint y: 118, endPoint x: 340, endPoint y: 121, distance: 72.6
click at [339, 122] on code "try { const caip2 = "eip155:11155111" ; // Sepolia testnet const response = awa…" at bounding box center [357, 225] width 328 height 263
click at [372, 116] on span "// Sepolia testnet" at bounding box center [337, 111] width 69 height 9
click at [265, 207] on span "11_155_111" at bounding box center [246, 203] width 38 height 9
drag, startPoint x: 291, startPoint y: 208, endPoint x: 313, endPoint y: 207, distance: 22.5
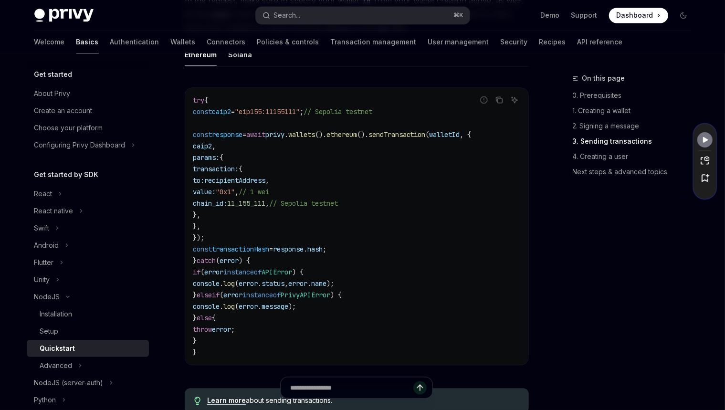
click at [265, 207] on span "11_155_111" at bounding box center [246, 203] width 38 height 9
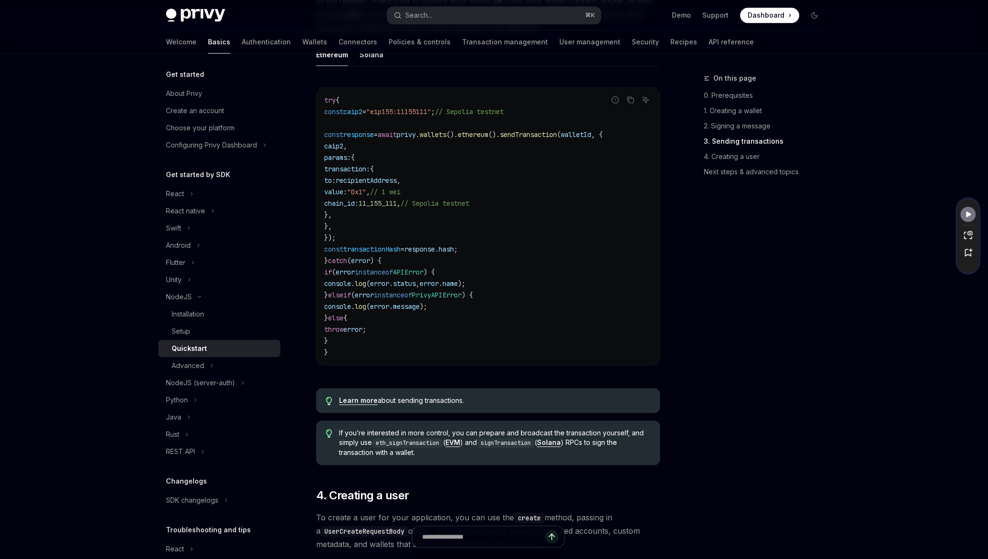
click at [397, 134] on span "await" at bounding box center [387, 134] width 19 height 9
drag, startPoint x: 414, startPoint y: 137, endPoint x: 379, endPoint y: 137, distance: 34.3
click at [379, 137] on span "const response = await privy . wallets (). ethereum (). sendTransaction ( walle…" at bounding box center [463, 134] width 279 height 9
click at [462, 156] on code "try { const caip2 = "eip155:11155111" ; // Sepolia testnet const response = awa…" at bounding box center [488, 225] width 328 height 263
drag, startPoint x: 421, startPoint y: 114, endPoint x: 415, endPoint y: 112, distance: 6.0
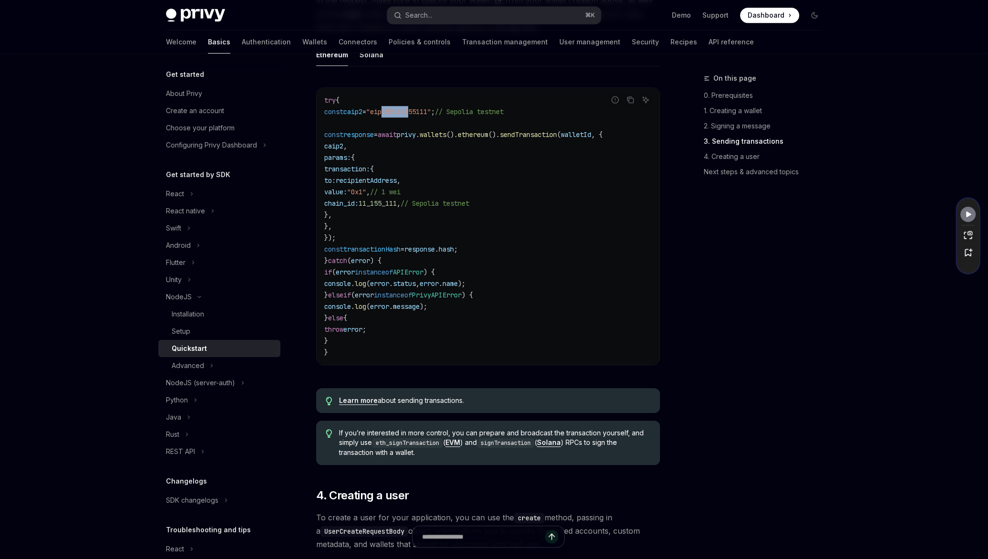
click at [407, 114] on span ""eip155:11155111"" at bounding box center [398, 111] width 65 height 9
drag, startPoint x: 490, startPoint y: 120, endPoint x: 491, endPoint y: 125, distance: 4.9
click at [490, 121] on code "try { const caip2 = "eip155:11155111" ; // Sepolia testnet const response = awa…" at bounding box center [488, 225] width 328 height 263
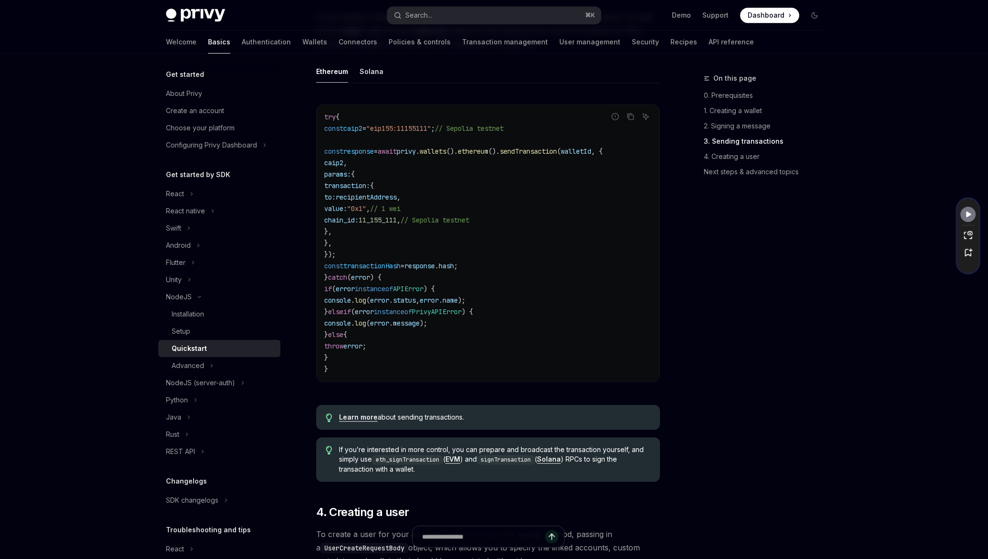
scroll to position [1222, 0]
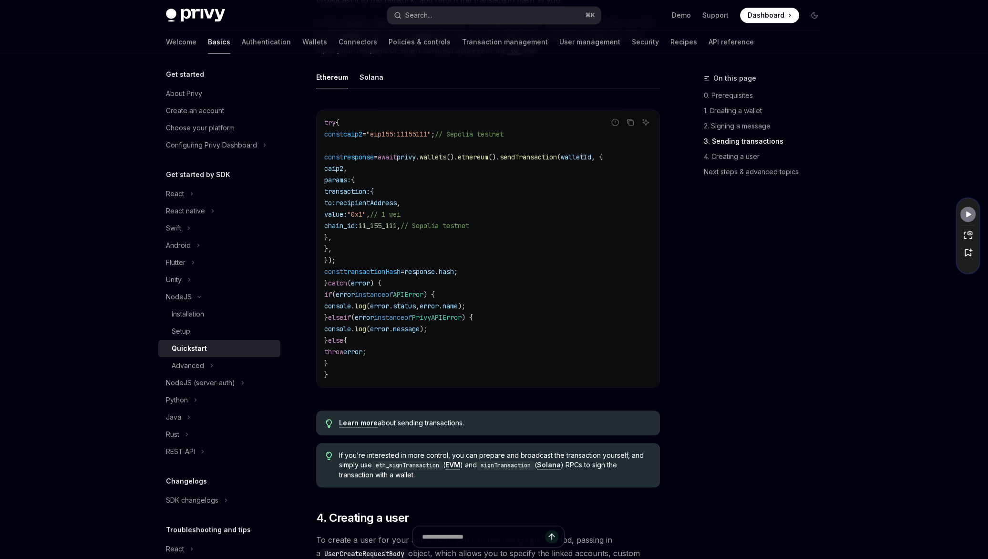
click at [600, 321] on code "try { const caip2 = "eip155:11155111" ; // Sepolia testnet const response = awa…" at bounding box center [488, 248] width 328 height 263
drag, startPoint x: 435, startPoint y: 463, endPoint x: 423, endPoint y: 463, distance: 11.5
click at [420, 409] on span "If you’re interested in more control, you can prepare and broadcast the transac…" at bounding box center [494, 464] width 311 height 29
click at [451, 409] on span "If you’re interested in more control, you can prepare and broadcast the transac…" at bounding box center [494, 464] width 311 height 29
type textarea "*"
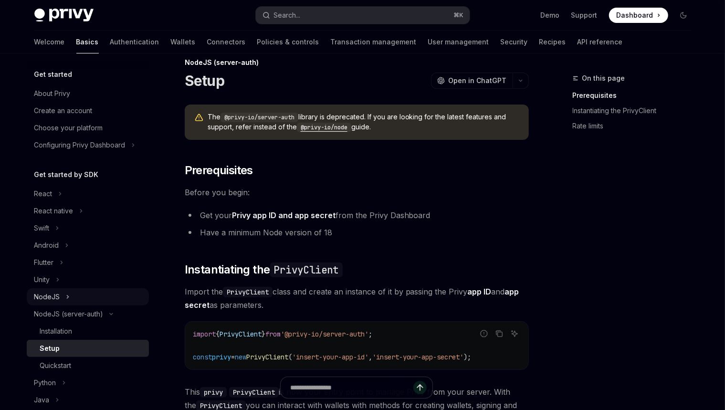
scroll to position [4, 0]
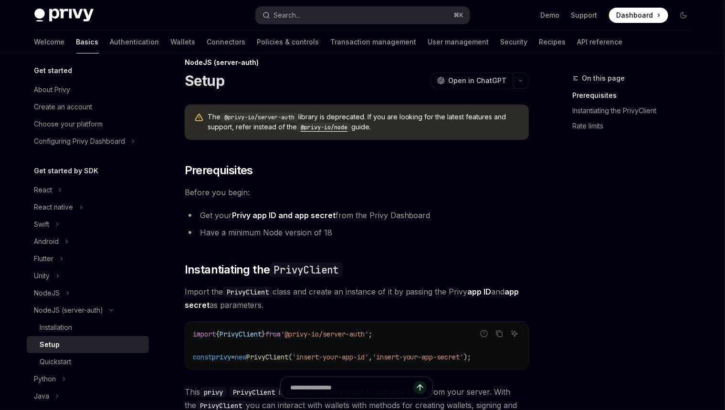
drag, startPoint x: 393, startPoint y: 127, endPoint x: 392, endPoint y: 103, distance: 24.8
click at [392, 103] on div "NodeJS (server-auth) Setup OpenAI Open in ChatGPT OpenAI Open in ChatGPT The @p…" at bounding box center [267, 378] width 527 height 642
click at [385, 99] on div at bounding box center [385, 99] width 0 height 0
click at [75, 290] on button "NodeJS" at bounding box center [88, 292] width 122 height 17
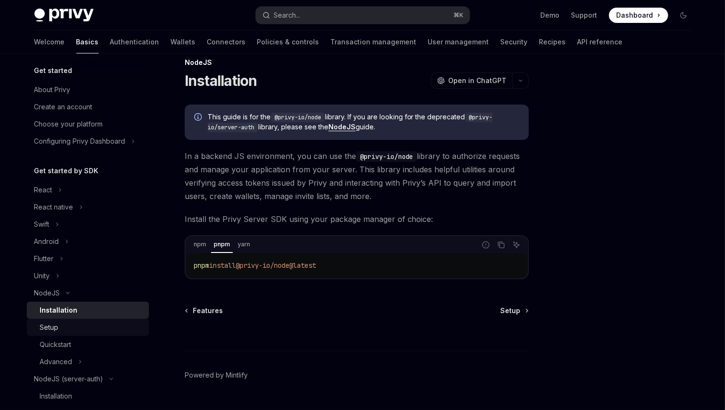
click at [83, 323] on div "Setup" at bounding box center [91, 326] width 103 height 11
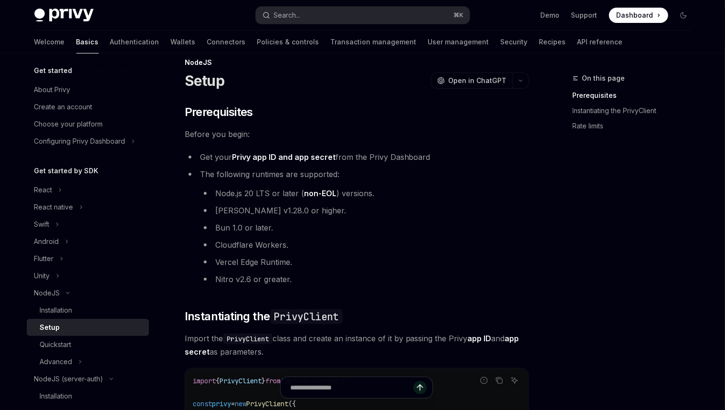
scroll to position [151, 0]
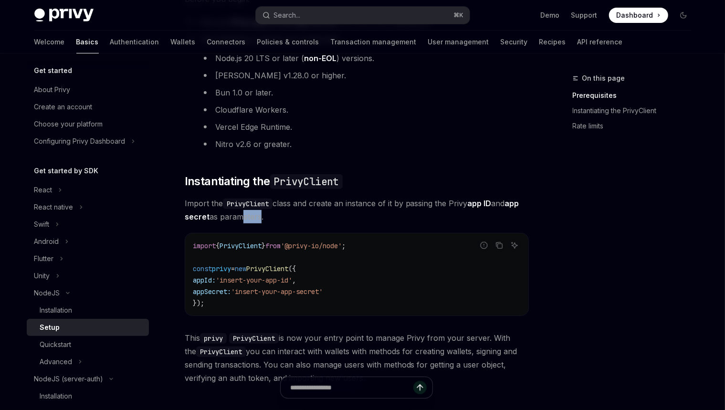
drag, startPoint x: 271, startPoint y: 217, endPoint x: 255, endPoint y: 217, distance: 16.2
click at [255, 217] on span "Import the PrivyClient class and create an instance of it by passing the Privy …" at bounding box center [357, 210] width 344 height 27
click at [272, 214] on span "Import the PrivyClient class and create an instance of it by passing the Privy …" at bounding box center [357, 210] width 344 height 27
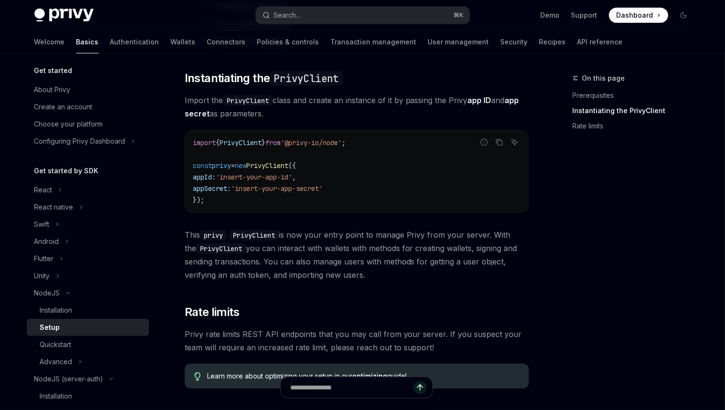
scroll to position [283, 0]
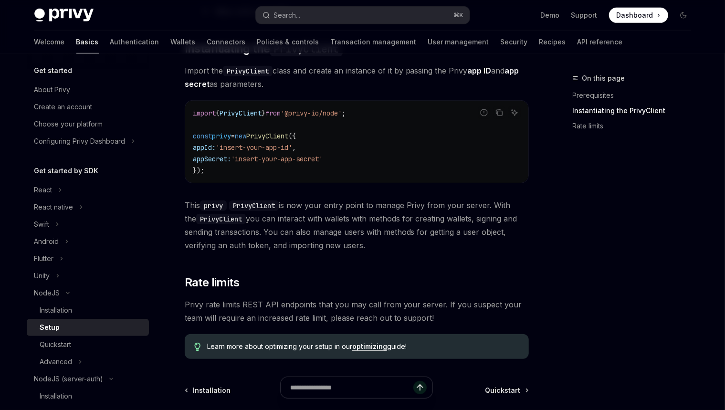
drag, startPoint x: 326, startPoint y: 221, endPoint x: 173, endPoint y: 201, distance: 154.4
click at [173, 201] on div "NodeJS Setup OpenAI Open in ChatGPT OpenAI Open in ChatGPT ​ Prerequisites Befo…" at bounding box center [267, 151] width 527 height 724
click at [215, 188] on div "​ Prerequisites Before you begin: Get your Privy app ID and app secret from the…" at bounding box center [357, 98] width 344 height 522
drag, startPoint x: 379, startPoint y: 245, endPoint x: 184, endPoint y: 202, distance: 199.7
click at [184, 202] on div "NodeJS Setup OpenAI Open in ChatGPT OpenAI Open in ChatGPT ​ Prerequisites Befo…" at bounding box center [267, 151] width 527 height 724
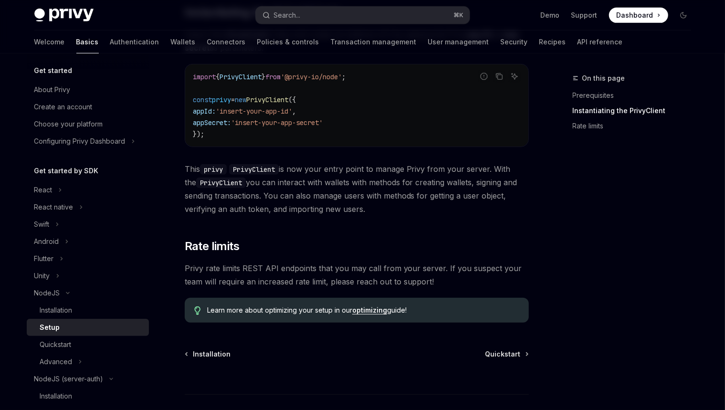
click at [368, 210] on span "This privy PrivyClient is now your entry point to manage Privy from your server…" at bounding box center [357, 188] width 344 height 53
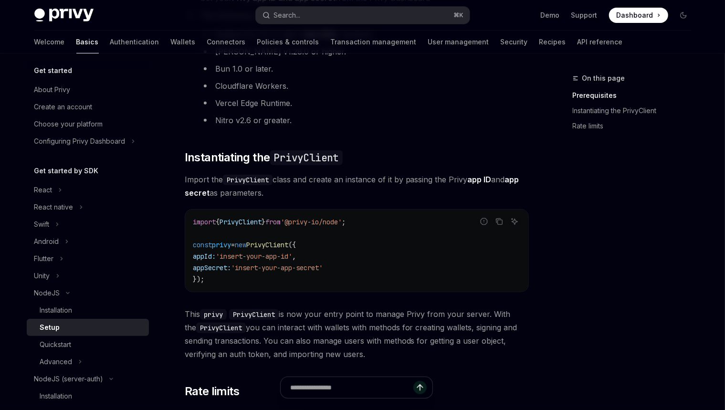
scroll to position [178, 0]
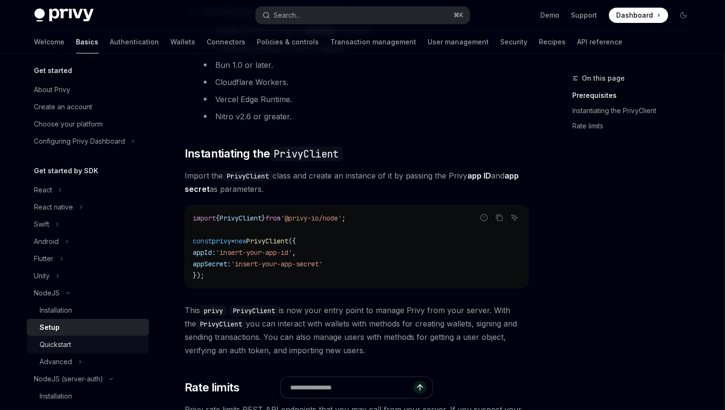
click at [72, 340] on div "Quickstart" at bounding box center [55, 344] width 31 height 11
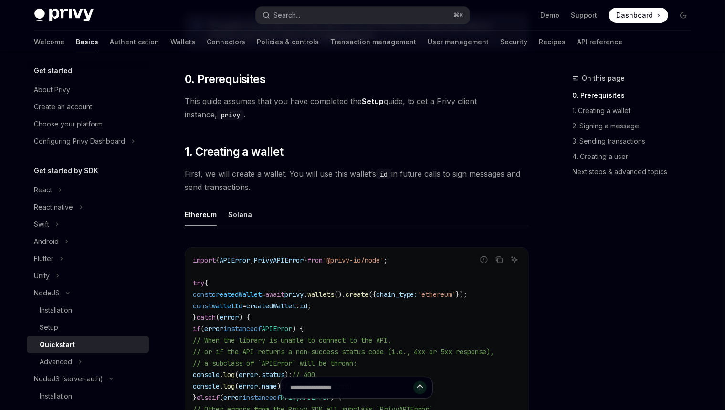
scroll to position [238, 0]
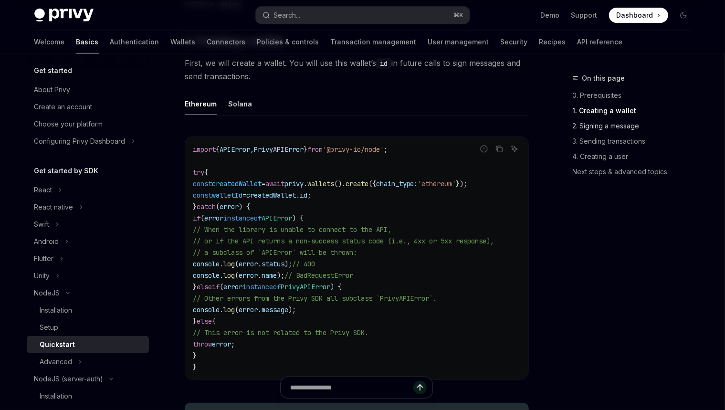
click at [609, 124] on link "2. Signing a message" at bounding box center [635, 125] width 126 height 15
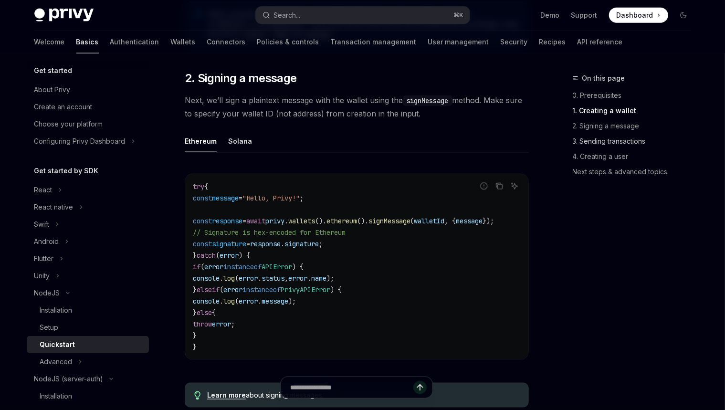
click at [616, 138] on link "3. Sending transactions" at bounding box center [635, 141] width 126 height 15
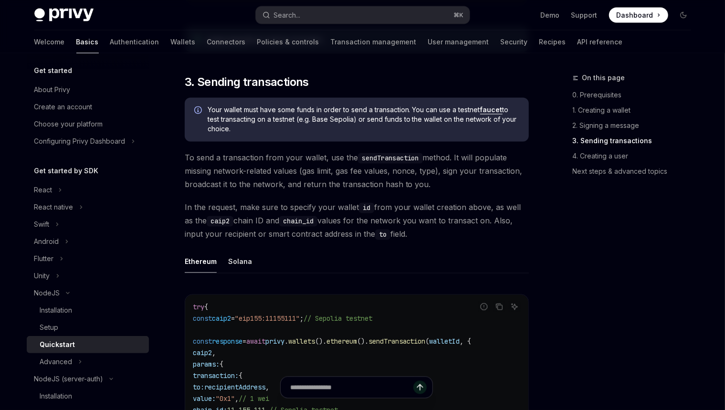
scroll to position [1045, 0]
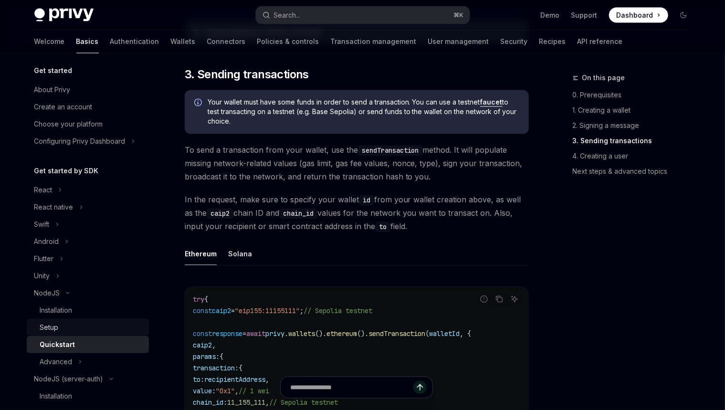
click at [97, 321] on link "Setup" at bounding box center [88, 327] width 122 height 17
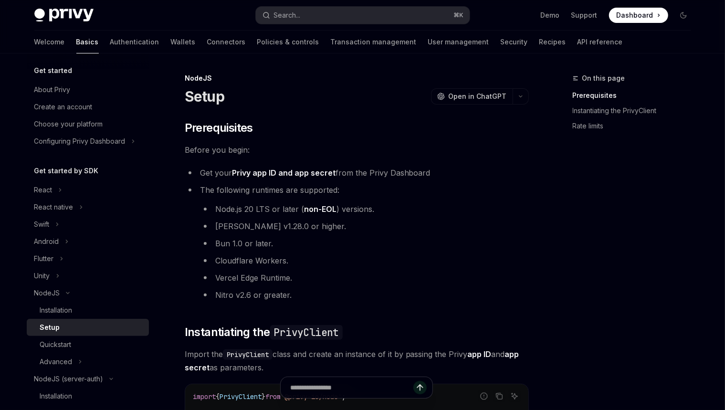
click at [94, 328] on div "Setup" at bounding box center [91, 326] width 103 height 11
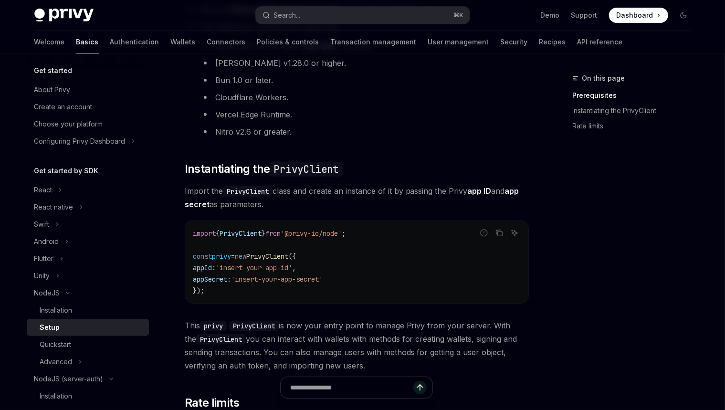
scroll to position [237, 0]
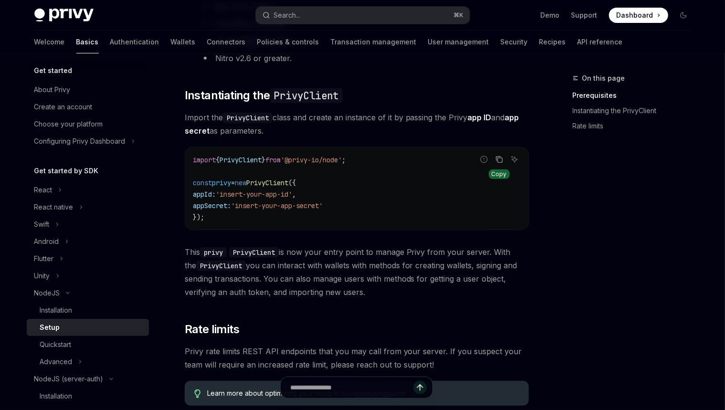
click at [501, 161] on icon "Copy the contents from the code block" at bounding box center [499, 159] width 8 height 8
drag, startPoint x: 342, startPoint y: 255, endPoint x: 316, endPoint y: 253, distance: 26.3
click at [316, 253] on span "This privy PrivyClient is now your entry point to manage Privy from your server…" at bounding box center [357, 271] width 344 height 53
copy span "our entr"
click at [335, 252] on span "This privy PrivyClient is now your entry point to manage Privy from your server…" at bounding box center [357, 271] width 344 height 53
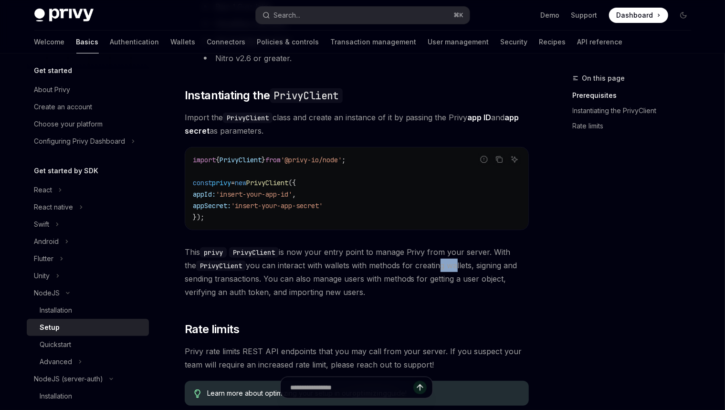
drag, startPoint x: 444, startPoint y: 269, endPoint x: 425, endPoint y: 268, distance: 18.6
click at [425, 268] on span "This privy PrivyClient is now your entry point to manage Privy from your server…" at bounding box center [357, 271] width 344 height 53
copy span "ing w"
click at [445, 267] on span "This privy PrivyClient is now your entry point to manage Privy from your server…" at bounding box center [357, 271] width 344 height 53
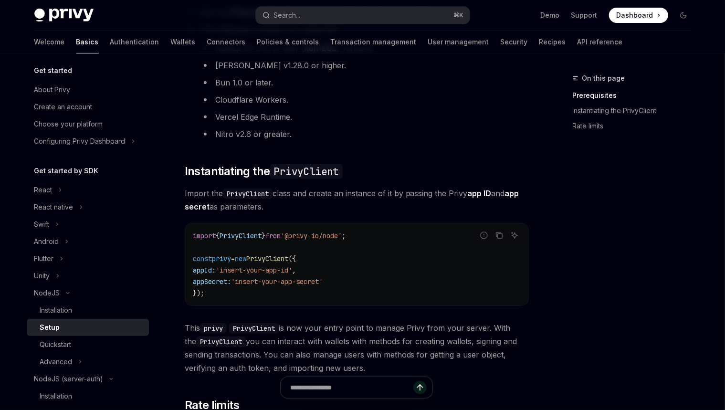
scroll to position [252, 0]
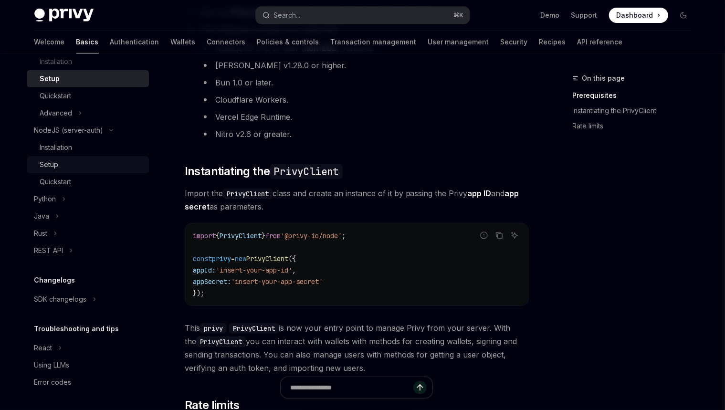
click at [84, 160] on div "Setup" at bounding box center [91, 164] width 103 height 11
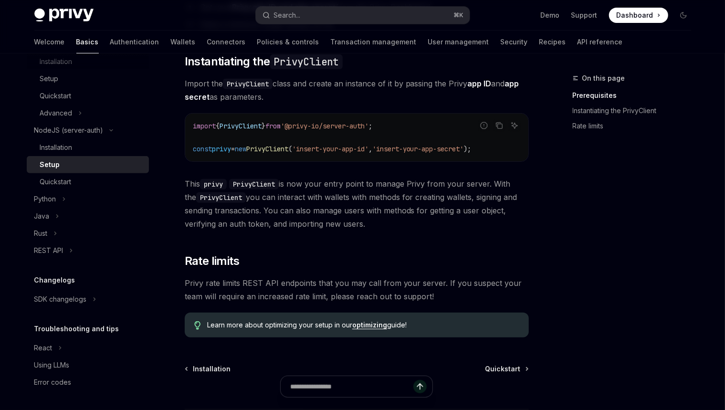
scroll to position [304, 0]
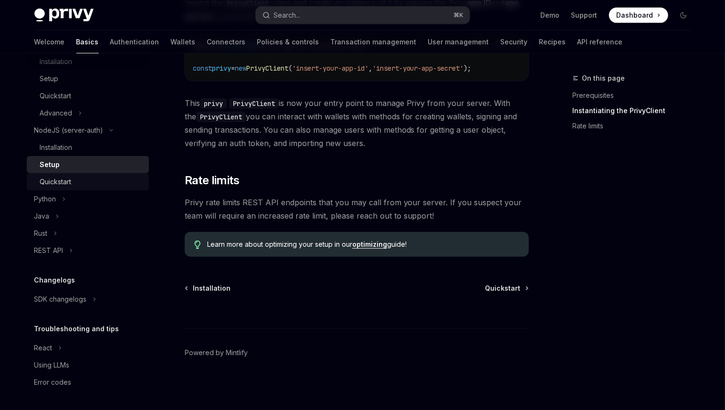
click at [71, 176] on div "Quickstart" at bounding box center [55, 181] width 31 height 11
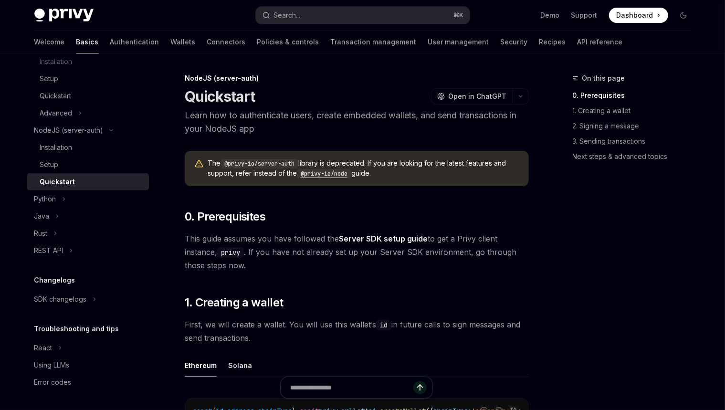
scroll to position [71, 0]
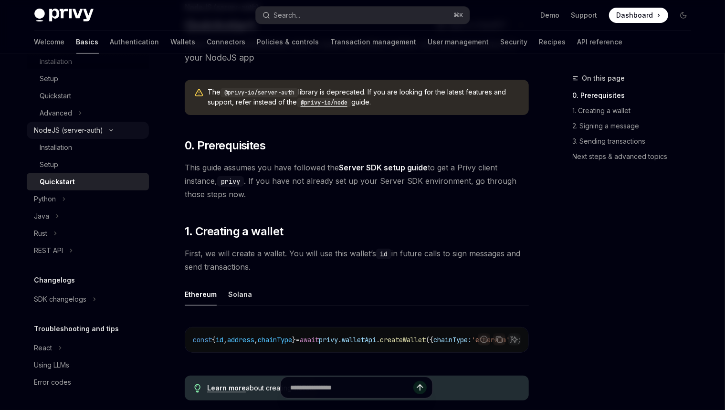
click at [114, 129] on icon "Toggle NodeJS (server-auth) section" at bounding box center [110, 130] width 11 height 4
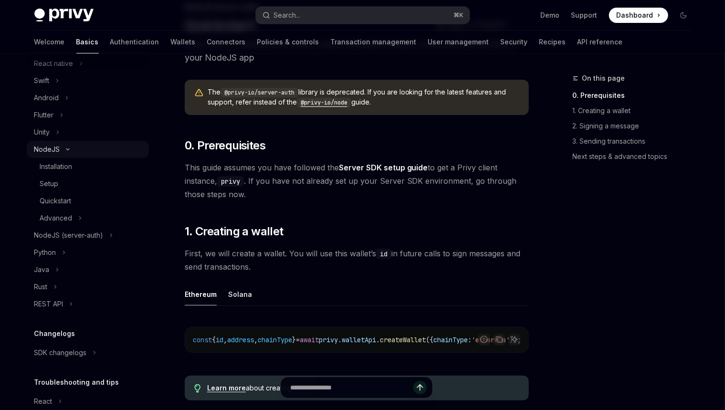
click at [70, 152] on button "NodeJS" at bounding box center [88, 149] width 122 height 17
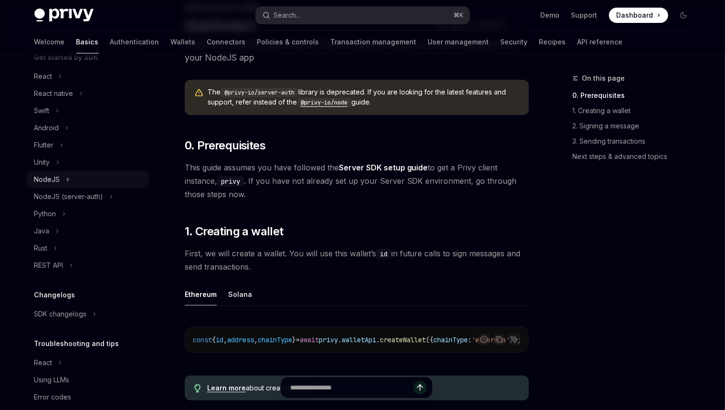
scroll to position [43, 0]
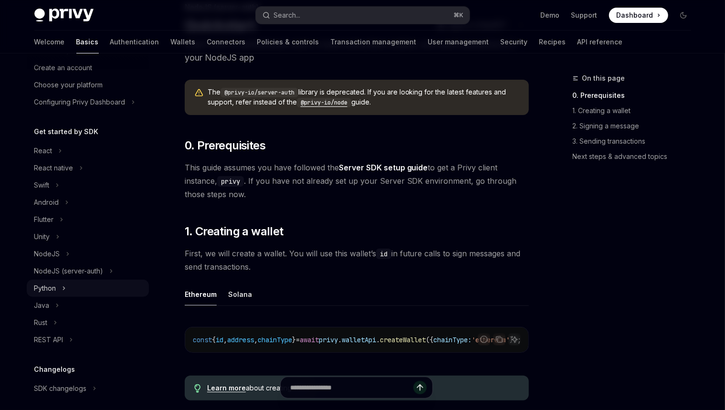
click at [72, 290] on button "Python" at bounding box center [88, 288] width 122 height 17
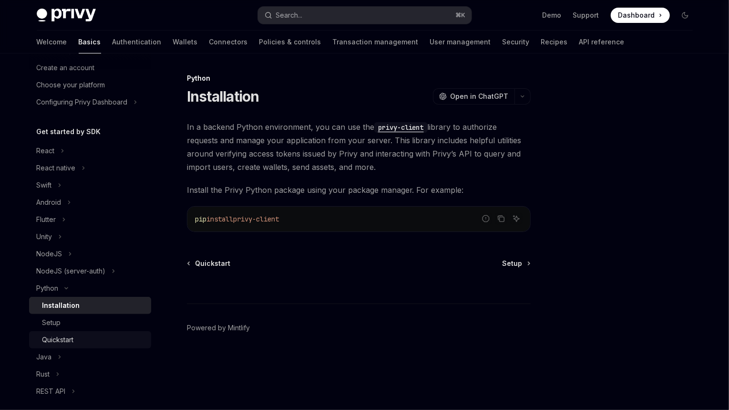
click at [78, 331] on link "Quickstart" at bounding box center [90, 339] width 122 height 17
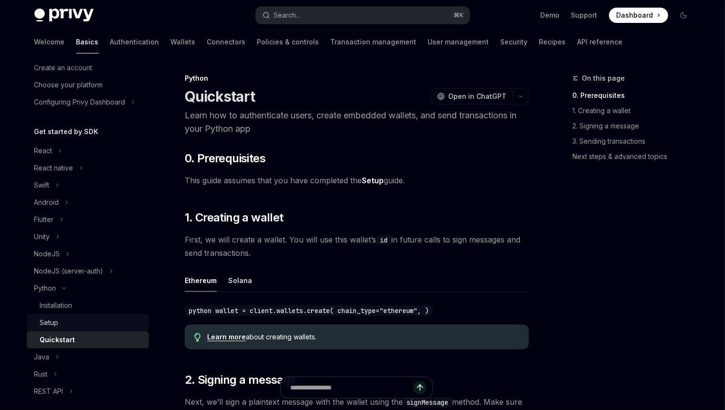
click at [78, 325] on div "Setup" at bounding box center [91, 322] width 103 height 11
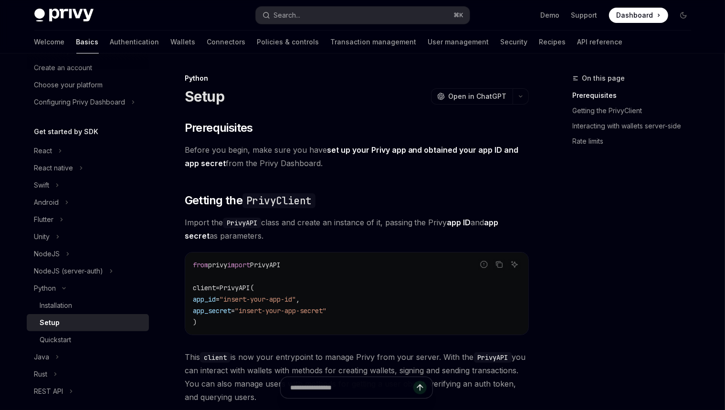
scroll to position [134, 0]
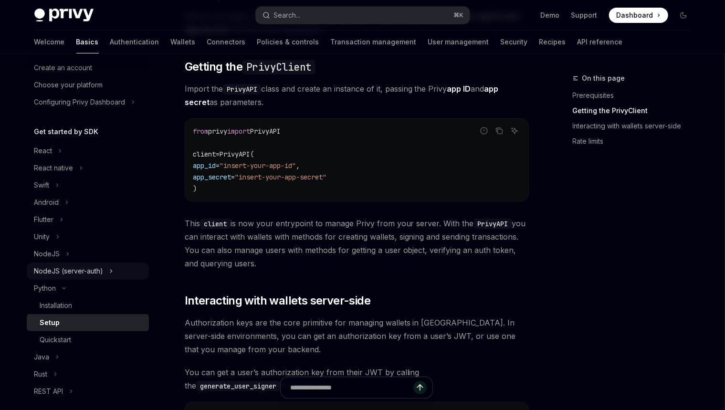
click at [111, 265] on icon "Toggle NodeJS (server-auth) section" at bounding box center [111, 270] width 4 height 11
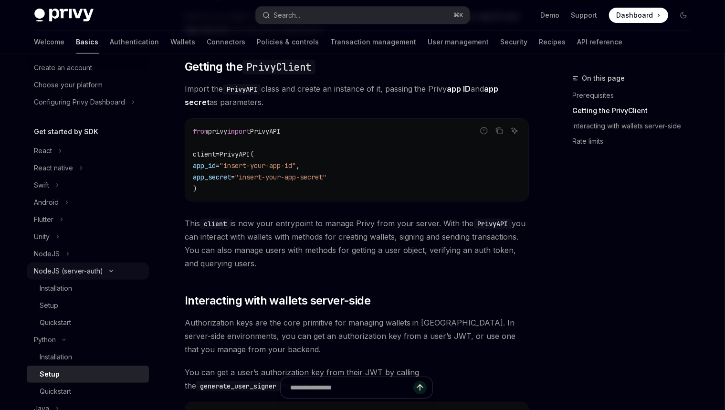
scroll to position [38, 0]
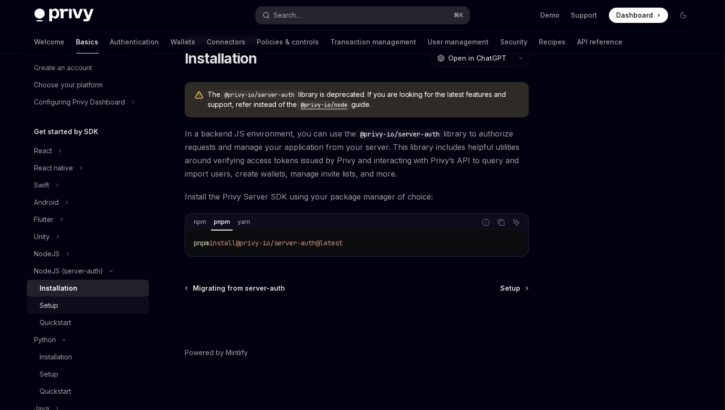
click at [77, 308] on div "Setup" at bounding box center [91, 305] width 103 height 11
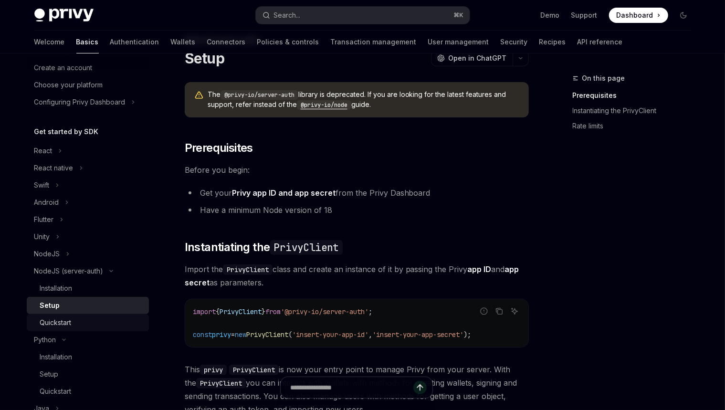
click at [72, 317] on div "Quickstart" at bounding box center [91, 322] width 103 height 11
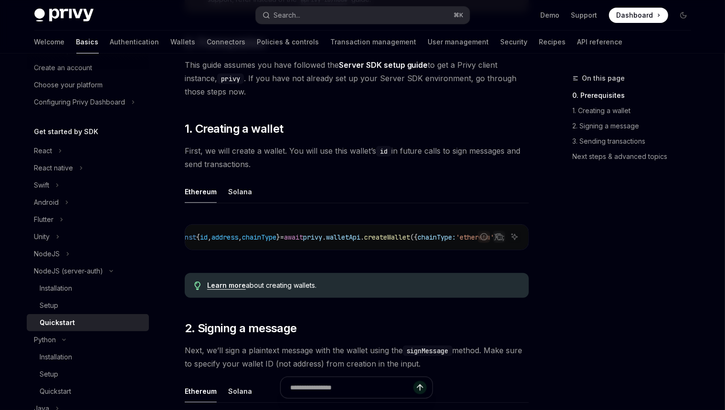
scroll to position [182, 0]
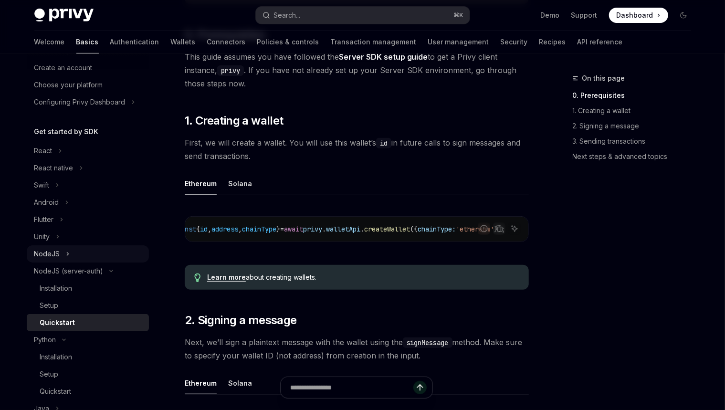
click at [79, 256] on button "NodeJS" at bounding box center [88, 253] width 122 height 17
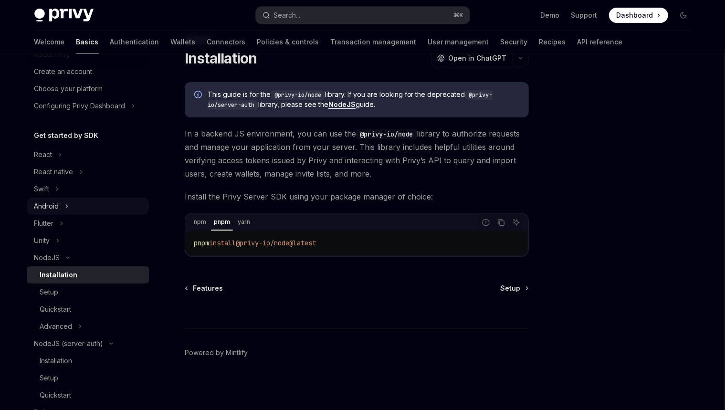
scroll to position [35, 0]
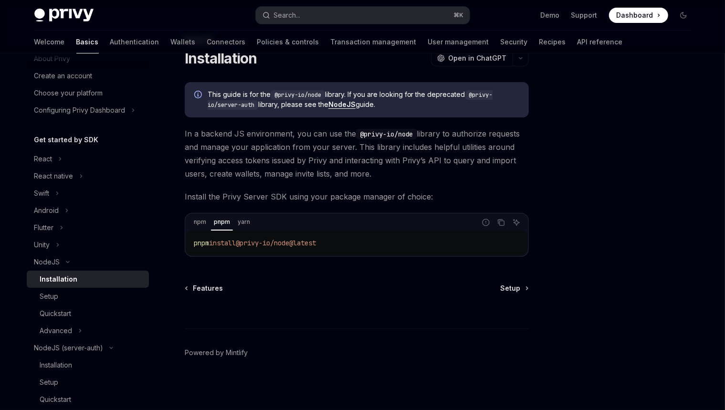
type textarea "*"
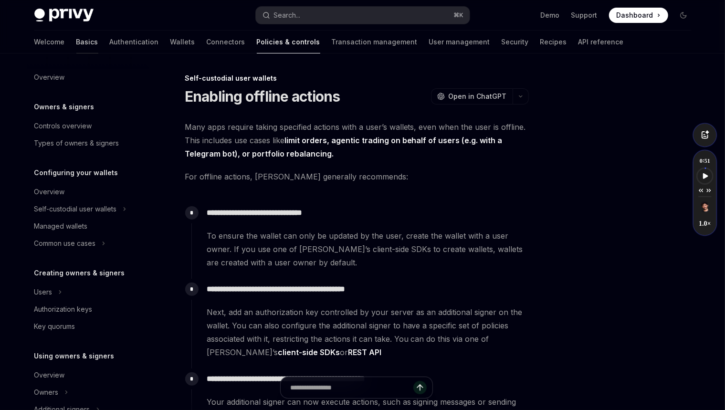
click at [76, 43] on link "Basics" at bounding box center [87, 42] width 22 height 23
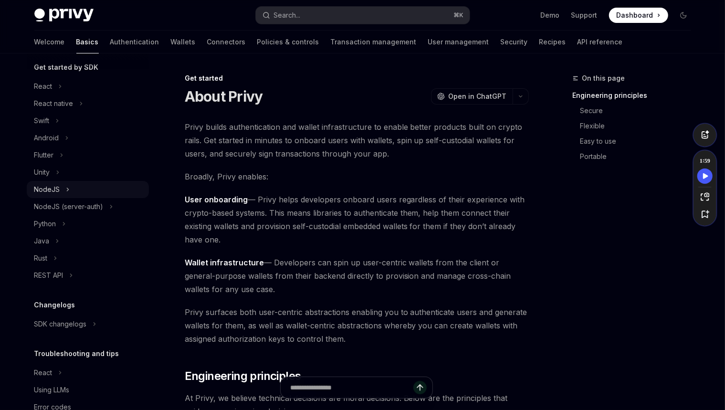
scroll to position [132, 0]
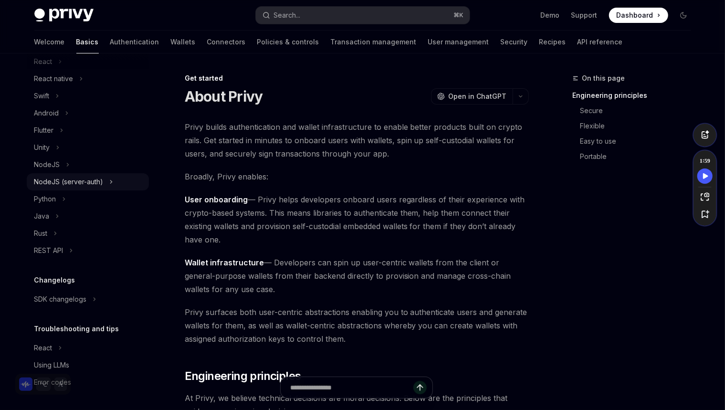
click at [84, 182] on div "NodeJS (server-auth)" at bounding box center [68, 181] width 69 height 11
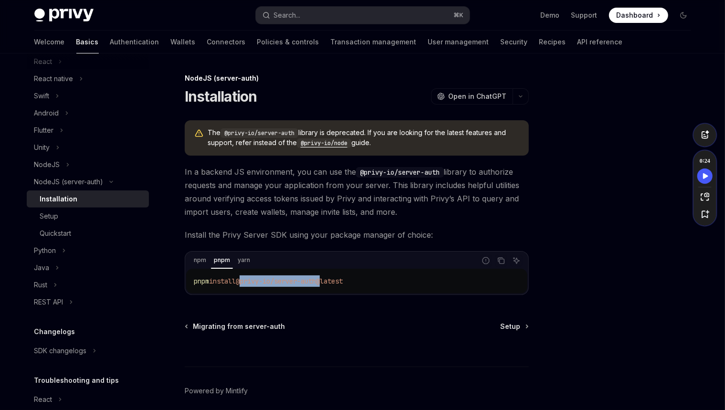
drag, startPoint x: 247, startPoint y: 280, endPoint x: 330, endPoint y: 281, distance: 83.5
click at [330, 281] on span "@privy-io/server-auth@latest" at bounding box center [289, 281] width 107 height 9
copy span "@privy-io/server-auth"
click at [85, 178] on div "NodeJS (server-auth)" at bounding box center [68, 181] width 69 height 11
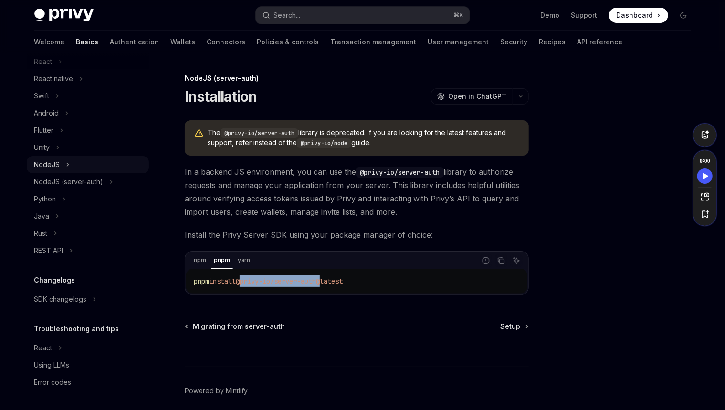
click at [83, 168] on button "NodeJS" at bounding box center [88, 164] width 122 height 17
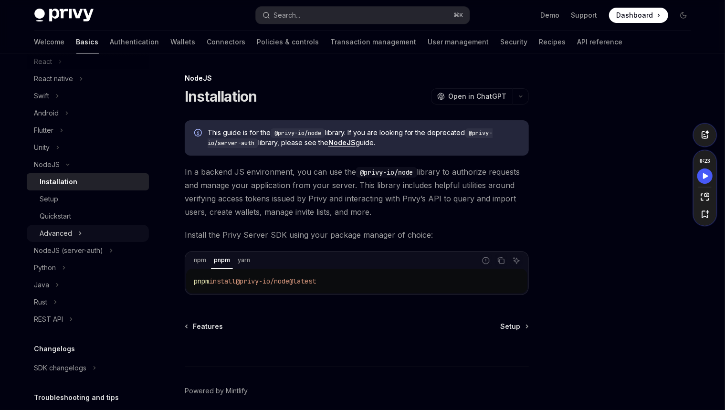
click at [86, 233] on button "Advanced" at bounding box center [88, 233] width 122 height 17
type textarea "*"
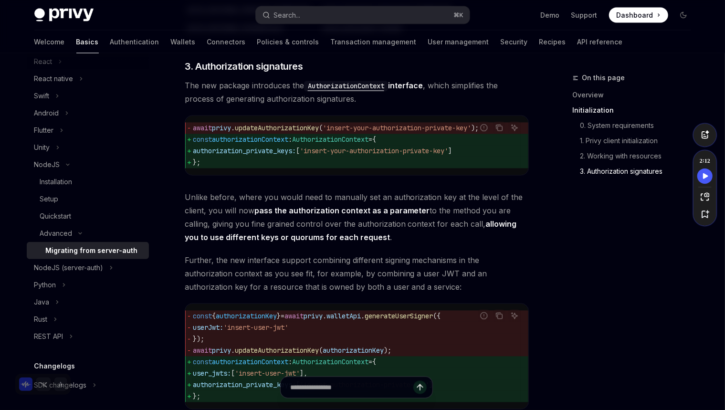
scroll to position [1130, 0]
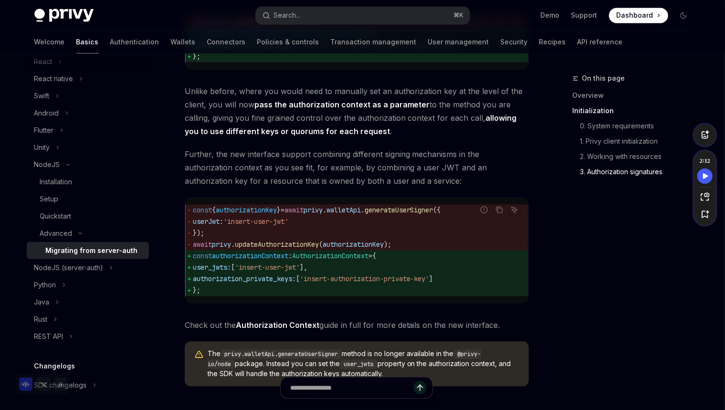
drag, startPoint x: 235, startPoint y: 306, endPoint x: 185, endPoint y: 273, distance: 60.2
click at [193, 273] on code "const { authorizationKey } = await privy . walletApi . generateUserSigner ({ us…" at bounding box center [357, 250] width 328 height 92
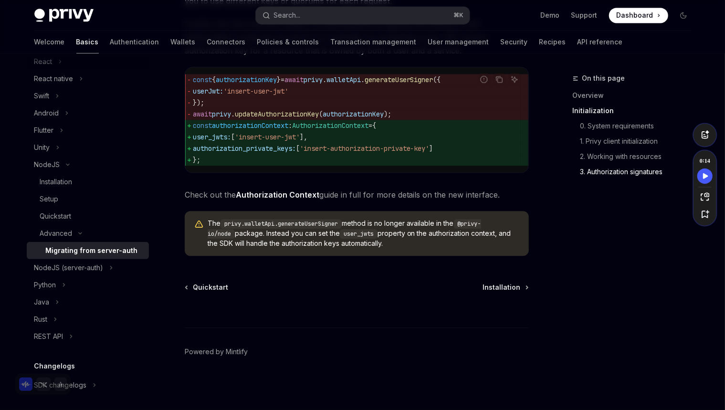
scroll to position [1098, 0]
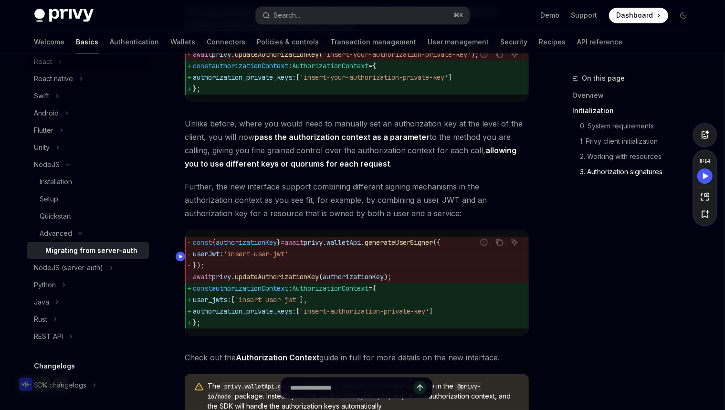
click at [286, 258] on span "'insert-user-jwt'" at bounding box center [255, 253] width 65 height 9
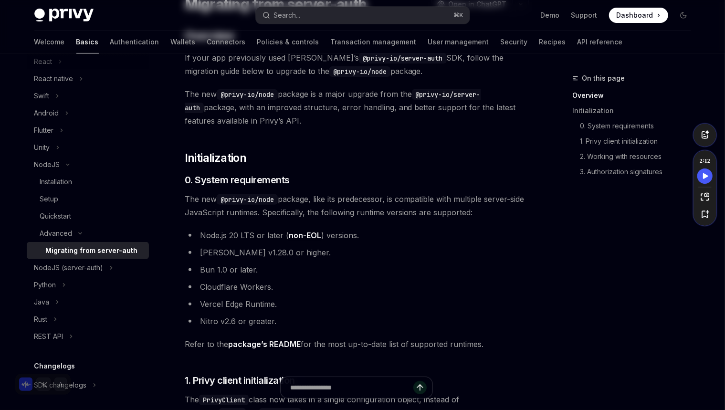
scroll to position [157, 0]
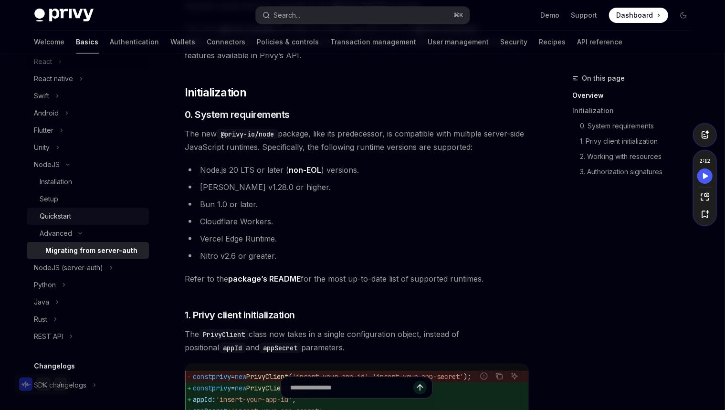
click at [67, 218] on div "Quickstart" at bounding box center [55, 215] width 31 height 11
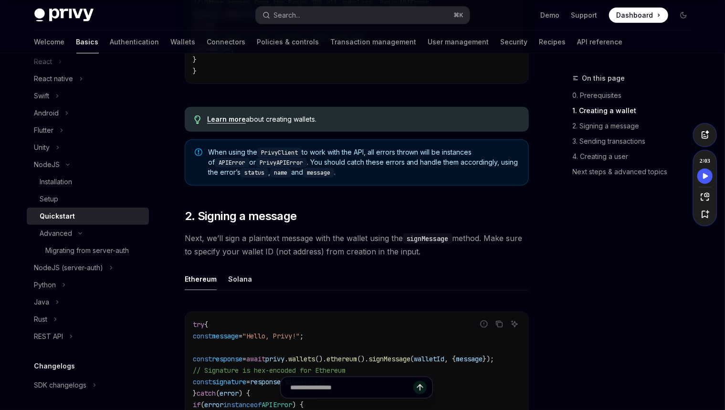
scroll to position [548, 0]
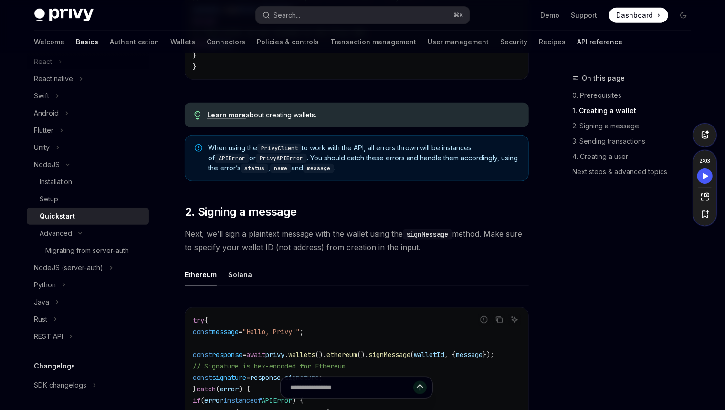
click at [577, 40] on link "API reference" at bounding box center [599, 42] width 45 height 23
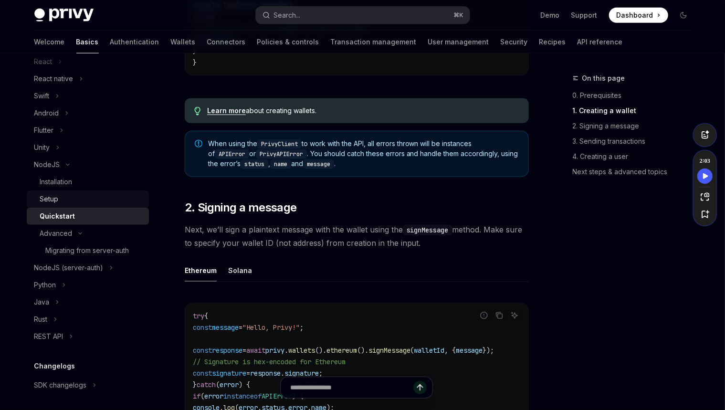
click at [79, 197] on div "Setup" at bounding box center [91, 198] width 103 height 11
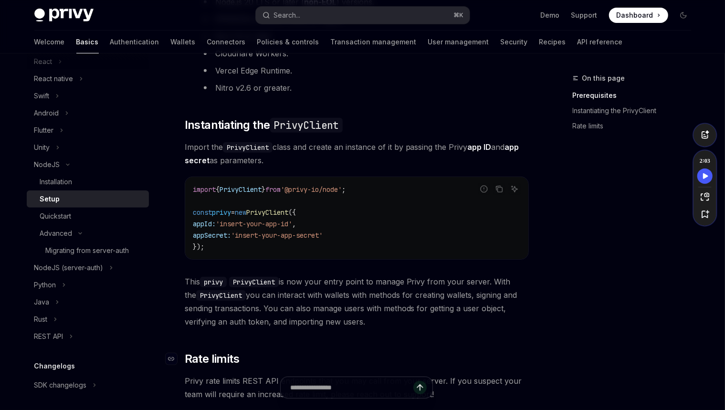
scroll to position [385, 0]
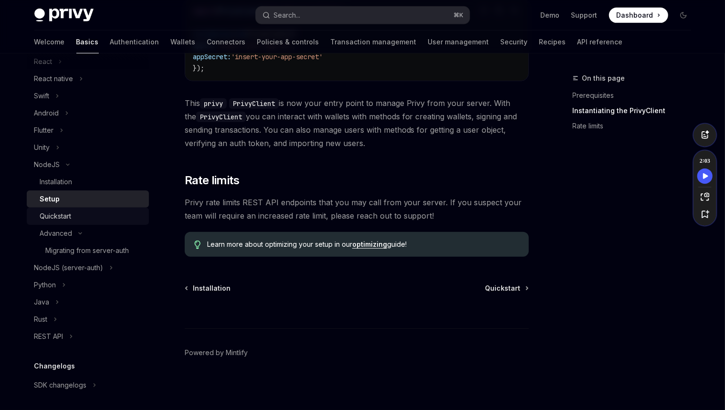
click at [90, 217] on div "Quickstart" at bounding box center [91, 215] width 103 height 11
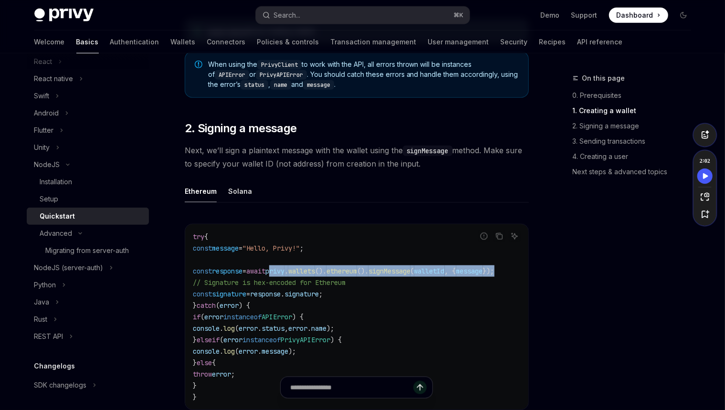
drag, startPoint x: 451, startPoint y: 270, endPoint x: 291, endPoint y: 272, distance: 159.8
click at [291, 272] on span "const response = await privy . wallets (). ethereum (). signMessage ( walletId …" at bounding box center [343, 271] width 301 height 9
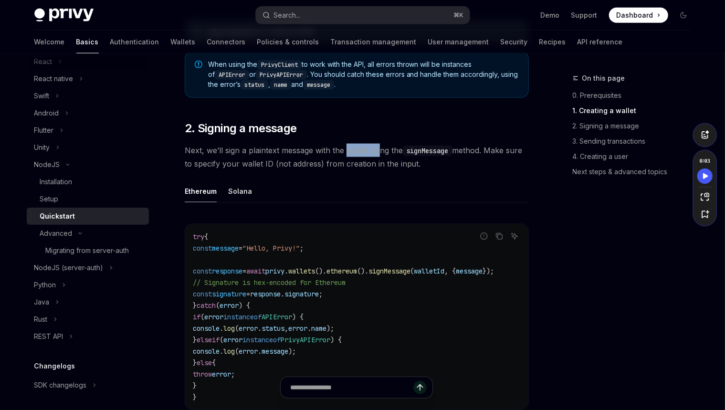
drag, startPoint x: 380, startPoint y: 155, endPoint x: 348, endPoint y: 155, distance: 32.4
click at [348, 155] on span "Next, we’ll sign a plaintext message with the wallet using the signMessage meth…" at bounding box center [357, 157] width 344 height 27
copy span "wallet usi"
click at [363, 153] on span "Next, we’ll sign a plaintext message with the wallet using the signMessage meth…" at bounding box center [357, 157] width 344 height 27
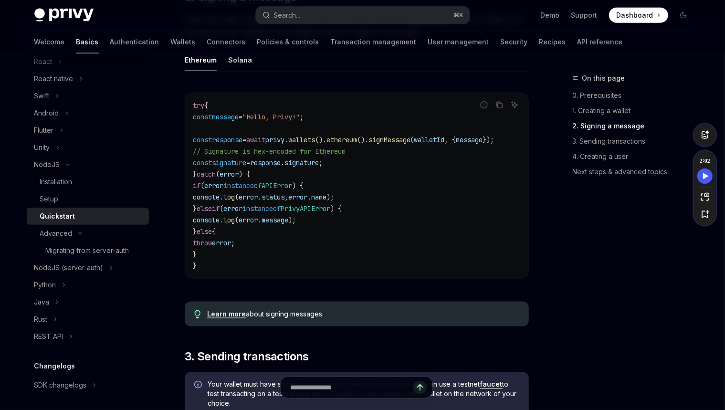
scroll to position [985, 0]
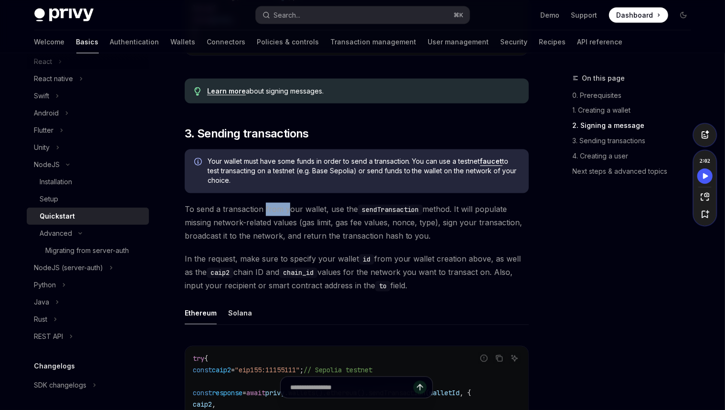
drag, startPoint x: 286, startPoint y: 215, endPoint x: 265, endPoint y: 215, distance: 20.5
click at [265, 215] on span "To send a transaction from your wallet, use the sendTransaction method. It will…" at bounding box center [357, 223] width 344 height 40
click at [296, 217] on span "To send a transaction from your wallet, use the sendTransaction method. It will…" at bounding box center [357, 223] width 344 height 40
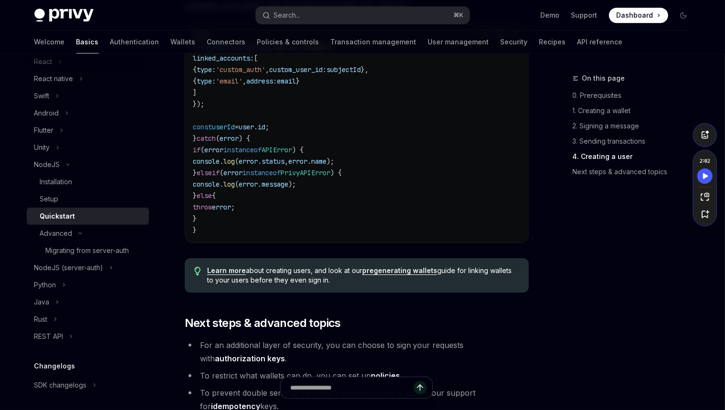
scroll to position [1852, 0]
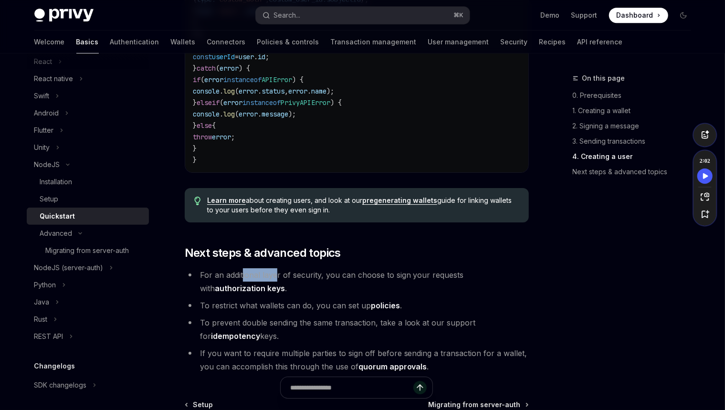
drag, startPoint x: 271, startPoint y: 283, endPoint x: 243, endPoint y: 284, distance: 27.7
click at [243, 284] on li "For an additional layer of security, you can choose to sign your requests with …" at bounding box center [357, 281] width 344 height 27
copy li "ional laye"
click at [329, 281] on li "For an additional layer of security, you can choose to sign your requests with …" at bounding box center [357, 281] width 344 height 27
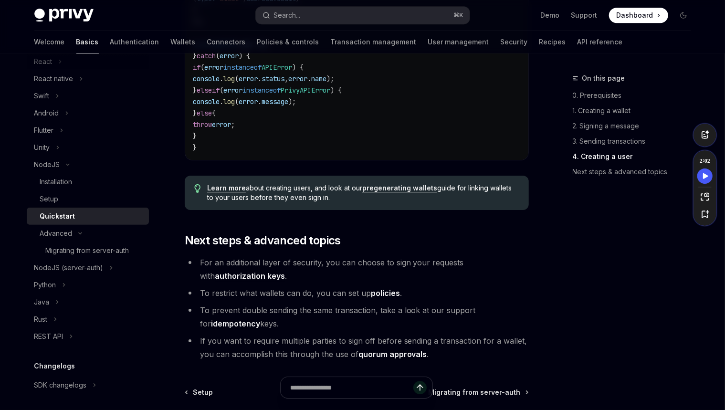
click at [285, 271] on link "authorization keys" at bounding box center [250, 276] width 70 height 10
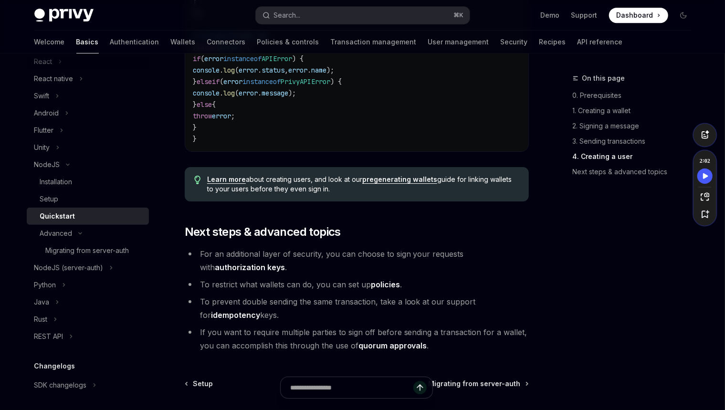
scroll to position [1977, 0]
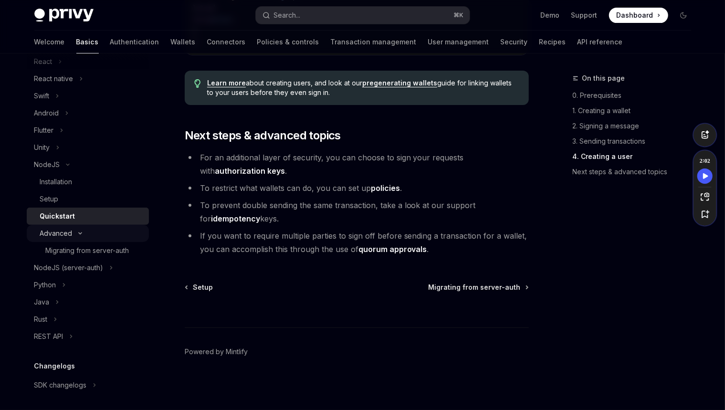
click at [78, 236] on button "Advanced" at bounding box center [88, 233] width 122 height 17
click at [78, 236] on icon "Toggle Advanced section" at bounding box center [80, 233] width 4 height 11
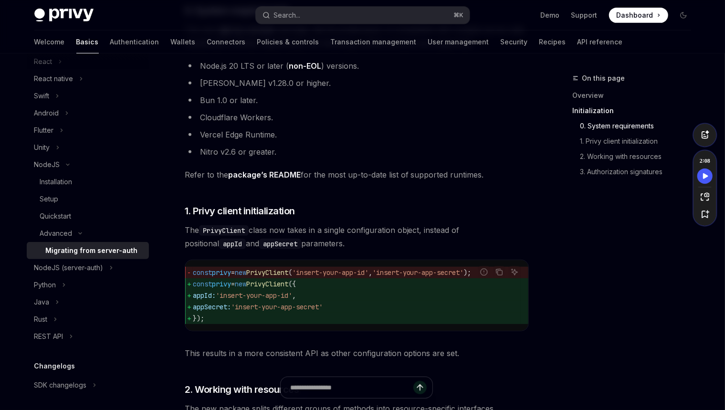
scroll to position [229, 0]
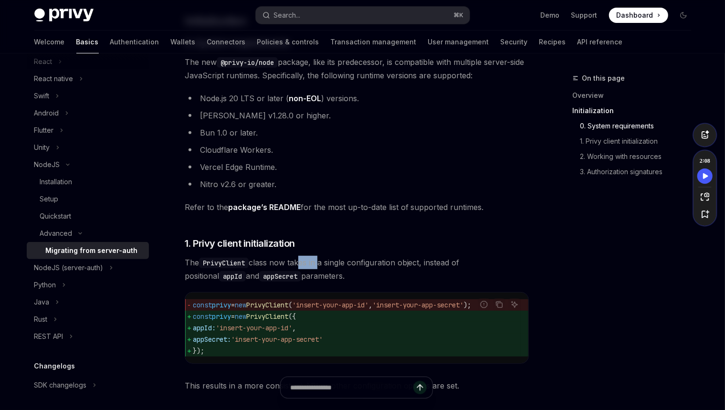
drag, startPoint x: 321, startPoint y: 264, endPoint x: 301, endPoint y: 264, distance: 20.0
click at [301, 264] on span "The PrivyClient class now takes in a single configuration object, instead of po…" at bounding box center [357, 269] width 344 height 27
copy span "kes in"
click at [323, 263] on span "The PrivyClient class now takes in a single configuration object, instead of po…" at bounding box center [357, 269] width 344 height 27
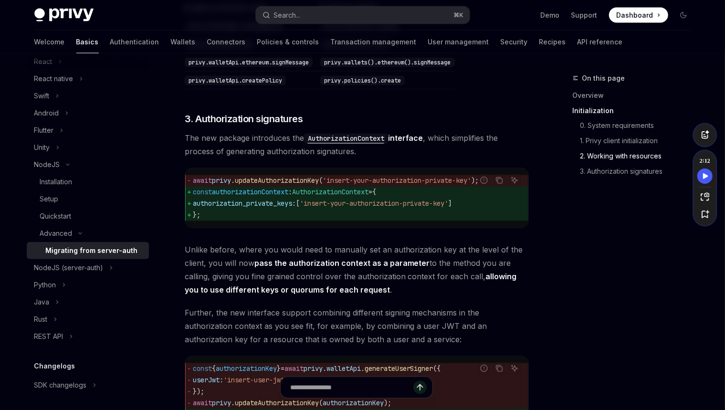
scroll to position [1069, 0]
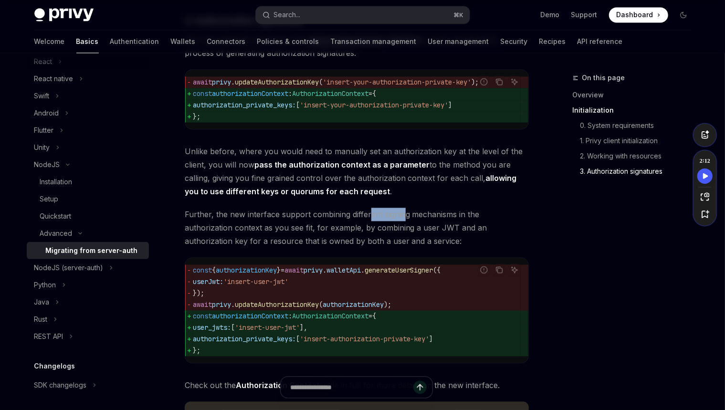
drag, startPoint x: 401, startPoint y: 232, endPoint x: 368, endPoint y: 229, distance: 33.0
click at [368, 229] on span "Further, the new interface support combining different signing mechanisms in th…" at bounding box center [357, 228] width 344 height 40
copy span "ent signin"
click at [341, 228] on span "Further, the new interface support combining different signing mechanisms in th…" at bounding box center [357, 228] width 344 height 40
drag, startPoint x: 437, startPoint y: 228, endPoint x: 411, endPoint y: 227, distance: 26.7
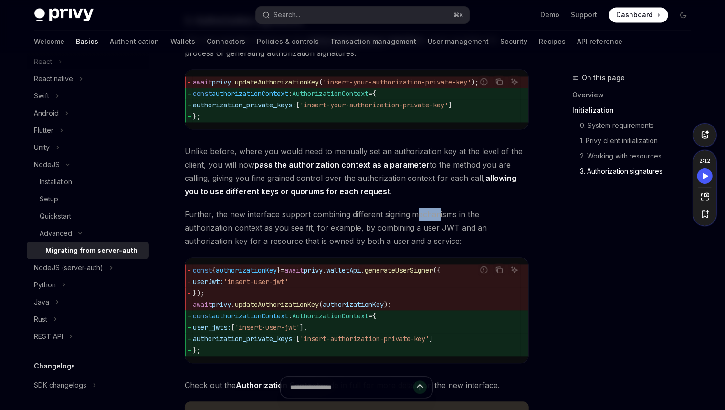
click at [414, 227] on span "Further, the new interface support combining different signing mechanisms in th…" at bounding box center [357, 228] width 344 height 40
copy span "echan"
click at [259, 356] on span "};" at bounding box center [357, 350] width 328 height 11
click at [260, 343] on span "authorization_private_keys:" at bounding box center [244, 339] width 103 height 9
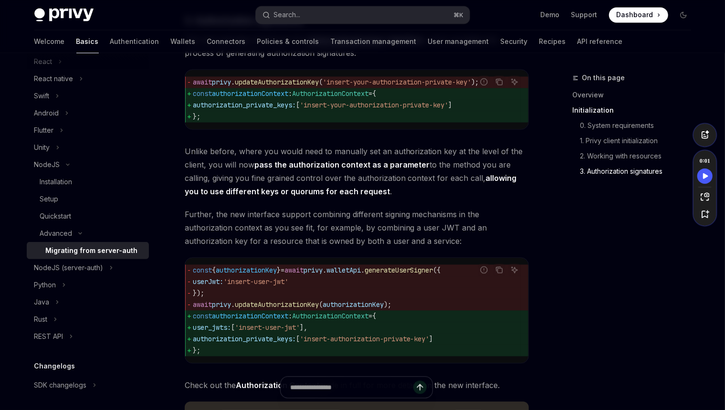
copy span "authorization_private_keys"
click at [281, 321] on span "authorizationContext" at bounding box center [250, 316] width 76 height 9
copy span "authorizationContext"
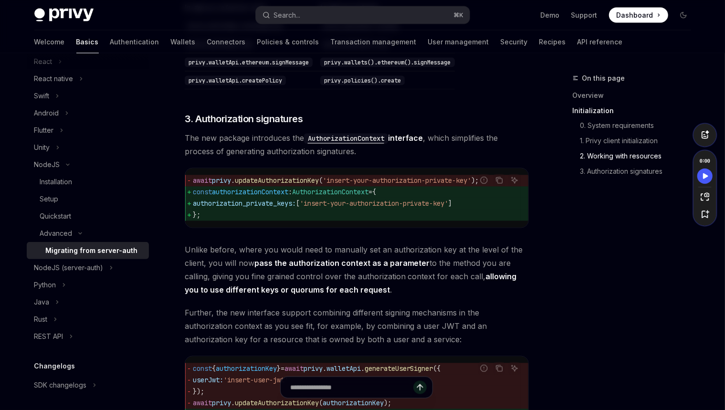
scroll to position [939, 0]
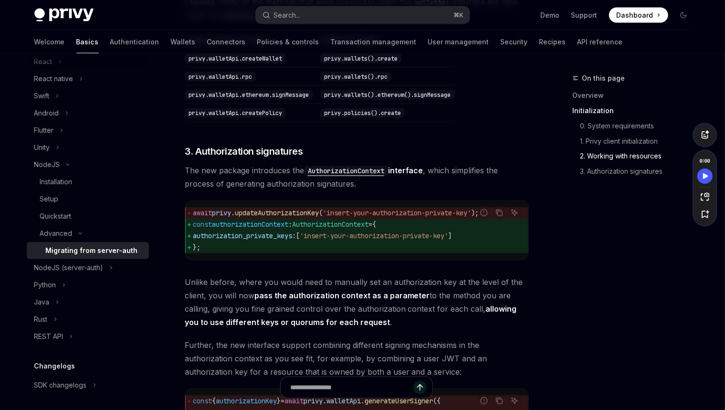
drag, startPoint x: 278, startPoint y: 257, endPoint x: 188, endPoint y: 234, distance: 92.4
click at [193, 236] on code "await privy . updateAuthorizationKey ( 'insert-your-authorization-private-key' …" at bounding box center [357, 230] width 328 height 46
copy code "const authorizationContext : AuthorizationContext = { authorization_private_key…"
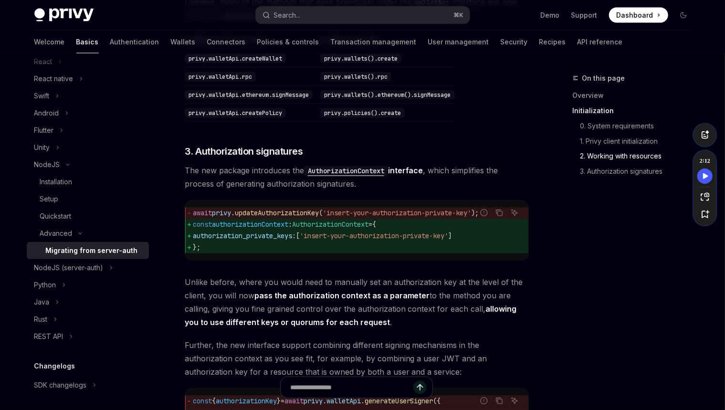
scroll to position [0, 0]
drag, startPoint x: 338, startPoint y: 258, endPoint x: 182, endPoint y: 235, distance: 158.1
copy code "const authorizationContext : AuthorizationContext = { authorization_private_key…"
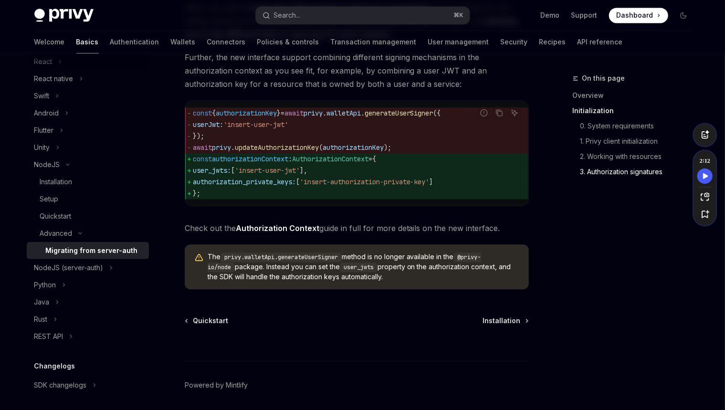
scroll to position [1231, 0]
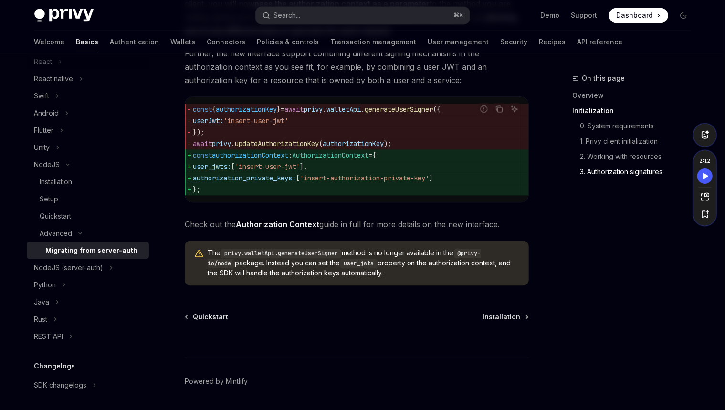
click at [264, 229] on link "Authorization Context" at bounding box center [277, 224] width 83 height 10
type textarea "*"
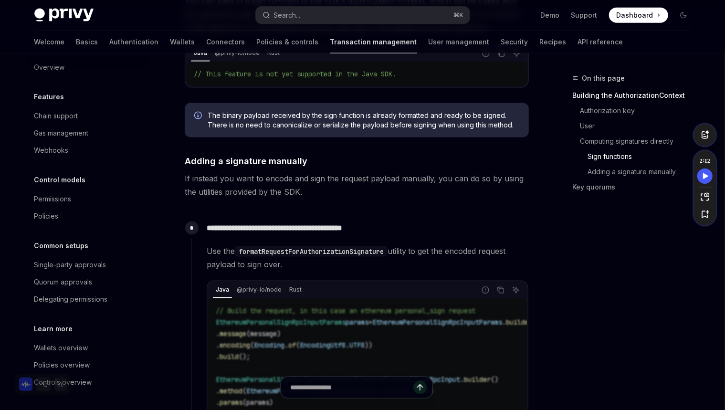
scroll to position [688, 0]
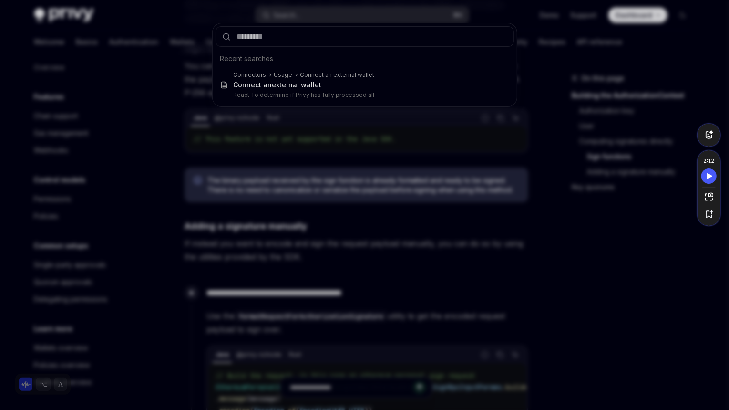
type input "**********"
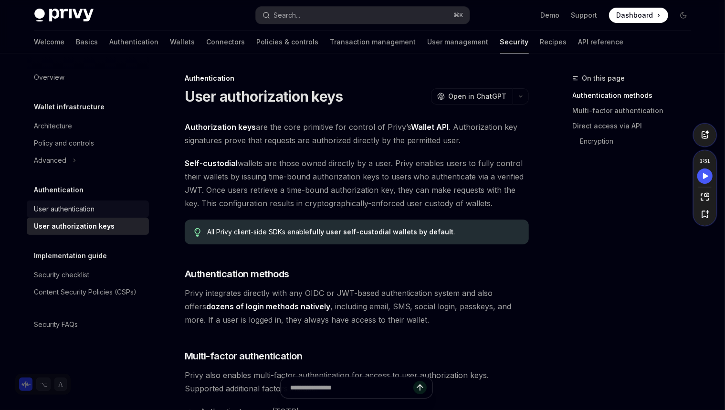
click at [112, 210] on div "User authentication" at bounding box center [88, 208] width 109 height 11
type textarea "*"
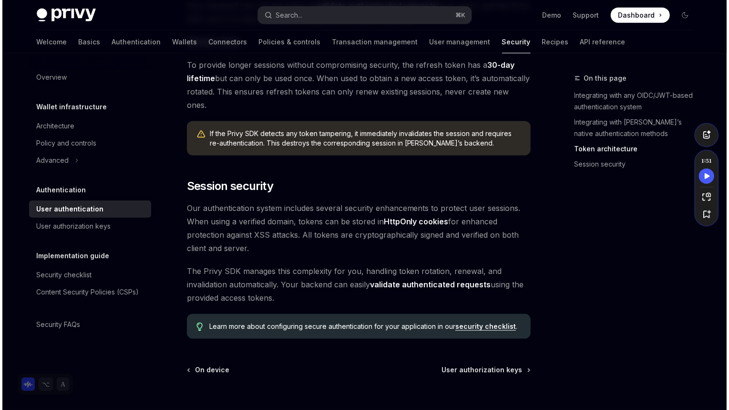
scroll to position [762, 0]
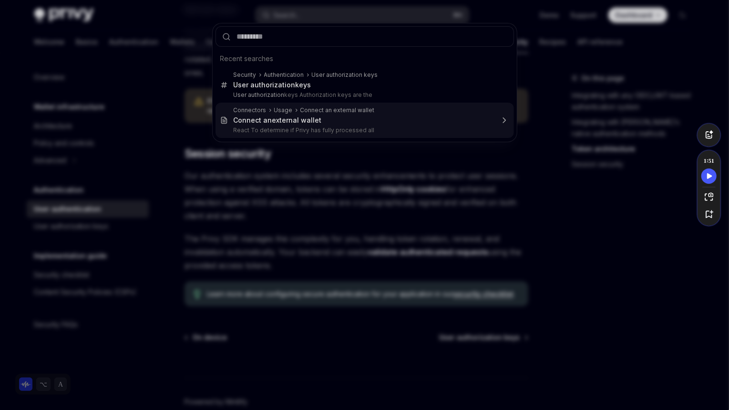
type input "**********"
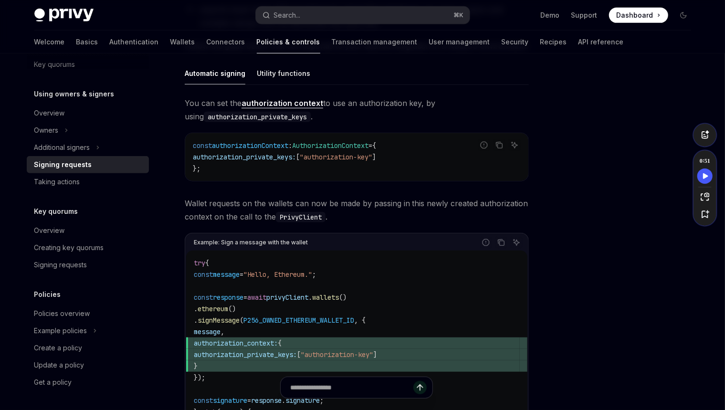
scroll to position [305, 0]
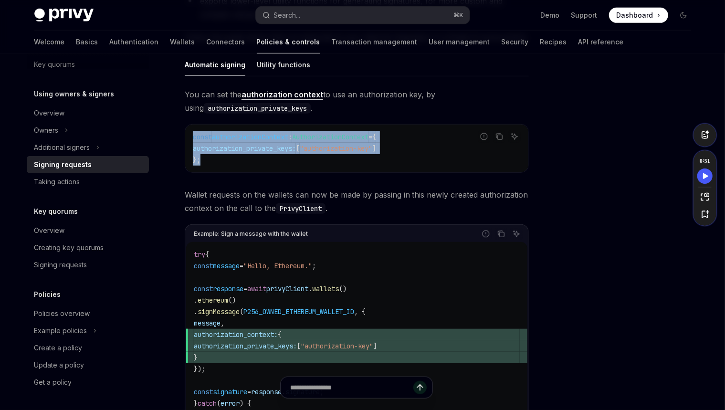
drag, startPoint x: 268, startPoint y: 158, endPoint x: 185, endPoint y: 134, distance: 86.5
click at [185, 134] on div "const authorizationContext : AuthorizationContext = { authorization_private_key…" at bounding box center [356, 148] width 343 height 48
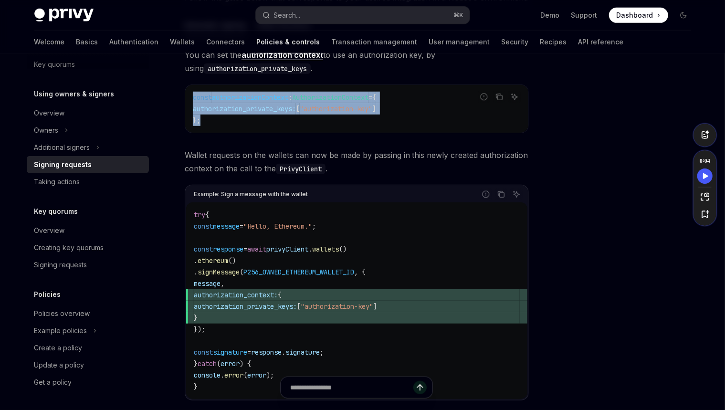
scroll to position [0, 0]
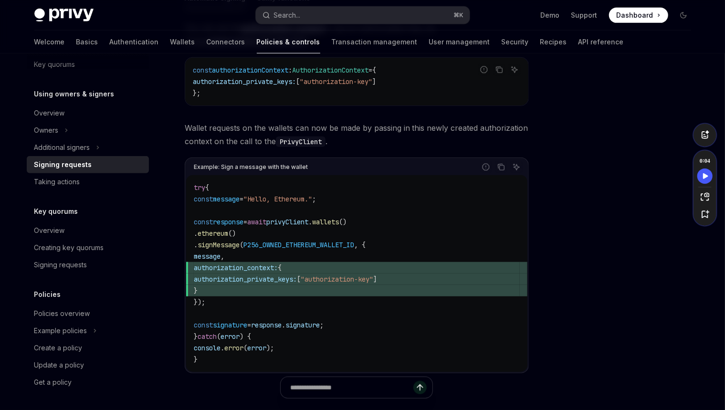
click at [246, 302] on code "try { const message = "Hello, Ethereum." ; const response = await privyClient .…" at bounding box center [357, 273] width 326 height 183
drag, startPoint x: 245, startPoint y: 303, endPoint x: 293, endPoint y: 225, distance: 92.0
click at [293, 225] on code "try { const message = "Hello, Ethereum." ; const response = await privyClient .…" at bounding box center [357, 273] width 326 height 183
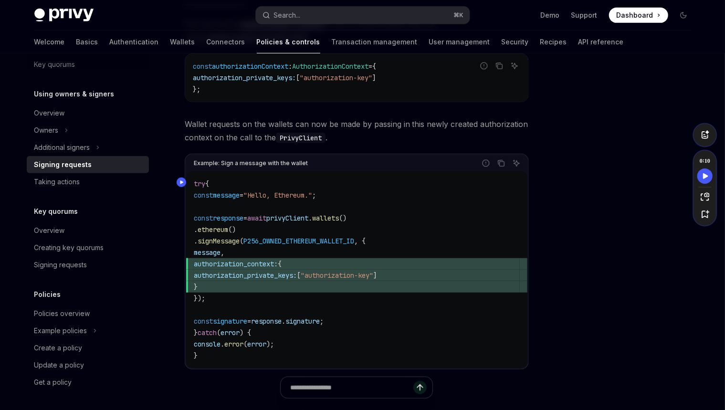
click at [321, 243] on span "P256_OWNED_ETHEREUM_WALLET_ID" at bounding box center [298, 241] width 111 height 9
click at [238, 258] on span "authorization_context: {" at bounding box center [357, 263] width 326 height 11
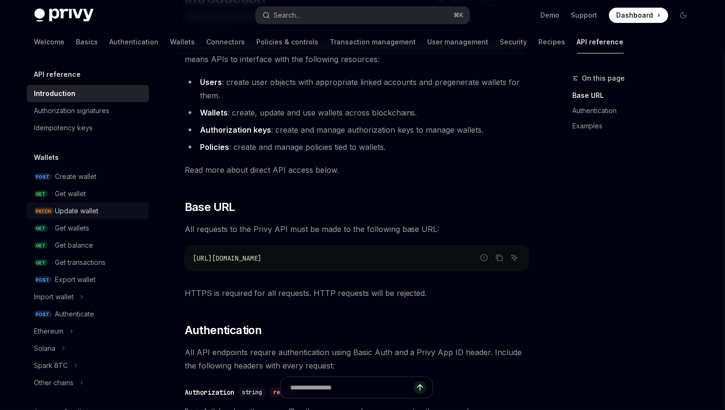
scroll to position [94, 0]
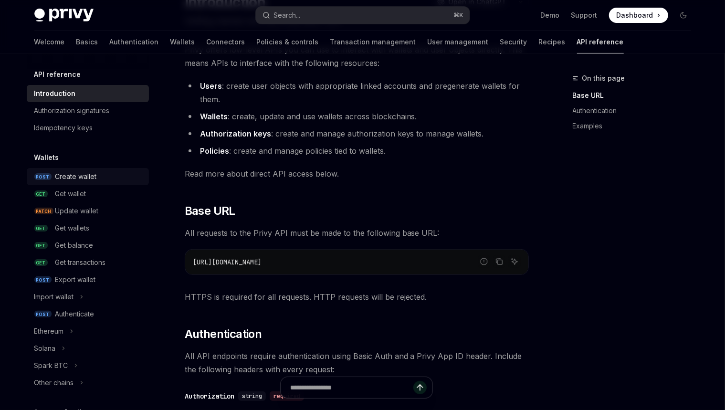
click at [77, 178] on div "Create wallet" at bounding box center [75, 176] width 41 height 11
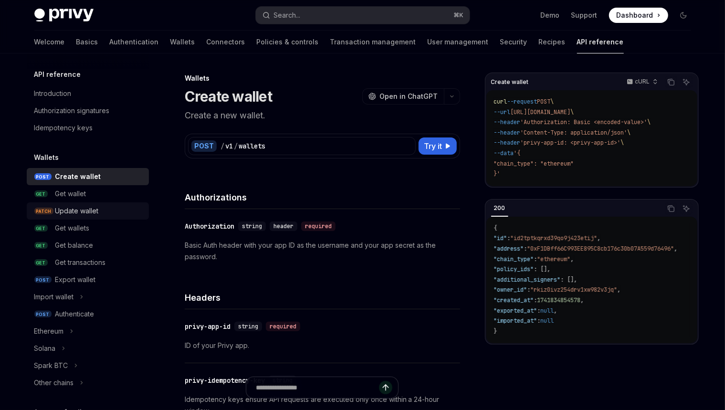
click at [79, 202] on link "PATCH Update wallet" at bounding box center [88, 210] width 122 height 17
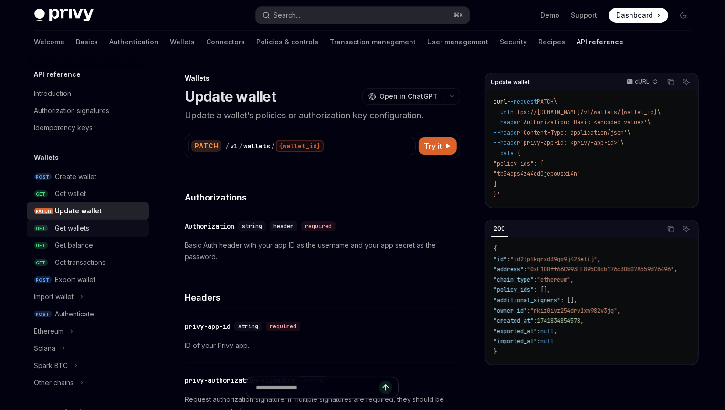
click at [78, 231] on div "Get wallets" at bounding box center [72, 227] width 34 height 11
type textarea "*"
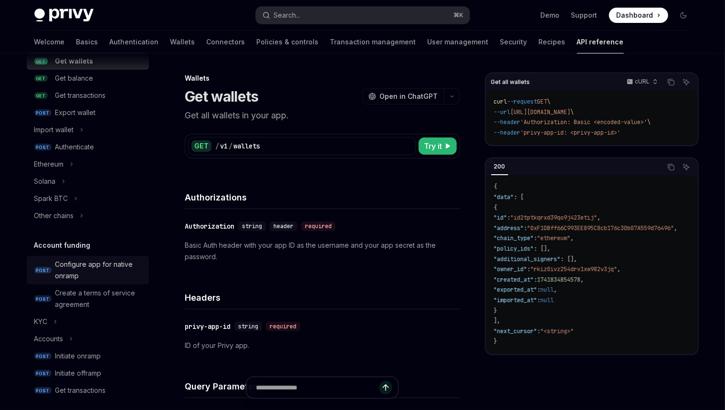
scroll to position [396, 0]
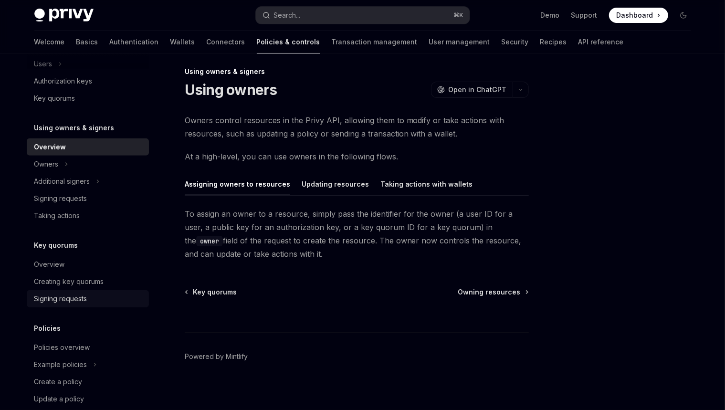
scroll to position [262, 0]
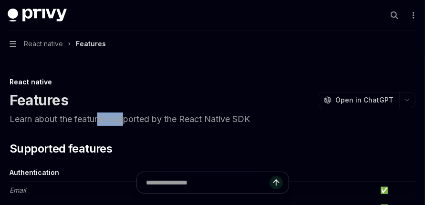
drag, startPoint x: 124, startPoint y: 121, endPoint x: 99, endPoint y: 120, distance: 25.3
click at [99, 121] on p "Learn about the features supported by the React Native SDK" at bounding box center [213, 119] width 406 height 13
copy p "es sup"
click at [114, 119] on p "Learn about the features supported by the React Native SDK" at bounding box center [213, 119] width 406 height 13
drag, startPoint x: 113, startPoint y: 122, endPoint x: 89, endPoint y: 122, distance: 23.4
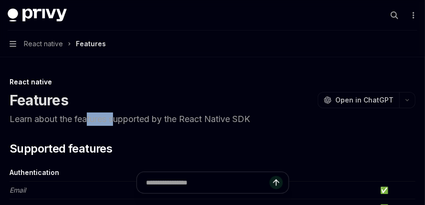
click at [89, 122] on p "Learn about the features supported by the React Native SDK" at bounding box center [213, 119] width 406 height 13
copy p "tures s"
click at [107, 119] on p "Learn about the features supported by the React Native SDK" at bounding box center [213, 119] width 406 height 13
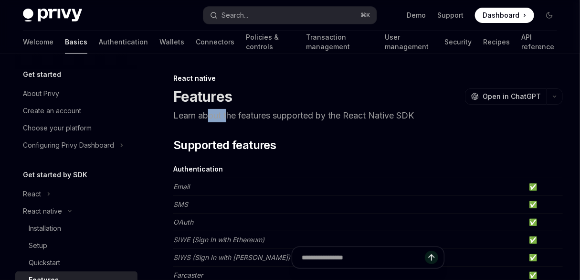
drag, startPoint x: 229, startPoint y: 112, endPoint x: 210, endPoint y: 111, distance: 19.1
click at [210, 111] on p "Learn about the features supported by the React Native SDK" at bounding box center [367, 115] width 389 height 13
copy p "out t"
click at [243, 110] on p "Learn about the features supported by the React Native SDK" at bounding box center [367, 115] width 389 height 13
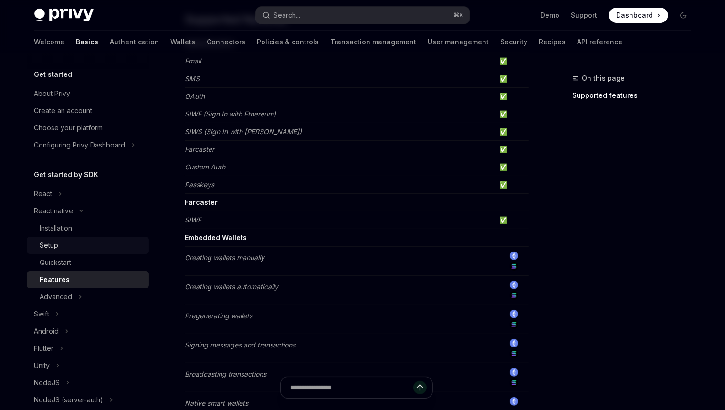
scroll to position [8, 0]
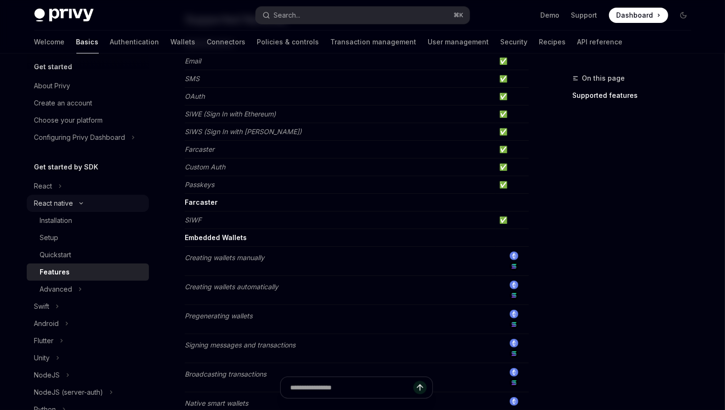
click at [79, 203] on icon "Toggle React native section" at bounding box center [80, 203] width 11 height 4
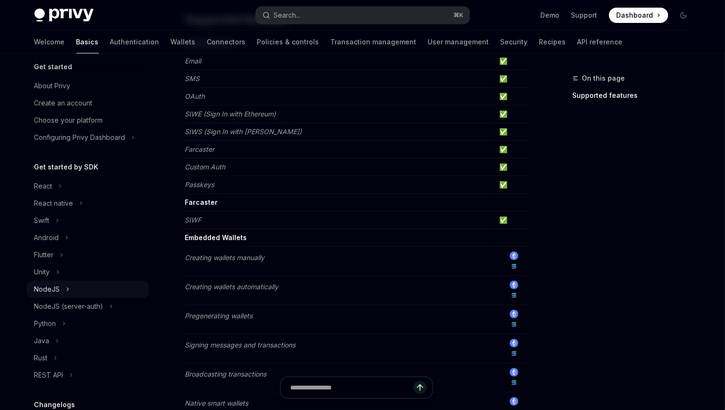
click at [86, 205] on button "NodeJS" at bounding box center [88, 288] width 122 height 17
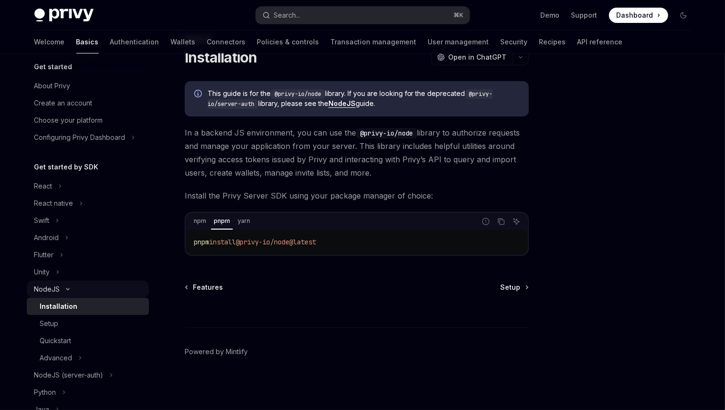
scroll to position [38, 0]
click at [69, 205] on button "NodeJS" at bounding box center [88, 288] width 122 height 17
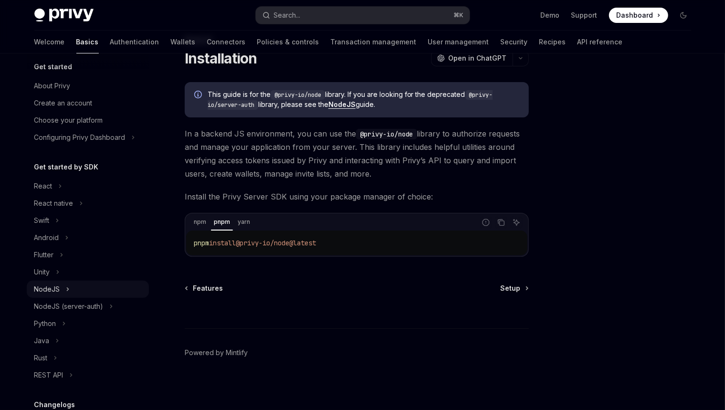
click at [66, 205] on icon "Toggle NodeJS section" at bounding box center [68, 288] width 4 height 11
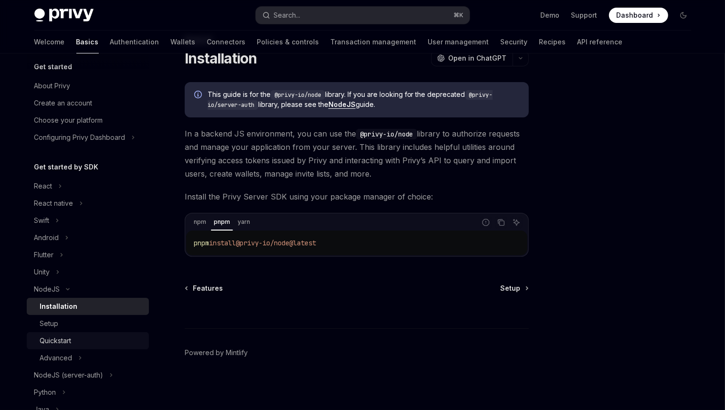
click at [69, 205] on div "Quickstart" at bounding box center [55, 340] width 31 height 11
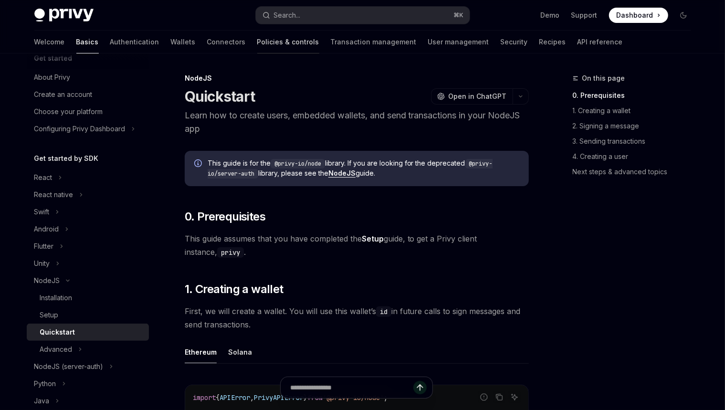
click at [257, 43] on link "Policies & controls" at bounding box center [288, 42] width 62 height 23
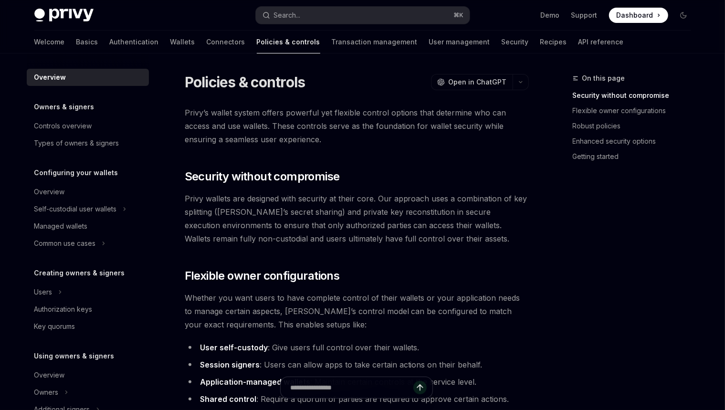
scroll to position [262, 0]
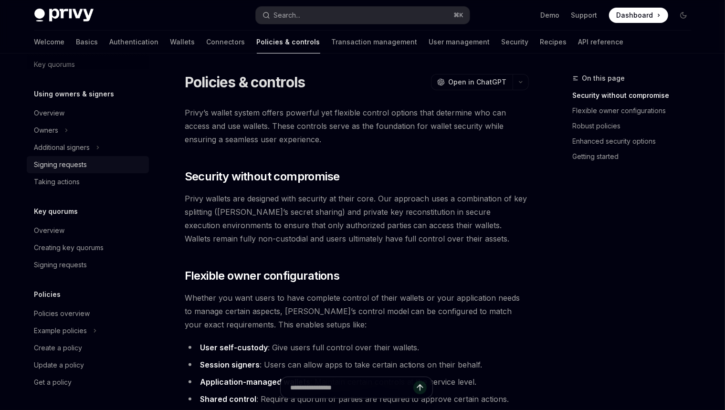
click at [91, 159] on div "Signing requests" at bounding box center [88, 164] width 109 height 11
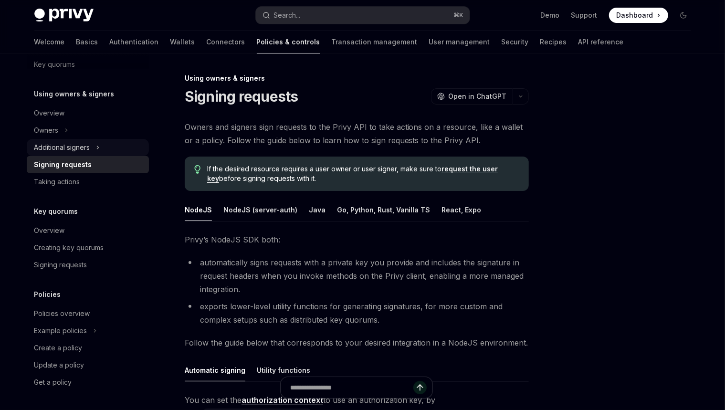
click at [93, 149] on button "Additional signers" at bounding box center [88, 147] width 122 height 17
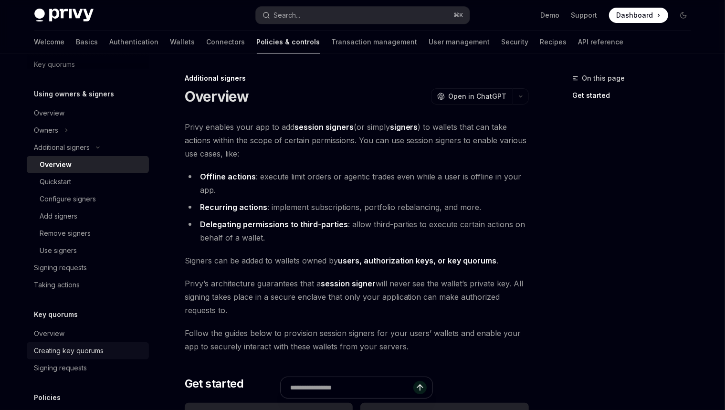
click at [79, 205] on div "Creating key quorums" at bounding box center [69, 350] width 70 height 11
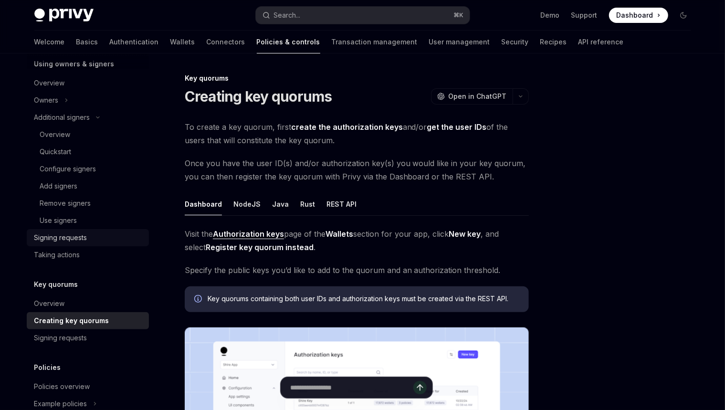
scroll to position [269, 0]
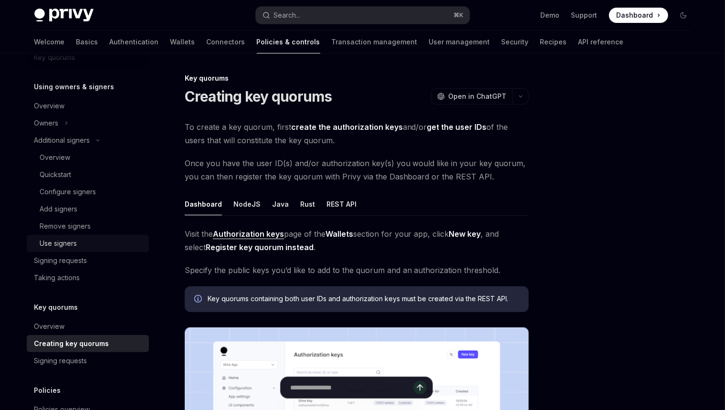
click at [77, 205] on div "Use signers" at bounding box center [58, 243] width 37 height 11
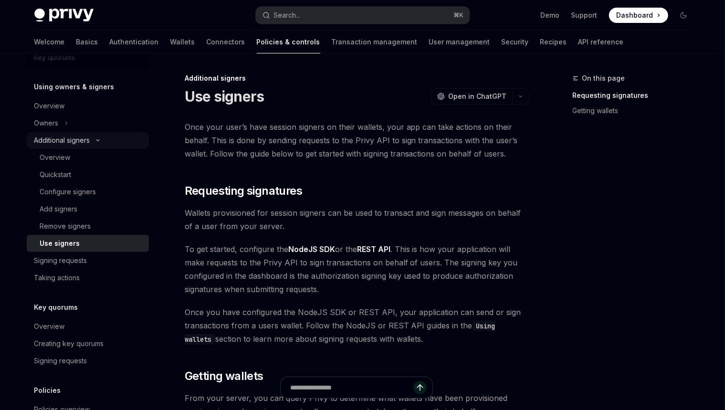
click at [70, 137] on div "Additional signers" at bounding box center [62, 140] width 56 height 11
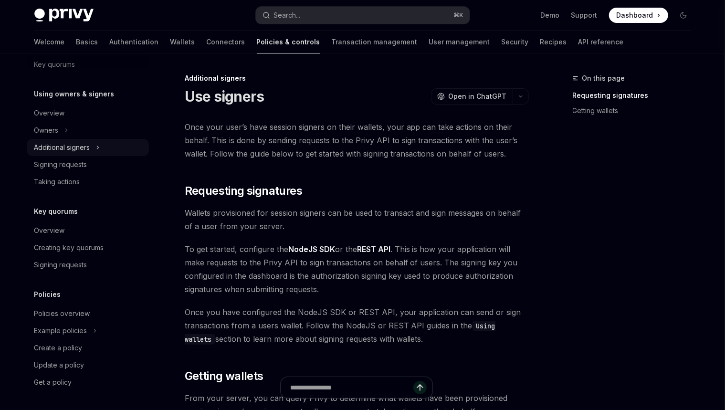
click at [67, 143] on div "Additional signers" at bounding box center [62, 147] width 56 height 11
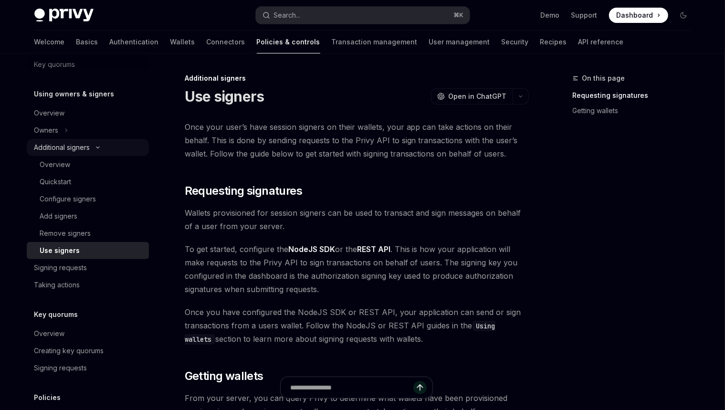
scroll to position [269, 0]
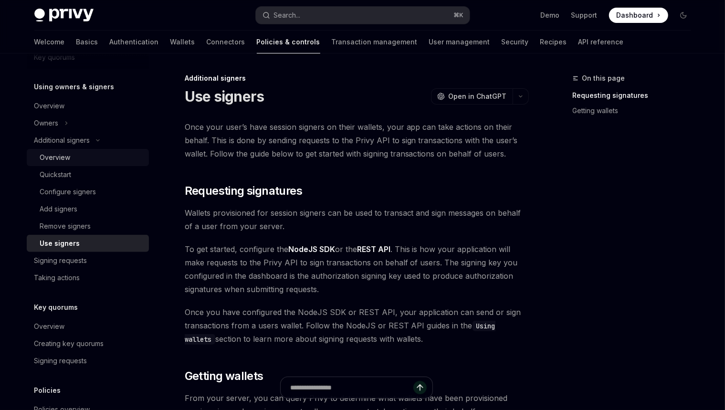
click at [62, 155] on div "Overview" at bounding box center [55, 157] width 31 height 11
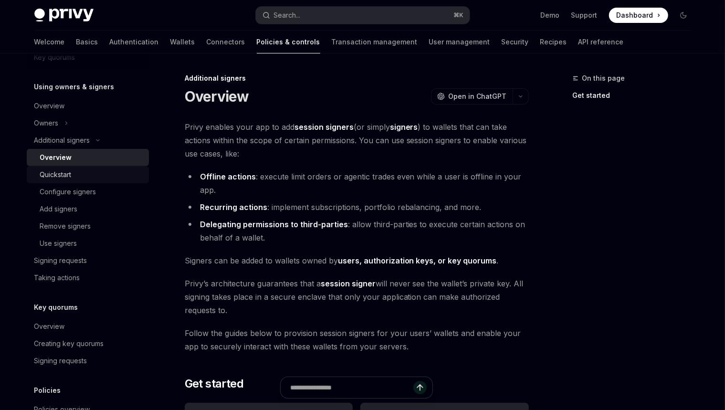
click at [62, 169] on div "Quickstart" at bounding box center [55, 174] width 31 height 11
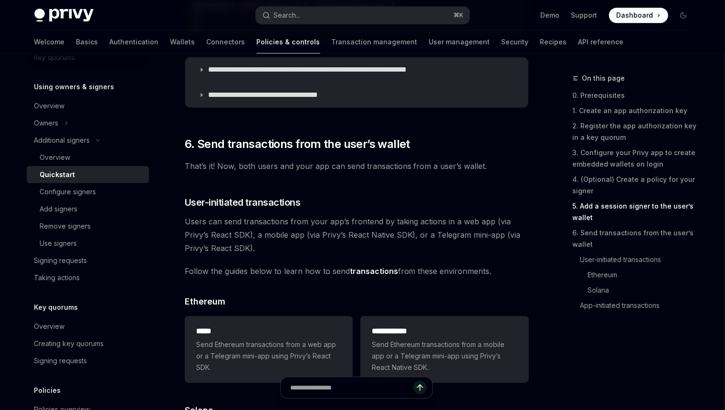
scroll to position [1683, 0]
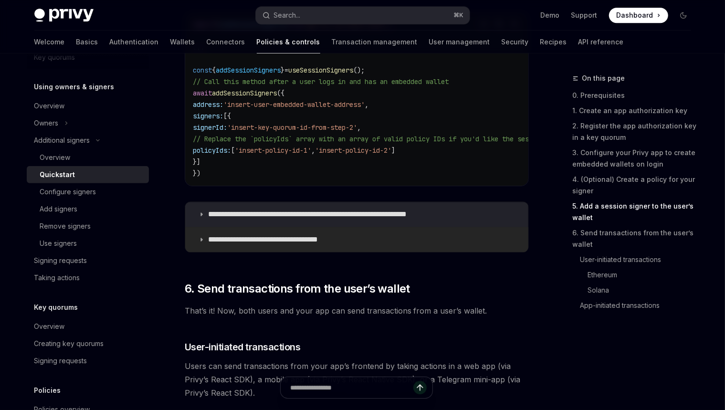
click at [311, 205] on p "**********" at bounding box center [275, 240] width 134 height 10
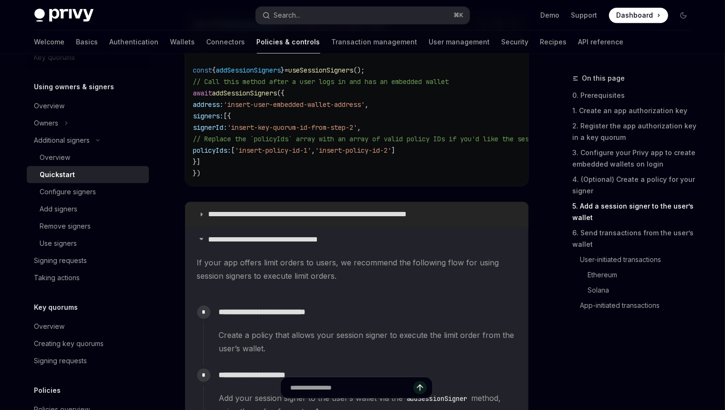
click at [344, 205] on p "**********" at bounding box center [330, 214] width 245 height 10
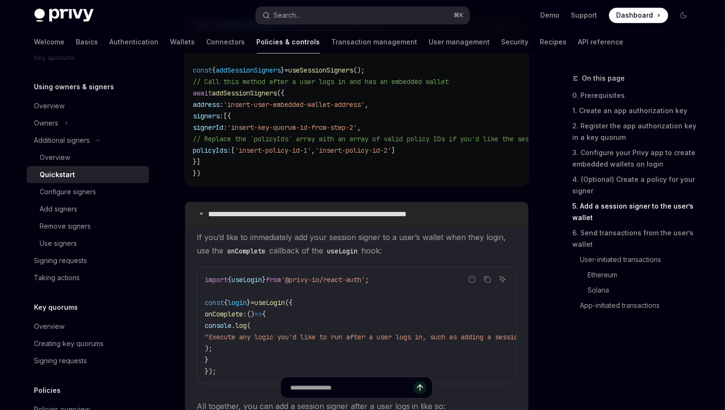
click at [327, 205] on p "**********" at bounding box center [330, 214] width 245 height 10
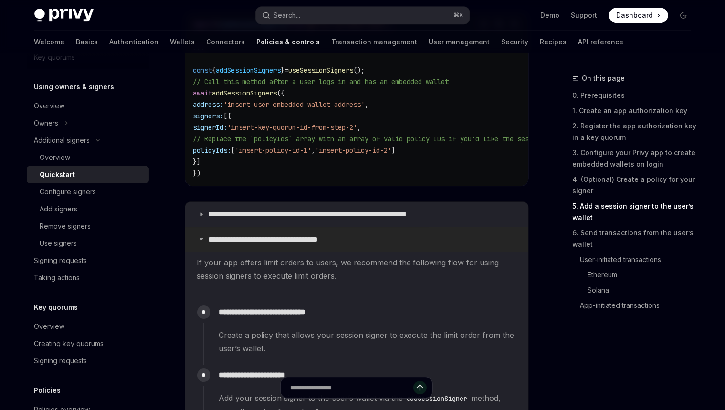
click at [283, 205] on p "**********" at bounding box center [275, 240] width 134 height 10
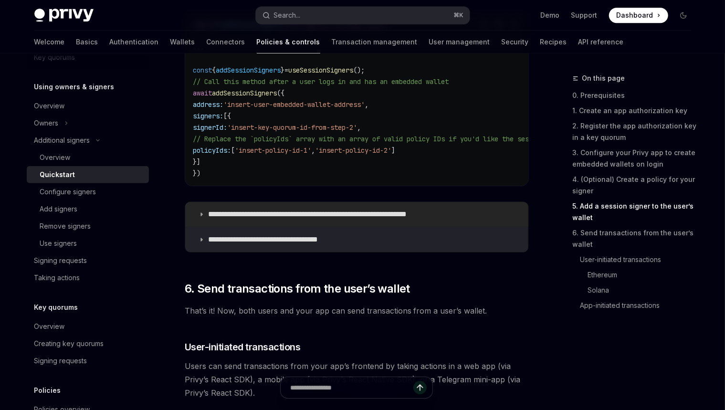
click at [296, 205] on p "**********" at bounding box center [330, 214] width 245 height 10
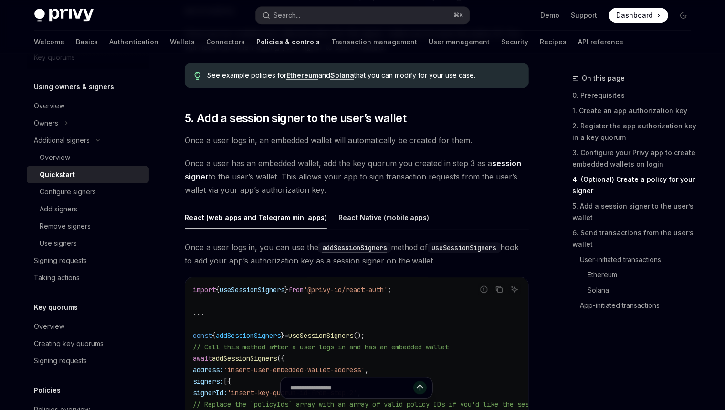
scroll to position [1385, 0]
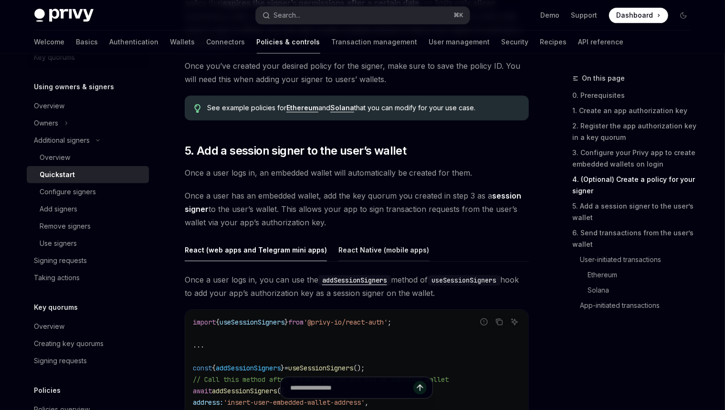
click at [348, 205] on div "React Native (mobile apps)" at bounding box center [383, 249] width 91 height 22
click at [294, 205] on div "React (web apps and Telegram mini apps)" at bounding box center [256, 249] width 142 height 22
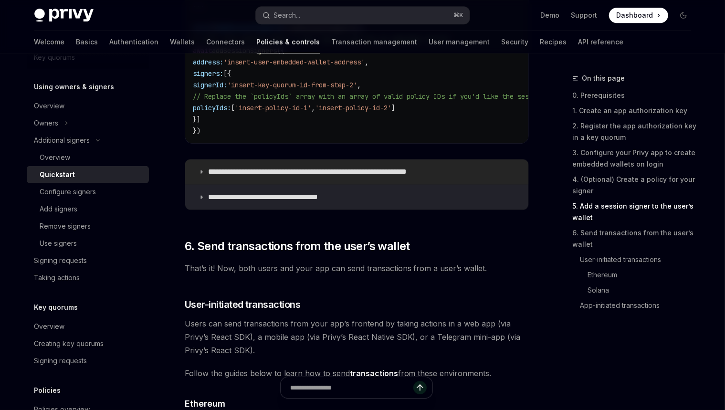
click at [333, 171] on p "**********" at bounding box center [330, 172] width 245 height 10
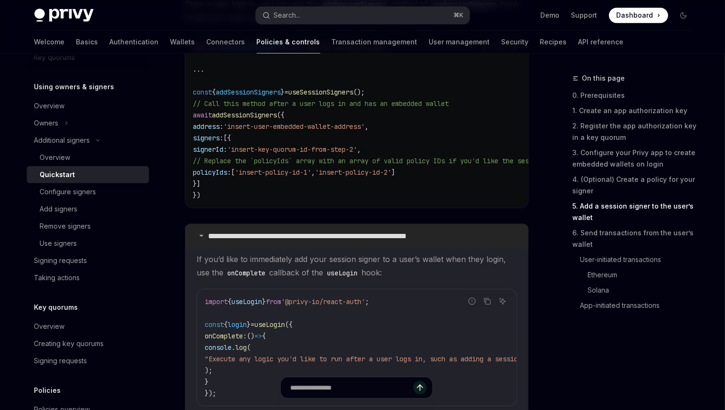
scroll to position [1693, 0]
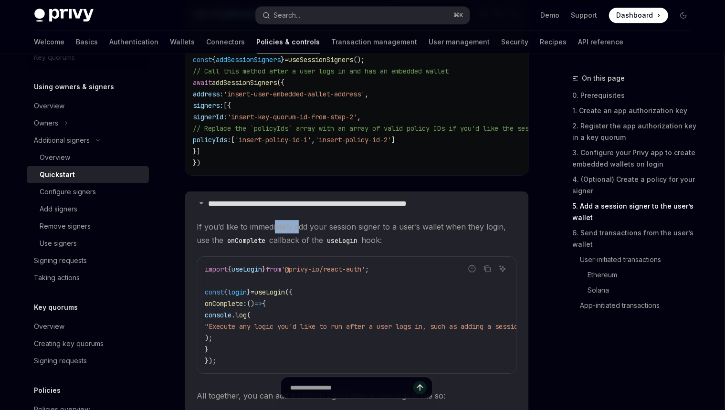
drag, startPoint x: 298, startPoint y: 226, endPoint x: 276, endPoint y: 229, distance: 22.6
click at [276, 205] on span "If you’d like to immediately add your session signer to a user’s wallet when th…" at bounding box center [357, 233] width 320 height 27
copy span "ately a"
click at [308, 205] on span "If you’d like to immediately add your session signer to a user’s wallet when th…" at bounding box center [357, 233] width 320 height 27
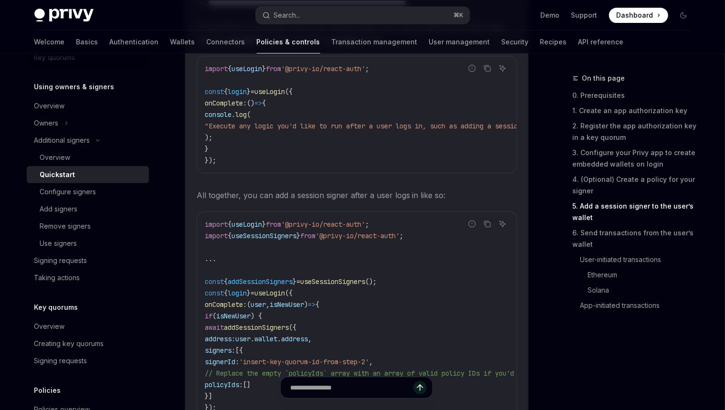
scroll to position [1865, 0]
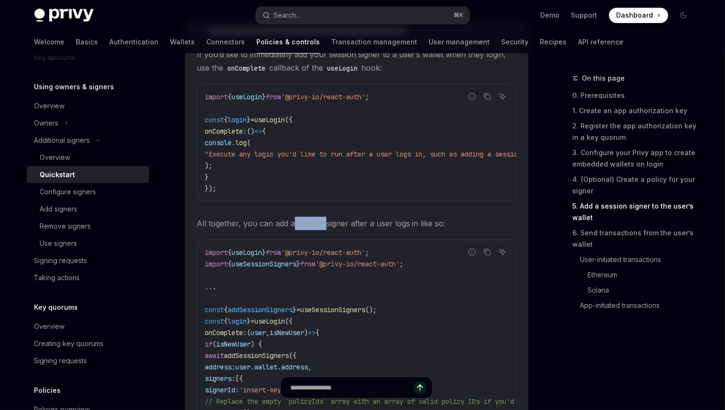
drag, startPoint x: 311, startPoint y: 227, endPoint x: 293, endPoint y: 227, distance: 17.7
click at [293, 205] on span "All together, you can add a session signer after a user logs in like so:" at bounding box center [357, 223] width 320 height 13
copy span "session"
click at [319, 205] on span "All together, you can add a session signer after a user logs in like so:" at bounding box center [357, 223] width 320 height 13
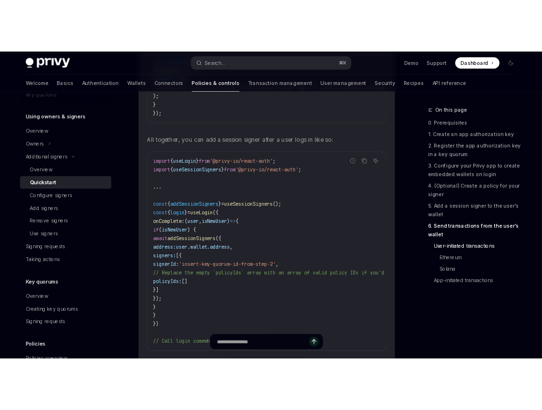
scroll to position [1975, 0]
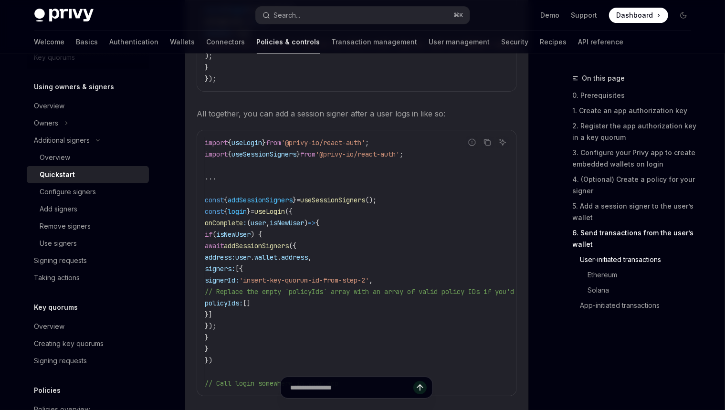
click at [404, 117] on span "All together, you can add a session signer after a user logs in like so:" at bounding box center [357, 113] width 320 height 13
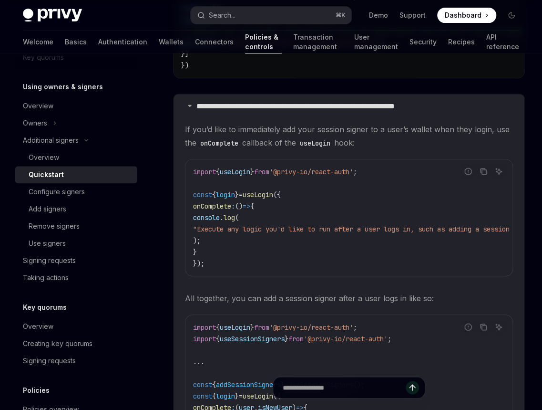
scroll to position [1748, 0]
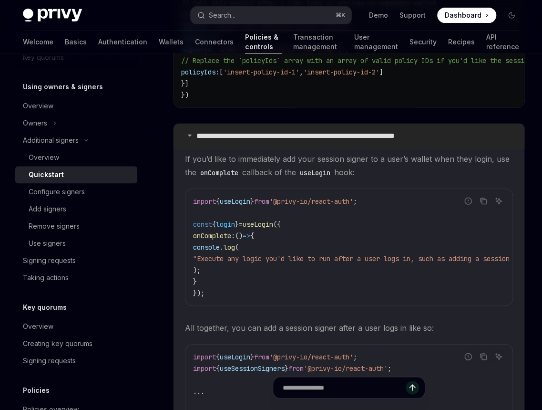
click at [230, 138] on p "**********" at bounding box center [319, 136] width 245 height 10
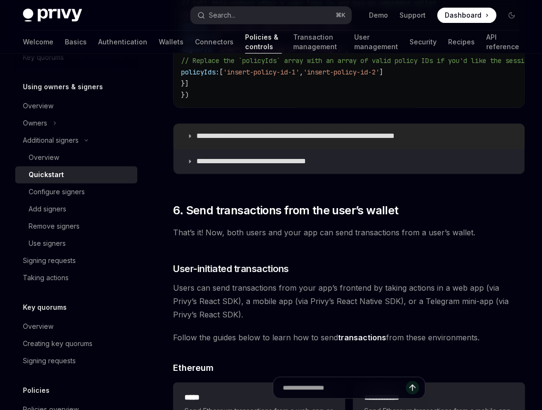
click at [231, 139] on p "**********" at bounding box center [319, 136] width 245 height 10
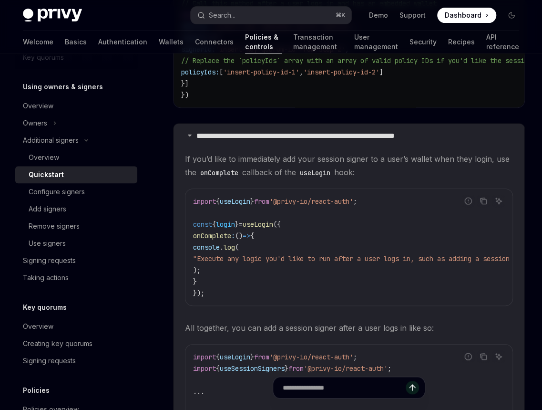
click at [319, 150] on details "**********" at bounding box center [349, 378] width 351 height 509
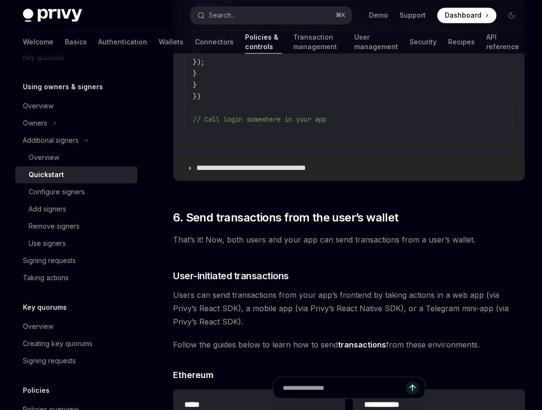
scroll to position [2324, 0]
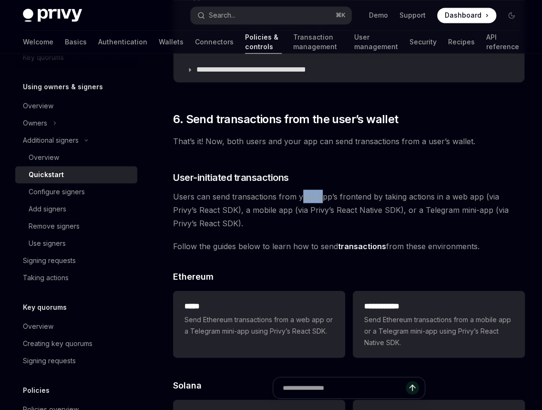
drag, startPoint x: 321, startPoint y: 208, endPoint x: 300, endPoint y: 207, distance: 21.0
click at [300, 205] on span "Users can send transactions from your app’s frontend by taking actions in a web…" at bounding box center [349, 209] width 352 height 40
copy span "our a"
click at [355, 205] on span "Users can send transactions from your app’s frontend by taking actions in a web…" at bounding box center [349, 209] width 352 height 40
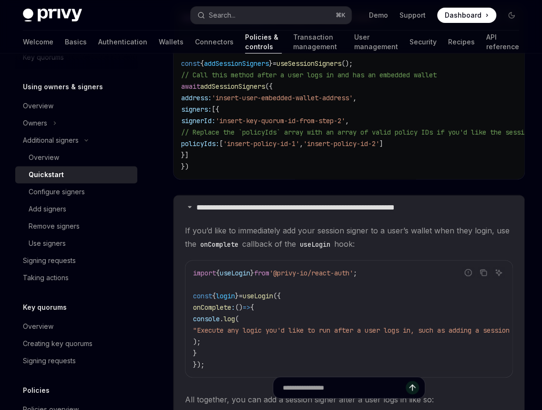
scroll to position [1644, 0]
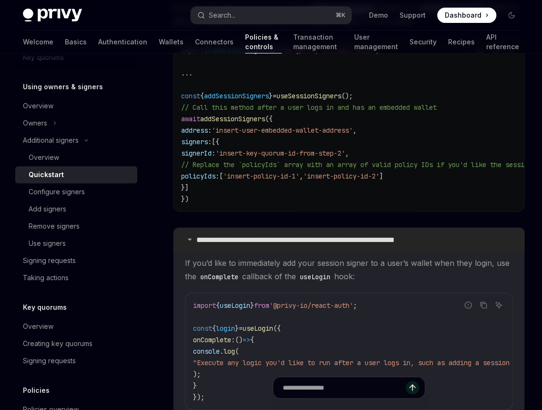
click at [270, 205] on summary "**********" at bounding box center [349, 240] width 351 height 25
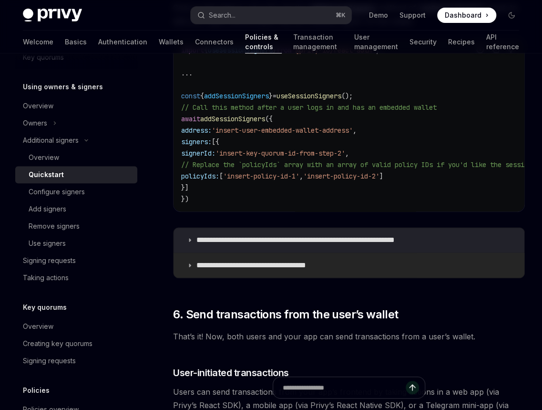
click at [275, 205] on summary "**********" at bounding box center [349, 265] width 351 height 25
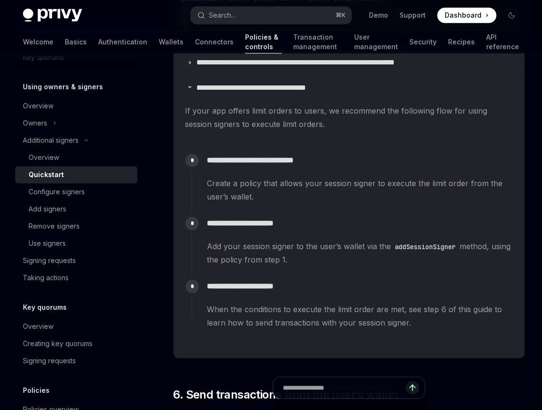
scroll to position [1756, 0]
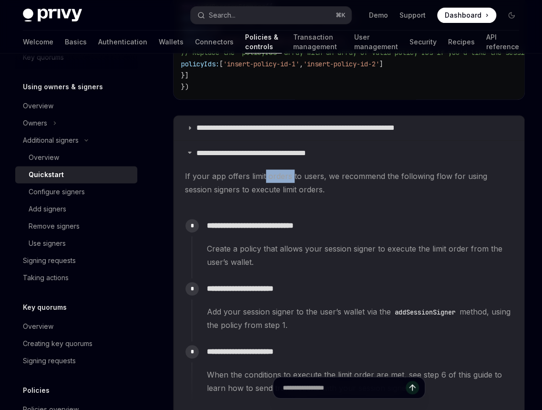
click at [263, 177] on span "If your app offers limit orders to users, we recommend the following flow for u…" at bounding box center [349, 182] width 328 height 27
click at [293, 179] on span "If your app offers limit orders to users, we recommend the following flow for u…" at bounding box center [349, 182] width 328 height 27
type textarea "*"
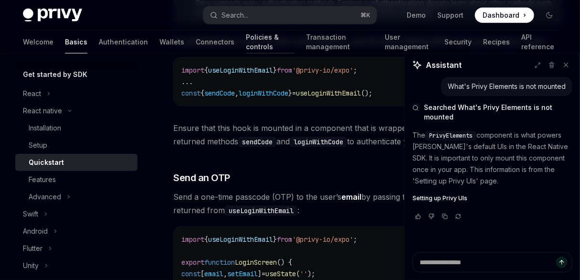
scroll to position [266, 0]
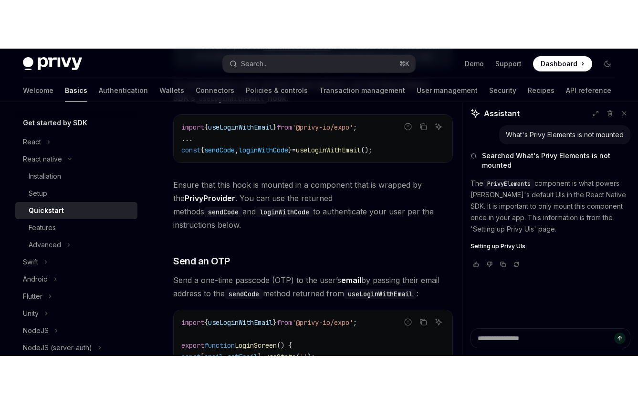
scroll to position [100, 0]
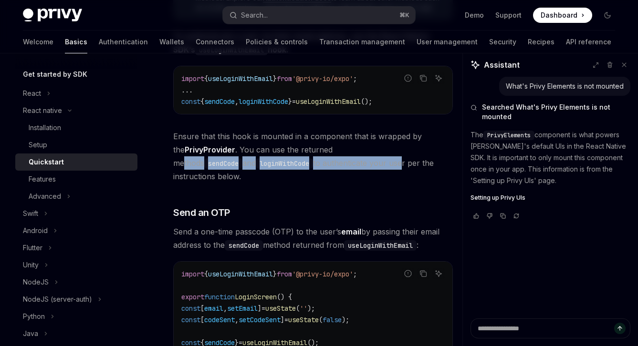
drag, startPoint x: 329, startPoint y: 155, endPoint x: 318, endPoint y: 157, distance: 10.6
click at [318, 157] on span "Ensure that this hook is mounted in a component that is wrapped by the PrivyPro…" at bounding box center [313, 156] width 280 height 53
copy span "thods sendCode and loginWithCode to authenticate your us"
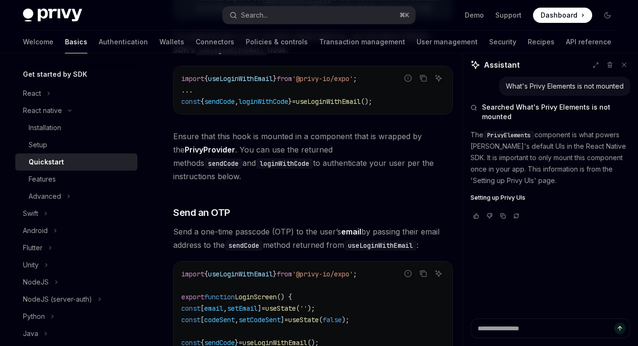
click at [324, 148] on span "Ensure that this hook is mounted in a component that is wrapped by the PrivyPro…" at bounding box center [313, 156] width 280 height 53
drag, startPoint x: 324, startPoint y: 148, endPoint x: 296, endPoint y: 149, distance: 28.1
click at [296, 149] on span "Ensure that this hook is mounted in a component that is wrapped by the PrivyPro…" at bounding box center [313, 156] width 280 height 53
copy span "returned methods"
drag, startPoint x: 307, startPoint y: 147, endPoint x: 311, endPoint y: 143, distance: 5.4
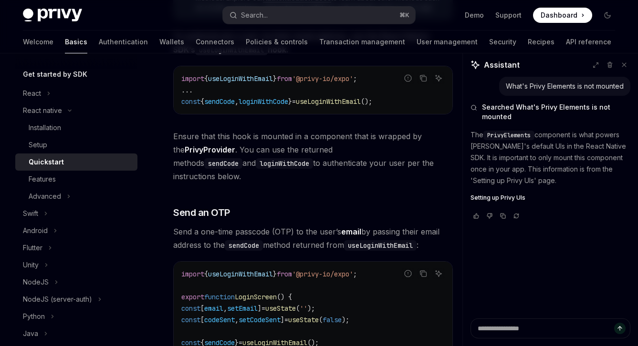
click at [307, 147] on span "Ensure that this hook is mounted in a component that is wrapped by the PrivyPro…" at bounding box center [313, 156] width 280 height 53
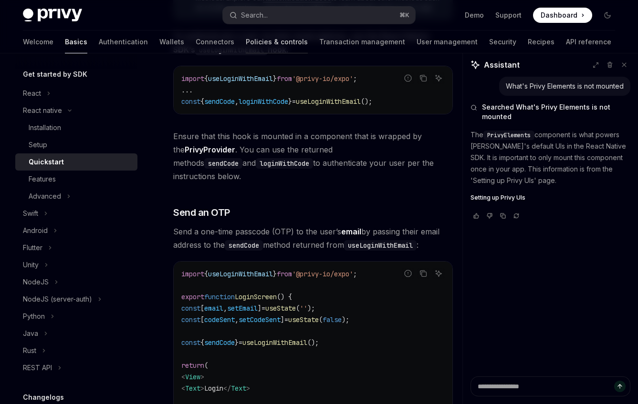
click at [246, 42] on link "Policies & controls" at bounding box center [277, 42] width 62 height 23
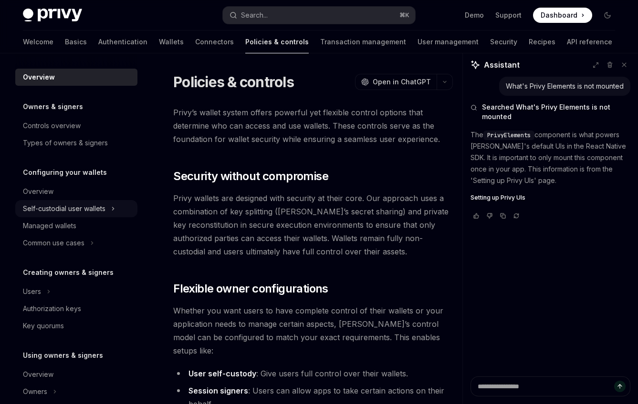
click at [83, 213] on div "Self-custodial user wallets" at bounding box center [64, 208] width 83 height 11
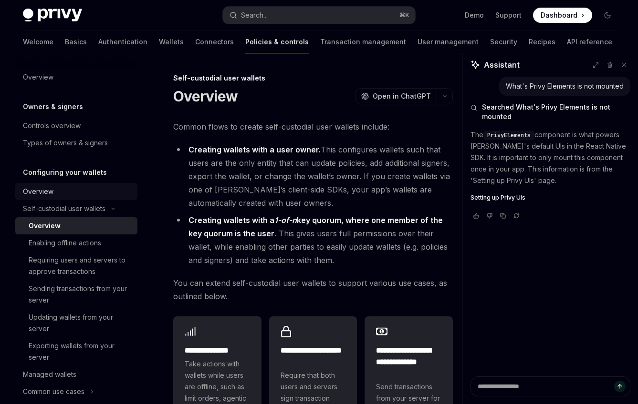
click at [90, 193] on div "Overview" at bounding box center [77, 191] width 109 height 11
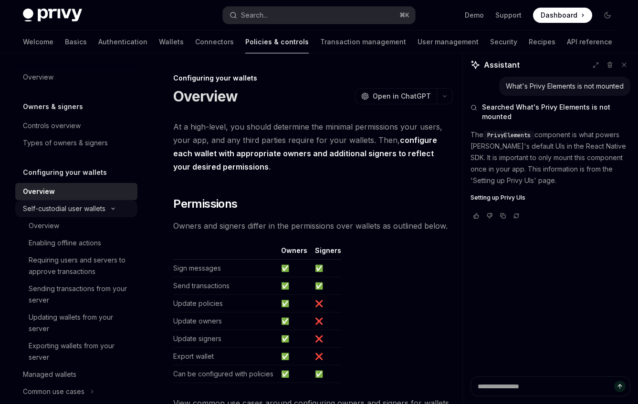
click at [86, 203] on button "Self-custodial user wallets" at bounding box center [76, 208] width 122 height 17
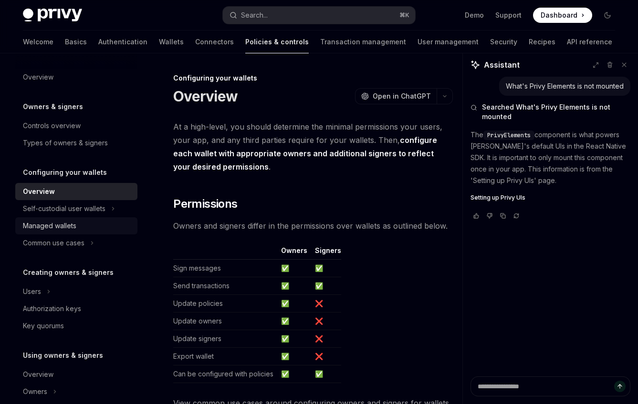
click at [85, 231] on div "Managed wallets" at bounding box center [77, 225] width 109 height 11
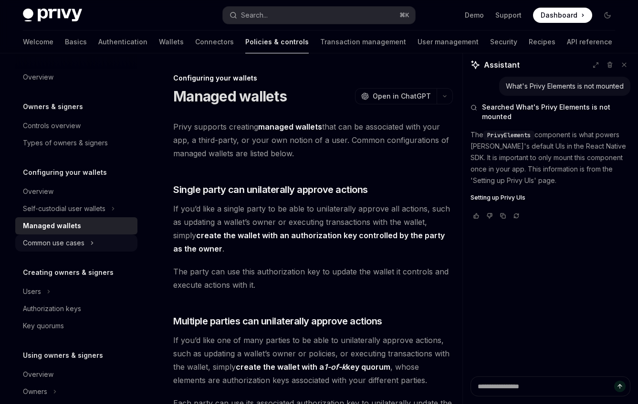
click at [86, 242] on button "Common use cases" at bounding box center [76, 243] width 122 height 17
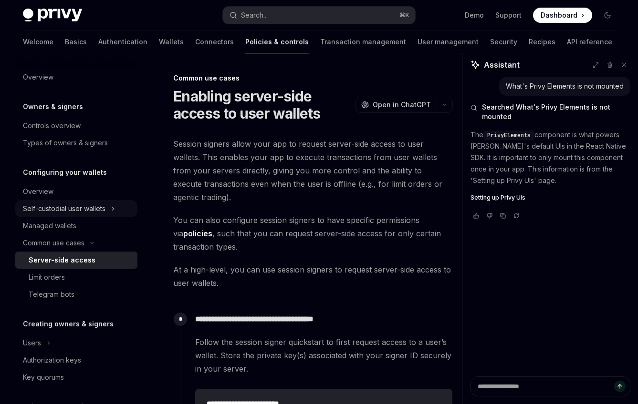
click at [102, 211] on div "Self-custodial user wallets" at bounding box center [64, 208] width 83 height 11
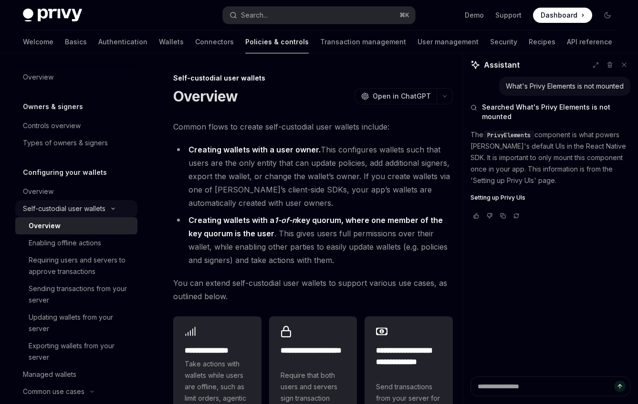
click at [101, 209] on div "Self-custodial user wallets" at bounding box center [64, 208] width 83 height 11
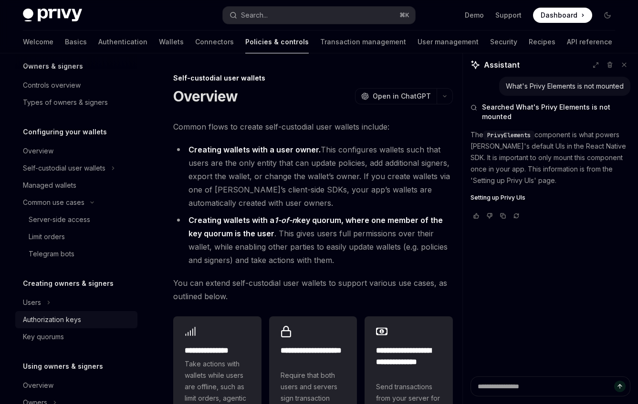
scroll to position [235, 0]
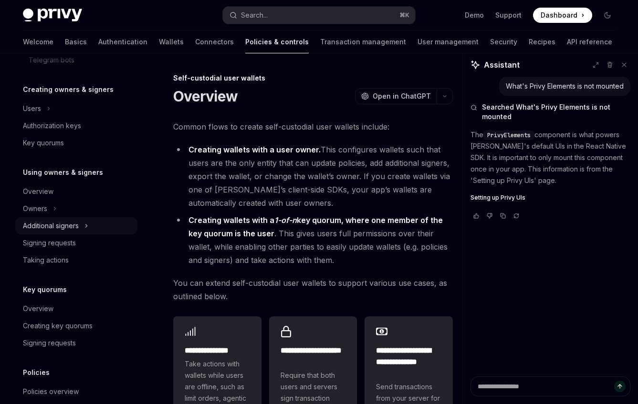
click at [87, 227] on icon "Toggle Additional signers section" at bounding box center [86, 225] width 4 height 11
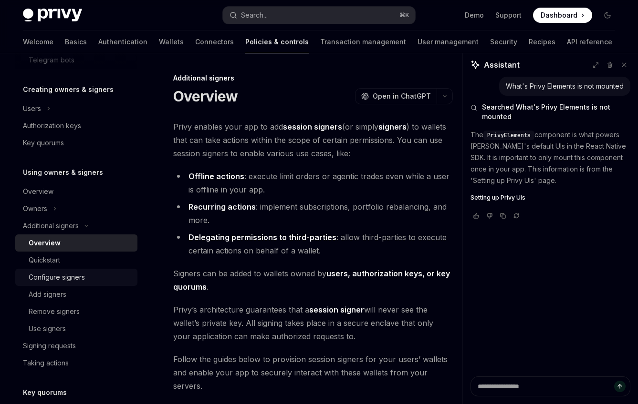
click at [81, 275] on div "Configure signers" at bounding box center [57, 277] width 56 height 11
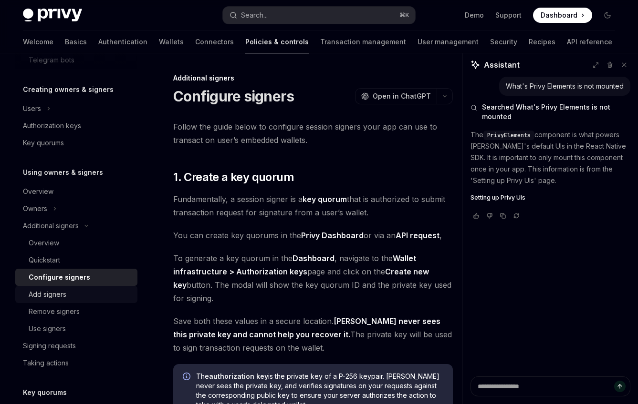
click at [79, 279] on div "Add signers" at bounding box center [80, 294] width 103 height 11
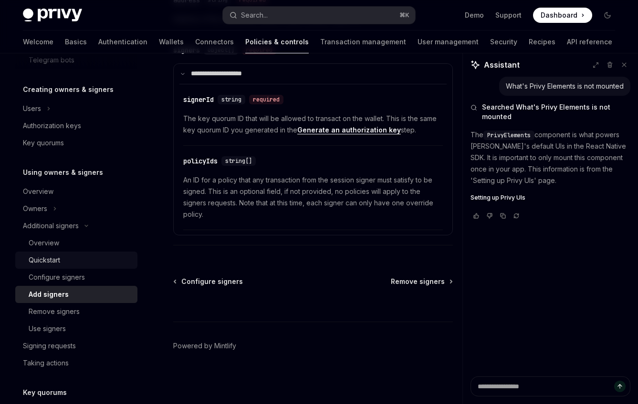
scroll to position [229, 0]
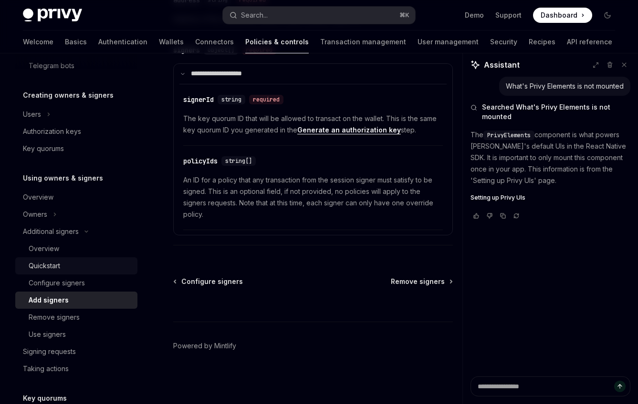
click at [98, 258] on link "Quickstart" at bounding box center [76, 266] width 122 height 17
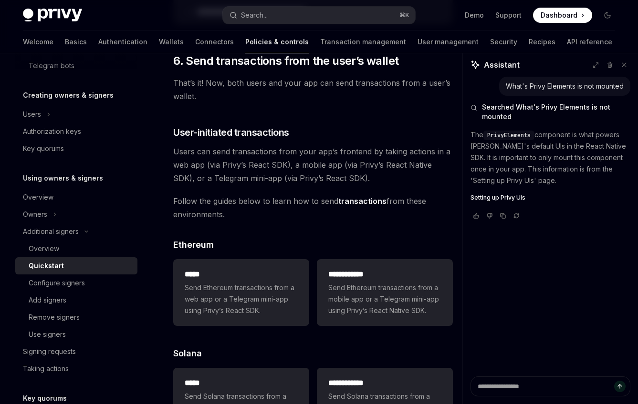
scroll to position [2226, 0]
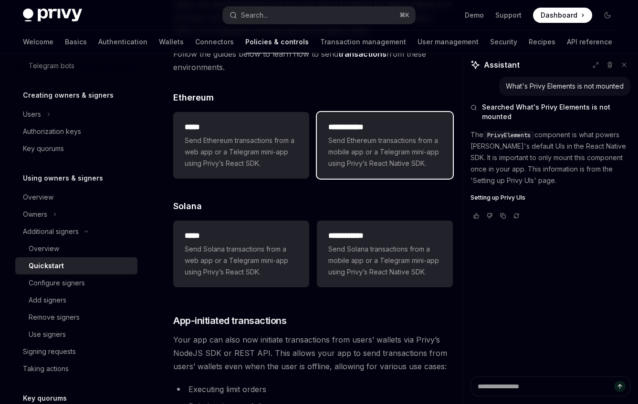
click at [365, 155] on span "Send Ethereum transactions from a mobile app or a Telegram mini-app using Privy…" at bounding box center [384, 152] width 113 height 34
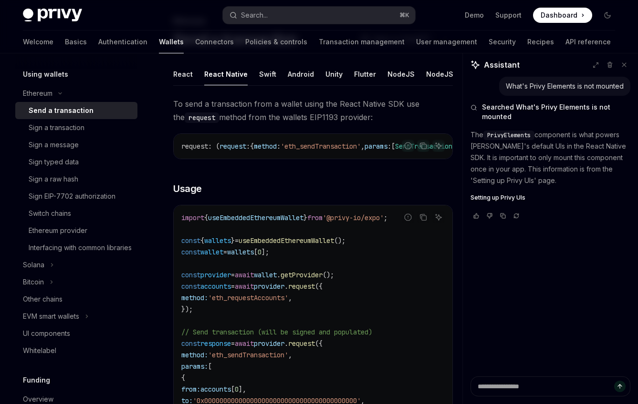
scroll to position [70, 0]
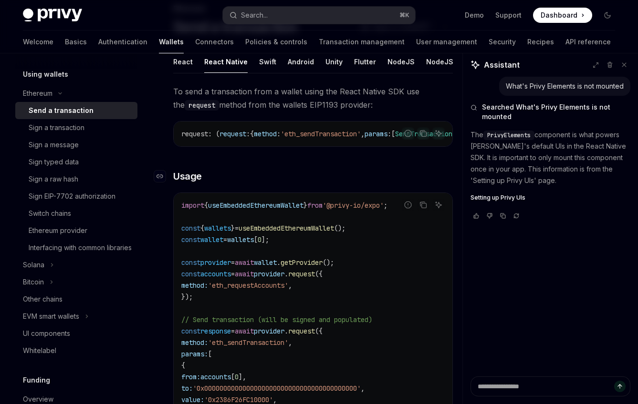
click at [278, 183] on h3 "​ Usage" at bounding box center [313, 176] width 280 height 13
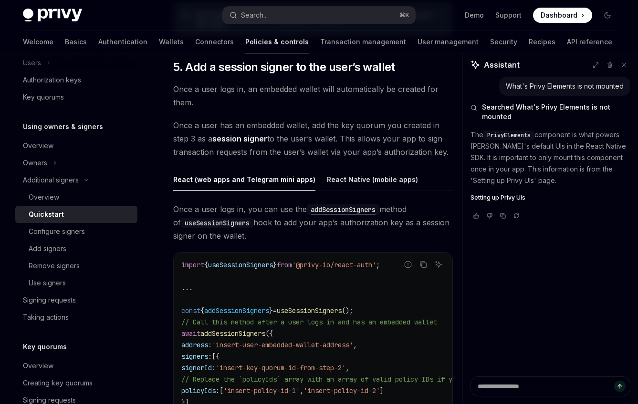
scroll to position [1602, 0]
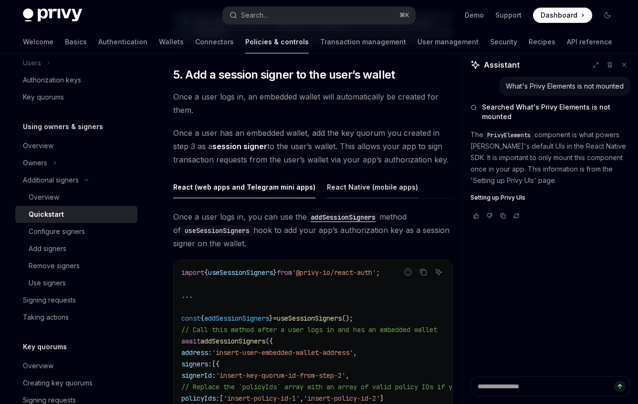
click at [346, 197] on div "React Native (mobile apps)" at bounding box center [372, 187] width 91 height 22
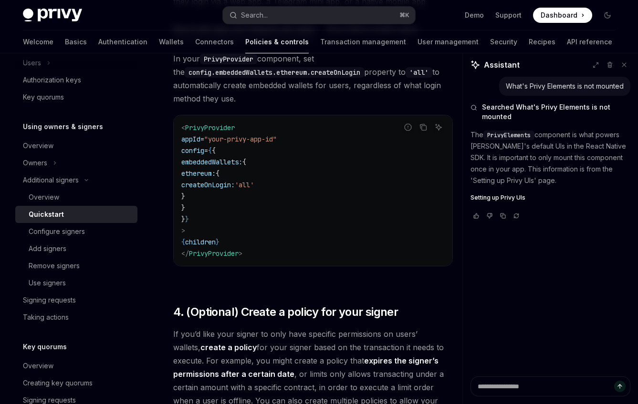
scroll to position [885, 0]
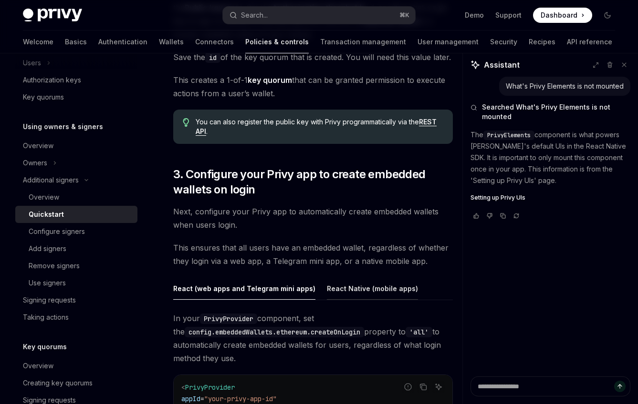
click at [343, 279] on div "React Native (mobile apps)" at bounding box center [372, 289] width 91 height 22
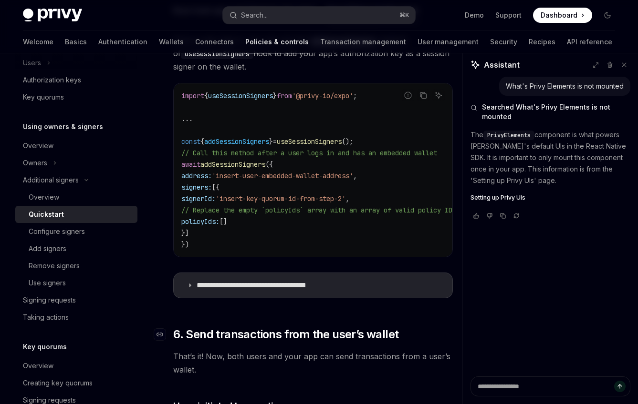
scroll to position [1888, 0]
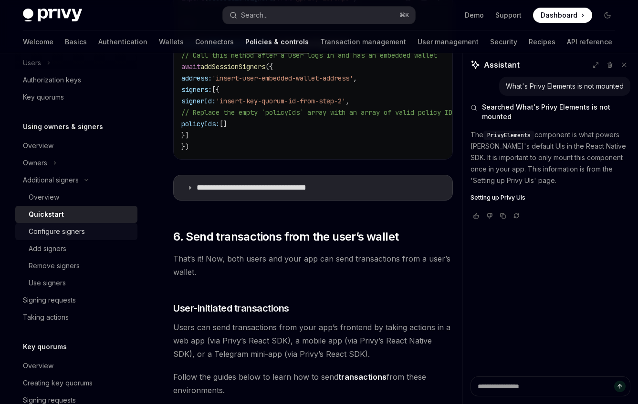
click at [69, 230] on div "Configure signers" at bounding box center [57, 231] width 56 height 11
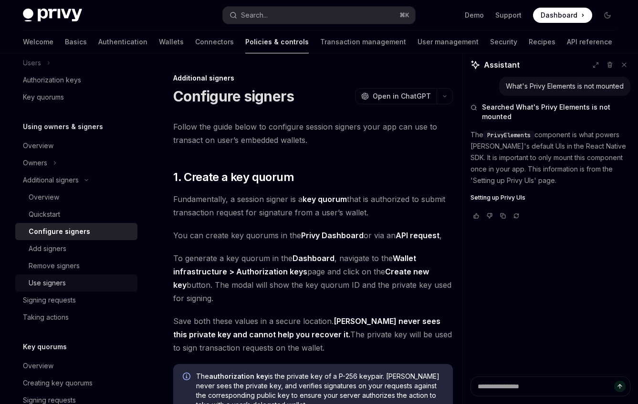
click at [77, 279] on div "Use signers" at bounding box center [80, 283] width 103 height 11
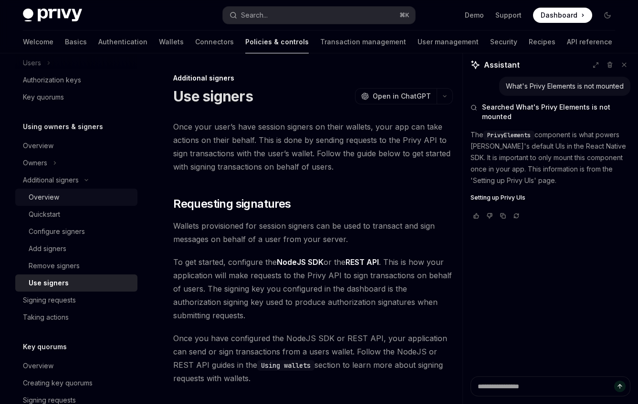
click at [104, 197] on div "Overview" at bounding box center [80, 197] width 103 height 11
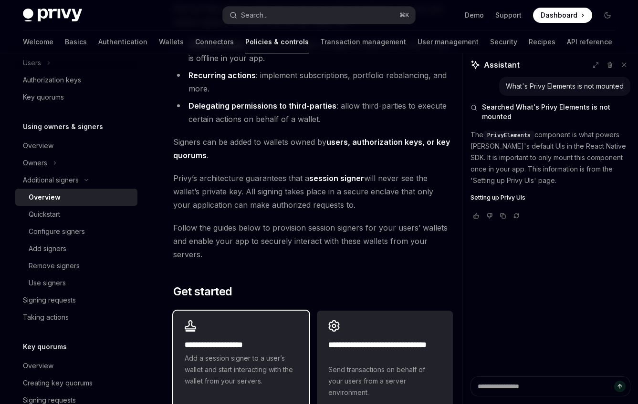
scroll to position [282, 0]
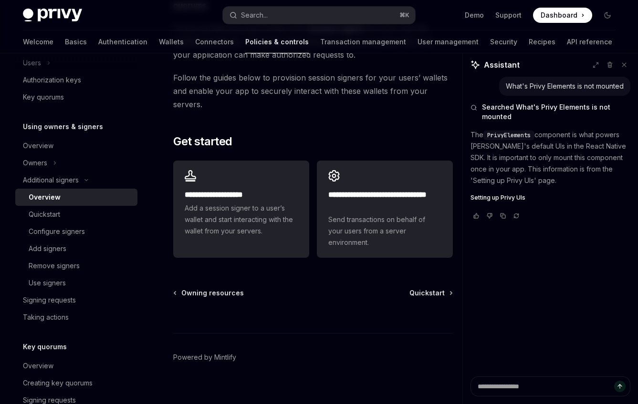
click at [70, 204] on link "Overview" at bounding box center [76, 197] width 122 height 17
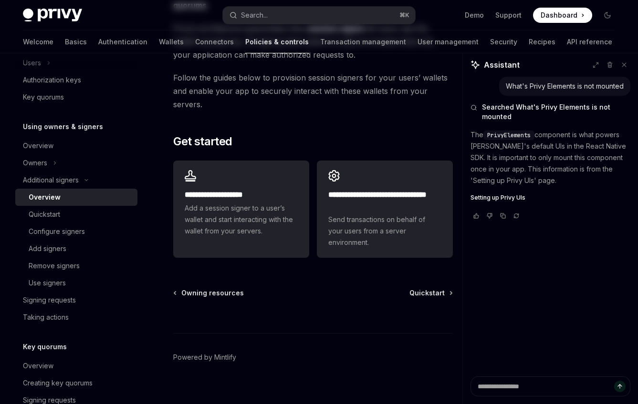
scroll to position [0, 0]
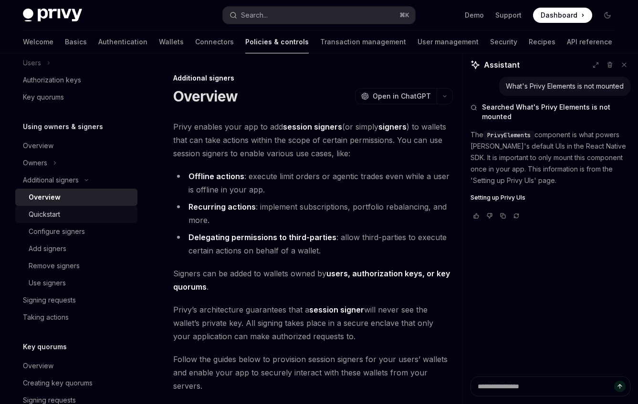
click at [92, 213] on div "Quickstart" at bounding box center [80, 214] width 103 height 11
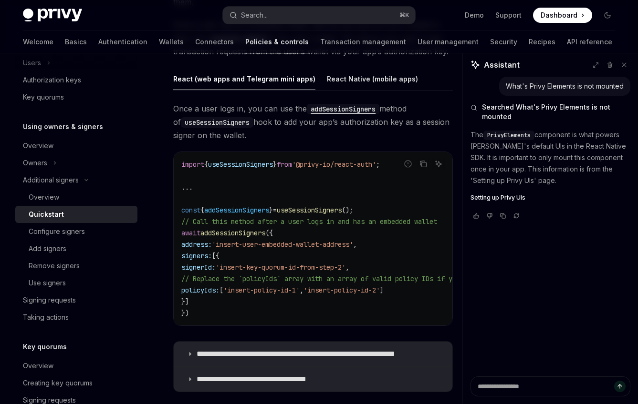
scroll to position [1759, 0]
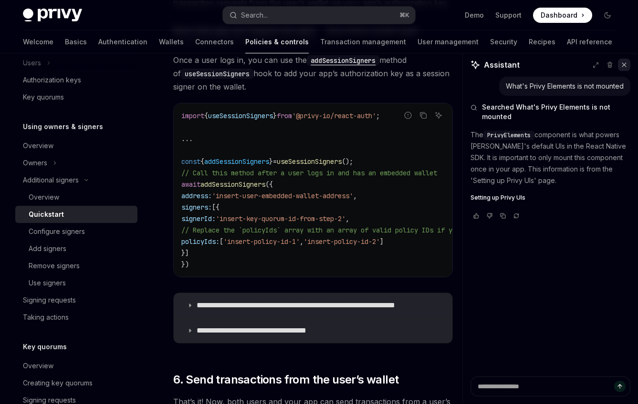
click at [579, 70] on button at bounding box center [624, 65] width 12 height 12
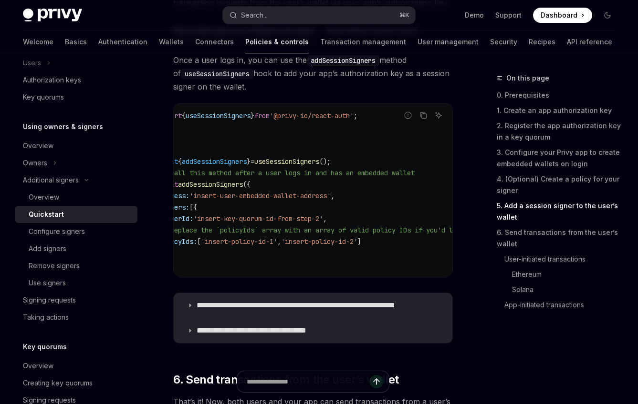
scroll to position [0, 0]
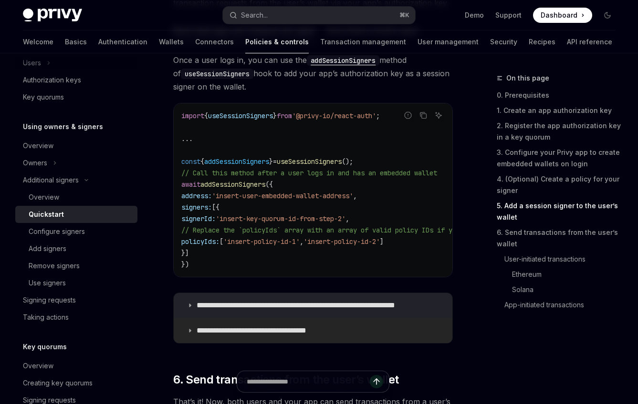
click at [298, 279] on p "**********" at bounding box center [264, 331] width 134 height 10
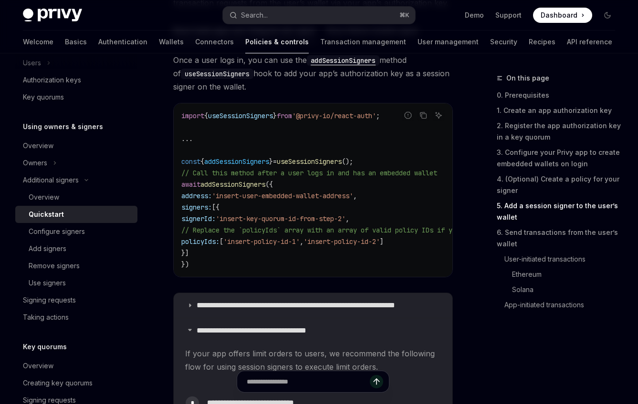
scroll to position [1868, 0]
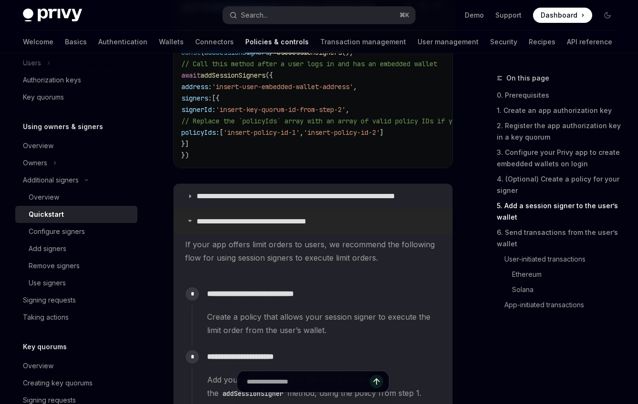
click at [296, 227] on p "**********" at bounding box center [264, 222] width 134 height 10
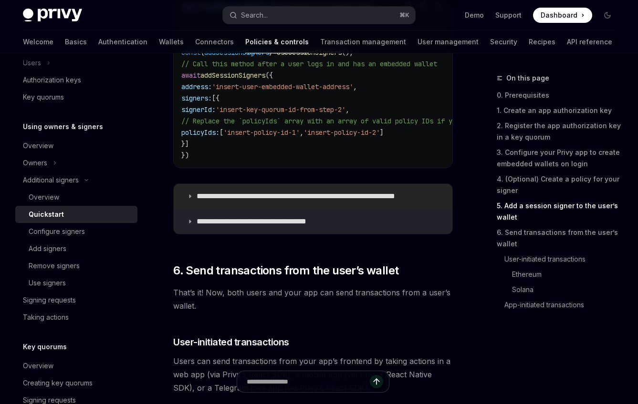
click at [307, 209] on summary "**********" at bounding box center [313, 196] width 279 height 25
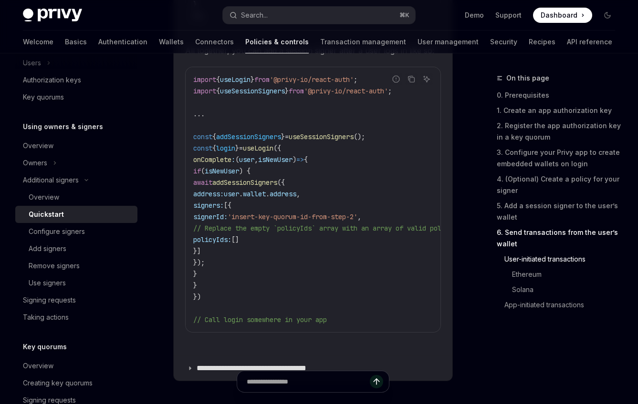
scroll to position [2218, 0]
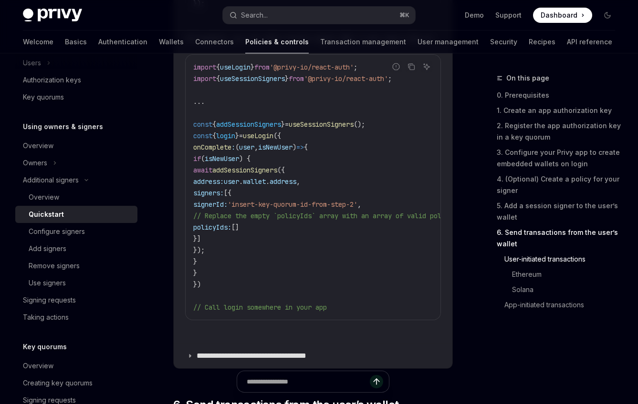
click at [228, 279] on code "import { useLogin } from '@privy-io/react-auth' ; import { useSessionSigners } …" at bounding box center [550, 188] width 714 height 252
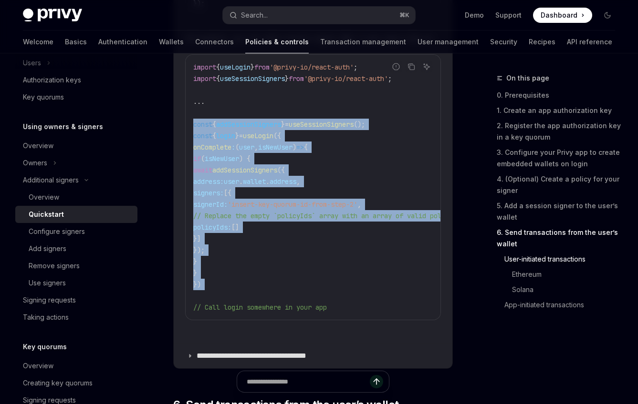
drag, startPoint x: 225, startPoint y: 314, endPoint x: 188, endPoint y: 153, distance: 165.5
click at [188, 153] on div "import { useLogin } from '@privy-io/react-auth' ; import { useSessionSigners } …" at bounding box center [313, 187] width 255 height 265
copy code "const { addSessionSigners } = useSessionSigners (); const { login } = useLogin …"
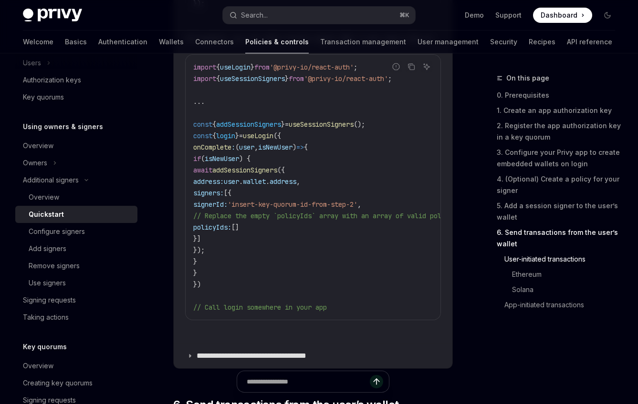
click at [292, 133] on code "import { useLogin } from '@privy-io/react-auth' ; import { useSessionSigners } …" at bounding box center [550, 188] width 714 height 252
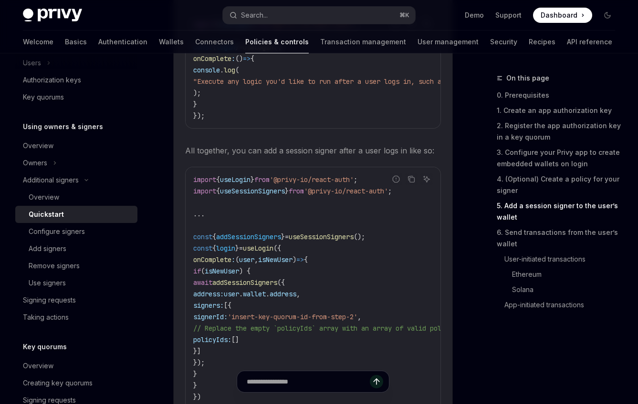
scroll to position [2008, 0]
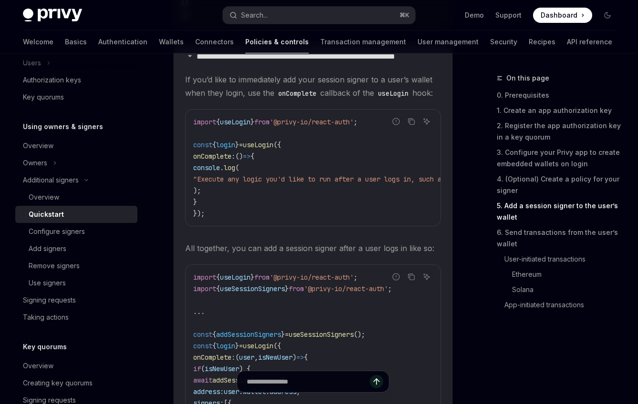
click at [228, 216] on code "import { useLogin } from '@privy-io/react-auth' ; const { login } = useLogin ({…" at bounding box center [378, 167] width 370 height 103
click at [227, 212] on code "import { useLogin } from '@privy-io/react-auth' ; const { login } = useLogin ({…" at bounding box center [378, 167] width 370 height 103
drag, startPoint x: 217, startPoint y: 220, endPoint x: 196, endPoint y: 181, distance: 44.8
click at [196, 181] on code "import { useLogin } from '@privy-io/react-auth' ; const { login } = useLogin ({…" at bounding box center [378, 167] width 370 height 103
copy code "onComplete : () => { console . log ( "Execute any logic you'd like to run after…"
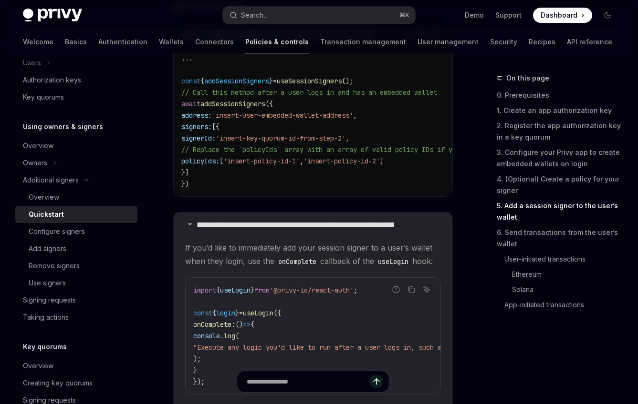
scroll to position [1845, 0]
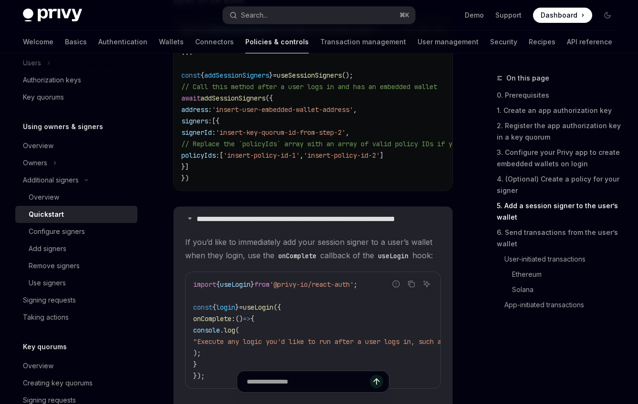
click at [367, 256] on span "If you’d like to immediately add your session signer to a user’s wallet when th…" at bounding box center [313, 249] width 256 height 27
drag, startPoint x: 313, startPoint y: 257, endPoint x: 295, endPoint y: 257, distance: 18.1
click at [295, 257] on span "If you’d like to immediately add your session signer to a user’s wallet when th…" at bounding box center [313, 249] width 256 height 27
copy span "mplete ca"
click at [322, 250] on span "If you’d like to immediately add your session signer to a user’s wallet when th…" at bounding box center [313, 249] width 256 height 27
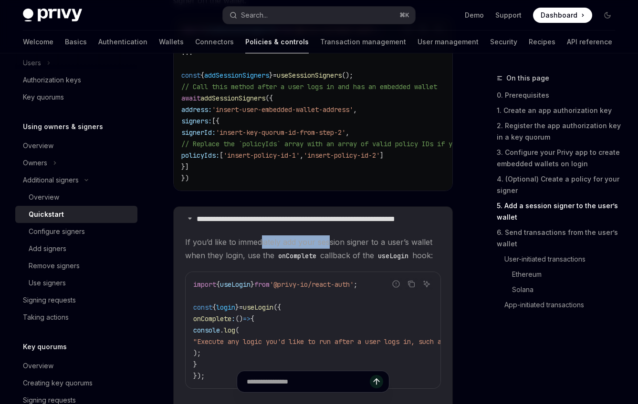
drag, startPoint x: 323, startPoint y: 250, endPoint x: 259, endPoint y: 247, distance: 63.5
click at [259, 247] on span "If you’d like to immediately add your session signer to a user’s wallet when th…" at bounding box center [313, 249] width 256 height 27
copy span "iately add your ses"
drag, startPoint x: 284, startPoint y: 250, endPoint x: 291, endPoint y: 247, distance: 8.2
click at [284, 250] on span "If you’d like to immediately add your session signer to a user’s wallet when th…" at bounding box center [313, 249] width 256 height 27
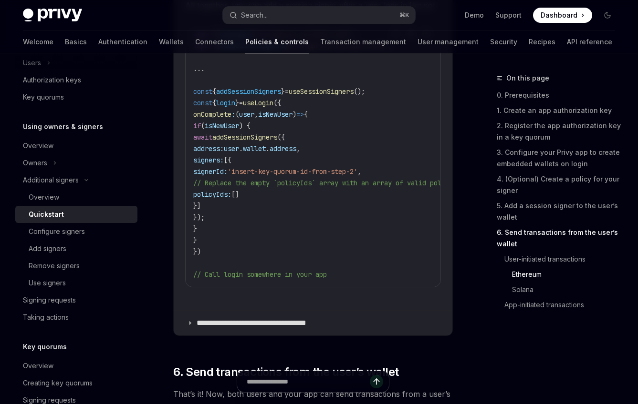
scroll to position [2258, 0]
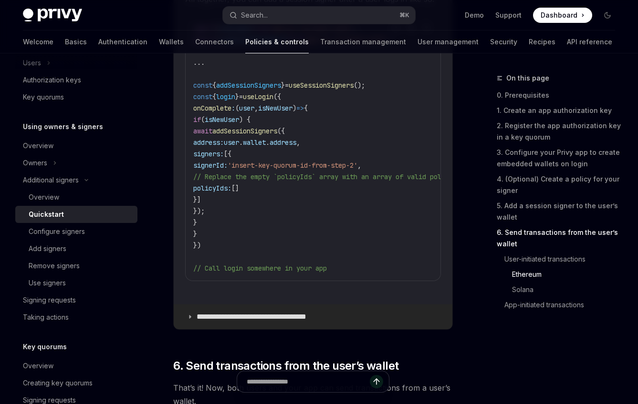
click at [283, 279] on summary "**********" at bounding box center [313, 317] width 279 height 25
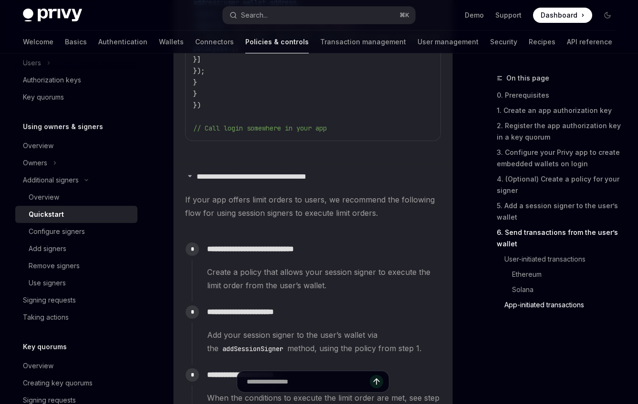
scroll to position [2496, 0]
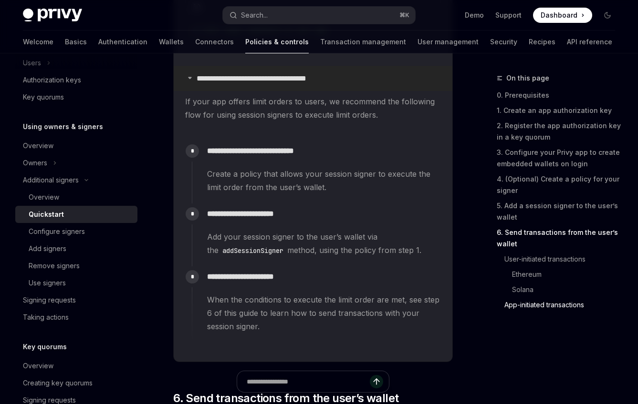
click at [290, 91] on summary "**********" at bounding box center [313, 78] width 279 height 25
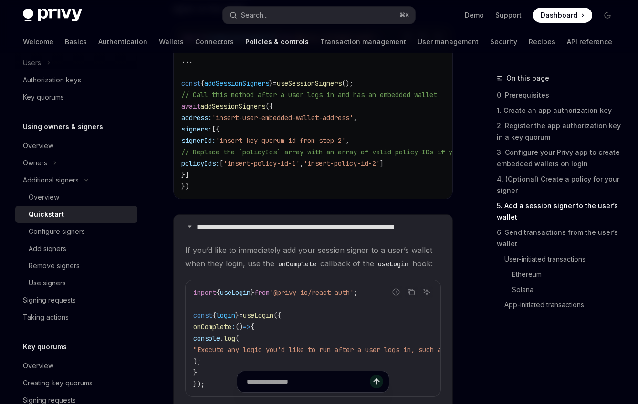
scroll to position [1690, 0]
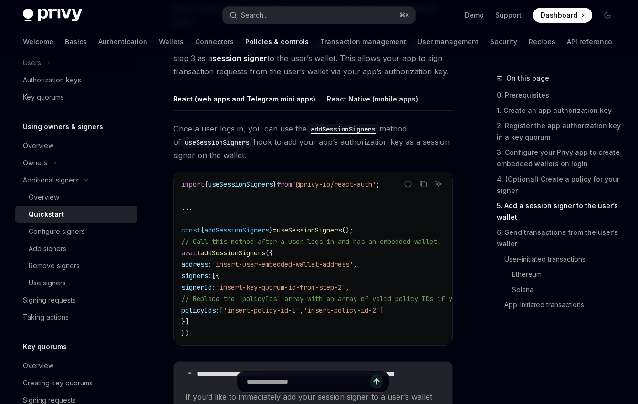
click at [363, 99] on div "React Native (mobile apps)" at bounding box center [372, 99] width 91 height 22
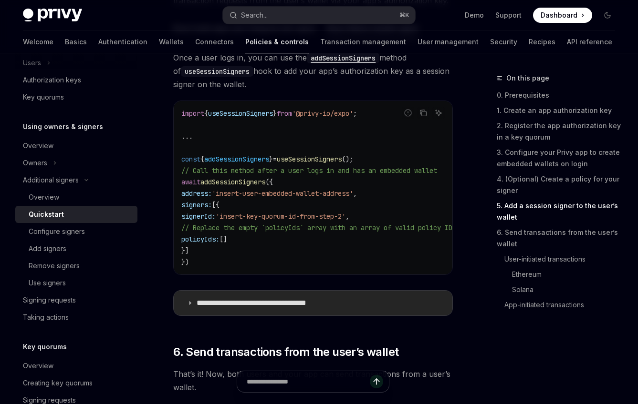
click at [286, 279] on p "**********" at bounding box center [264, 304] width 134 height 10
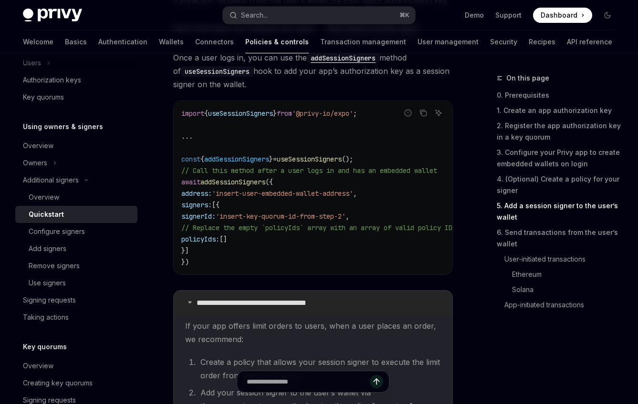
scroll to position [1767, 0]
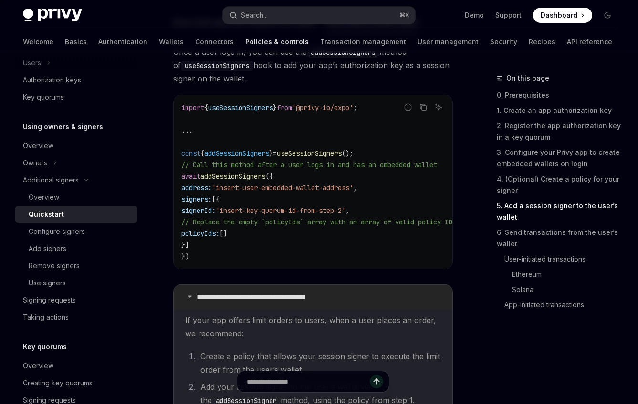
click at [287, 279] on p "**********" at bounding box center [264, 298] width 134 height 10
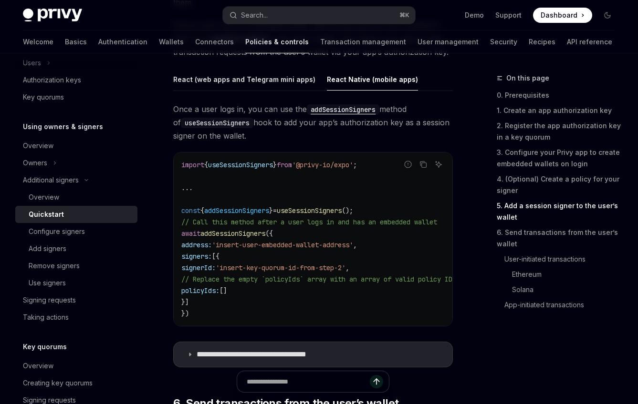
scroll to position [1716, 0]
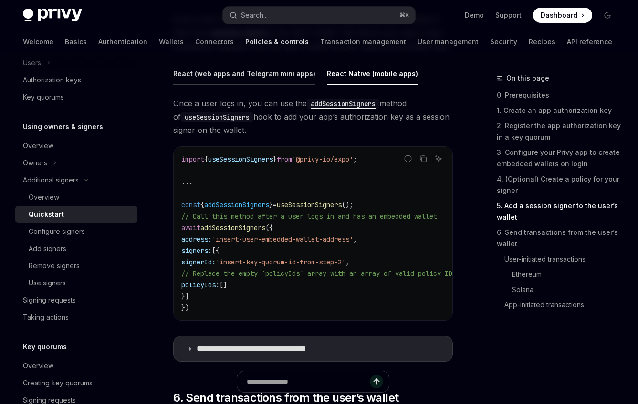
click at [268, 81] on div "React (web apps and Telegram mini apps)" at bounding box center [244, 73] width 142 height 22
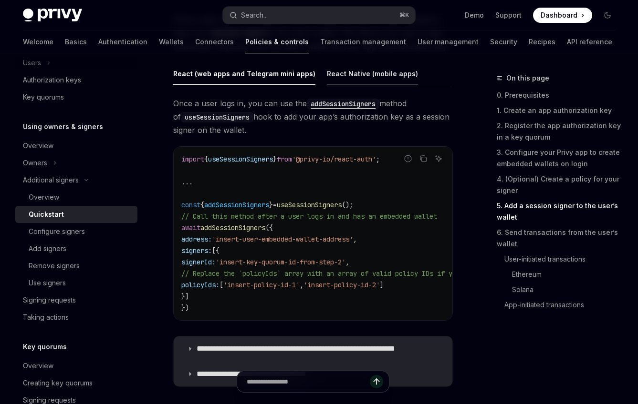
click at [345, 81] on div "React Native (mobile apps)" at bounding box center [372, 73] width 91 height 22
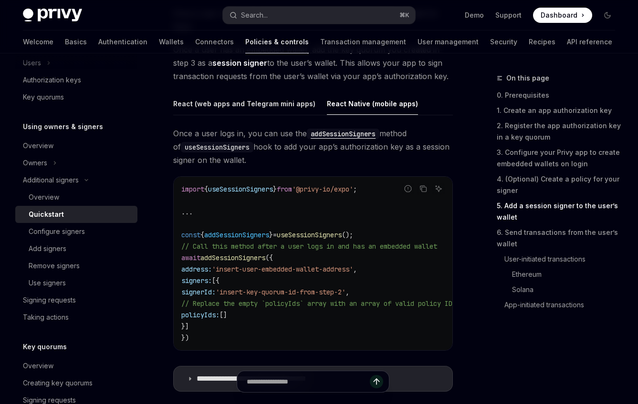
scroll to position [1691, 0]
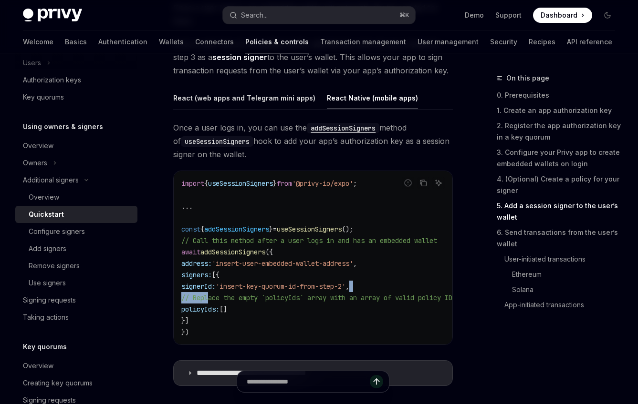
drag, startPoint x: 394, startPoint y: 294, endPoint x: 211, endPoint y: 296, distance: 183.2
click at [211, 279] on code "import { useSessionSigners } from '@privy-io/expo' ; ... const { addSessionSign…" at bounding box center [538, 258] width 714 height 160
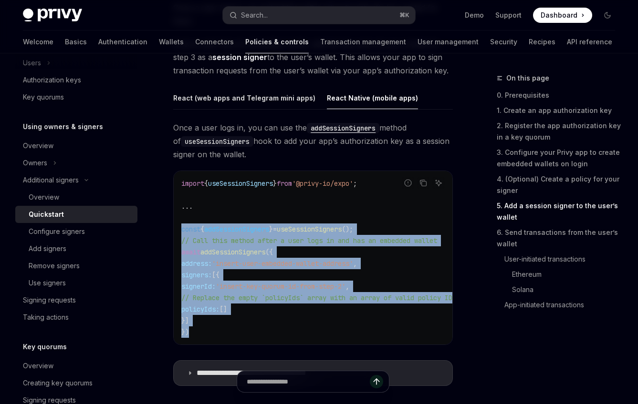
drag, startPoint x: 232, startPoint y: 341, endPoint x: 179, endPoint y: 236, distance: 117.5
click at [179, 236] on div "import { useSessionSigners } from '@privy-io/expo' ; ... const { addSessionSign…" at bounding box center [313, 258] width 279 height 174
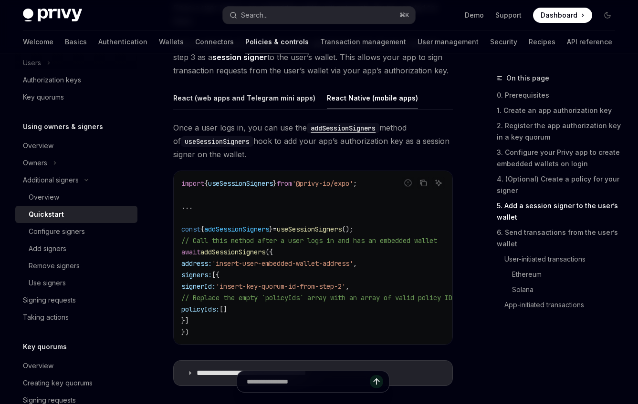
click at [240, 221] on code "import { useSessionSigners } from '@privy-io/expo' ; ... const { addSessionSign…" at bounding box center [538, 258] width 714 height 160
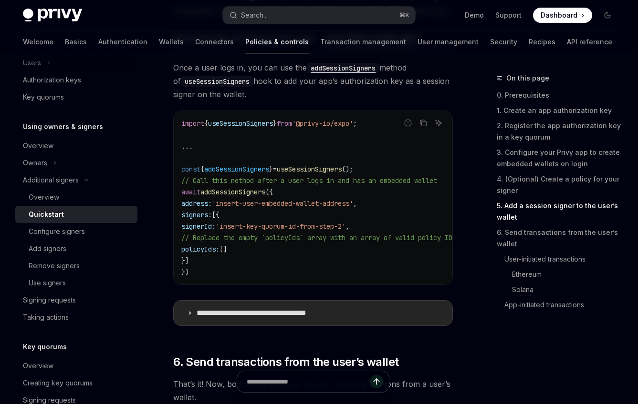
scroll to position [1780, 0]
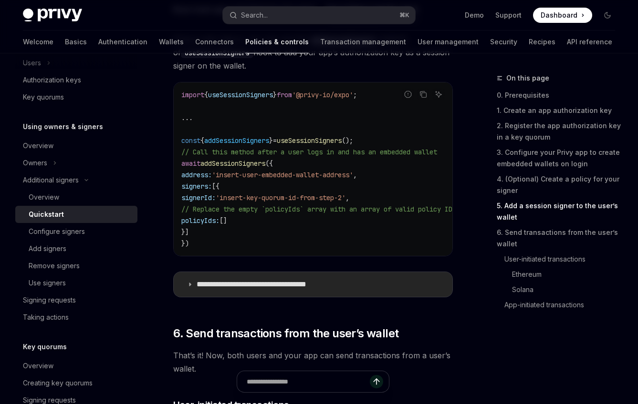
click at [259, 279] on p "**********" at bounding box center [264, 285] width 134 height 10
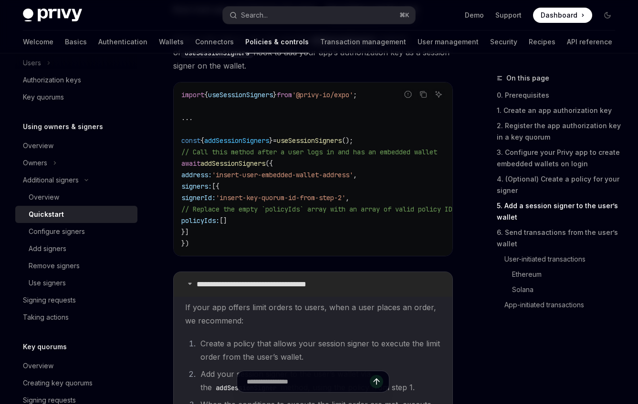
click at [263, 279] on p "**********" at bounding box center [264, 285] width 134 height 10
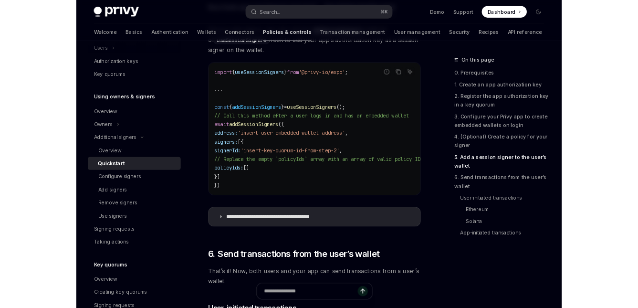
scroll to position [1774, 0]
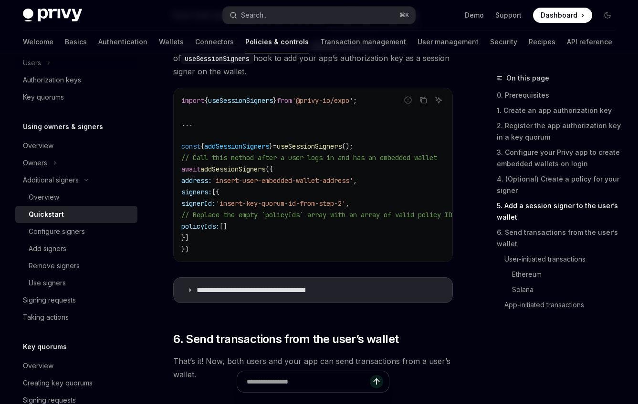
click at [287, 176] on code "import { useSessionSigners } from '@privy-io/expo' ; ... const { addSessionSign…" at bounding box center [538, 175] width 714 height 160
drag, startPoint x: 180, startPoint y: 173, endPoint x: 264, endPoint y: 239, distance: 106.6
click at [264, 239] on div "import { useSessionSigners } from '@privy-io/expo' ; ... const { addSessionSign…" at bounding box center [313, 175] width 279 height 174
copy code "await addSessionSigners ({ address: 'insert-user-embedded-wallet-address' , sig…"
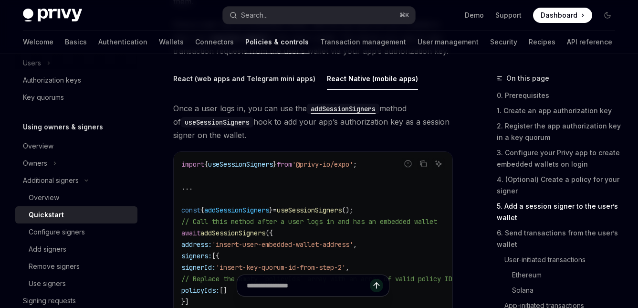
scroll to position [1705, 0]
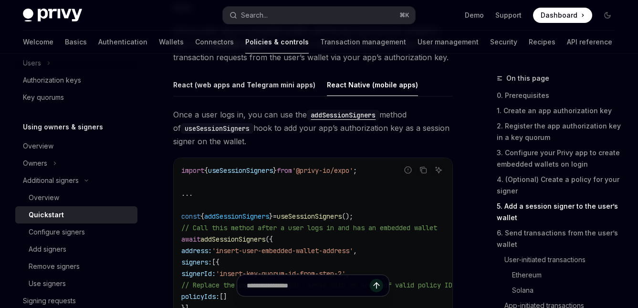
click at [395, 133] on span "Once a user logs in, you can use the addSessionSigners method of useSessionSign…" at bounding box center [313, 128] width 280 height 40
click at [508, 130] on link "2. Register the app authorization key in a key quorum" at bounding box center [560, 131] width 126 height 27
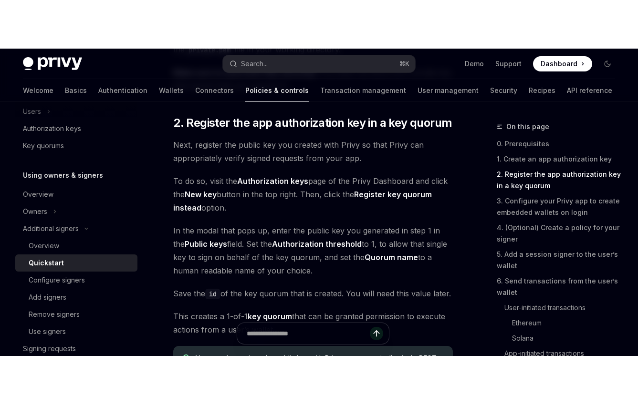
scroll to position [695, 0]
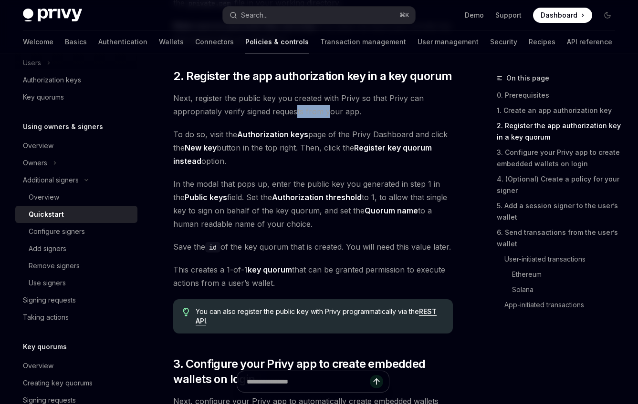
drag, startPoint x: 328, startPoint y: 109, endPoint x: 295, endPoint y: 114, distance: 33.3
click at [295, 114] on span "Next, register the public key you created with Privy so that Privy can appropri…" at bounding box center [313, 105] width 280 height 27
copy span "ts from y"
click at [309, 114] on span "Next, register the public key you created with Privy so that Privy can appropri…" at bounding box center [313, 105] width 280 height 27
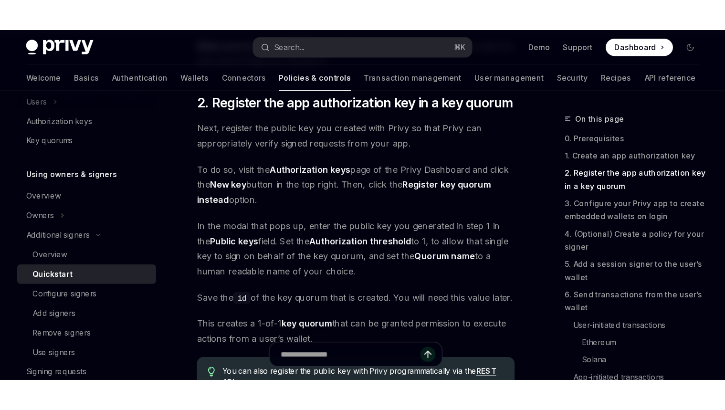
scroll to position [707, 0]
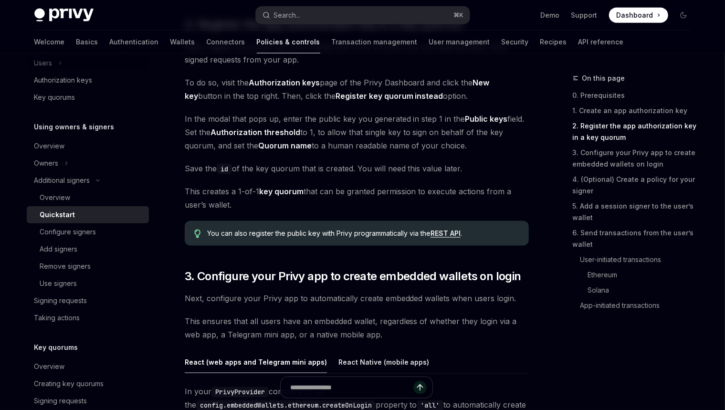
type textarea "*"
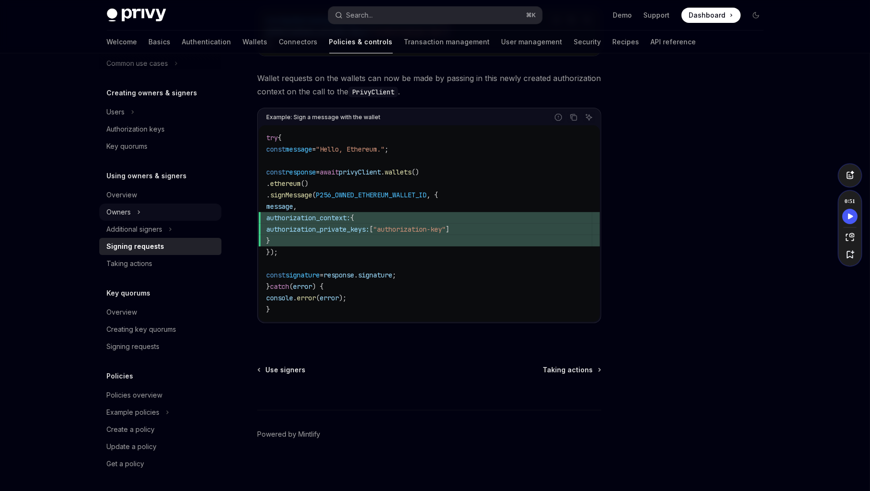
scroll to position [170, 0]
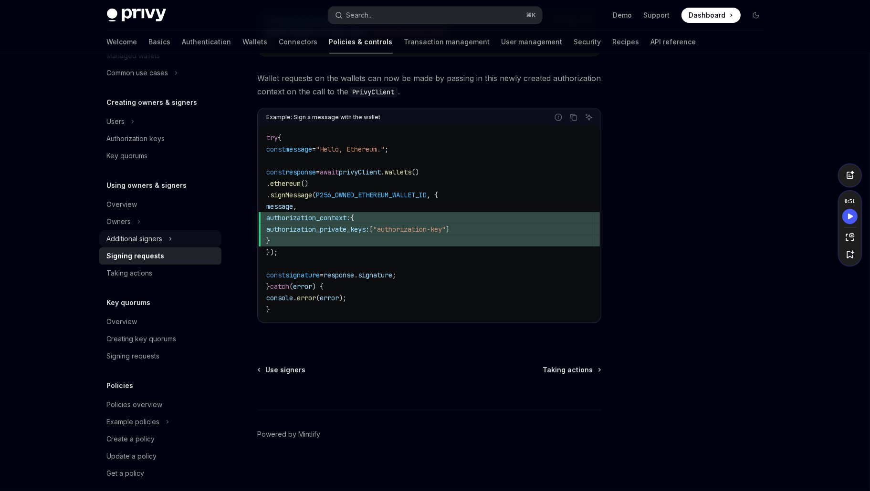
click at [165, 234] on button "Additional signers" at bounding box center [160, 238] width 122 height 17
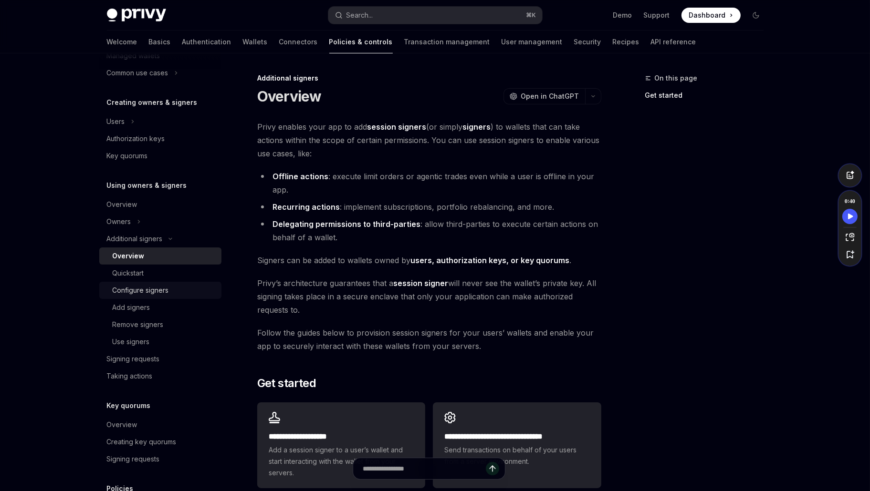
click at [161, 290] on div "Configure signers" at bounding box center [141, 290] width 56 height 11
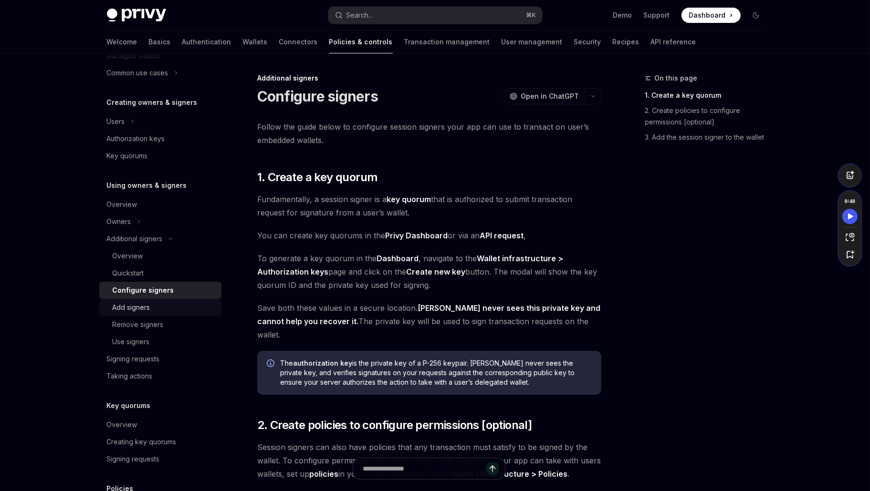
click at [158, 307] on div "Add signers" at bounding box center [164, 307] width 103 height 11
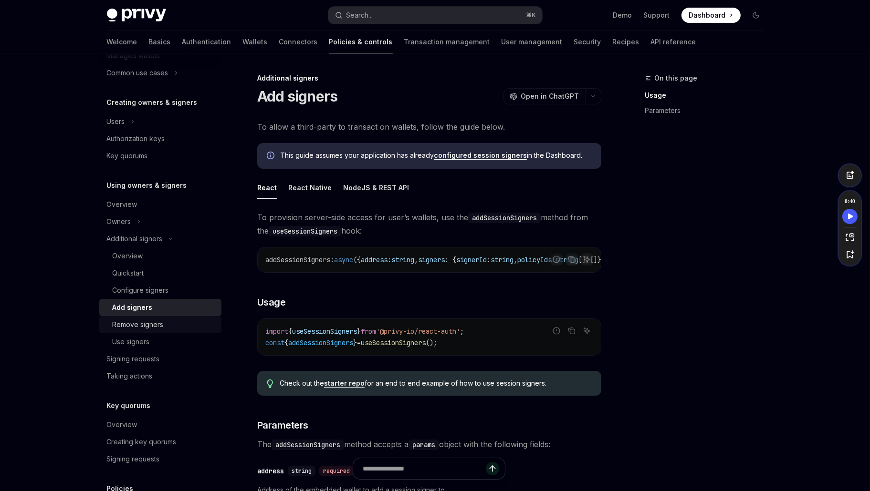
click at [157, 323] on div "Remove signers" at bounding box center [138, 324] width 51 height 11
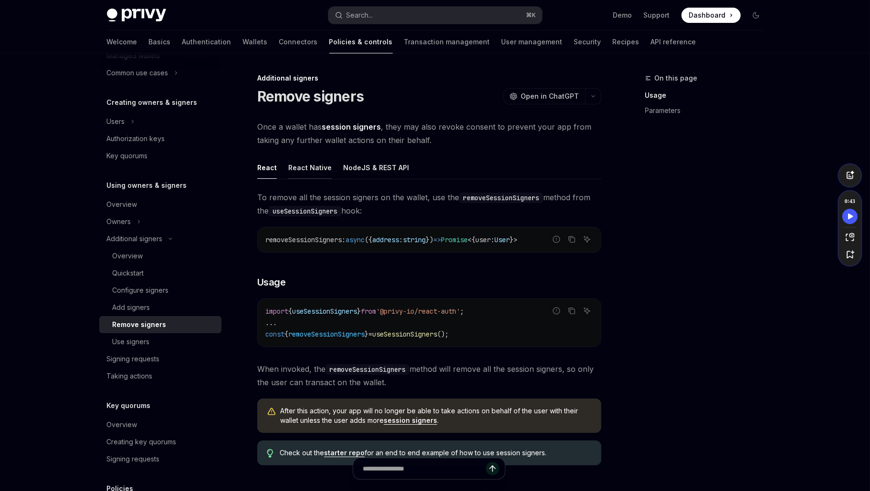
click at [322, 175] on div "React Native" at bounding box center [309, 167] width 43 height 22
type textarea "*"
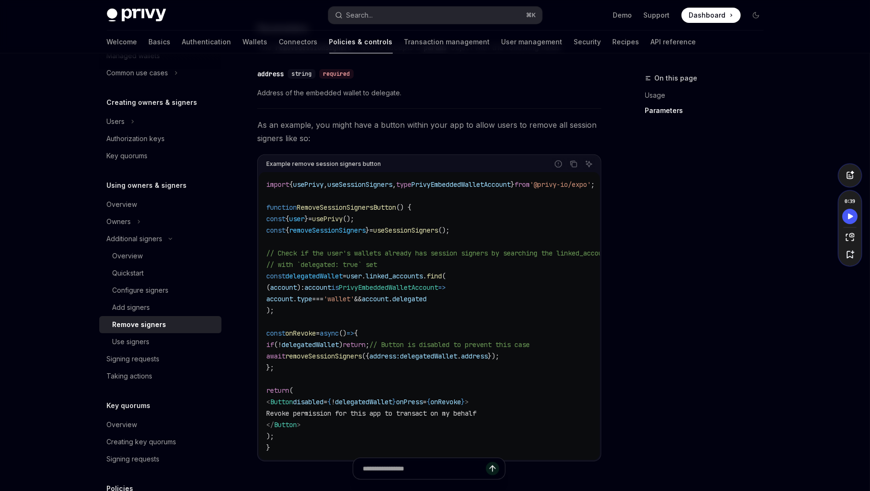
scroll to position [473, 0]
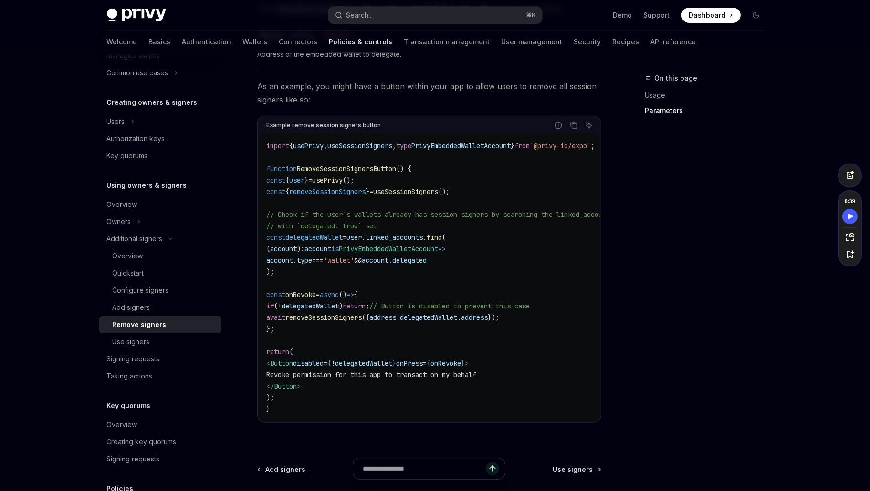
click at [377, 198] on code "import { usePrivy , useSessionSigners , type PrivyEmbeddedWalletAccount } from …" at bounding box center [485, 277] width 439 height 275
drag, startPoint x: 342, startPoint y: 328, endPoint x: 359, endPoint y: 249, distance: 80.8
click at [330, 262] on code "import { usePrivy , useSessionSigners , type PrivyEmbeddedWalletAccount } from …" at bounding box center [485, 277] width 439 height 275
click at [406, 233] on span "linked_accounts" at bounding box center [393, 237] width 57 height 9
click at [467, 299] on code "import { usePrivy , useSessionSigners , type PrivyEmbeddedWalletAccount } from …" at bounding box center [485, 277] width 439 height 275
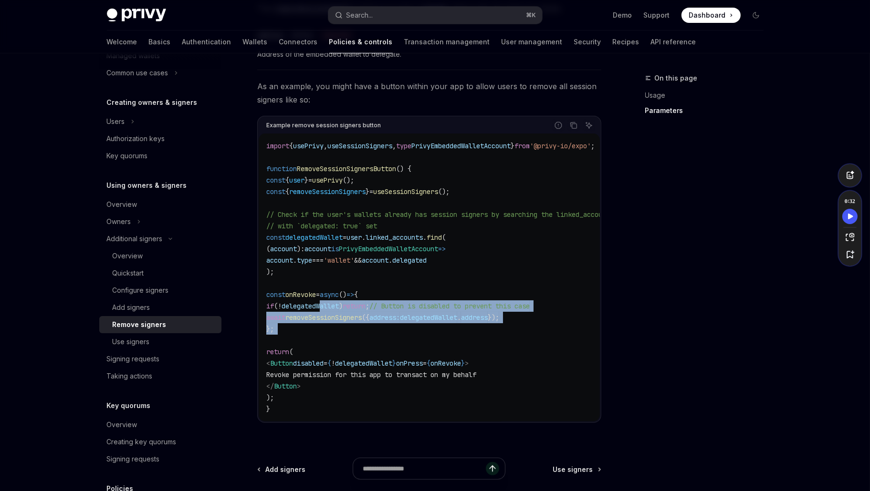
drag, startPoint x: 306, startPoint y: 335, endPoint x: 341, endPoint y: 311, distance: 42.5
click at [342, 309] on code "import { usePrivy , useSessionSigners , type PrivyEmbeddedWalletAccount } from …" at bounding box center [485, 277] width 439 height 275
click at [328, 316] on span "removeSessionSigners" at bounding box center [323, 317] width 76 height 9
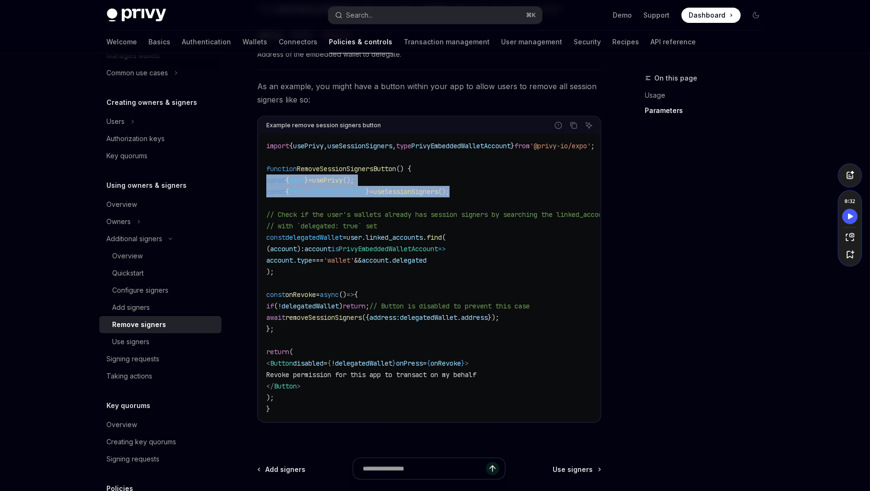
drag, startPoint x: 497, startPoint y: 194, endPoint x: 263, endPoint y: 183, distance: 234.4
click at [263, 183] on div "import { usePrivy , useSessionSigners , type PrivyEmbeddedWalletAccount } from …" at bounding box center [429, 278] width 341 height 288
copy code "const { user } = usePrivy (); const { removeSessionSigners } = useSessionSigner…"
click at [388, 206] on code "import { usePrivy , useSessionSigners , type PrivyEmbeddedWalletAccount } from …" at bounding box center [485, 277] width 439 height 275
click at [365, 194] on span "removeSessionSigners" at bounding box center [327, 191] width 76 height 9
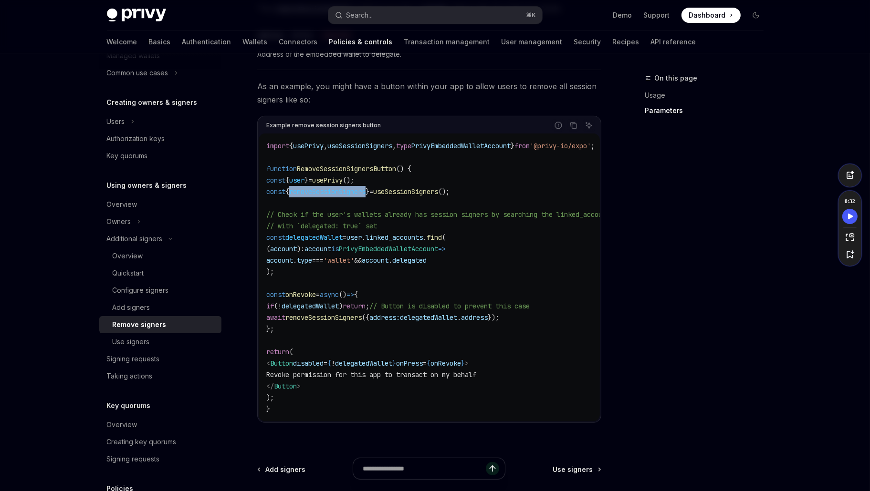
click at [365, 194] on span "removeSessionSigners" at bounding box center [327, 191] width 76 height 9
copy span "removeSessionSigners"
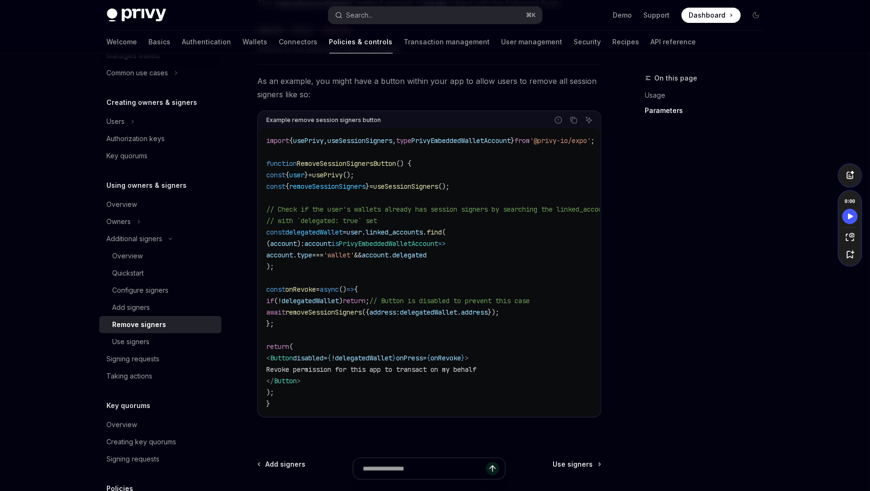
click at [380, 249] on code "import { usePrivy , useSessionSigners , type PrivyEmbeddedWalletAccount } from …" at bounding box center [485, 272] width 439 height 275
click at [394, 240] on span "PrivyEmbeddedWalletAccount" at bounding box center [388, 243] width 99 height 9
click at [354, 263] on code "import { usePrivy , useSessionSigners , type PrivyEmbeddedWalletAccount } from …" at bounding box center [485, 272] width 439 height 275
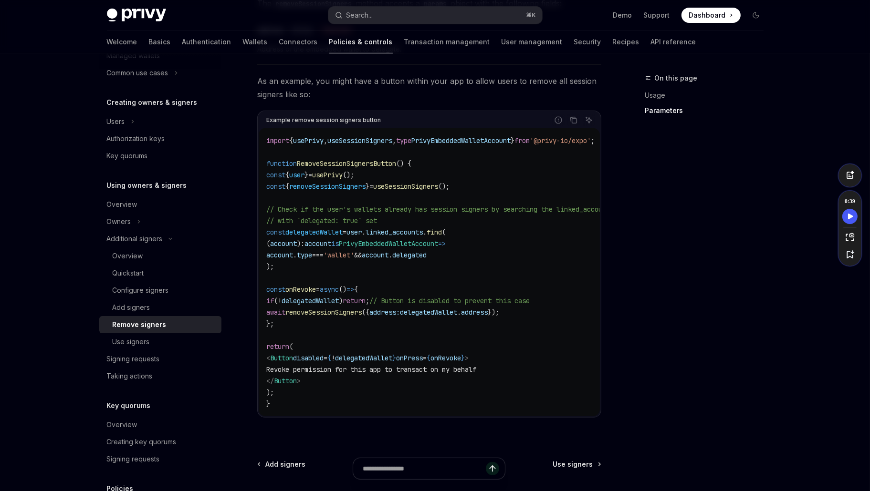
drag, startPoint x: 306, startPoint y: 269, endPoint x: 269, endPoint y: 236, distance: 49.6
click at [269, 236] on code "import { usePrivy , useSessionSigners , type PrivyEmbeddedWalletAccount } from …" at bounding box center [485, 272] width 439 height 275
copy code "const delegatedWallet = user . linked_accounts . find ( ( account ) : account i…"
click at [457, 283] on code "import { usePrivy , useSessionSigners , type PrivyEmbeddedWalletAccount } from …" at bounding box center [485, 272] width 439 height 275
click at [438, 243] on span "PrivyEmbeddedWalletAccount" at bounding box center [388, 243] width 99 height 9
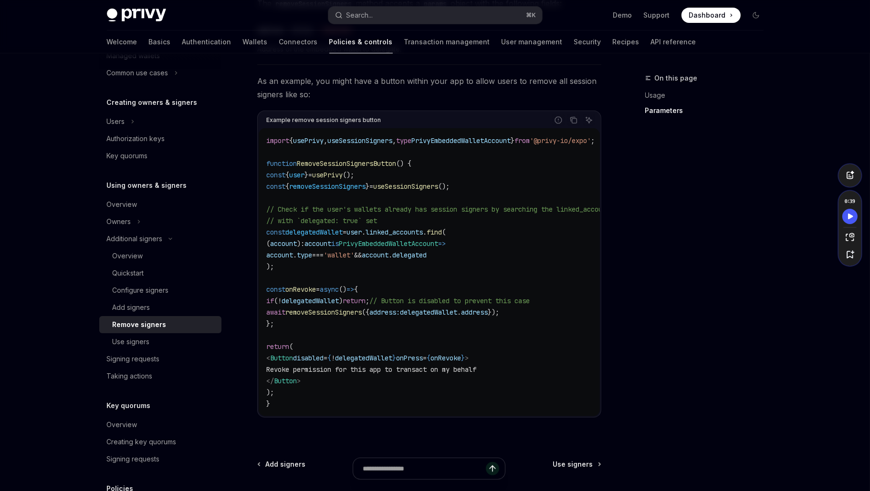
scroll to position [483, 0]
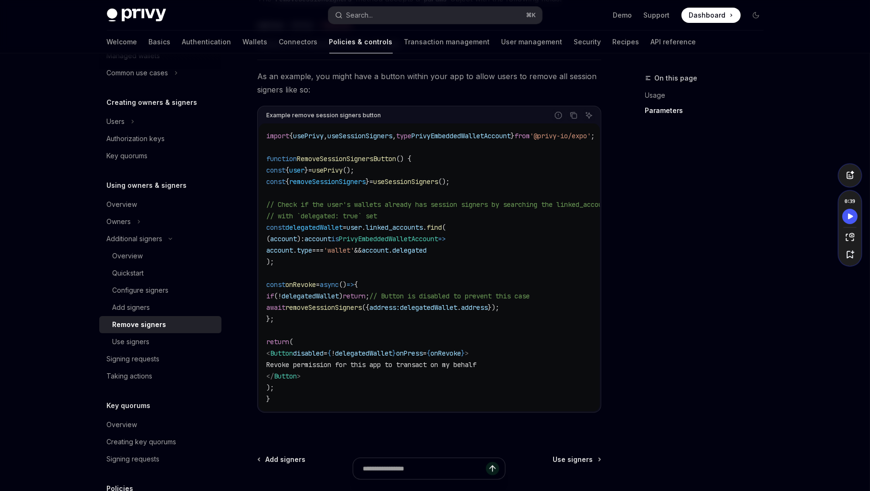
click at [393, 325] on code "import { usePrivy , useSessionSigners , type PrivyEmbeddedWalletAccount } from …" at bounding box center [485, 267] width 439 height 275
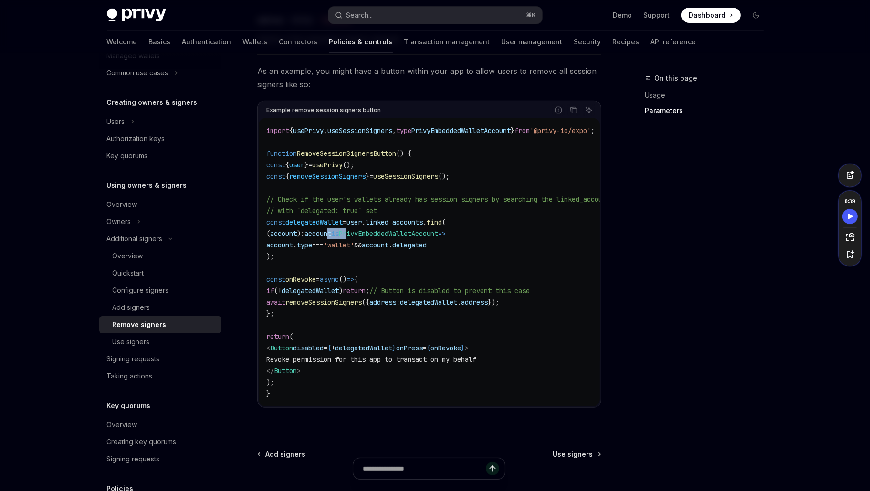
drag, startPoint x: 370, startPoint y: 236, endPoint x: 349, endPoint y: 233, distance: 21.1
click at [347, 236] on span "( account ) : account is PrivyEmbeddedWalletAccount =>" at bounding box center [355, 233] width 179 height 9
copy span "nt is P"
click at [339, 230] on span "is" at bounding box center [335, 233] width 8 height 9
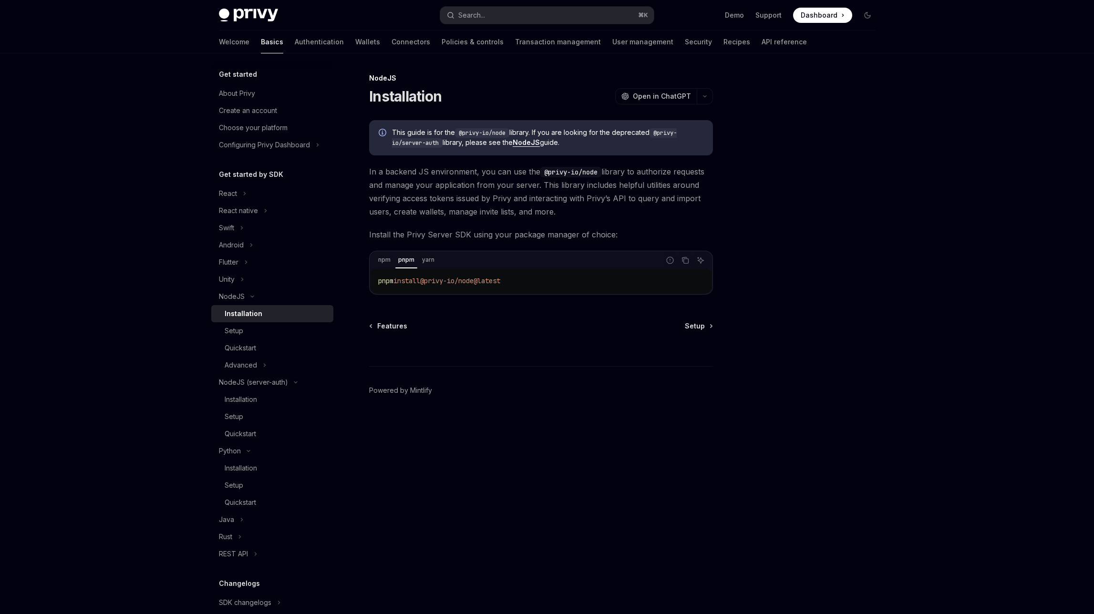
type textarea "*"
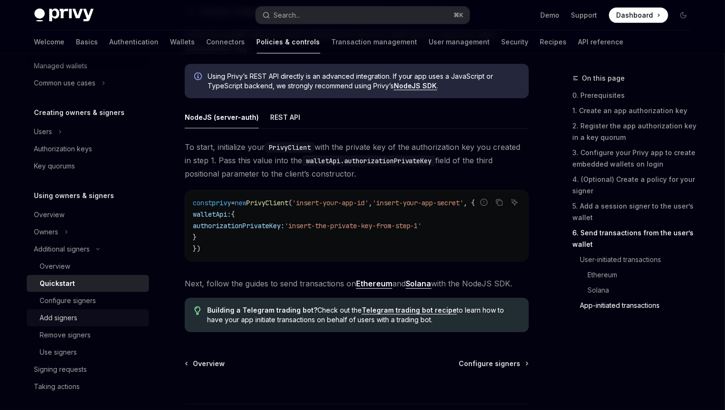
scroll to position [165, 0]
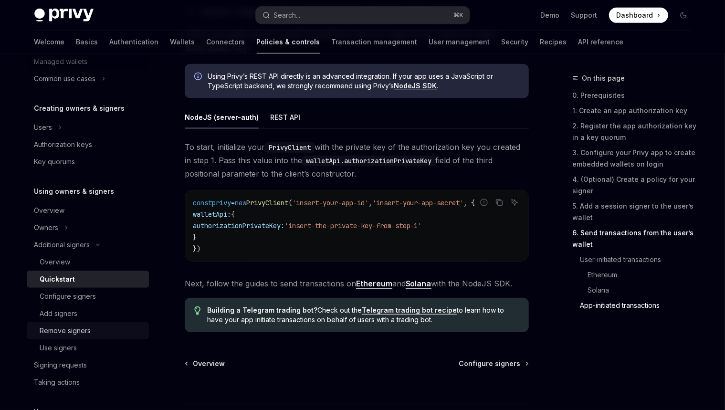
click at [80, 333] on div "Remove signers" at bounding box center [65, 330] width 51 height 11
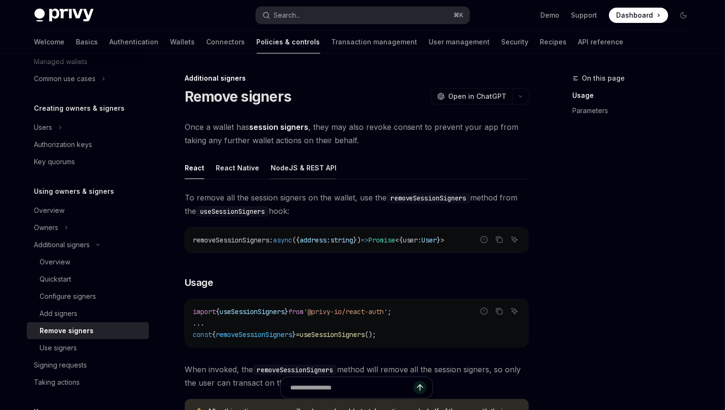
click at [299, 169] on div "NodeJS & REST API" at bounding box center [303, 167] width 66 height 22
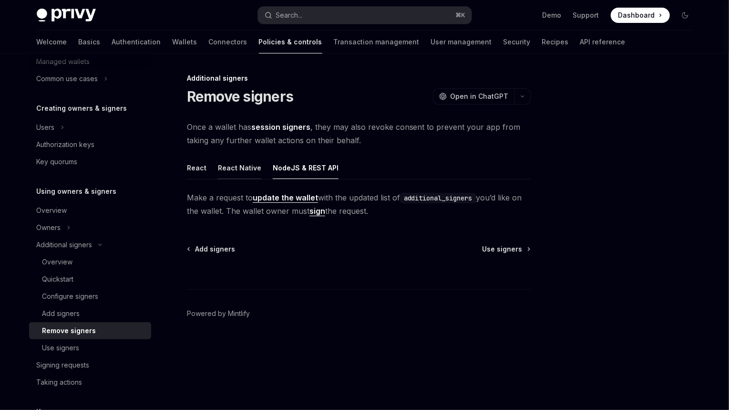
click at [256, 177] on div "React Native" at bounding box center [239, 167] width 43 height 22
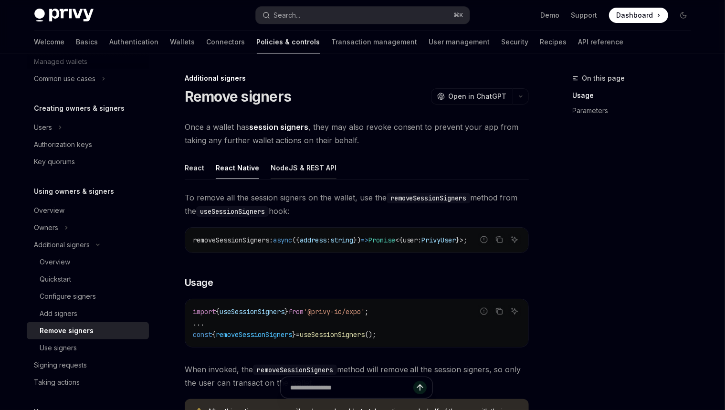
click at [306, 165] on div "NodeJS & REST API" at bounding box center [303, 167] width 66 height 22
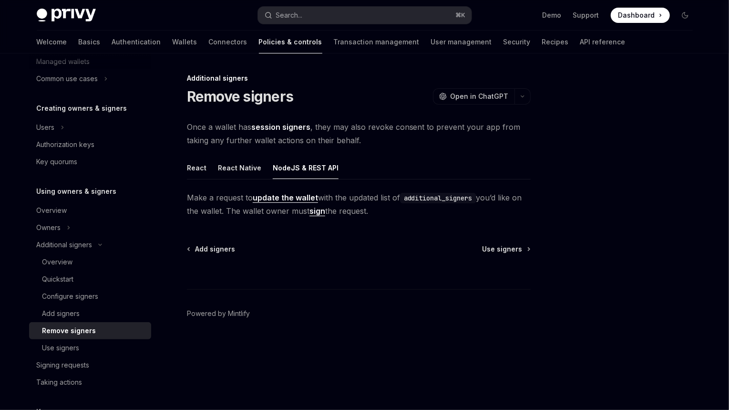
drag, startPoint x: 412, startPoint y: 212, endPoint x: 396, endPoint y: 184, distance: 32.0
click at [396, 184] on div "React React Native NodeJS & REST API Make a request to update the wallet with t…" at bounding box center [359, 186] width 344 height 61
click at [390, 179] on div at bounding box center [390, 179] width 0 height 0
click at [422, 209] on span "Make a request to update the wallet with the updated list of additional_signers…" at bounding box center [359, 204] width 344 height 27
drag, startPoint x: 431, startPoint y: 208, endPoint x: 408, endPoint y: 184, distance: 33.7
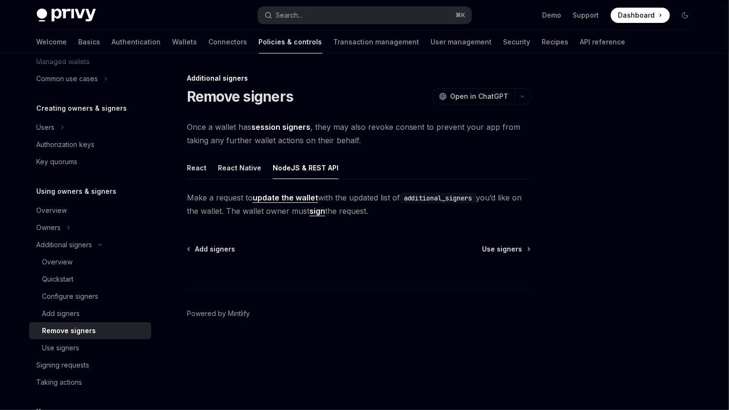
click at [408, 184] on div "React React Native NodeJS & REST API Make a request to update the wallet with t…" at bounding box center [359, 186] width 344 height 61
click at [402, 179] on div at bounding box center [402, 179] width 0 height 0
click at [408, 182] on div "React React Native NodeJS & REST API Make a request to update the wallet with t…" at bounding box center [359, 186] width 344 height 61
click at [93, 313] on div "Add signers" at bounding box center [93, 313] width 103 height 11
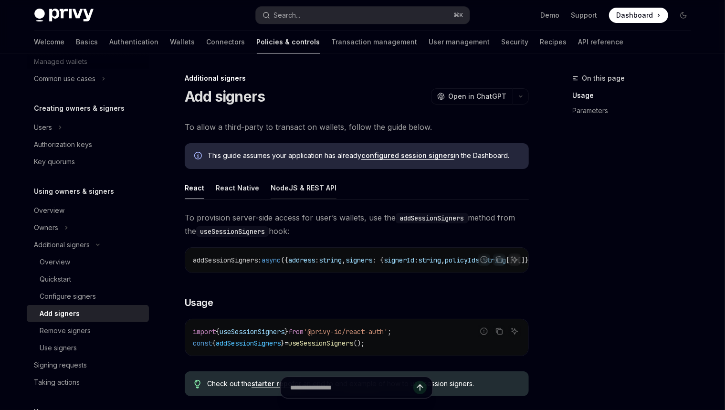
click at [319, 183] on div "NodeJS & REST API" at bounding box center [303, 187] width 66 height 22
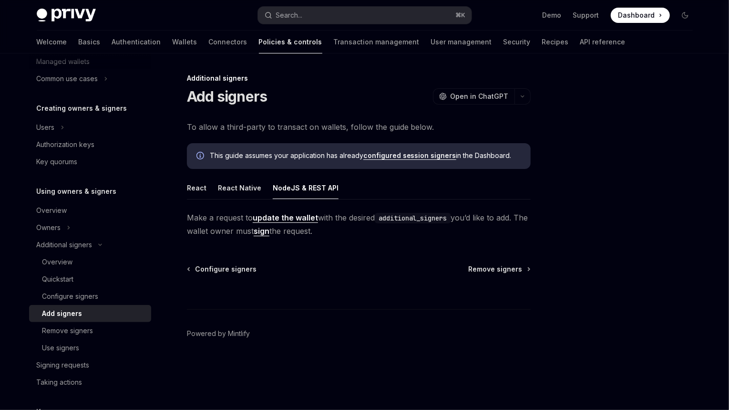
drag, startPoint x: 350, startPoint y: 226, endPoint x: 348, endPoint y: 202, distance: 24.4
click at [348, 202] on div "React React Native NodeJS & REST API Make a request to update the wallet with t…" at bounding box center [359, 206] width 344 height 61
click at [342, 199] on div at bounding box center [342, 199] width 0 height 0
click at [359, 228] on span "Make a request to update the wallet with the desired additional_signers you’d l…" at bounding box center [359, 224] width 344 height 27
drag, startPoint x: 341, startPoint y: 204, endPoint x: 351, endPoint y: 228, distance: 26.7
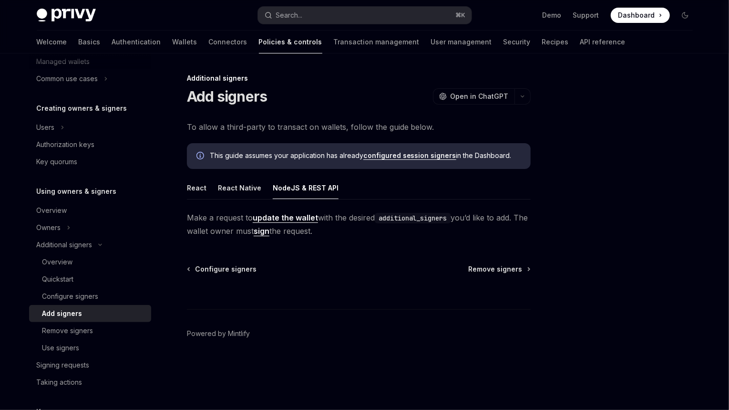
click at [351, 228] on div "React React Native NodeJS & REST API Make a request to update the wallet with t…" at bounding box center [359, 206] width 344 height 61
click at [417, 230] on span "Make a request to update the wallet with the desired additional_signers you’d l…" at bounding box center [359, 224] width 344 height 27
click at [339, 234] on span "Make a request to update the wallet with the desired additional_signers you’d l…" at bounding box center [359, 224] width 344 height 27
drag, startPoint x: 343, startPoint y: 230, endPoint x: 338, endPoint y: 201, distance: 29.5
click at [338, 201] on div "React React Native NodeJS & REST API Make a request to update the wallet with t…" at bounding box center [359, 206] width 344 height 61
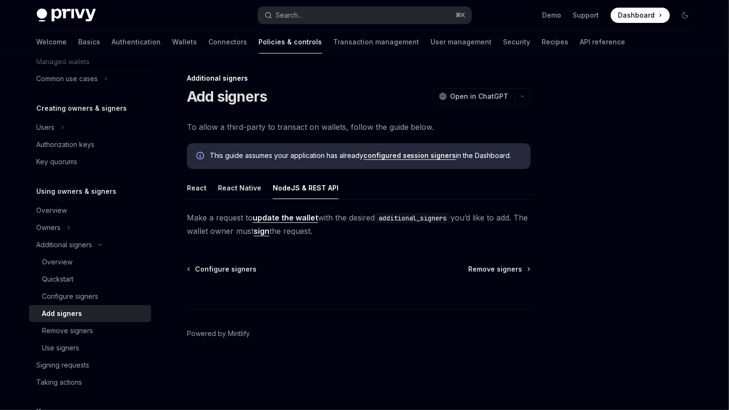
click at [332, 199] on div at bounding box center [332, 199] width 0 height 0
click at [338, 236] on span "Make a request to update the wallet with the desired additional_signers you’d l…" at bounding box center [359, 224] width 344 height 27
click at [429, 218] on code "additional_signers" at bounding box center [413, 218] width 76 height 10
copy code "additional_signers"
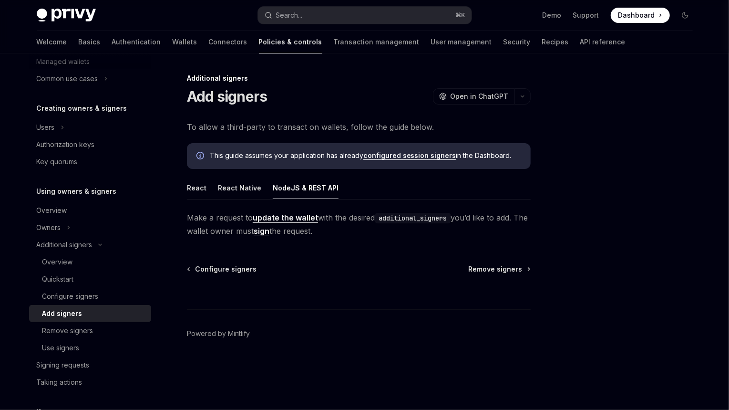
click at [390, 228] on span "Make a request to update the wallet with the desired additional_signers you’d l…" at bounding box center [359, 224] width 344 height 27
click at [96, 328] on div "Remove signers" at bounding box center [93, 330] width 103 height 11
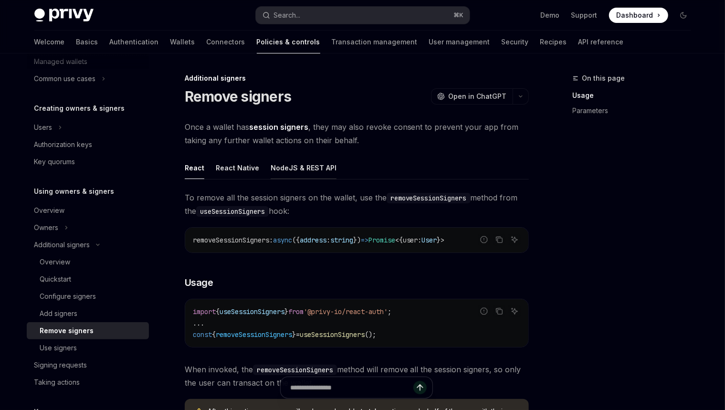
click at [319, 174] on div "NodeJS & REST API" at bounding box center [303, 167] width 66 height 22
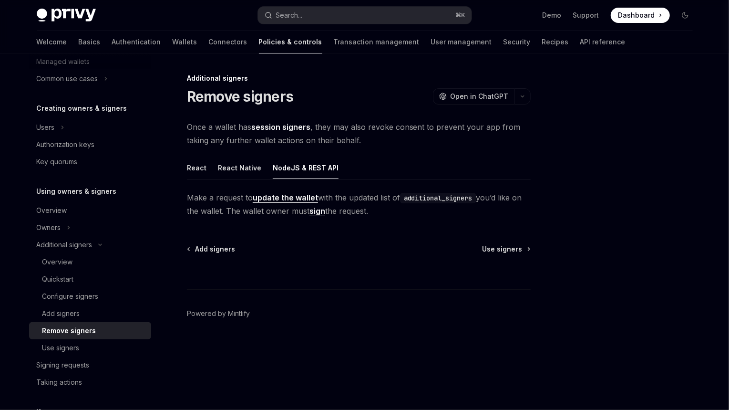
click at [423, 198] on code "additional_signers" at bounding box center [438, 198] width 76 height 10
copy code "additional_signers"
click at [388, 212] on span "Make a request to update the wallet with the updated list of additional_signers…" at bounding box center [359, 204] width 344 height 27
click at [259, 168] on ul "React React Native NodeJS & REST API" at bounding box center [359, 167] width 344 height 23
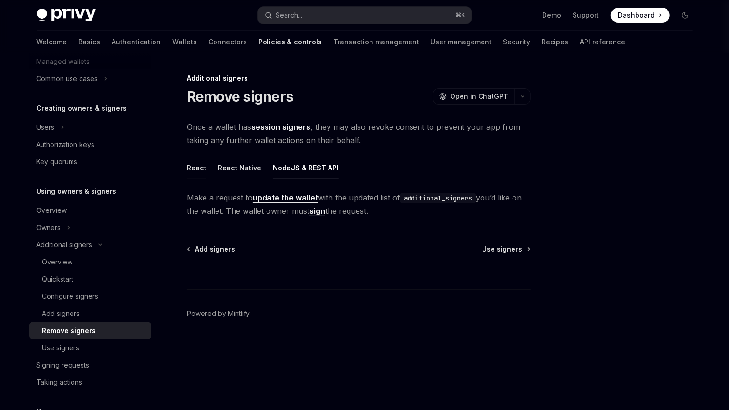
click at [197, 171] on div "React" at bounding box center [197, 167] width 20 height 22
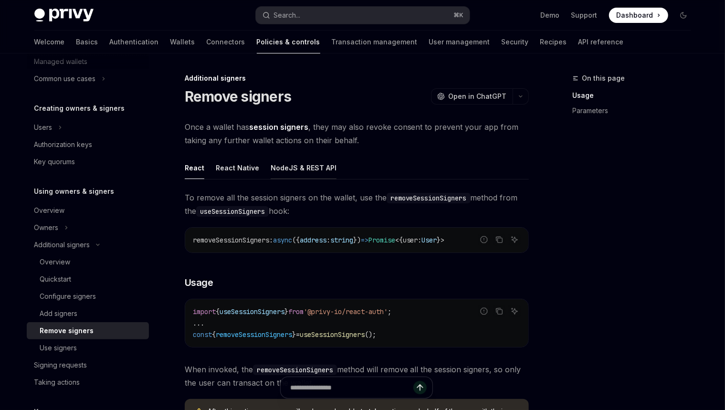
click at [310, 169] on div "NodeJS & REST API" at bounding box center [303, 167] width 66 height 22
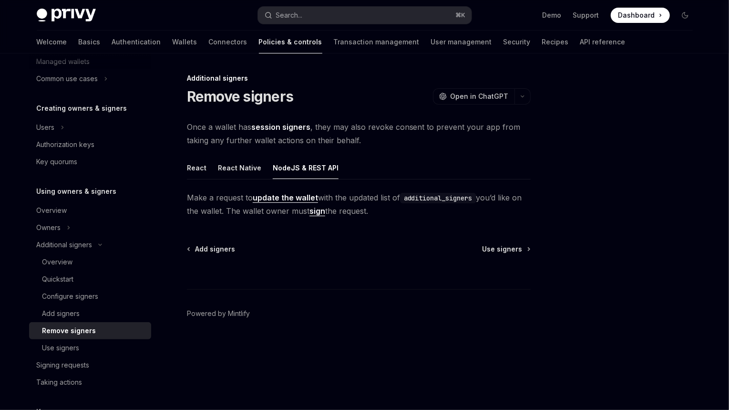
click at [437, 198] on code "additional_signers" at bounding box center [438, 198] width 76 height 10
copy code "additional_signers"
click at [395, 207] on span "Make a request to update the wallet with the updated list of additional_signers…" at bounding box center [359, 204] width 344 height 27
click at [325, 210] on link "sign" at bounding box center [318, 211] width 16 height 10
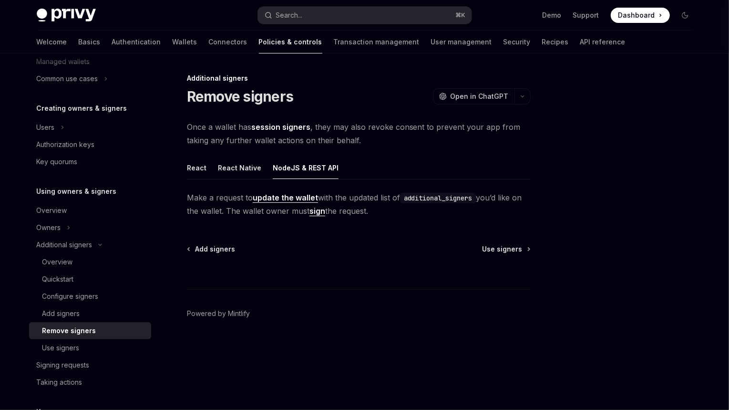
type textarea "*"
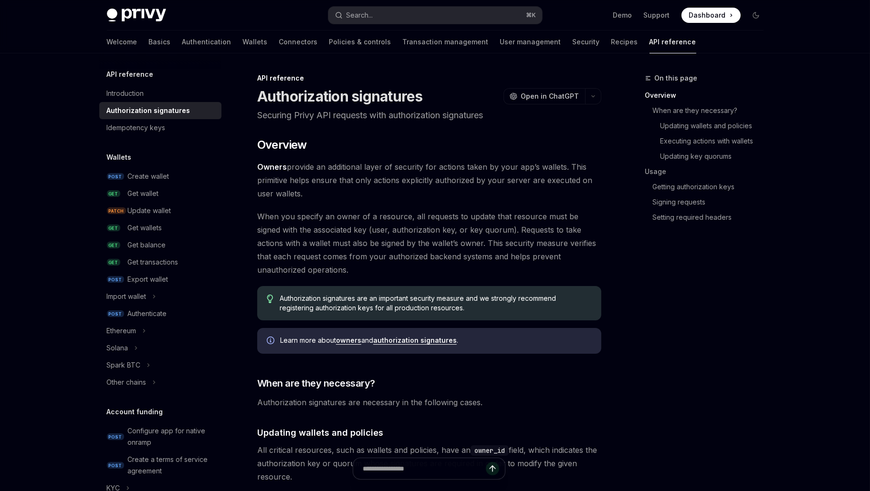
type textarea "*"
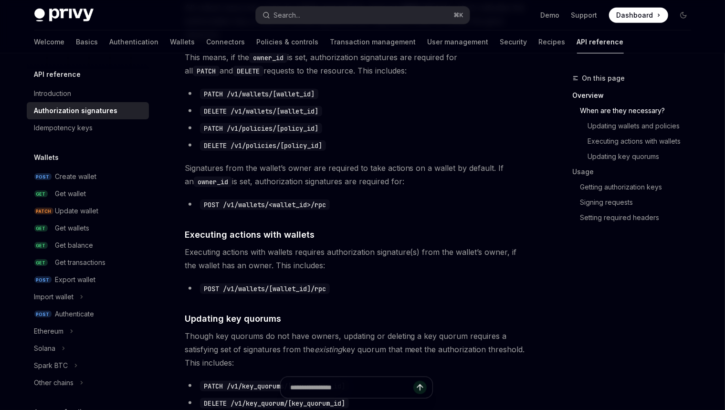
scroll to position [573, 0]
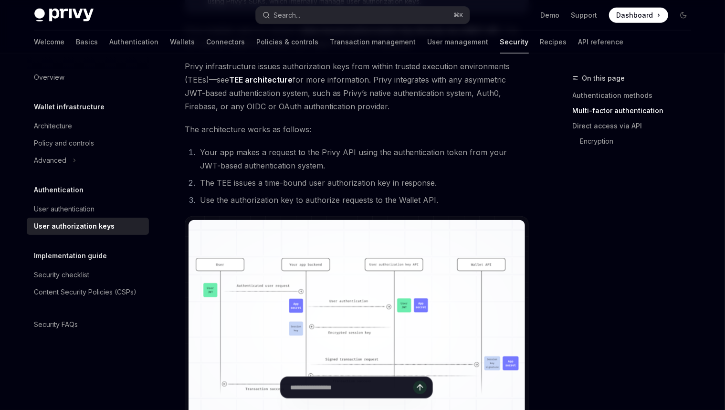
scroll to position [278, 0]
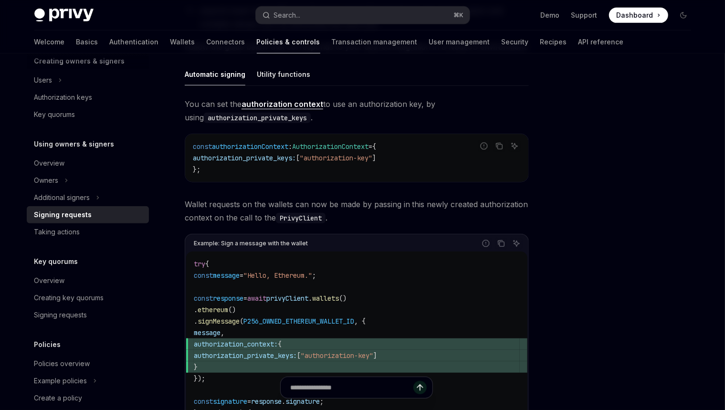
scroll to position [361, 0]
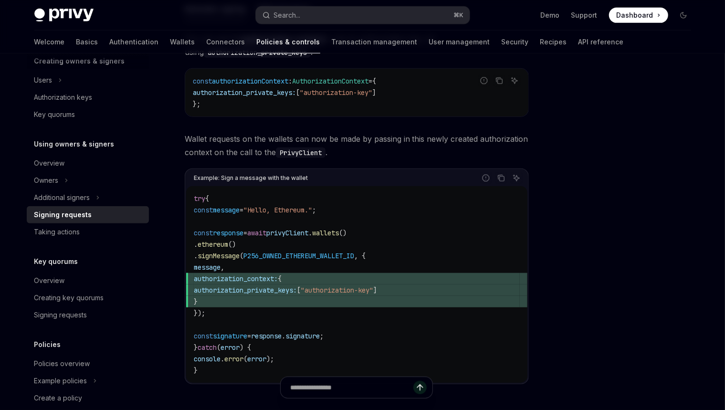
type textarea "*"
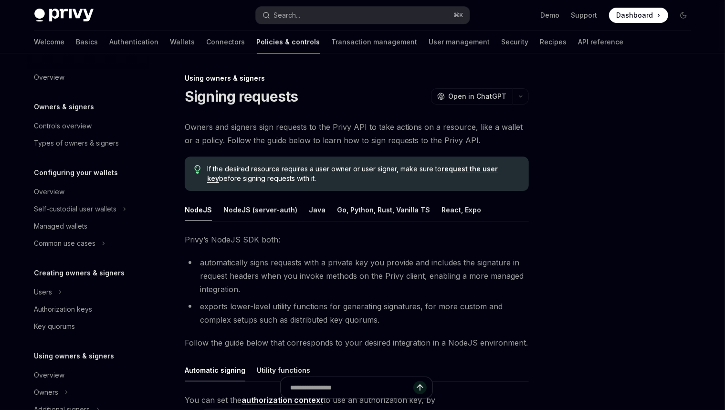
scroll to position [195, 0]
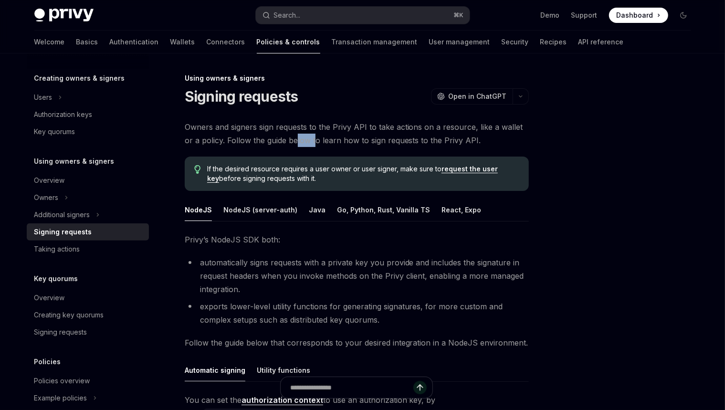
drag, startPoint x: 292, startPoint y: 142, endPoint x: 286, endPoint y: 142, distance: 6.2
click at [286, 142] on span "Owners and signers sign requests to the Privy API to take actions on a resource…" at bounding box center [357, 133] width 344 height 27
copy span "low t"
click at [293, 139] on span "Owners and signers sign requests to the Privy API to take actions on a resource…" at bounding box center [357, 133] width 344 height 27
click at [99, 212] on icon "Toggle Additional signers section" at bounding box center [98, 214] width 4 height 11
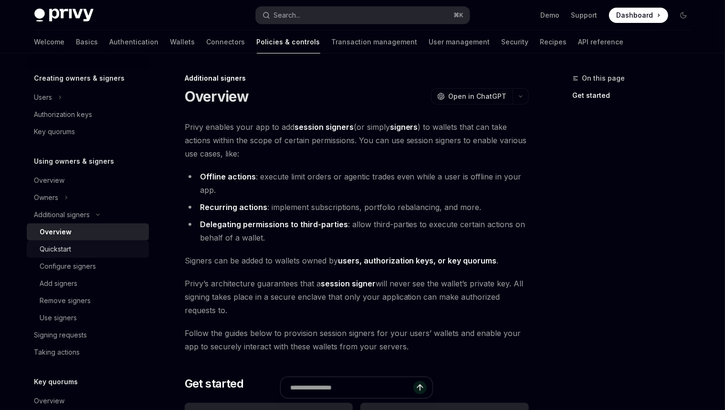
click at [105, 246] on div "Quickstart" at bounding box center [91, 248] width 103 height 11
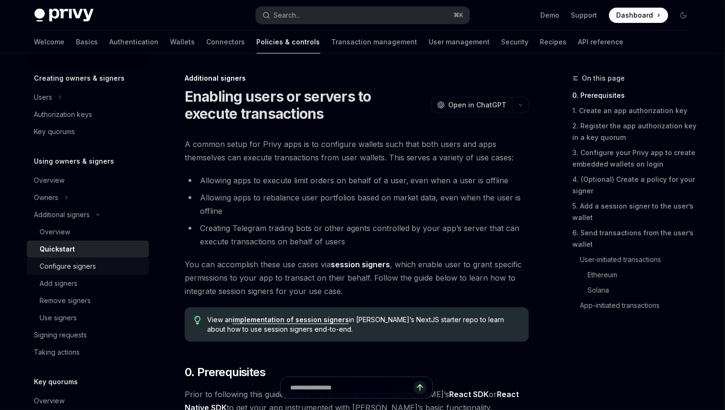
click at [98, 270] on div "Configure signers" at bounding box center [91, 265] width 103 height 11
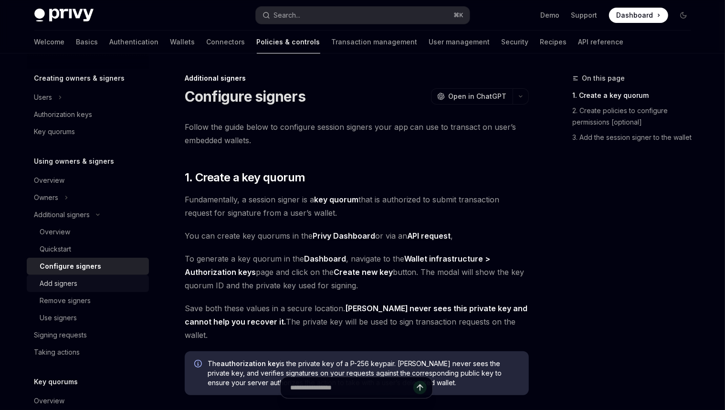
click at [94, 281] on div "Add signers" at bounding box center [91, 283] width 103 height 11
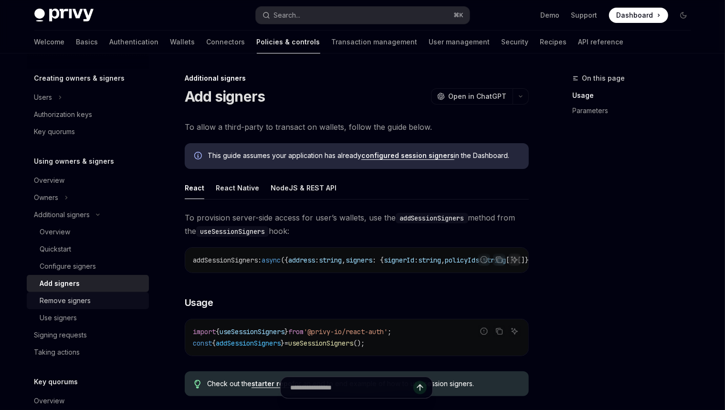
click at [89, 302] on div "Remove signers" at bounding box center [65, 300] width 51 height 11
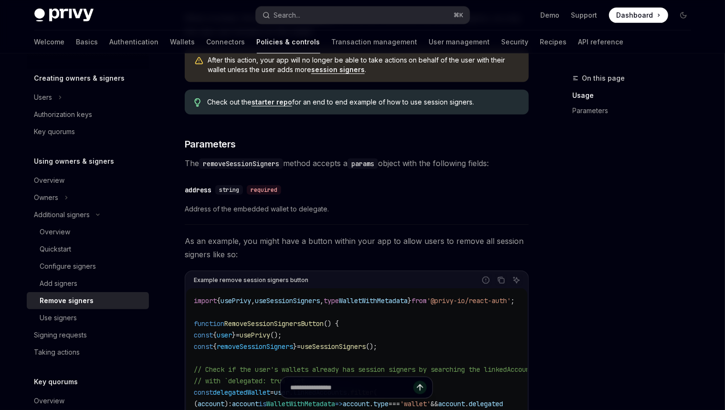
scroll to position [679, 0]
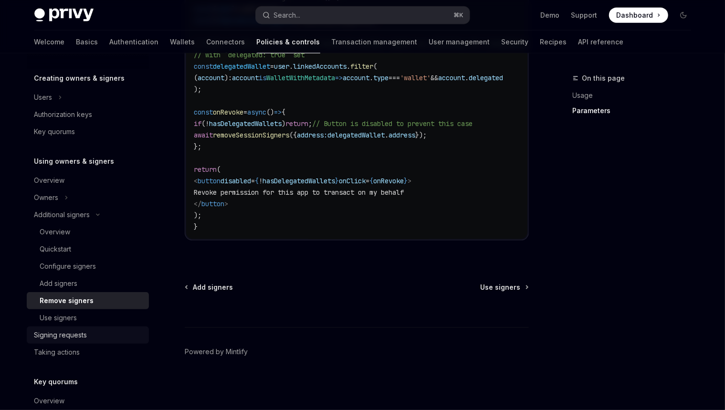
click at [64, 330] on div "Signing requests" at bounding box center [60, 334] width 53 height 11
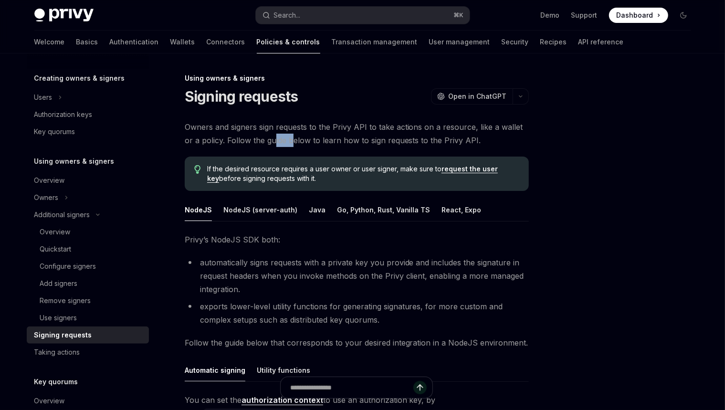
drag, startPoint x: 277, startPoint y: 144, endPoint x: 262, endPoint y: 144, distance: 14.3
click at [262, 144] on span "Owners and signers sign requests to the Privy API to take actions on a resource…" at bounding box center [357, 133] width 344 height 27
copy span "ide b"
click at [294, 136] on span "Owners and signers sign requests to the Privy API to take actions on a resource…" at bounding box center [357, 133] width 344 height 27
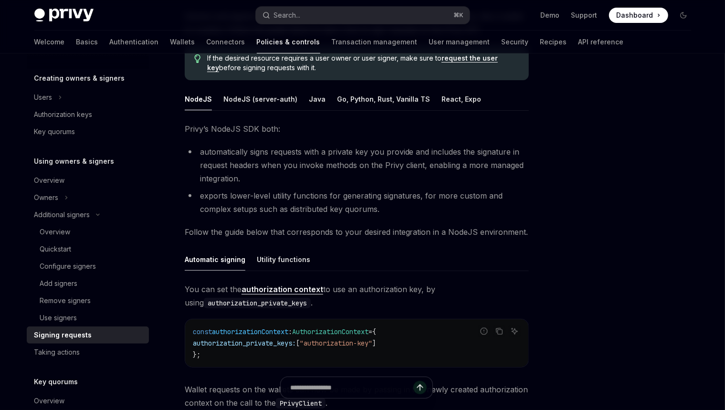
scroll to position [114, 0]
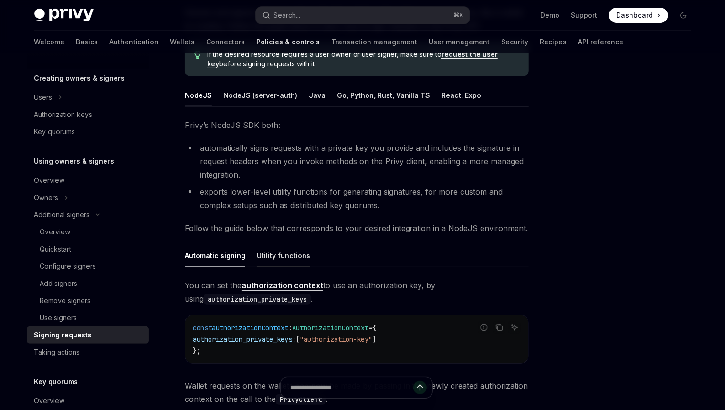
click at [283, 259] on div "Utility functions" at bounding box center [283, 255] width 53 height 22
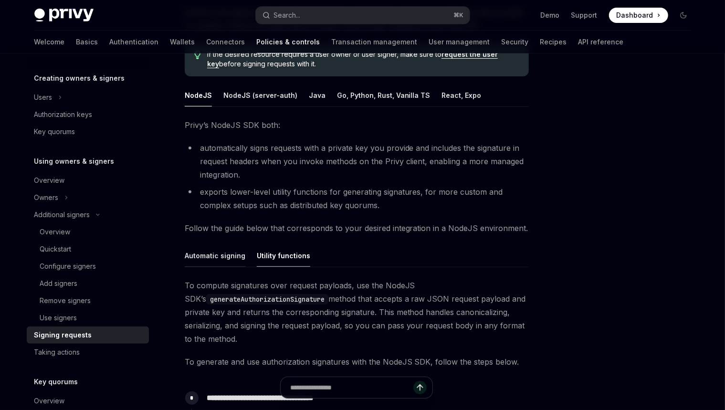
click at [229, 259] on div "Automatic signing" at bounding box center [215, 255] width 61 height 22
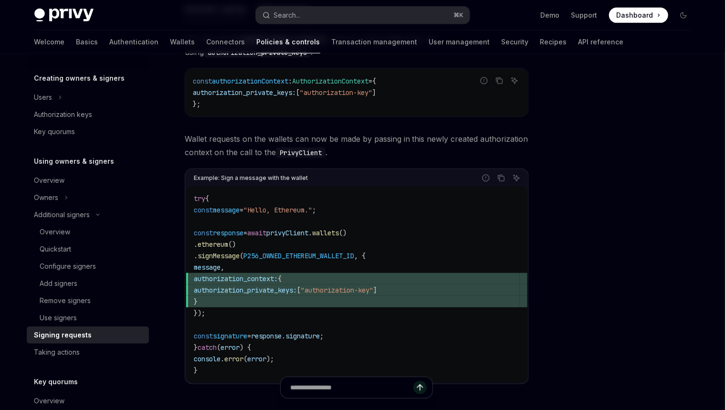
scroll to position [365, 0]
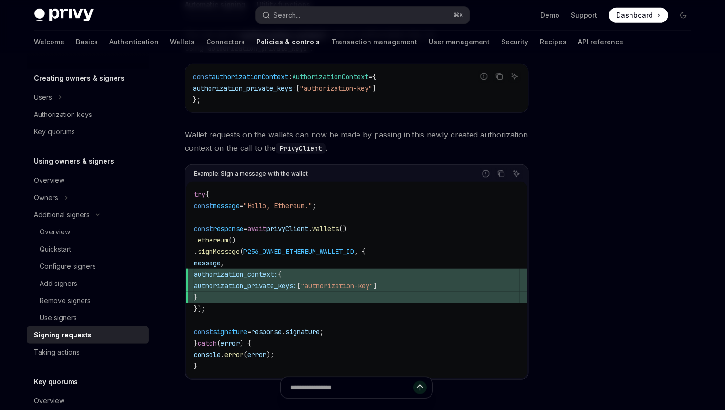
click at [254, 291] on span "}" at bounding box center [357, 296] width 326 height 11
drag, startPoint x: 218, startPoint y: 286, endPoint x: 433, endPoint y: 283, distance: 214.2
click at [433, 283] on span "authorization_private_keys: [ "authorization-key" ]" at bounding box center [357, 285] width 326 height 11
click at [325, 272] on span "authorization_context: {" at bounding box center [357, 274] width 326 height 11
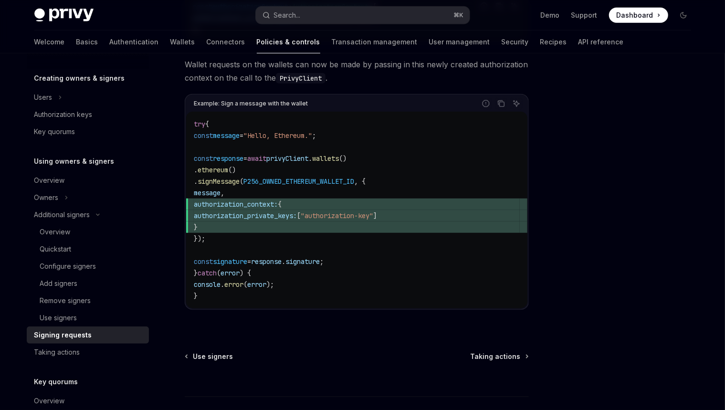
scroll to position [337, 0]
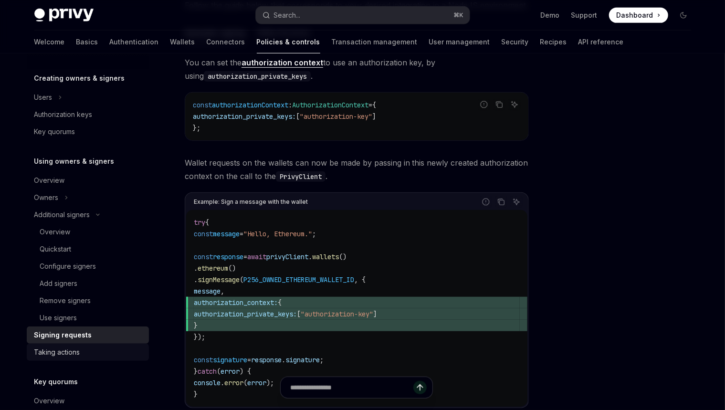
click at [80, 349] on div "Taking actions" at bounding box center [88, 351] width 109 height 11
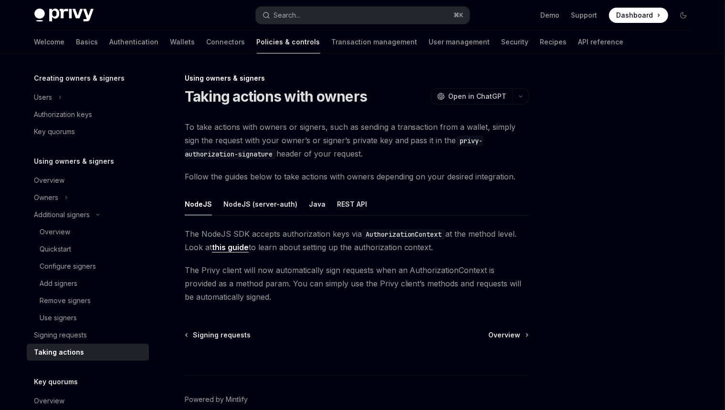
click at [226, 249] on link "this guide" at bounding box center [230, 247] width 37 height 10
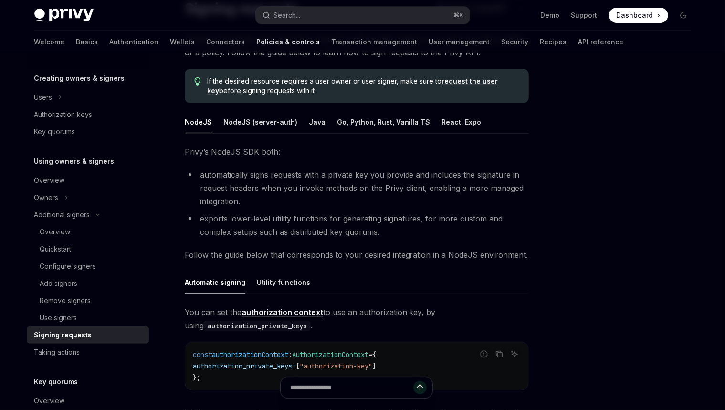
scroll to position [92, 0]
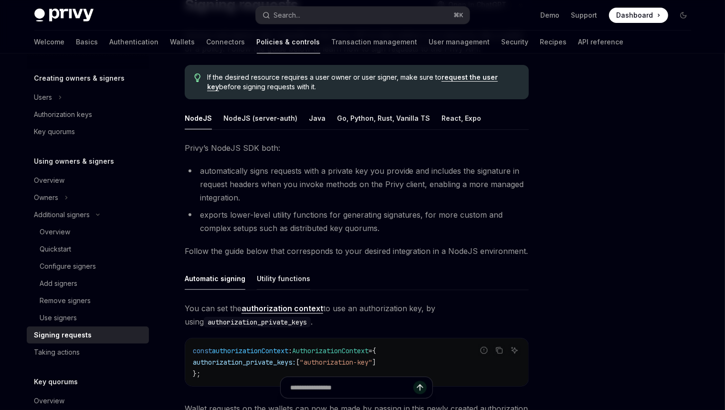
click at [262, 277] on div "Utility functions" at bounding box center [283, 278] width 53 height 22
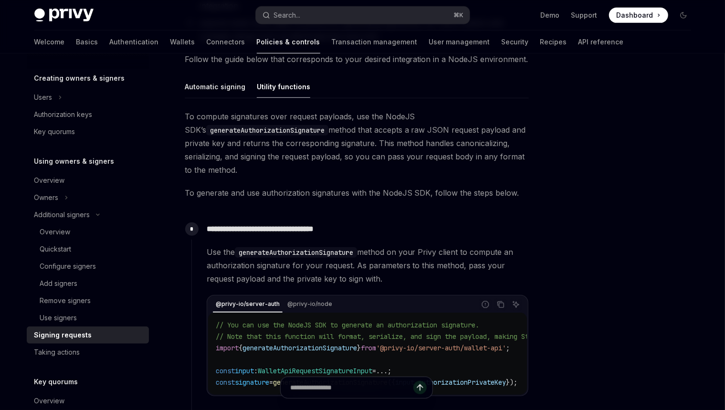
scroll to position [414, 0]
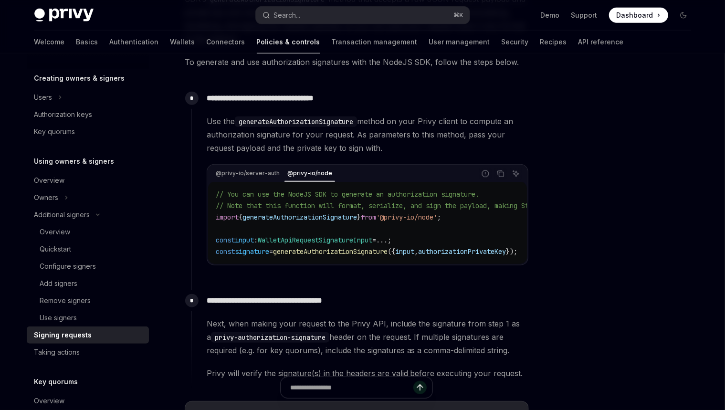
drag, startPoint x: 306, startPoint y: 266, endPoint x: 312, endPoint y: 265, distance: 6.3
click at [312, 264] on div "// You can use the NodeJS SDK to generate an authorization signature. // Note t…" at bounding box center [367, 223] width 319 height 82
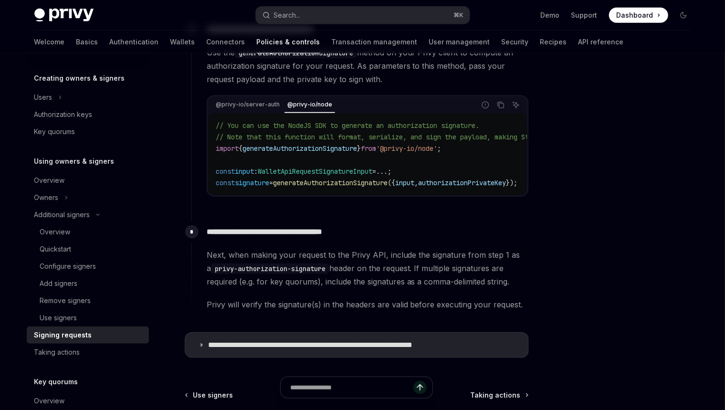
scroll to position [592, 0]
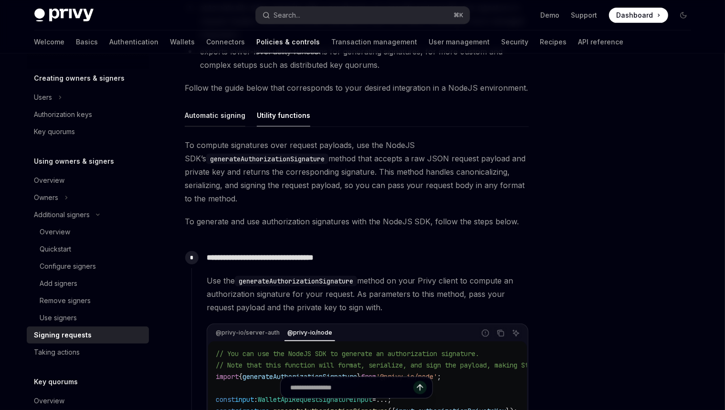
click at [226, 121] on div "Automatic signing" at bounding box center [215, 115] width 61 height 22
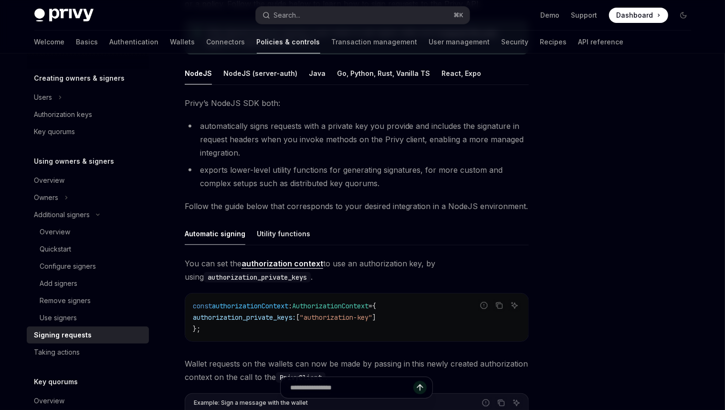
scroll to position [39, 0]
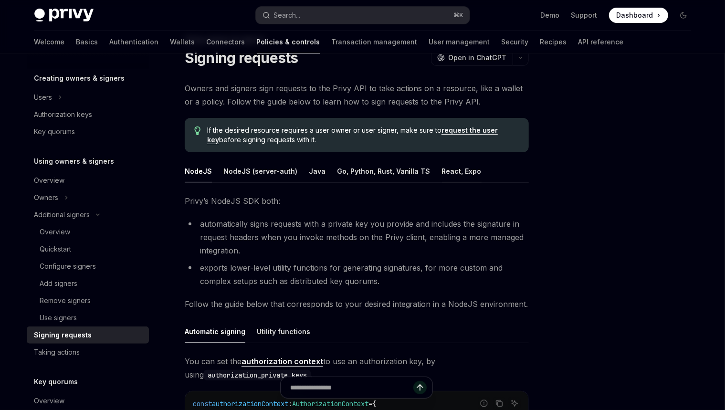
click at [445, 170] on div "React, Expo" at bounding box center [462, 171] width 40 height 22
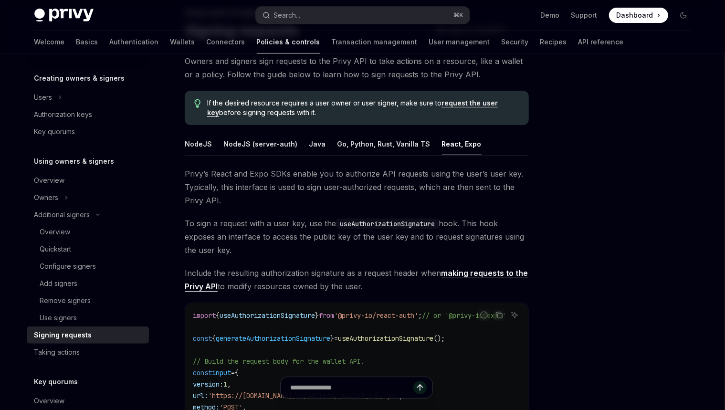
scroll to position [33, 0]
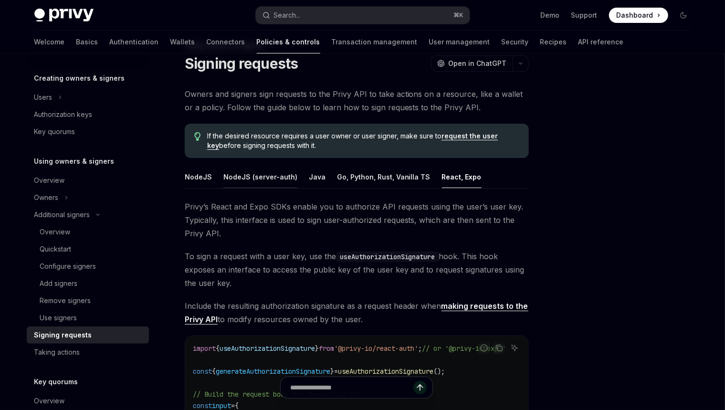
click at [267, 181] on div "NodeJS (server-auth)" at bounding box center [260, 177] width 74 height 22
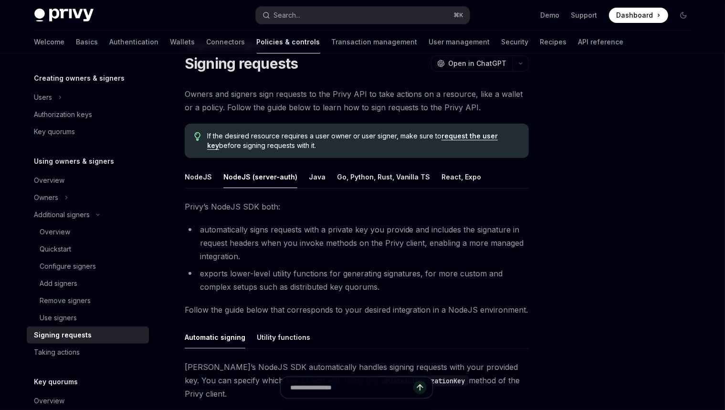
click at [211, 180] on ul "NodeJS NodeJS (server-auth) Java Go, Python, Rust, Vanilla TS React, Expo" at bounding box center [357, 177] width 344 height 23
click at [205, 176] on div "NodeJS" at bounding box center [198, 177] width 27 height 22
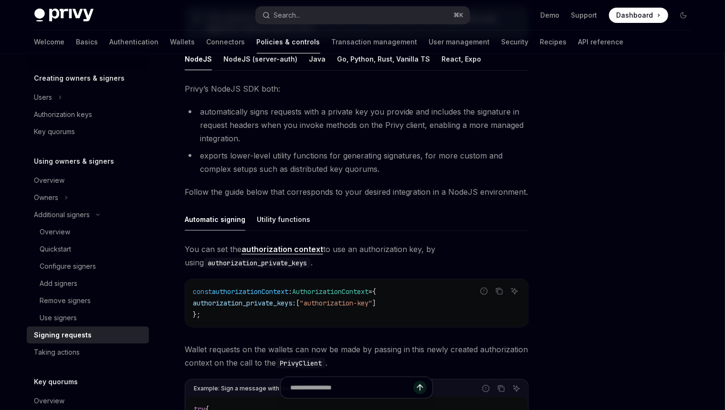
scroll to position [155, 0]
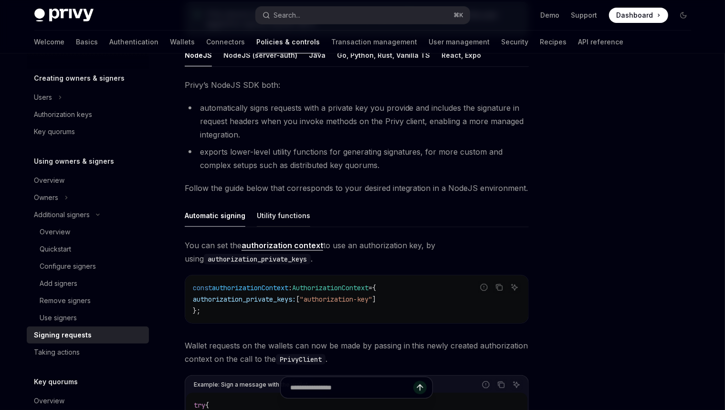
click at [297, 211] on div "Utility functions" at bounding box center [283, 215] width 53 height 22
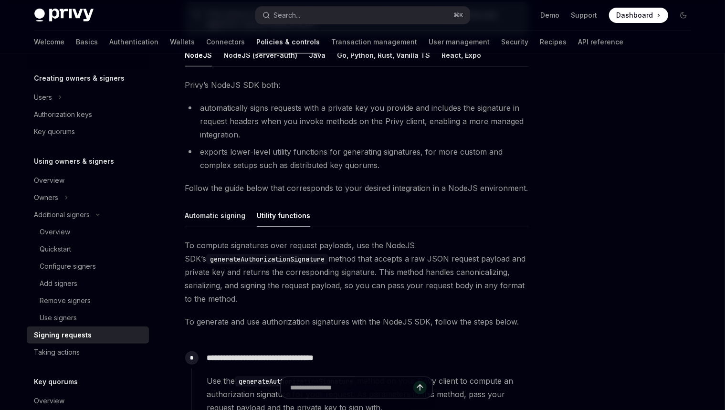
click at [251, 217] on ul "Automatic signing Utility functions" at bounding box center [357, 215] width 344 height 23
click at [240, 217] on div "Automatic signing" at bounding box center [215, 215] width 61 height 22
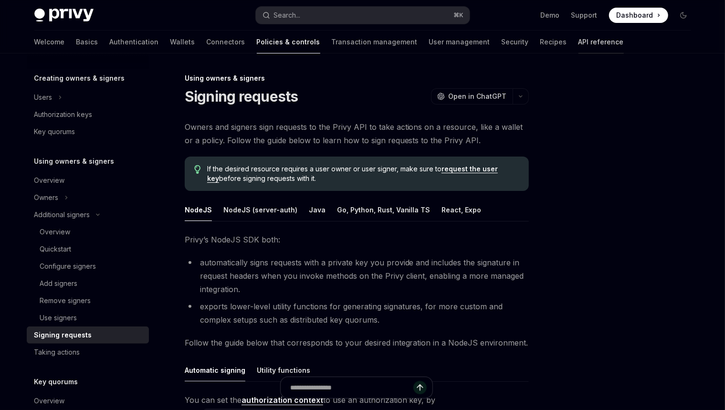
click at [578, 41] on link "API reference" at bounding box center [600, 42] width 45 height 23
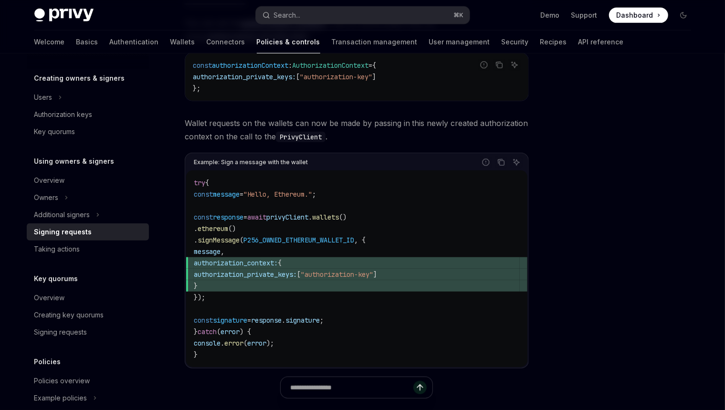
scroll to position [385, 0]
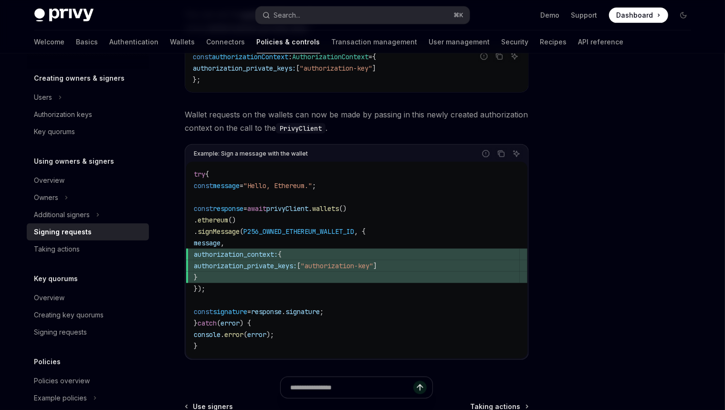
click at [257, 96] on div "You can set the authorization context to use an authorization key, by using aut…" at bounding box center [357, 191] width 344 height 367
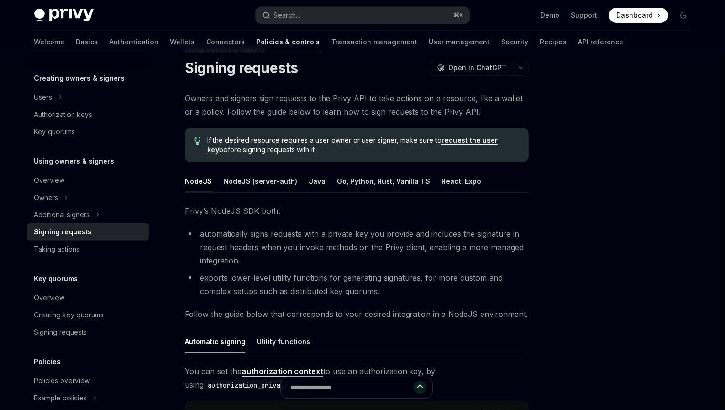
scroll to position [25, 0]
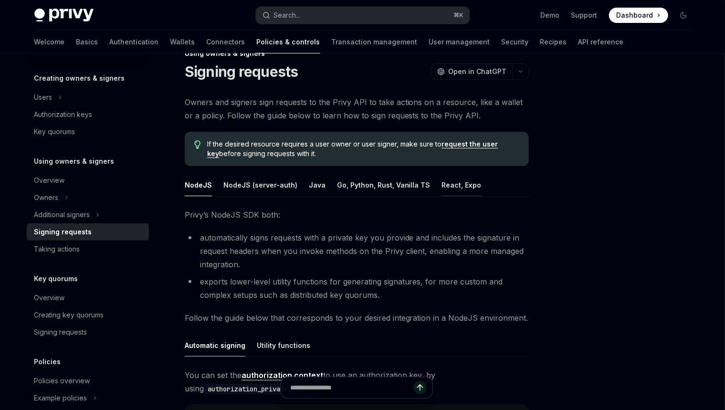
click at [442, 186] on div "React, Expo" at bounding box center [462, 185] width 40 height 22
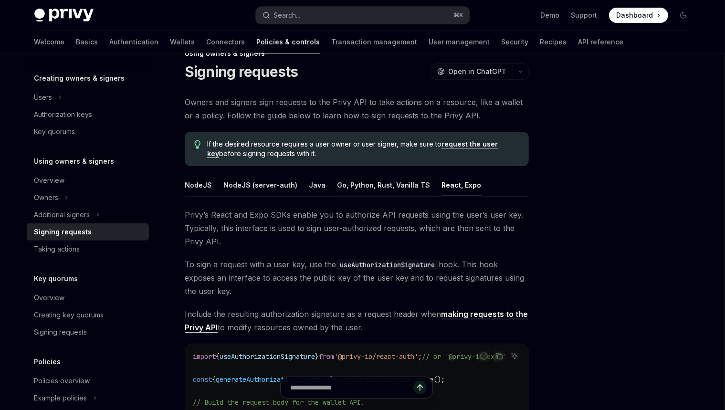
click at [355, 188] on div "Go, Python, Rust, Vanilla TS" at bounding box center [383, 185] width 93 height 22
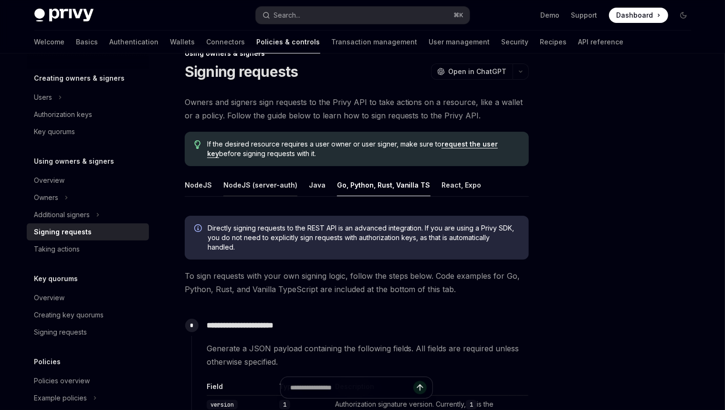
click at [235, 189] on div "NodeJS (server-auth)" at bounding box center [260, 185] width 74 height 22
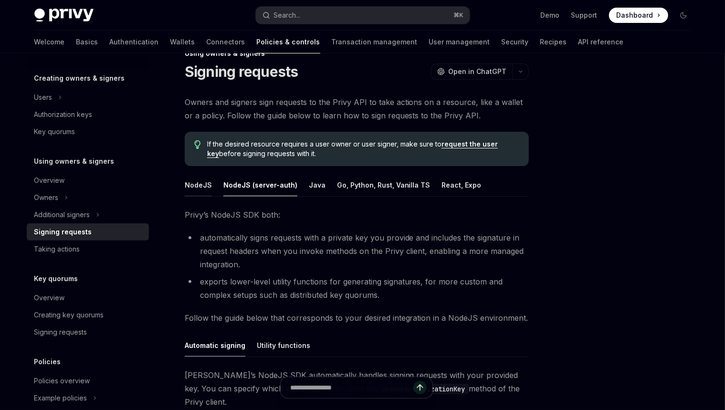
click at [187, 189] on div "NodeJS" at bounding box center [198, 185] width 27 height 22
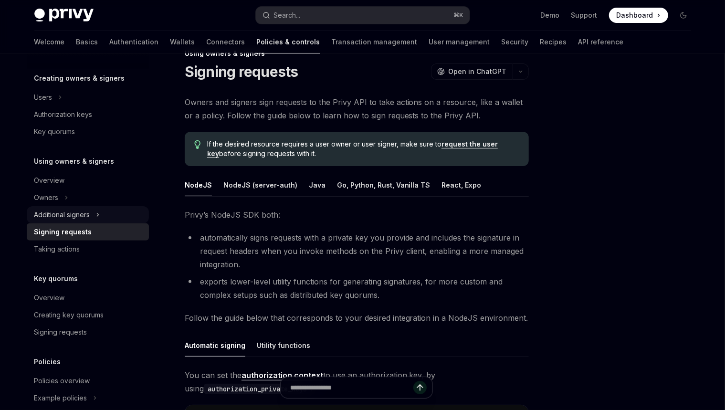
click at [92, 213] on button "Additional signers" at bounding box center [88, 214] width 122 height 17
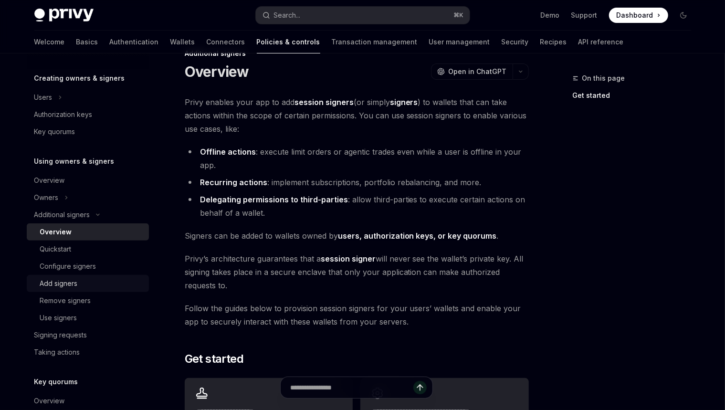
click at [96, 287] on div "Add signers" at bounding box center [91, 283] width 103 height 11
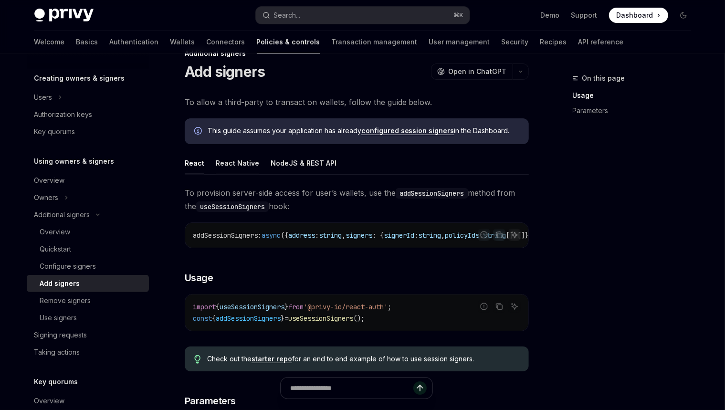
click at [238, 167] on div "React Native" at bounding box center [237, 163] width 43 height 22
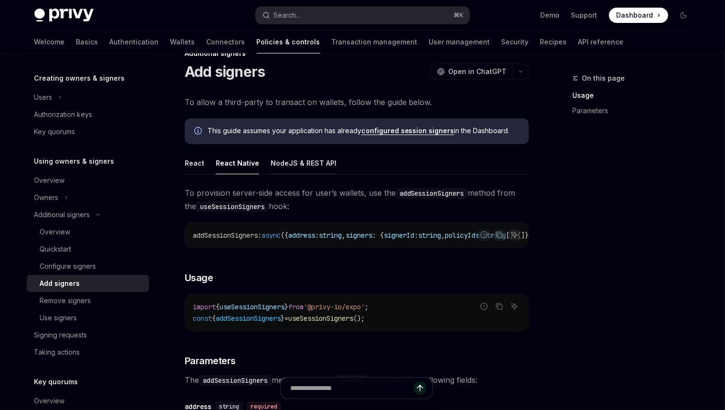
click at [296, 161] on div "NodeJS & REST API" at bounding box center [303, 163] width 66 height 22
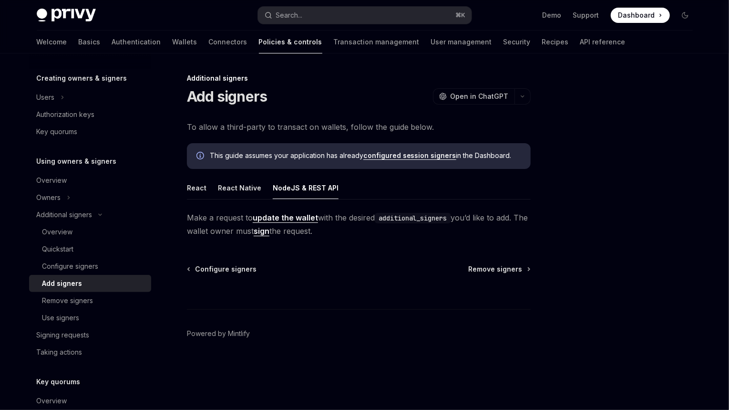
drag, startPoint x: 359, startPoint y: 220, endPoint x: 358, endPoint y: 203, distance: 17.2
click at [358, 203] on div "React React Native NodeJS & REST API Make a request to update the wallet with t…" at bounding box center [359, 206] width 344 height 61
click at [352, 199] on div at bounding box center [352, 199] width 0 height 0
click at [374, 228] on span "Make a request to update the wallet with the desired additional_signers you’d l…" at bounding box center [359, 224] width 344 height 27
click at [341, 236] on span "Make a request to update the wallet with the desired additional_signers you’d l…" at bounding box center [359, 224] width 344 height 27
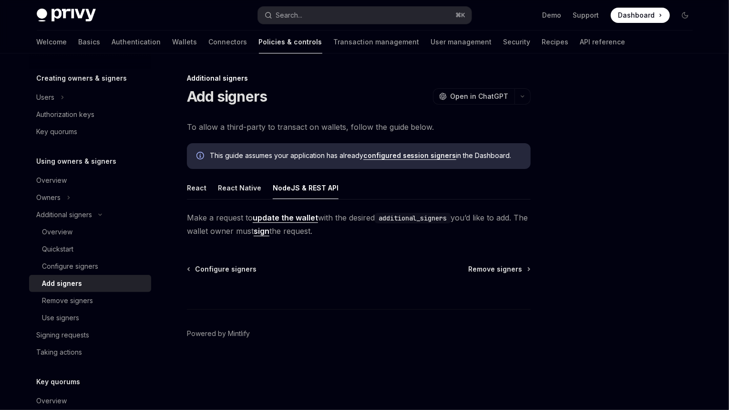
drag, startPoint x: 344, startPoint y: 230, endPoint x: 181, endPoint y: 216, distance: 163.8
click at [181, 216] on div "Additional signers Add signers OpenAI Open in ChatGPT OpenAI Open in ChatGPT To…" at bounding box center [269, 240] width 527 height 337
copy span "Make a request to update the wallet with the desired additional_signers you’d l…"
click at [300, 165] on div "This guide assumes your application has already configured session signers in t…" at bounding box center [359, 156] width 344 height 26
click at [96, 296] on div "Remove signers" at bounding box center [93, 300] width 103 height 11
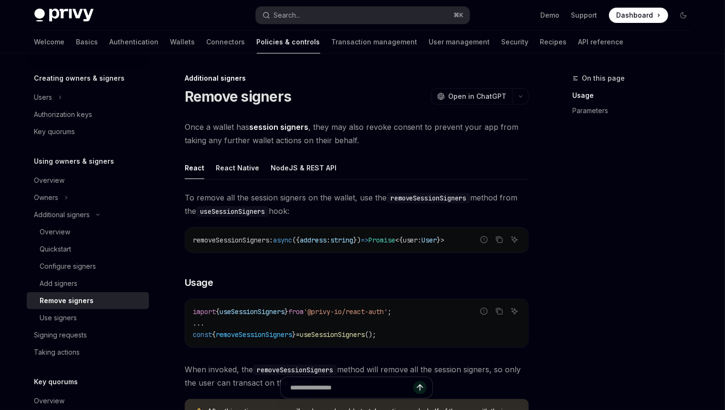
click at [313, 164] on div "NodeJS & REST API" at bounding box center [303, 167] width 66 height 22
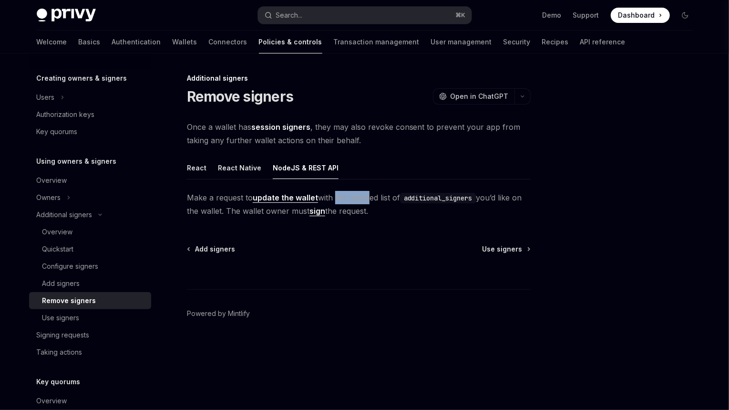
drag, startPoint x: 364, startPoint y: 199, endPoint x: 334, endPoint y: 202, distance: 30.1
click at [334, 202] on span "Make a request to update the wallet with the updated list of additional_signers…" at bounding box center [359, 204] width 344 height 27
copy span "the upda"
click at [353, 198] on span "Make a request to update the wallet with the updated list of additional_signers…" at bounding box center [359, 204] width 344 height 27
click at [84, 278] on div "Add signers" at bounding box center [93, 283] width 103 height 11
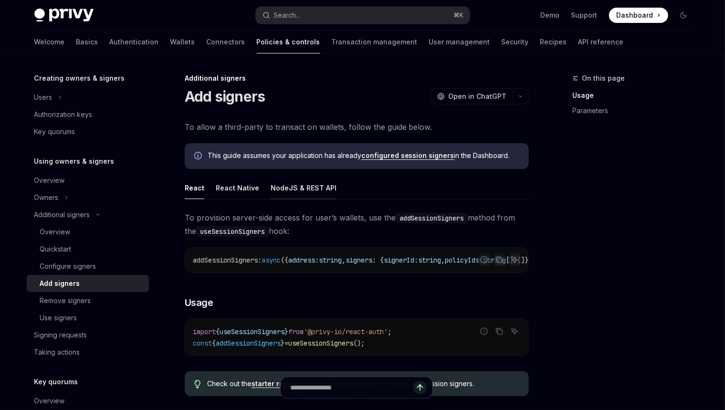
click at [303, 180] on div "NodeJS & REST API" at bounding box center [303, 187] width 66 height 22
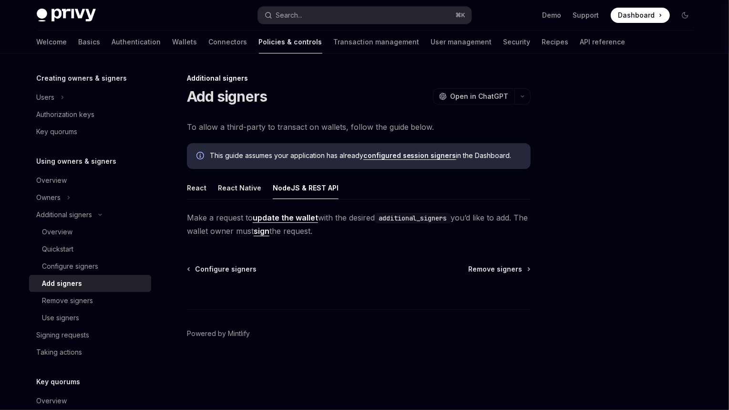
click at [292, 217] on link "update the wallet" at bounding box center [285, 218] width 65 height 10
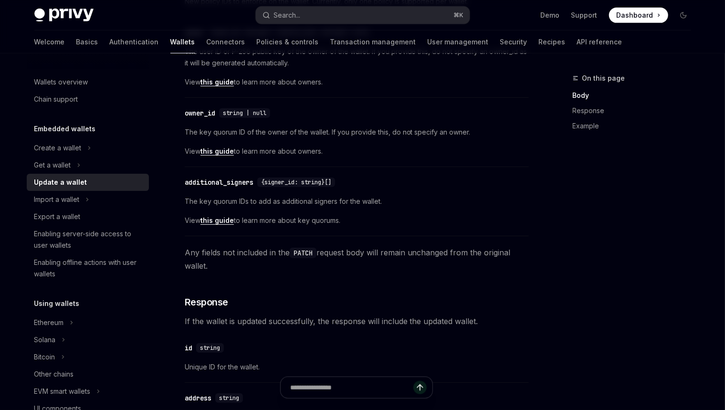
scroll to position [375, 0]
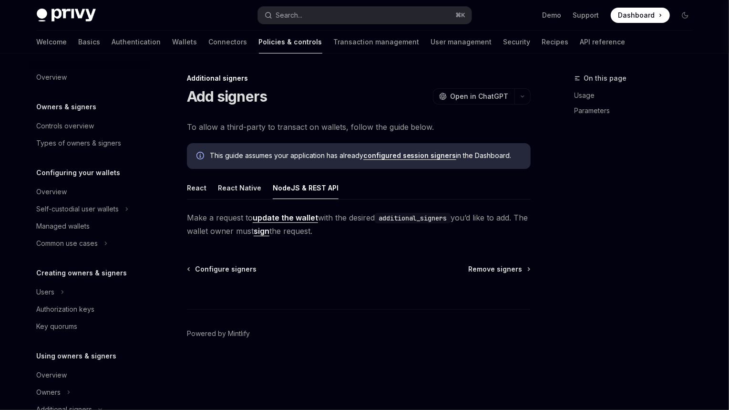
scroll to position [246, 0]
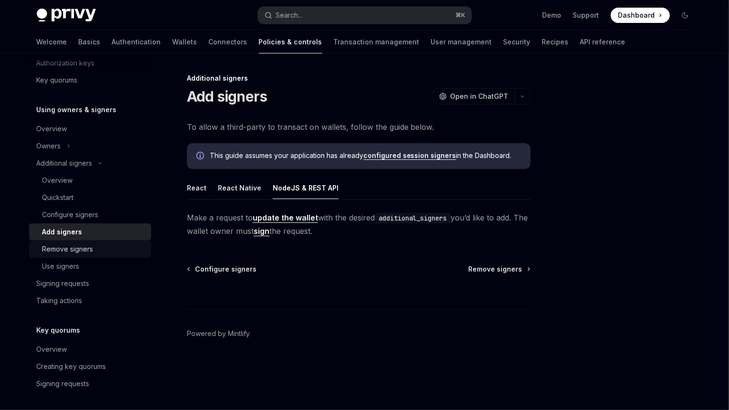
click at [86, 242] on link "Remove signers" at bounding box center [90, 248] width 122 height 17
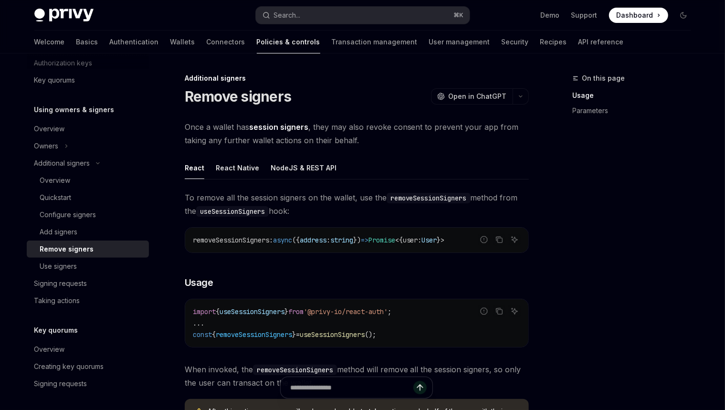
click at [90, 248] on div "Remove signers" at bounding box center [67, 248] width 54 height 11
click at [311, 171] on div "NodeJS & REST API" at bounding box center [303, 167] width 66 height 22
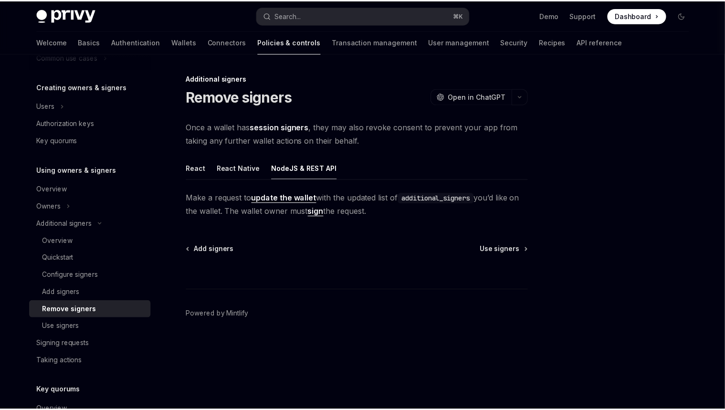
scroll to position [182, 0]
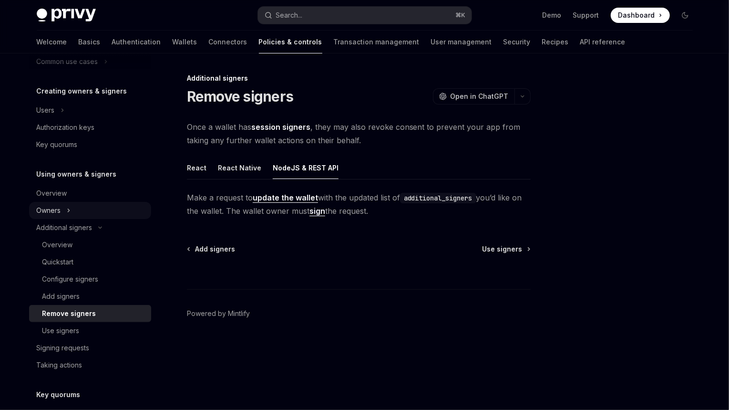
click at [78, 213] on button "Owners" at bounding box center [90, 210] width 122 height 17
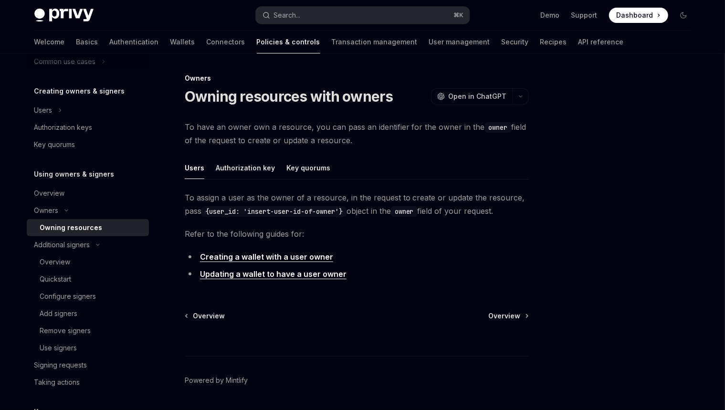
click at [292, 271] on link "Updating a wallet to have a user owner" at bounding box center [273, 274] width 146 height 10
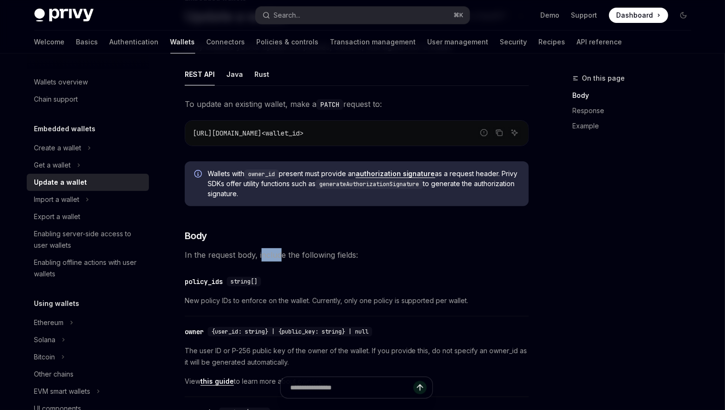
drag, startPoint x: 279, startPoint y: 252, endPoint x: 261, endPoint y: 252, distance: 17.6
click at [261, 252] on span "In the request body, include the following fields:" at bounding box center [357, 254] width 344 height 13
copy span "nclud"
click at [283, 251] on span "In the request body, include the following fields:" at bounding box center [357, 254] width 344 height 13
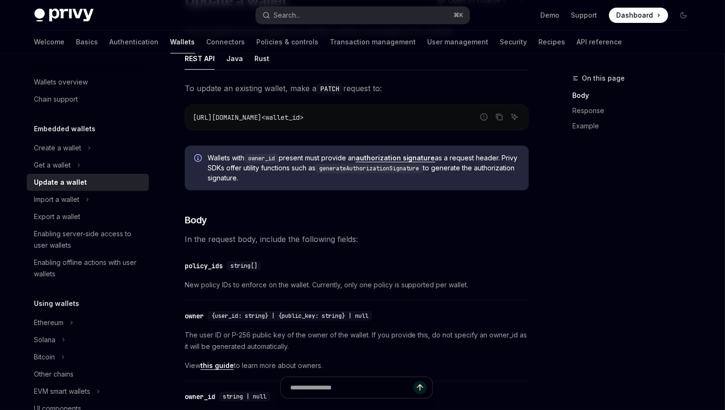
scroll to position [188, 0]
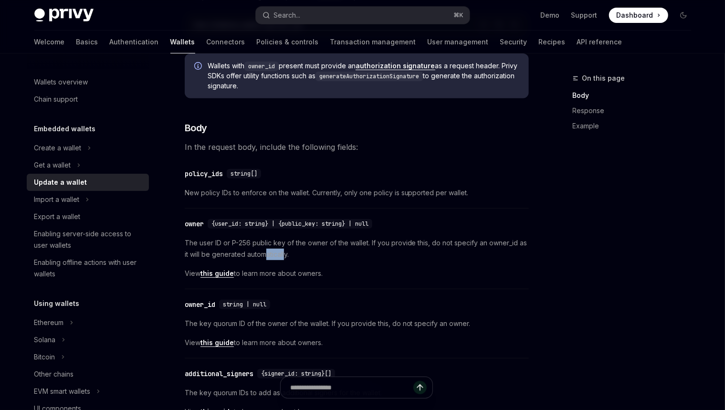
drag, startPoint x: 280, startPoint y: 251, endPoint x: 265, endPoint y: 251, distance: 15.3
click at [265, 251] on span "The user ID or P-256 public key of the owner of the wallet. If you provide this…" at bounding box center [357, 248] width 344 height 23
copy span "aticall"
click at [292, 253] on span "The user ID or P-256 public key of the owner of the wallet. If you provide this…" at bounding box center [357, 248] width 344 height 23
click at [92, 168] on button "Get a wallet" at bounding box center [88, 164] width 122 height 17
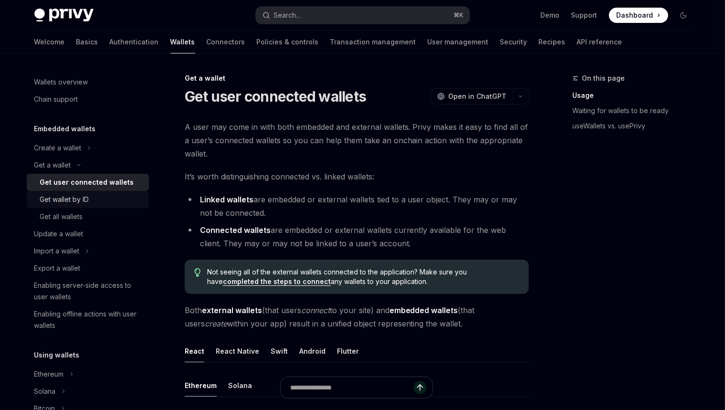
click at [107, 194] on div "Get wallet by ID" at bounding box center [91, 199] width 103 height 11
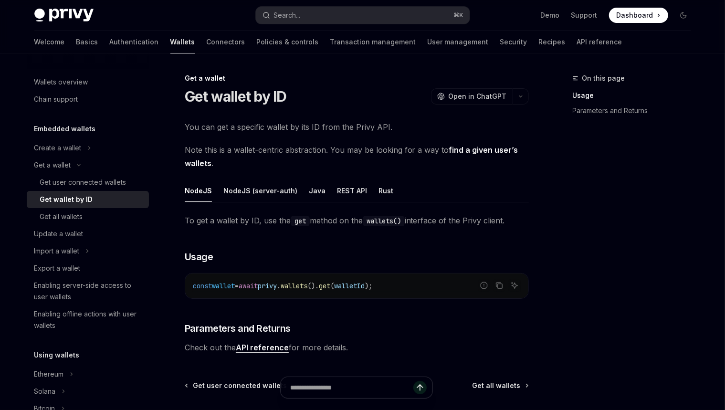
click at [95, 206] on link "Get wallet by ID" at bounding box center [88, 199] width 122 height 17
click at [86, 215] on div "Get all wallets" at bounding box center [91, 216] width 103 height 11
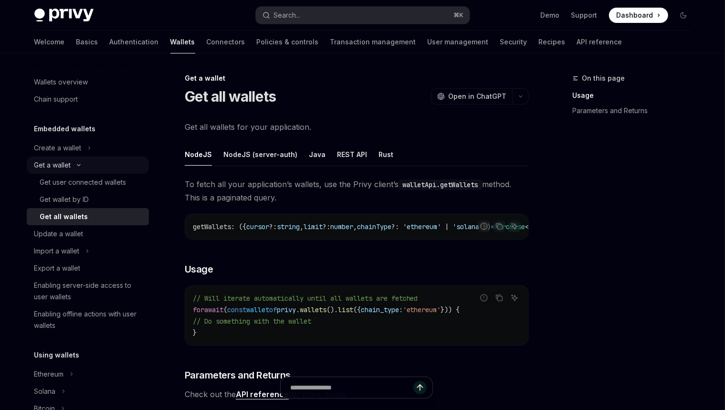
click at [85, 170] on button "Get a wallet" at bounding box center [88, 164] width 122 height 17
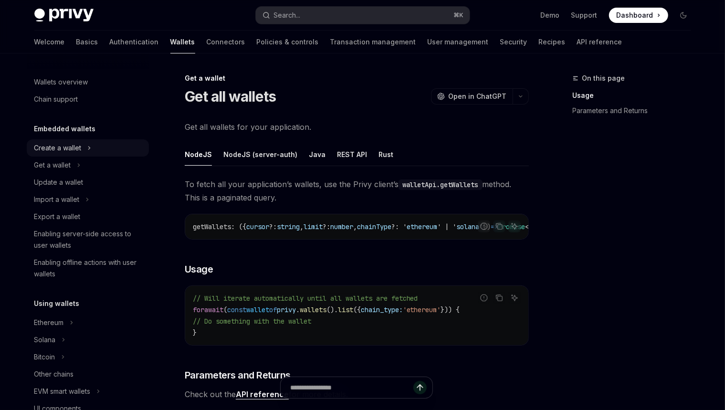
click at [83, 155] on button "Create a wallet" at bounding box center [88, 147] width 122 height 17
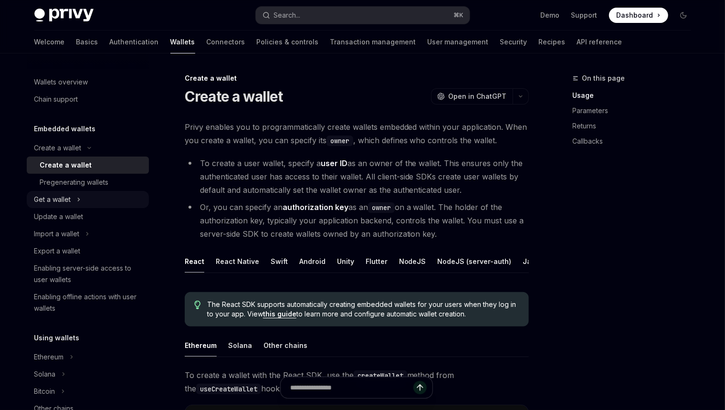
click at [88, 192] on button "Get a wallet" at bounding box center [88, 199] width 122 height 17
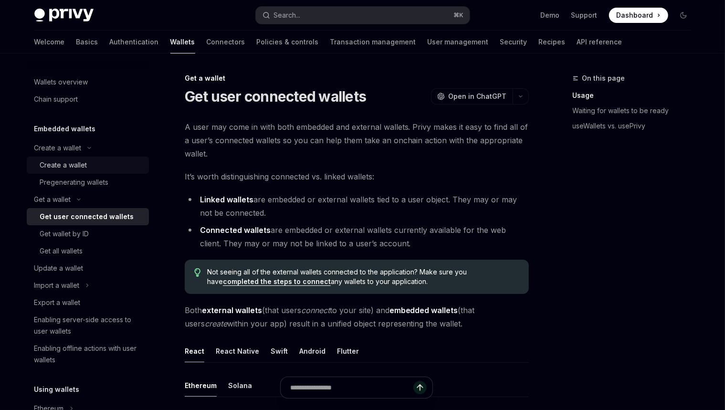
scroll to position [30, 0]
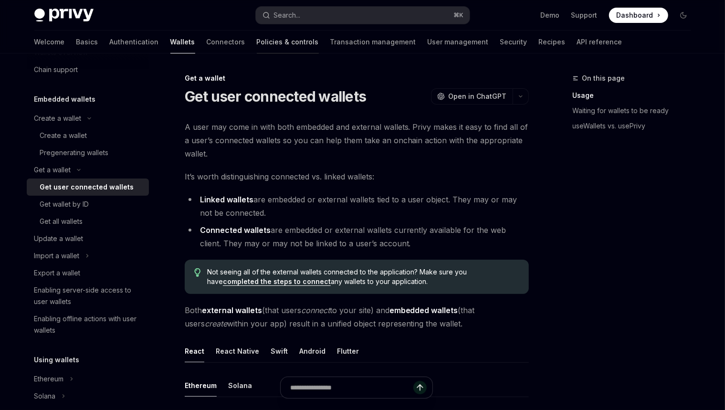
click at [257, 36] on link "Policies & controls" at bounding box center [288, 42] width 62 height 23
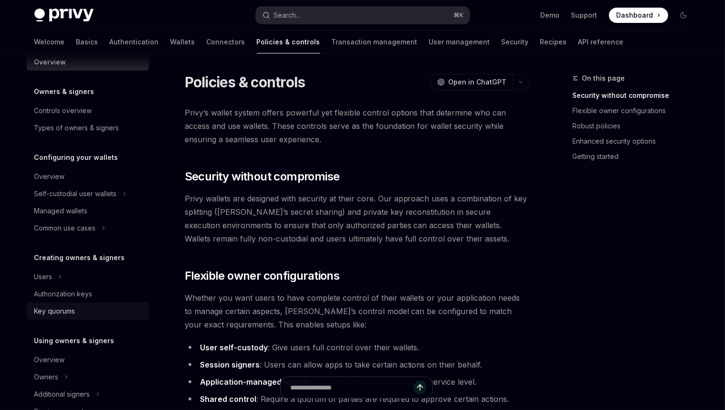
scroll to position [23, 0]
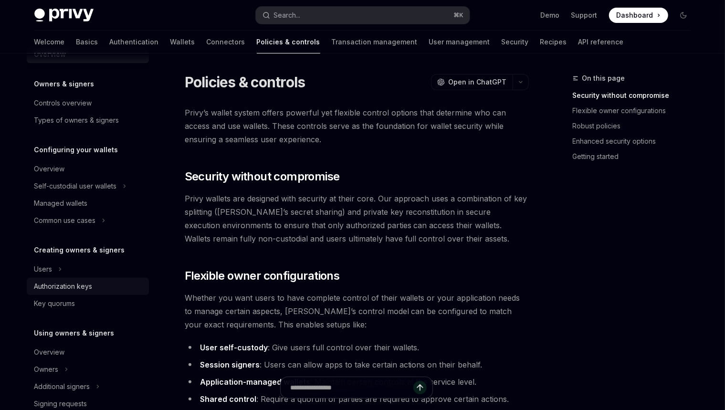
click at [87, 289] on div "Authorization keys" at bounding box center [63, 285] width 58 height 11
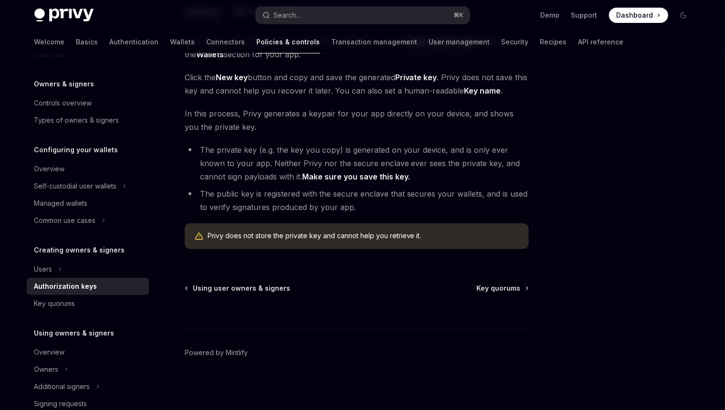
scroll to position [203, 0]
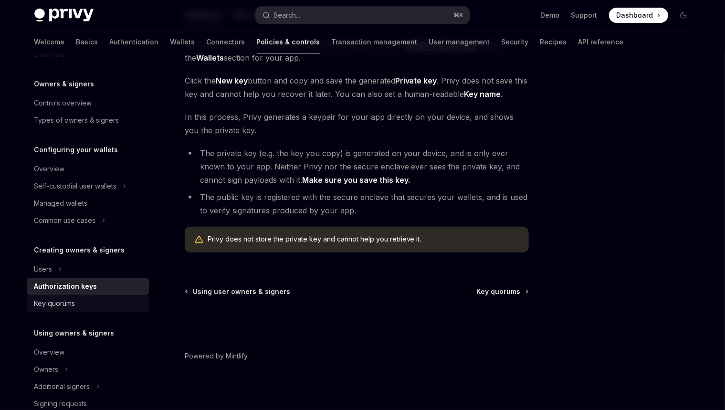
click at [72, 298] on div "Key quorums" at bounding box center [54, 303] width 41 height 11
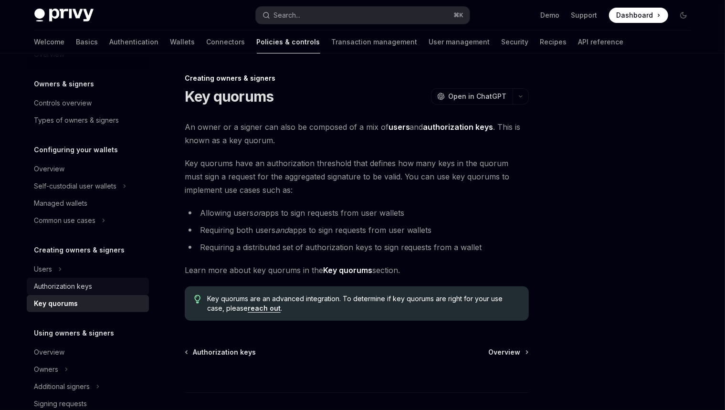
click at [84, 282] on div "Authorization keys" at bounding box center [63, 285] width 58 height 11
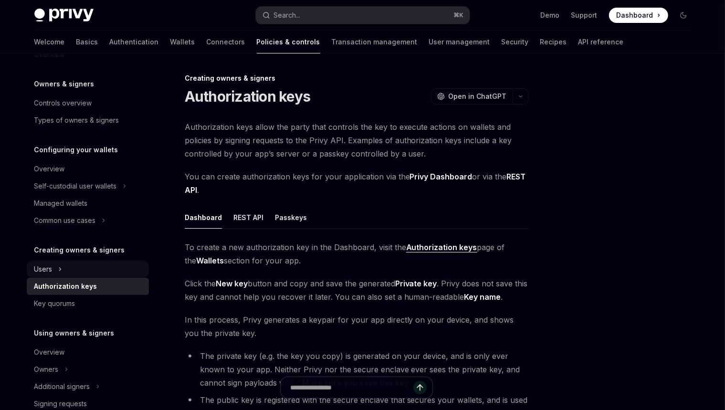
click at [86, 264] on button "Users" at bounding box center [88, 268] width 122 height 17
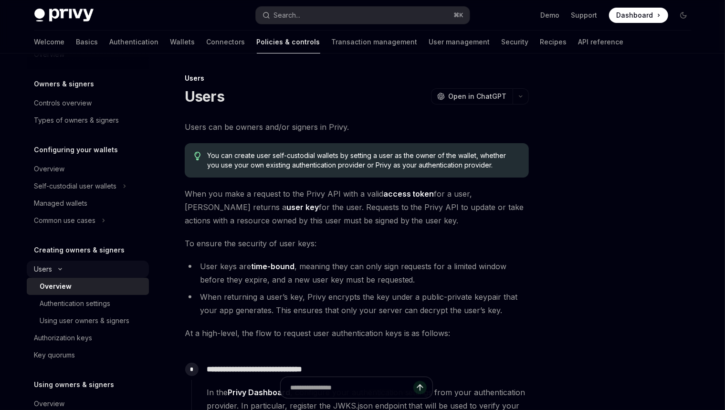
click at [85, 266] on button "Users" at bounding box center [88, 268] width 122 height 17
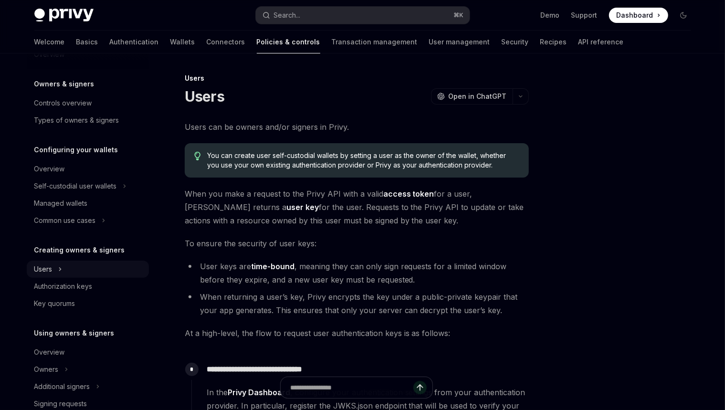
click at [85, 266] on button "Users" at bounding box center [88, 268] width 122 height 17
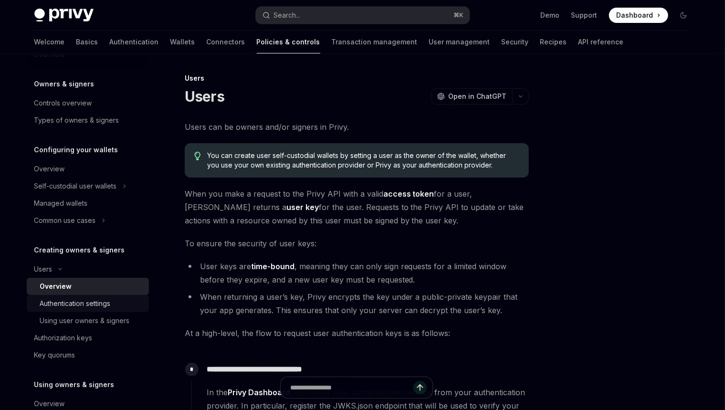
click at [80, 296] on link "Authentication settings" at bounding box center [88, 303] width 122 height 17
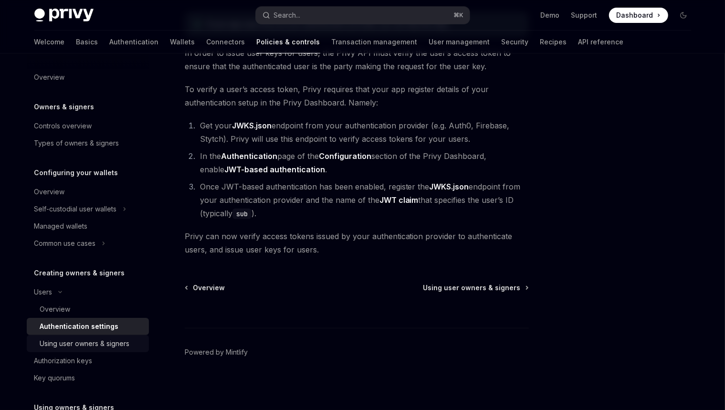
click at [111, 344] on div "Using user owners & signers" at bounding box center [85, 343] width 90 height 11
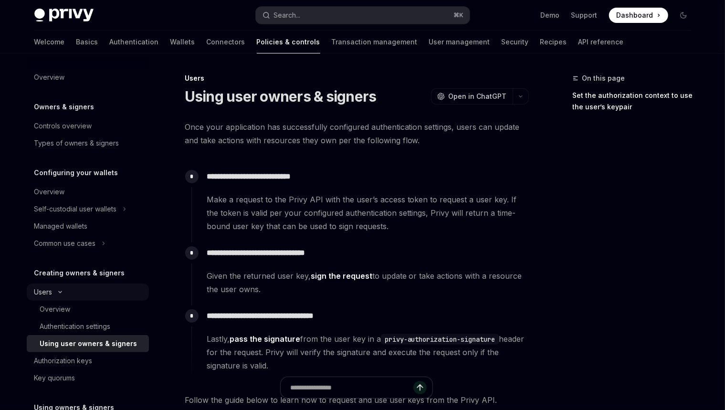
click at [98, 289] on button "Users" at bounding box center [88, 291] width 122 height 17
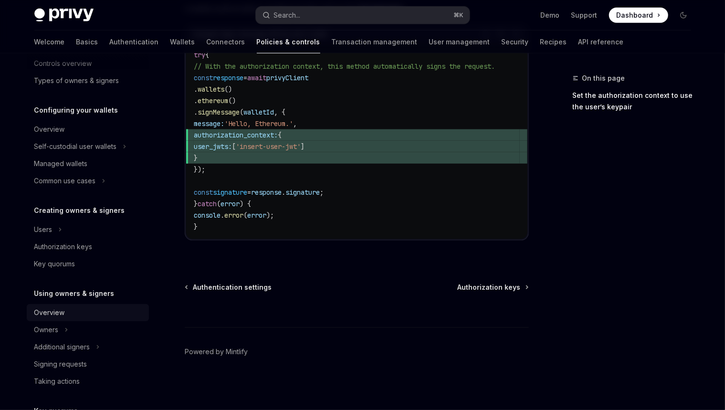
scroll to position [128, 0]
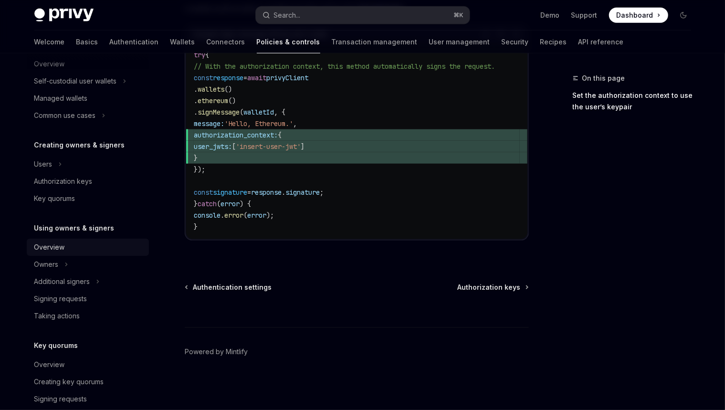
click at [91, 242] on div "Overview" at bounding box center [88, 246] width 109 height 11
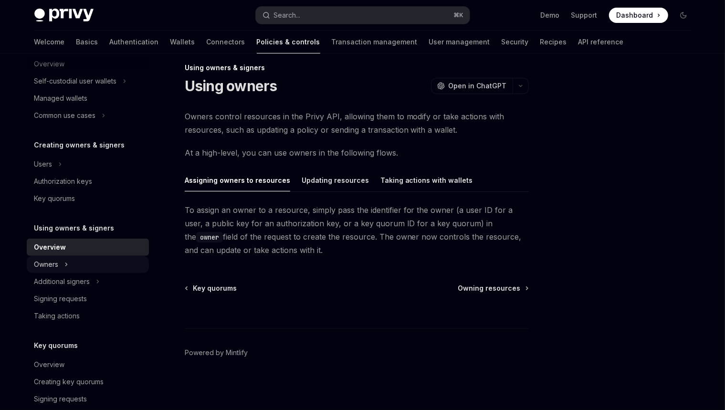
click at [92, 260] on button "Owners" at bounding box center [88, 264] width 122 height 17
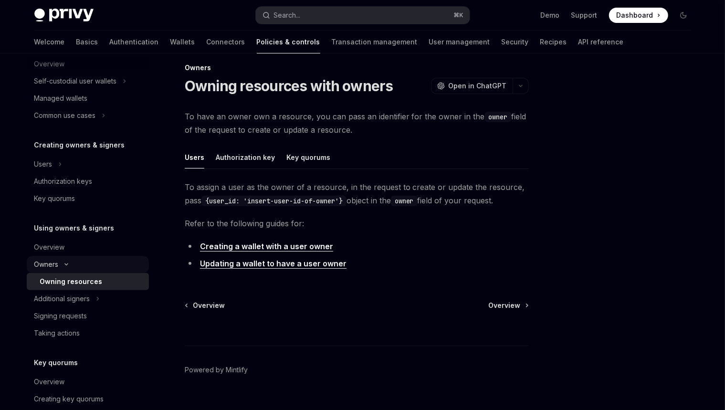
click at [91, 261] on button "Owners" at bounding box center [88, 264] width 122 height 17
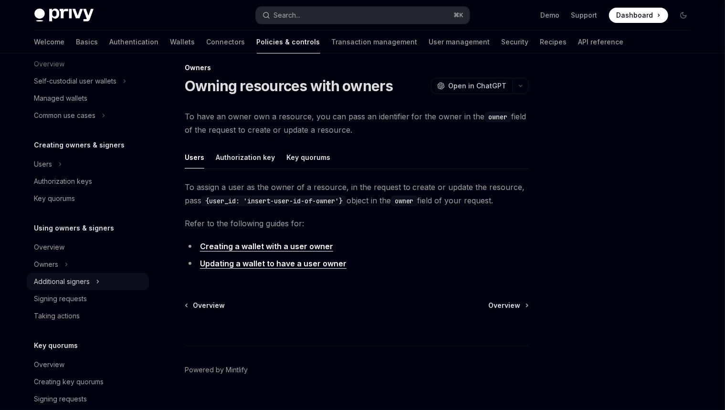
click at [89, 282] on div "Additional signers" at bounding box center [62, 281] width 56 height 11
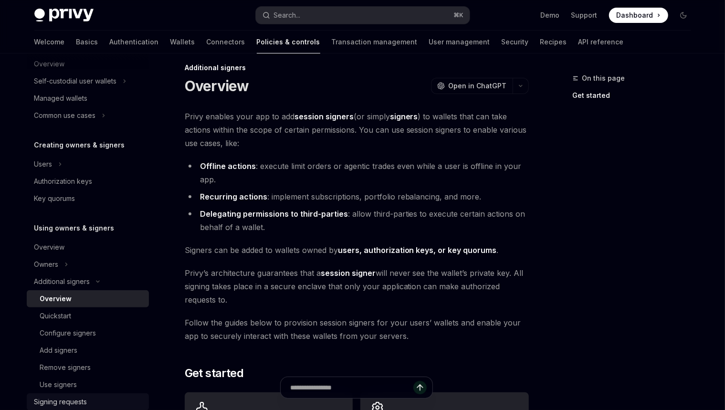
scroll to position [221, 0]
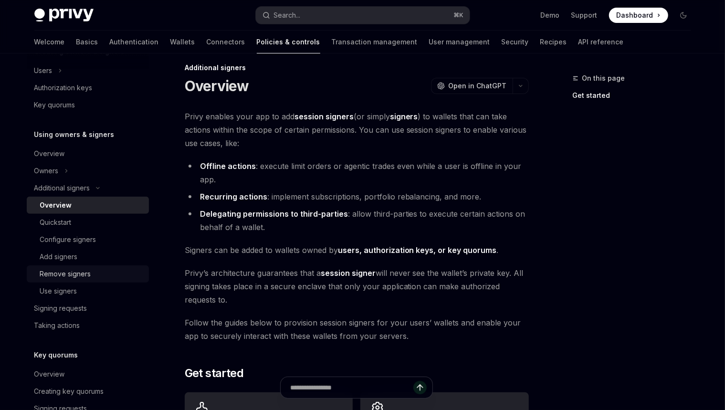
click at [85, 269] on div "Remove signers" at bounding box center [65, 273] width 51 height 11
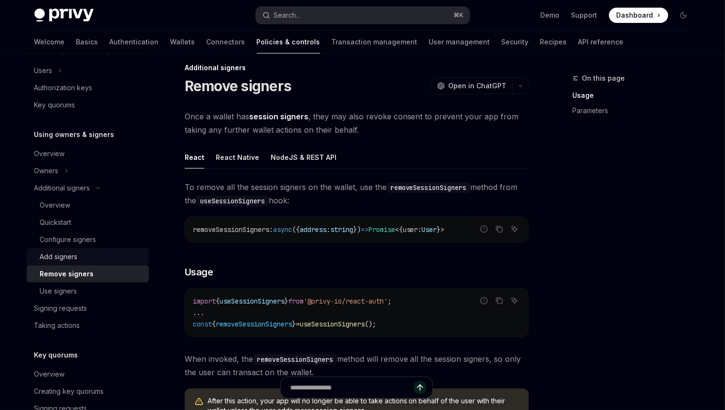
click at [86, 258] on div "Add signers" at bounding box center [91, 256] width 103 height 11
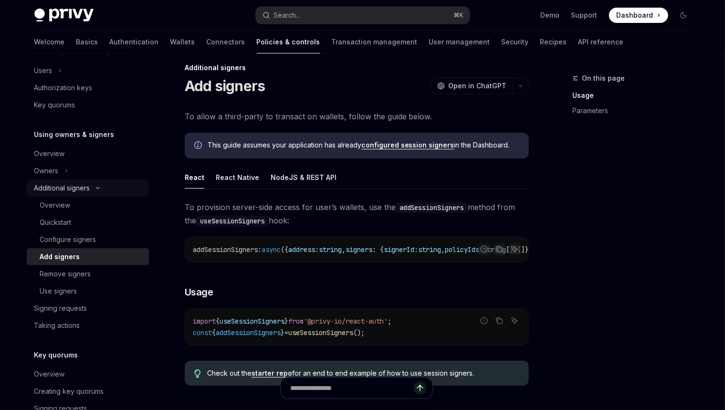
click at [95, 186] on icon "Toggle Additional signers section" at bounding box center [97, 188] width 11 height 4
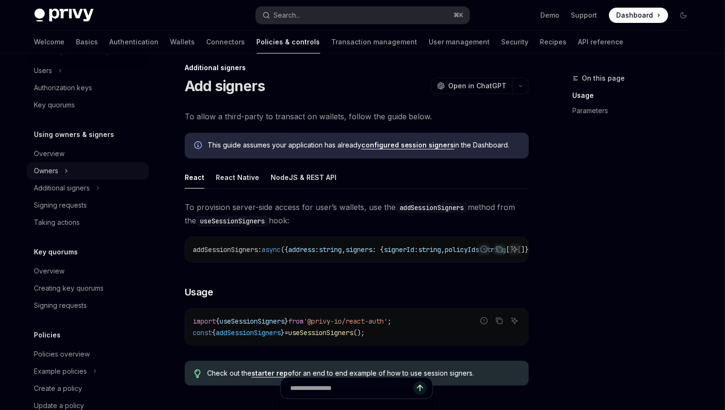
click at [82, 173] on button "Owners" at bounding box center [88, 170] width 122 height 17
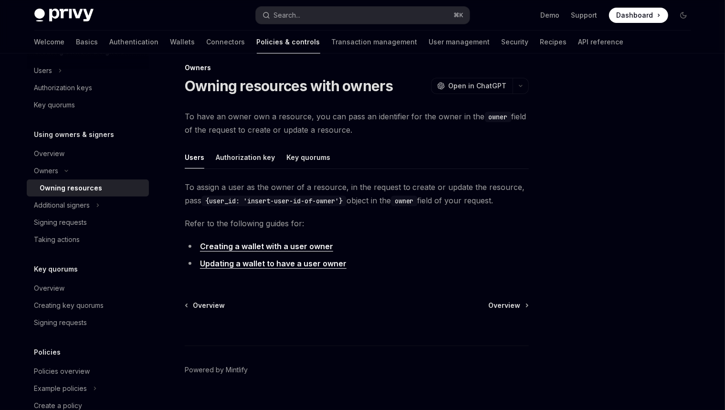
click at [82, 193] on link "Owning resources" at bounding box center [88, 187] width 122 height 17
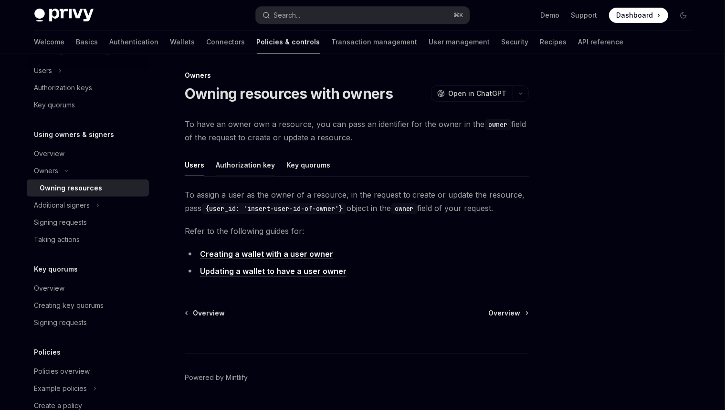
click at [258, 166] on div "Authorization key" at bounding box center [245, 165] width 59 height 22
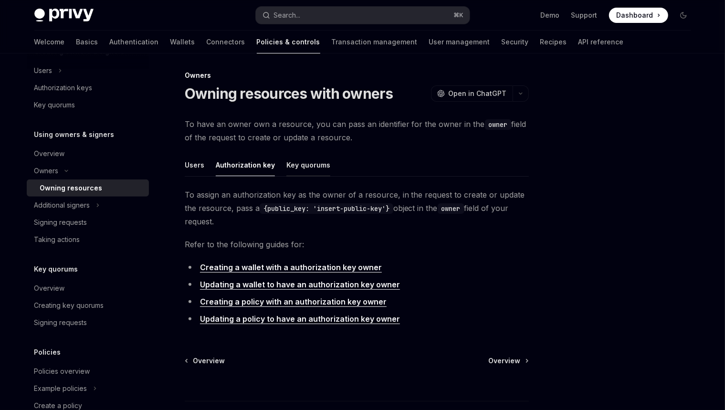
click at [303, 167] on div "Key quorums" at bounding box center [308, 165] width 44 height 22
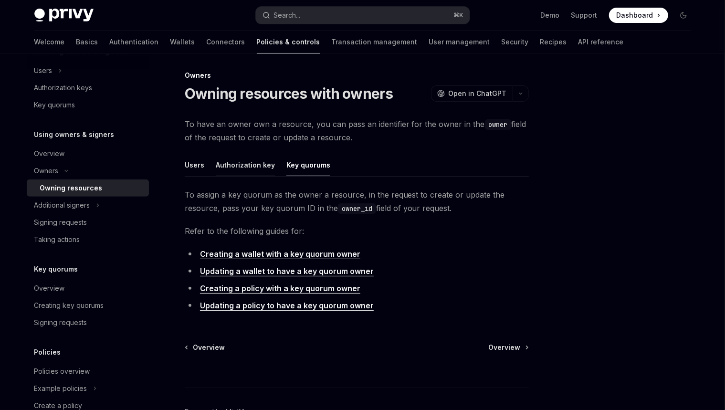
click at [247, 167] on div "Authorization key" at bounding box center [245, 165] width 59 height 22
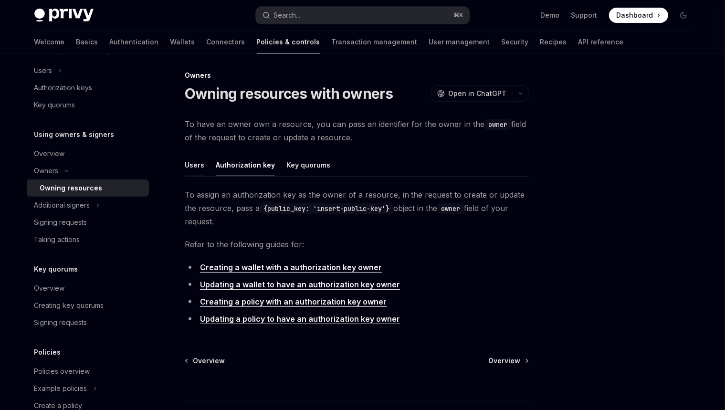
click at [196, 167] on div "Users" at bounding box center [195, 165] width 20 height 22
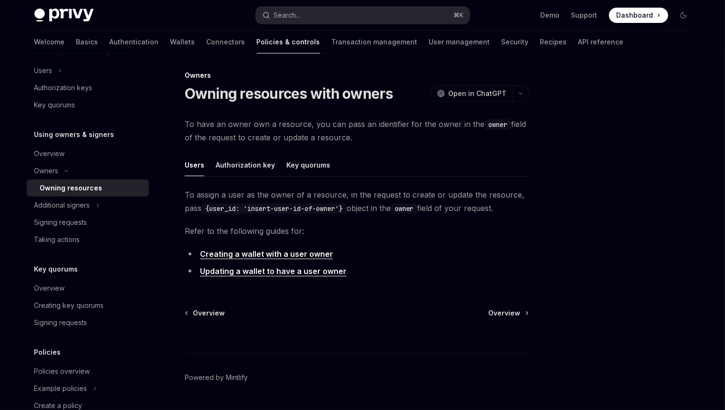
click at [286, 271] on link "Updating a wallet to have a user owner" at bounding box center [273, 271] width 146 height 10
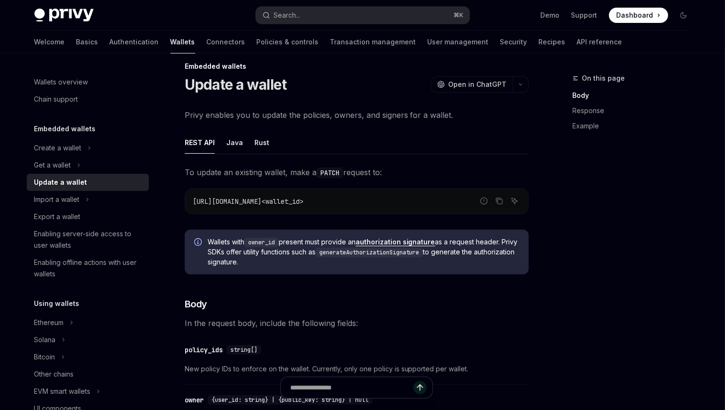
scroll to position [143, 0]
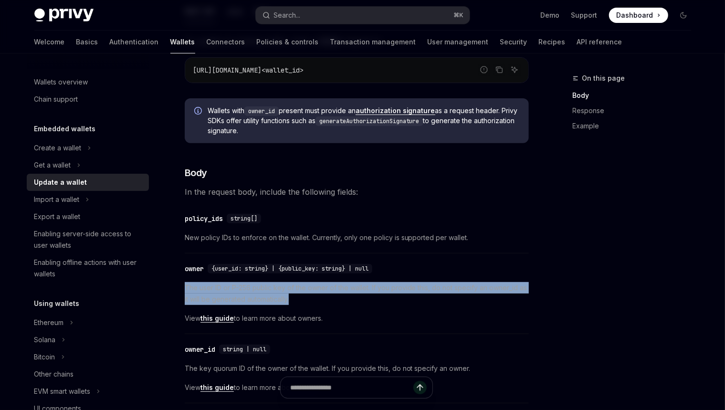
drag, startPoint x: 303, startPoint y: 299, endPoint x: 301, endPoint y: 277, distance: 21.5
click at [301, 277] on div "​ owner {user_id: string} | {public_key: string} | null The user ID or P-256 pu…" at bounding box center [357, 296] width 344 height 76
click at [295, 269] on div at bounding box center [295, 269] width 0 height 0
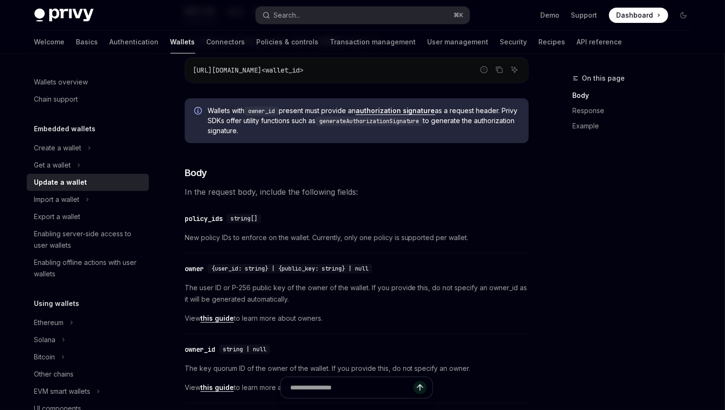
click at [299, 286] on span "The user ID or P-256 public key of the owner of the wallet. If you provide this…" at bounding box center [357, 293] width 344 height 23
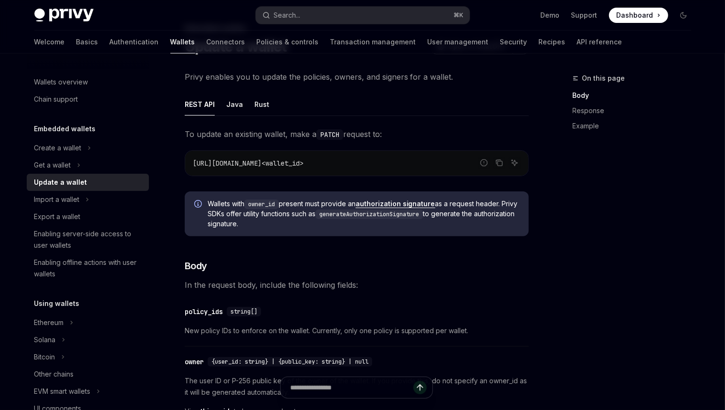
scroll to position [66, 0]
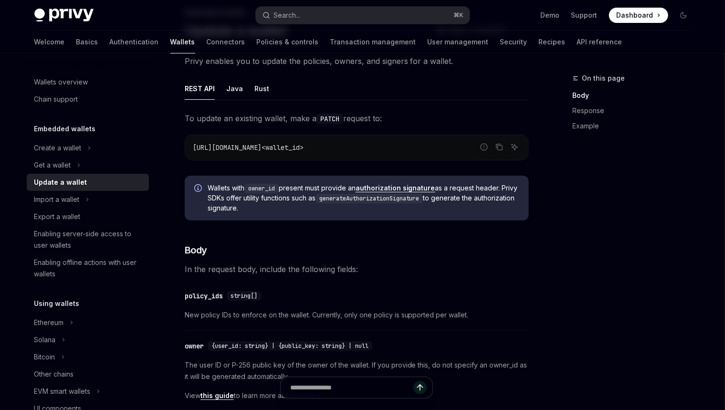
click at [118, 183] on div "Update a wallet" at bounding box center [88, 181] width 109 height 11
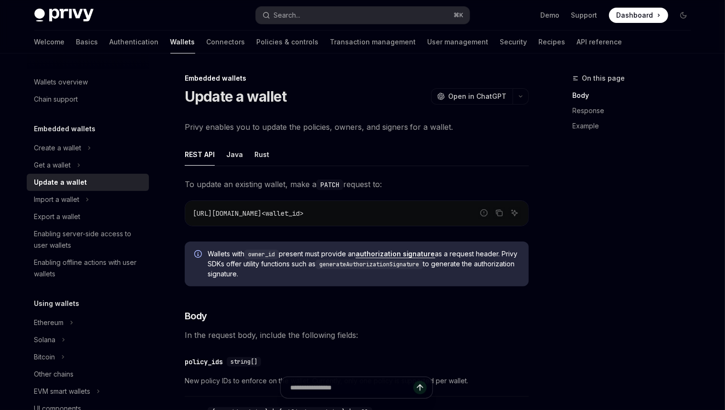
click at [118, 183] on div "Update a wallet" at bounding box center [88, 181] width 109 height 11
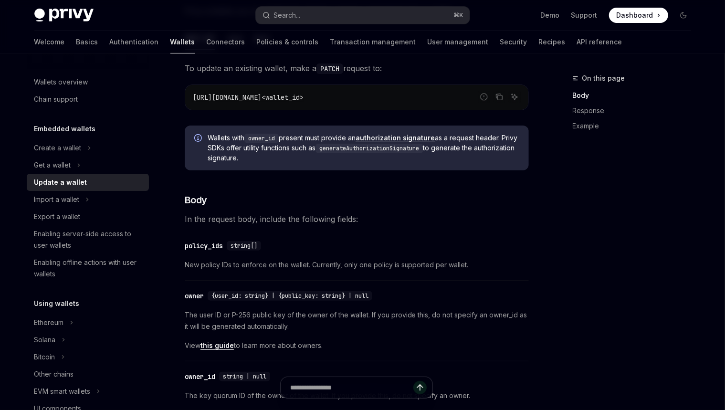
scroll to position [112, 0]
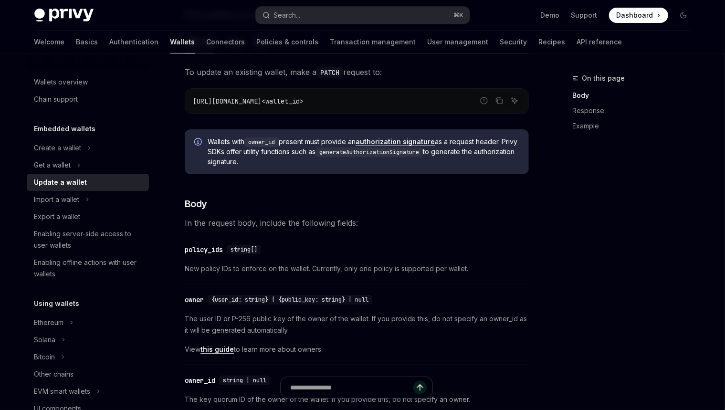
click at [222, 345] on link "this guide" at bounding box center [216, 349] width 33 height 9
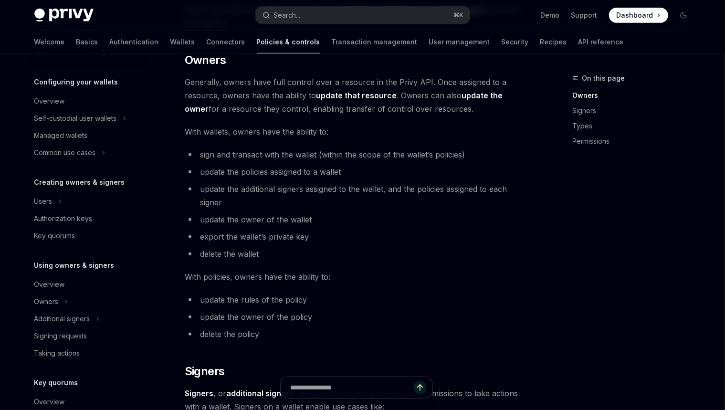
scroll to position [257, 0]
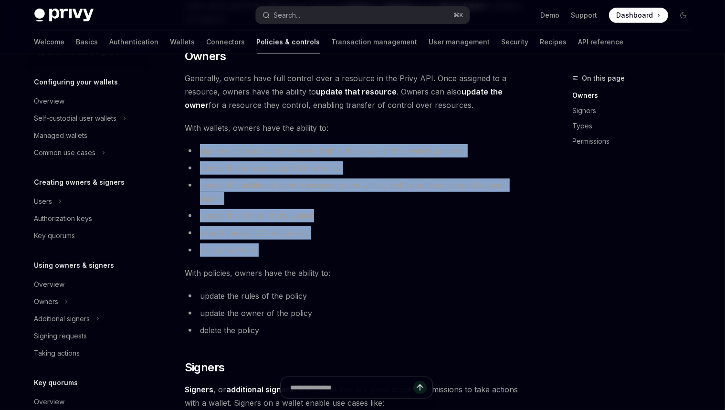
drag, startPoint x: 292, startPoint y: 248, endPoint x: 302, endPoint y: 139, distance: 109.3
click at [302, 139] on div "Privy resources, such as wallets and policies, are controlled or managed by a u…" at bounding box center [357, 336] width 344 height 944
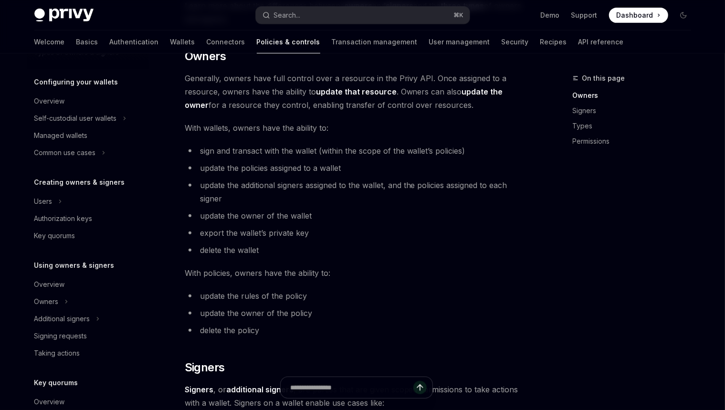
click at [304, 136] on div "Privy resources, such as wallets and policies, are controlled or managed by a u…" at bounding box center [357, 336] width 344 height 944
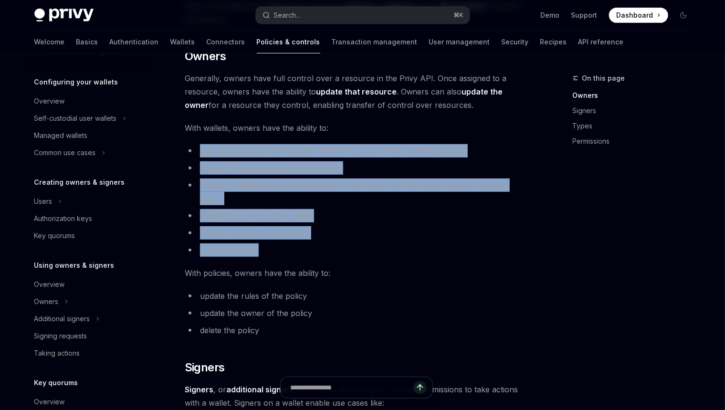
drag, startPoint x: 309, startPoint y: 171, endPoint x: 321, endPoint y: 255, distance: 84.5
click at [321, 255] on div "Privy resources, such as wallets and policies, are controlled or managed by a u…" at bounding box center [357, 336] width 344 height 944
click at [324, 253] on li "delete the wallet" at bounding box center [357, 249] width 344 height 13
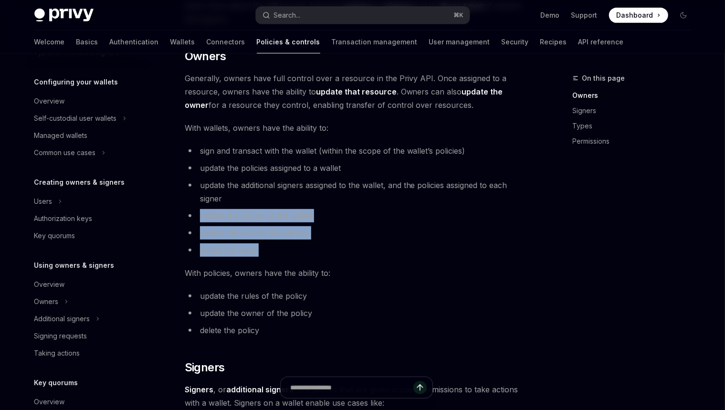
drag, startPoint x: 331, startPoint y: 252, endPoint x: 198, endPoint y: 218, distance: 136.4
click at [198, 218] on ul "sign and transact with the wallet (within the scope of the wallet’s policies) u…" at bounding box center [357, 200] width 344 height 113
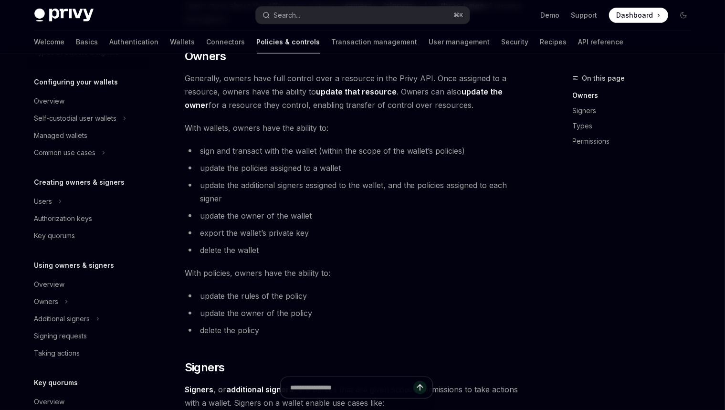
click at [322, 216] on li "update the owner of the wallet" at bounding box center [357, 215] width 344 height 13
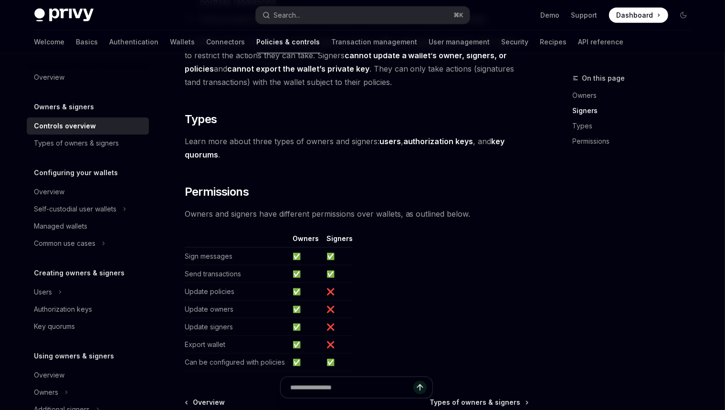
scroll to position [718, 0]
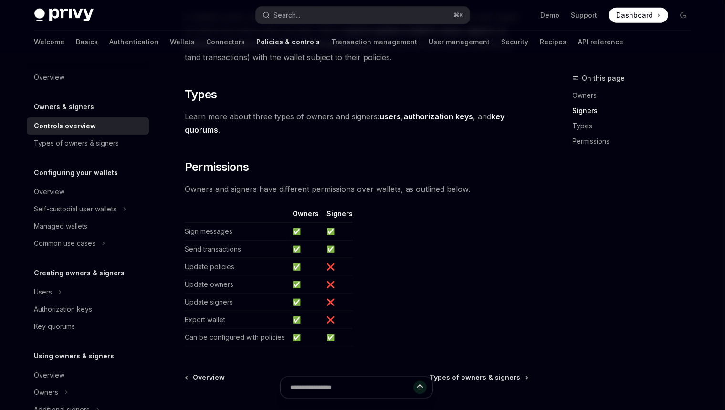
click at [265, 209] on th at bounding box center [237, 216] width 104 height 14
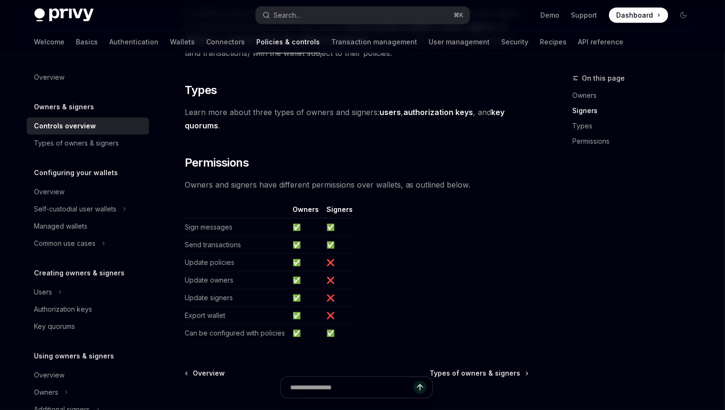
click at [242, 162] on span "Permissions" at bounding box center [217, 162] width 64 height 15
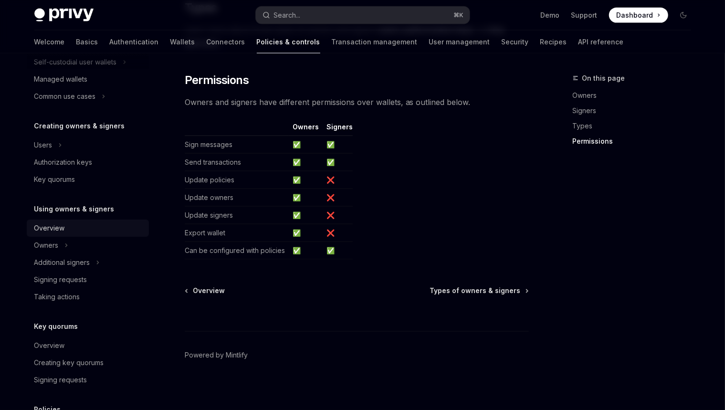
scroll to position [262, 0]
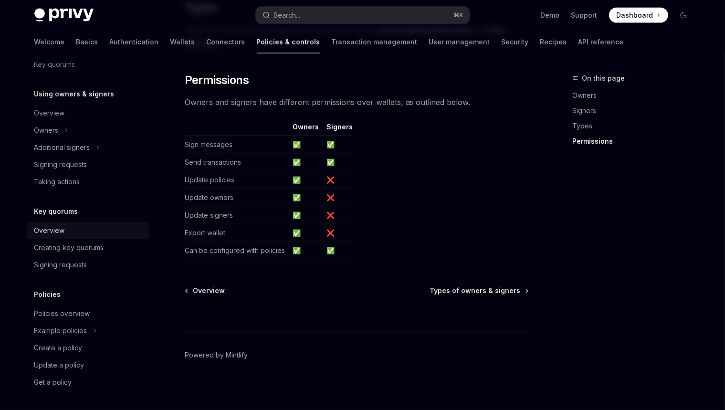
click at [97, 230] on div "Overview" at bounding box center [88, 230] width 109 height 11
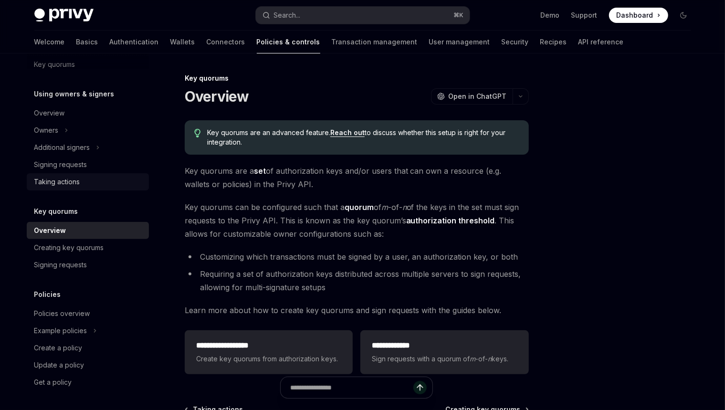
scroll to position [254, 0]
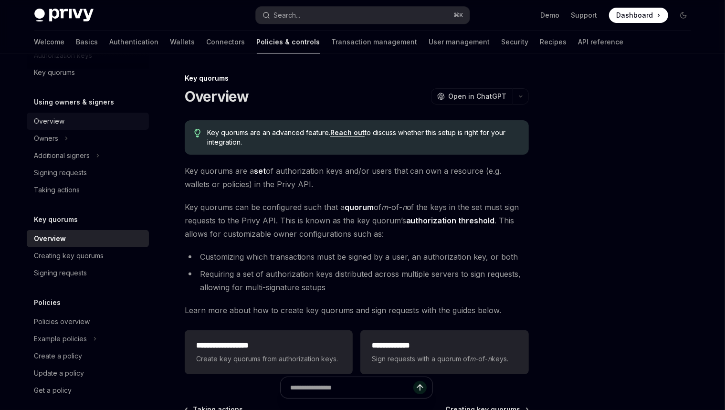
click at [105, 118] on div "Overview" at bounding box center [88, 120] width 109 height 11
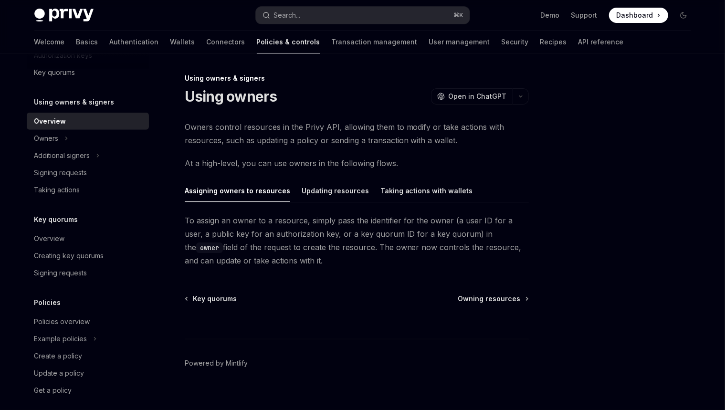
scroll to position [4, 0]
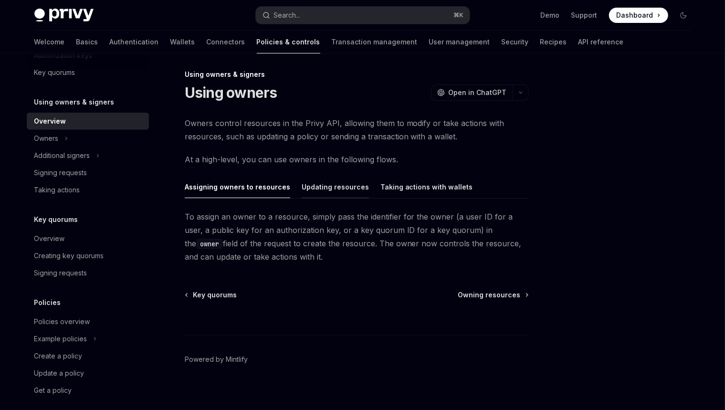
click at [308, 188] on div "Updating resources" at bounding box center [334, 187] width 67 height 22
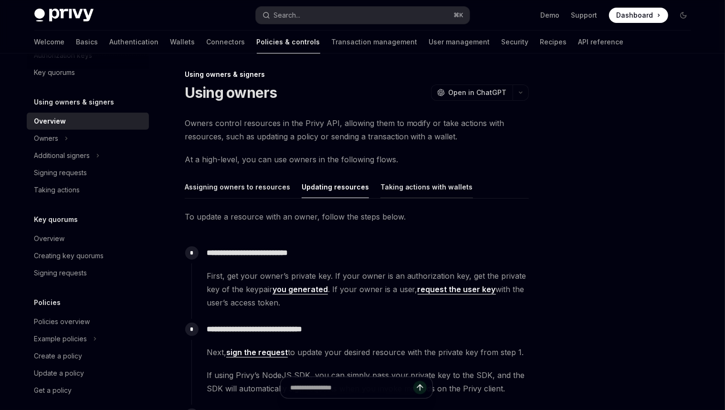
click at [380, 187] on div "Taking actions with wallets" at bounding box center [426, 187] width 93 height 22
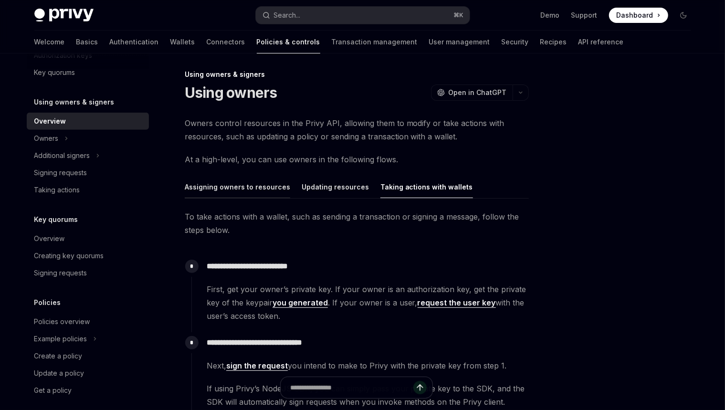
click at [230, 186] on div "Assigning owners to resources" at bounding box center [237, 187] width 105 height 22
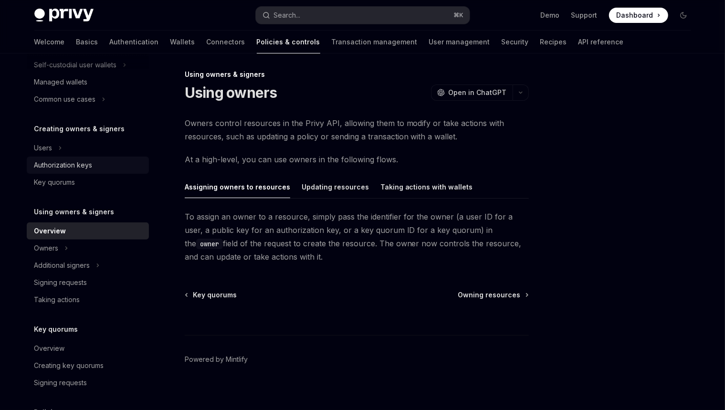
scroll to position [135, 0]
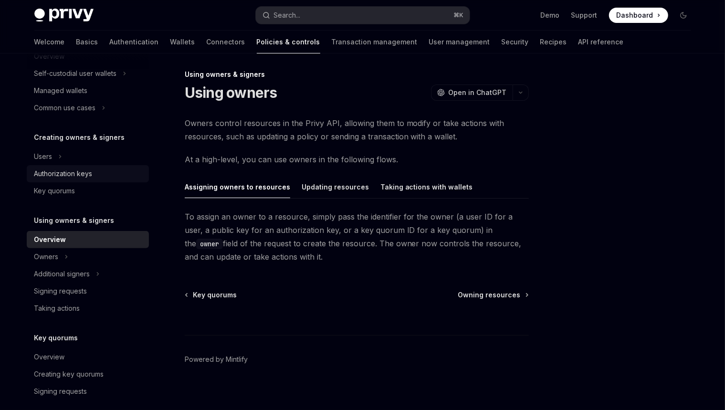
click at [97, 172] on div "Authorization keys" at bounding box center [88, 173] width 109 height 11
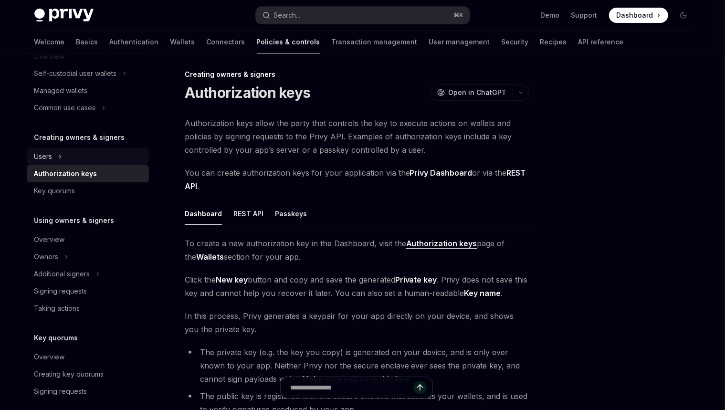
click at [101, 159] on button "Users" at bounding box center [88, 156] width 122 height 17
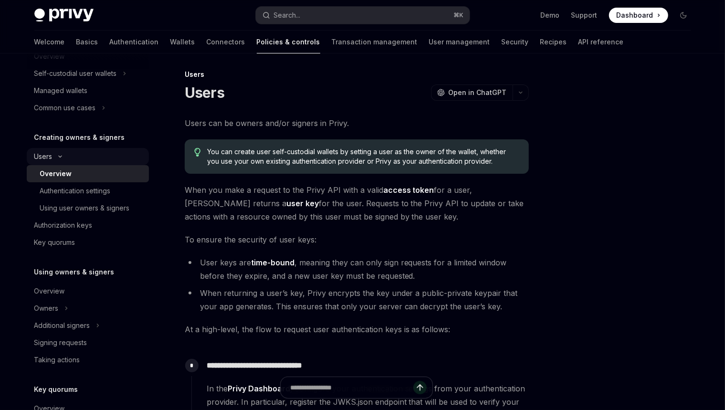
click at [51, 156] on div "Users" at bounding box center [43, 156] width 18 height 11
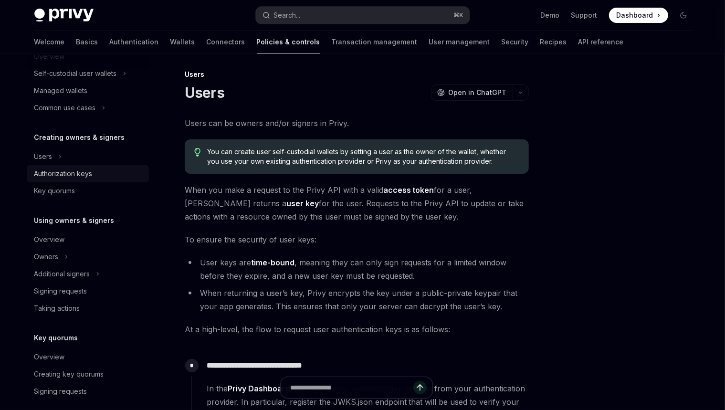
click at [71, 171] on div "Authorization keys" at bounding box center [63, 173] width 58 height 11
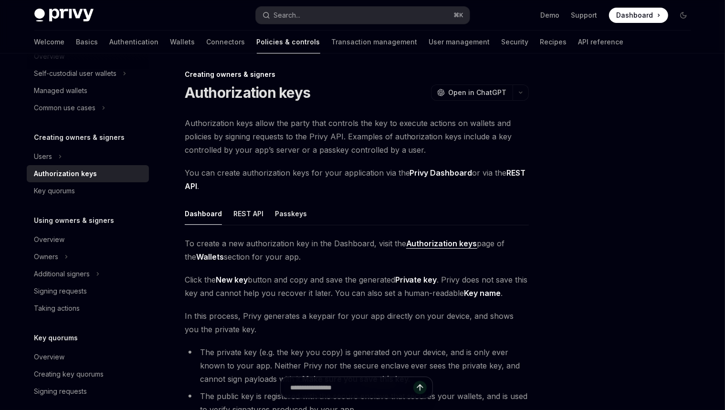
scroll to position [28, 0]
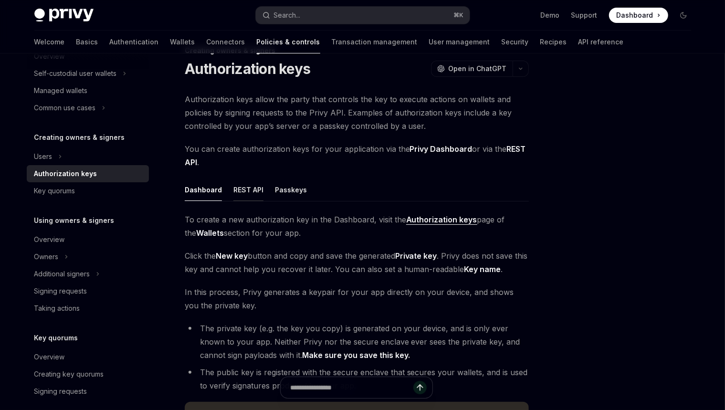
click at [253, 194] on div "REST API" at bounding box center [248, 189] width 30 height 22
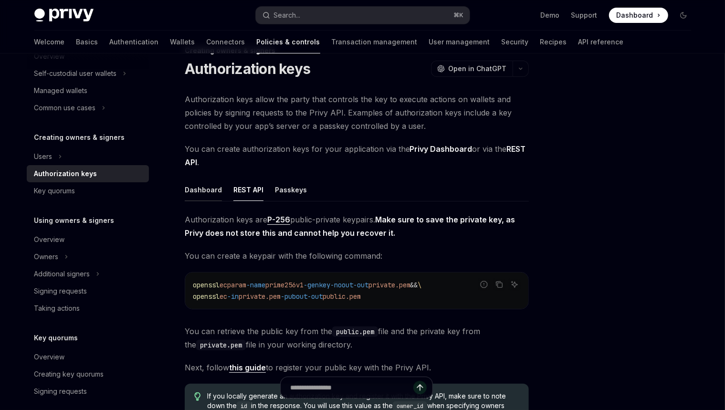
click at [193, 192] on div "Dashboard" at bounding box center [203, 189] width 37 height 22
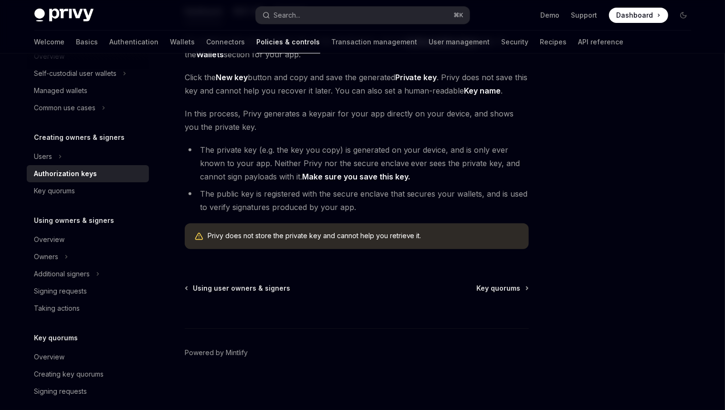
scroll to position [76, 0]
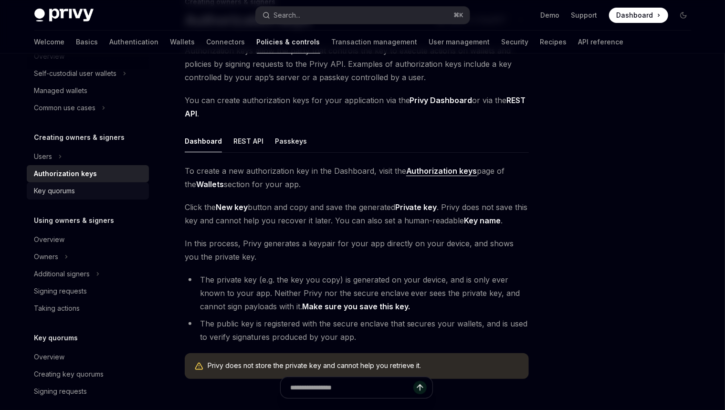
click at [76, 191] on div "Key quorums" at bounding box center [88, 190] width 109 height 11
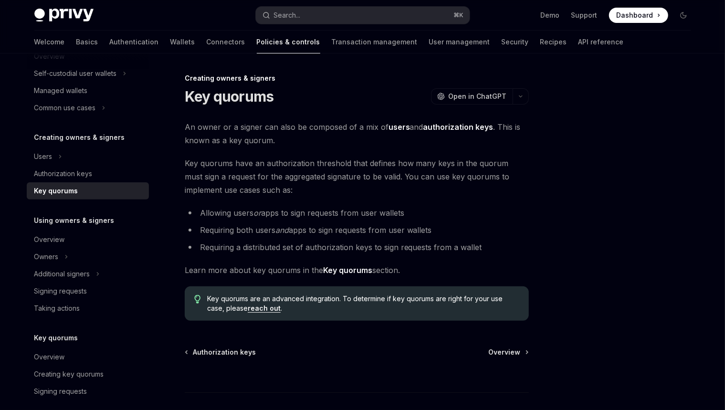
scroll to position [8, 0]
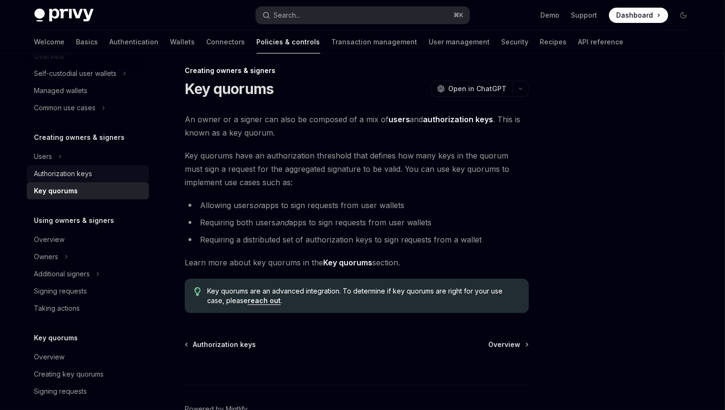
click at [96, 171] on div "Authorization keys" at bounding box center [88, 173] width 109 height 11
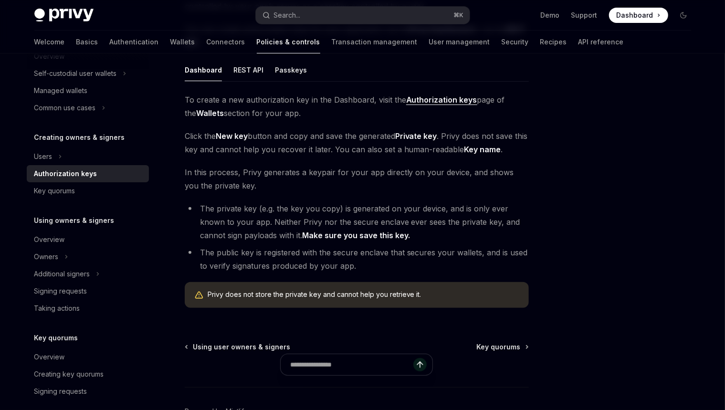
scroll to position [83, 0]
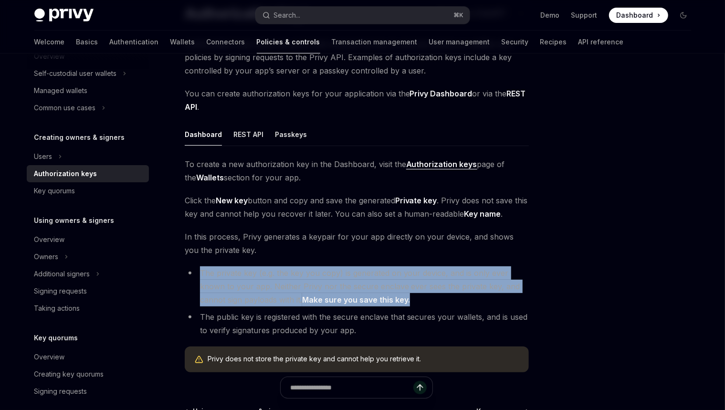
drag, startPoint x: 457, startPoint y: 298, endPoint x: 429, endPoint y: 259, distance: 47.7
click at [429, 259] on div "To create a new authorization key in the Dashboard, visit the Authorization key…" at bounding box center [357, 268] width 344 height 222
click at [423, 254] on div at bounding box center [423, 254] width 0 height 0
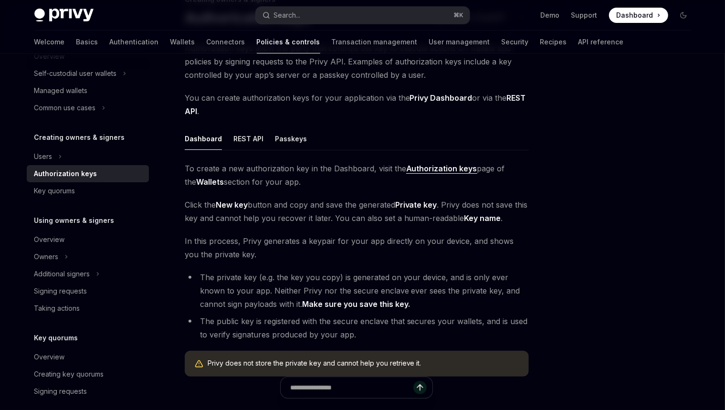
click at [540, 255] on div "Creating owners & signers Authorization keys OpenAI Open in ChatGPT OpenAI Open…" at bounding box center [363, 256] width 672 height 563
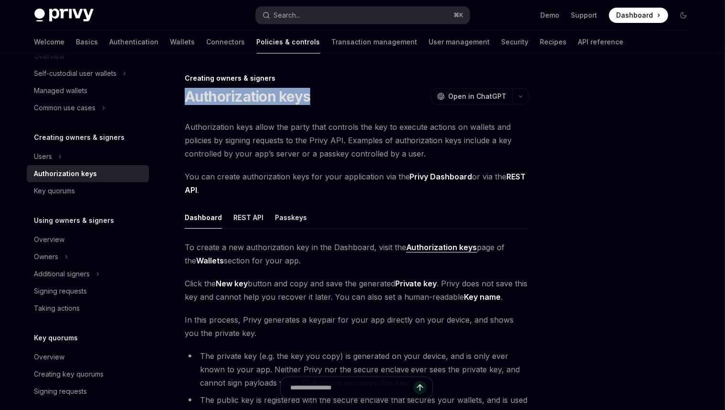
drag, startPoint x: 327, startPoint y: 96, endPoint x: 184, endPoint y: 104, distance: 142.8
click at [185, 104] on div "Authorization keys OpenAI Open in ChatGPT" at bounding box center [357, 96] width 344 height 17
copy h1 "Authorization keys"
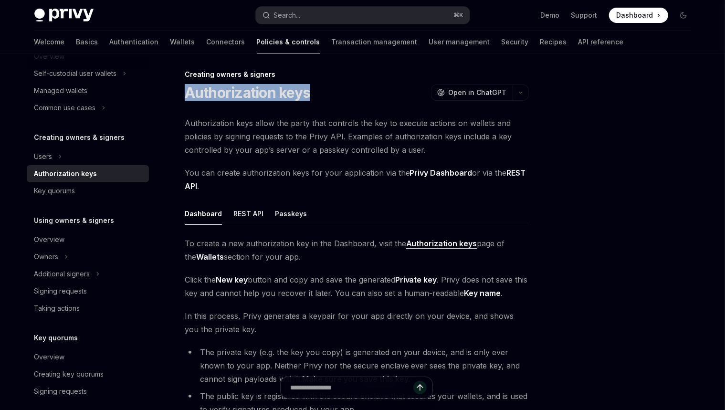
scroll to position [43, 0]
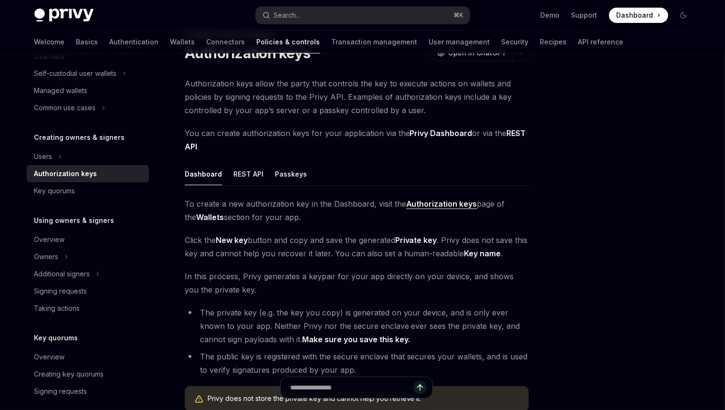
click at [321, 160] on div "Authorization keys allow the party that controls the key to execute actions on …" at bounding box center [357, 248] width 344 height 342
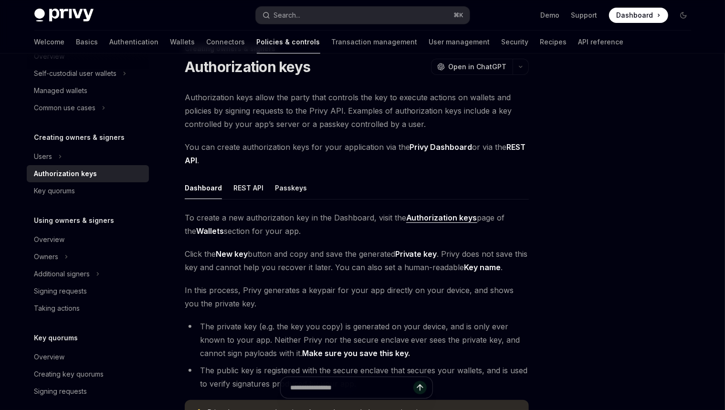
scroll to position [9, 0]
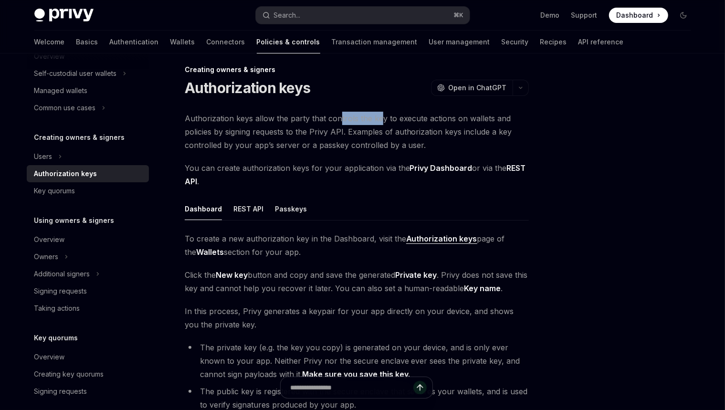
drag, startPoint x: 337, startPoint y: 112, endPoint x: 380, endPoint y: 124, distance: 44.4
click at [380, 124] on span "Authorization keys allow the party that controls the key to execute actions on …" at bounding box center [357, 132] width 344 height 40
click at [398, 110] on div "Creating owners & signers Authorization keys OpenAI Open in ChatGPT OpenAI Open…" at bounding box center [267, 336] width 527 height 544
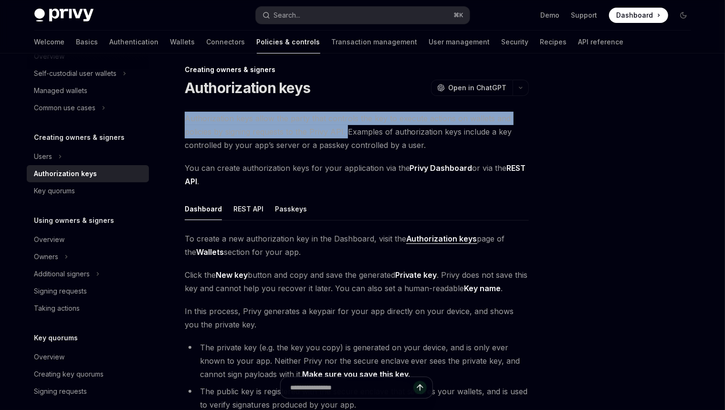
drag, startPoint x: 388, startPoint y: 109, endPoint x: 347, endPoint y: 132, distance: 47.0
click at [347, 132] on div "Creating owners & signers Authorization keys OpenAI Open in ChatGPT OpenAI Open…" at bounding box center [267, 336] width 527 height 544
click at [341, 136] on div at bounding box center [341, 136] width 0 height 0
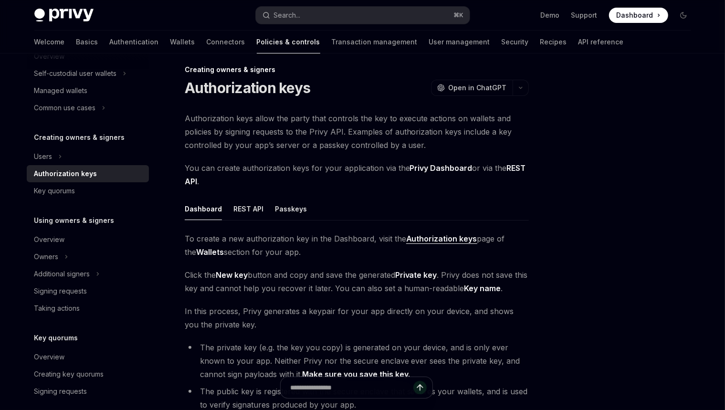
click at [416, 140] on span "Authorization keys allow the party that controls the key to execute actions on …" at bounding box center [357, 132] width 344 height 40
click at [415, 131] on span "Authorization keys allow the party that controls the key to execute actions on …" at bounding box center [357, 132] width 344 height 40
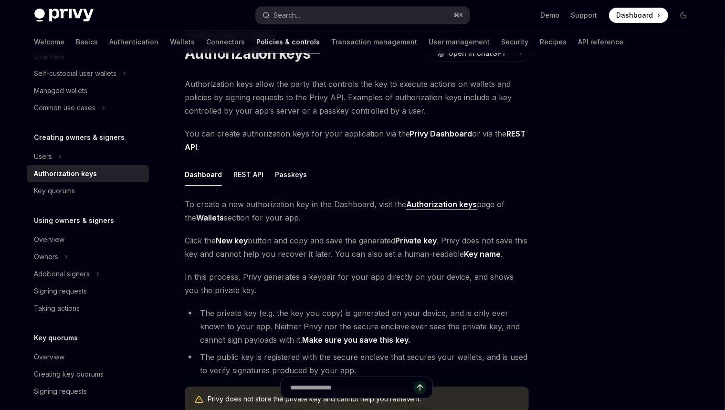
scroll to position [103, 0]
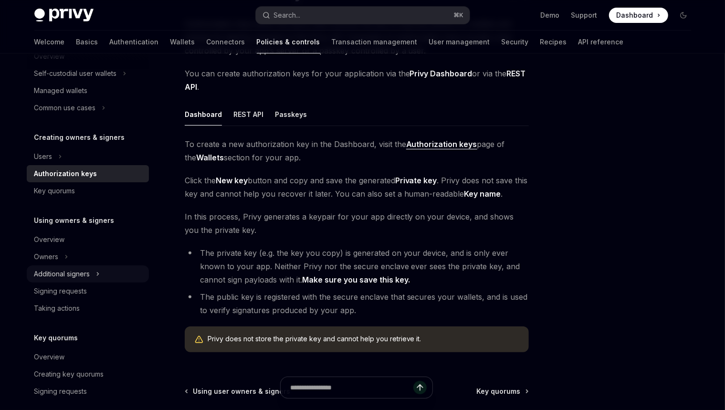
click at [93, 274] on button "Additional signers" at bounding box center [88, 273] width 122 height 17
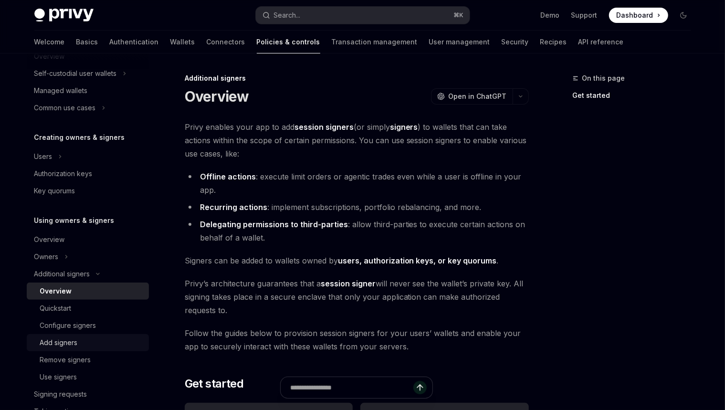
click at [84, 342] on div "Add signers" at bounding box center [91, 342] width 103 height 11
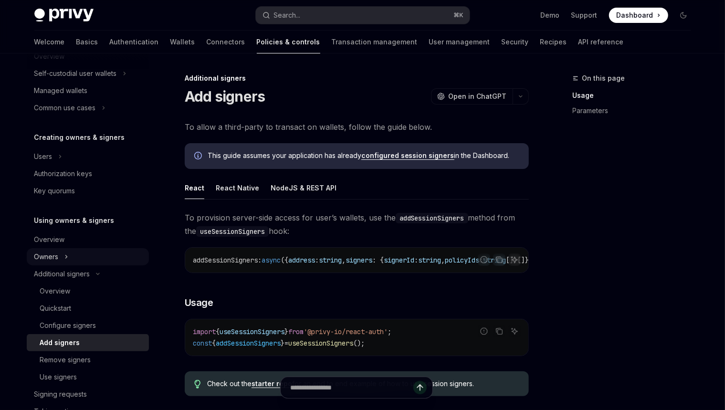
click at [59, 259] on button "Owners" at bounding box center [88, 256] width 122 height 17
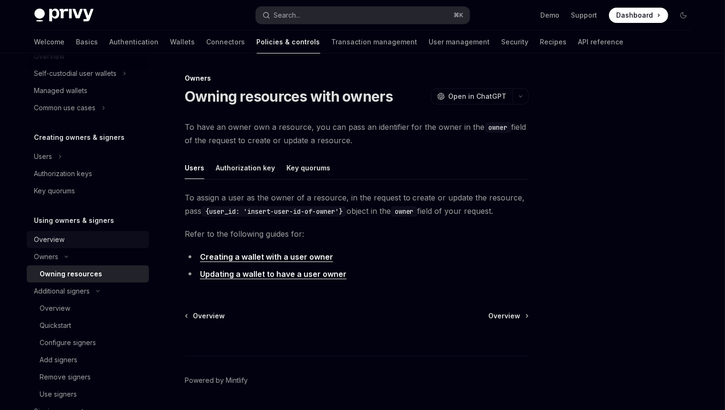
click at [70, 236] on div "Overview" at bounding box center [88, 239] width 109 height 11
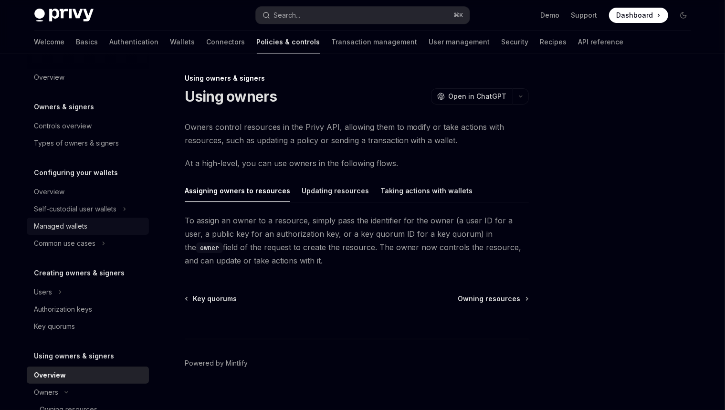
click at [76, 229] on div "Managed wallets" at bounding box center [60, 225] width 53 height 11
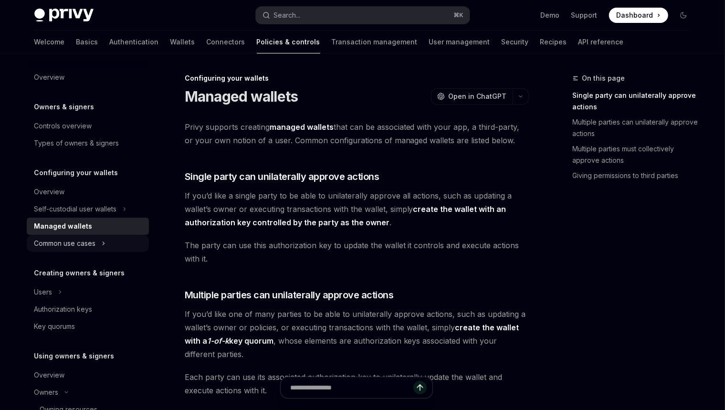
click at [80, 241] on div "Common use cases" at bounding box center [65, 243] width 62 height 11
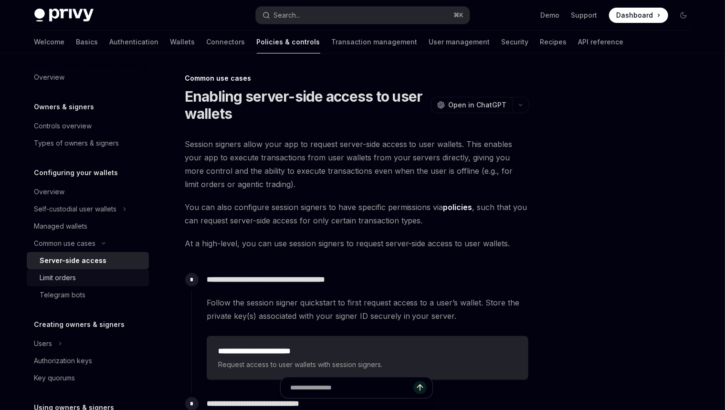
click at [91, 281] on div "Limit orders" at bounding box center [91, 277] width 103 height 11
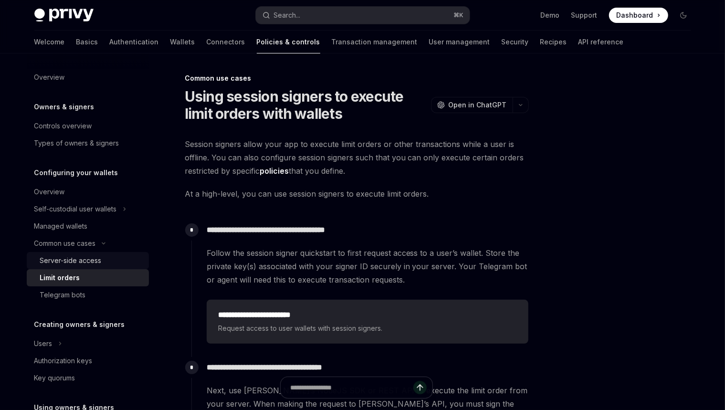
click at [98, 266] on div "Server-side access" at bounding box center [71, 260] width 62 height 11
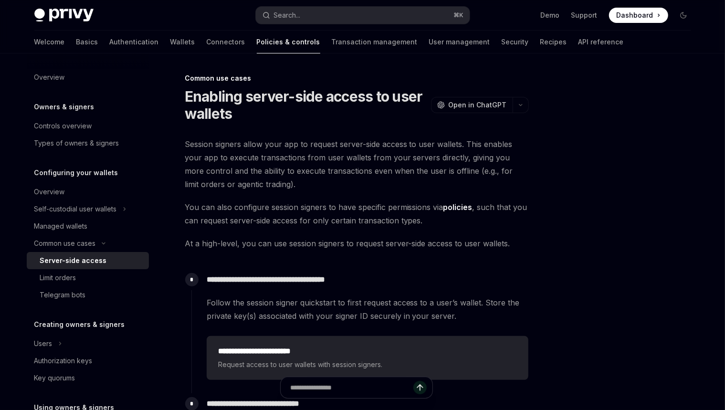
scroll to position [8, 0]
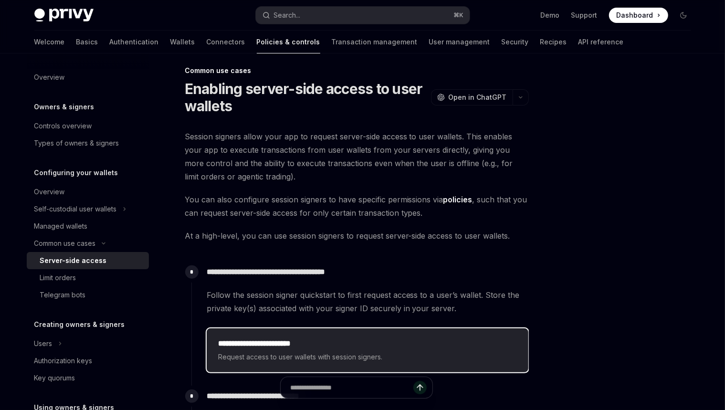
click at [297, 343] on h2 "**********" at bounding box center [367, 343] width 299 height 11
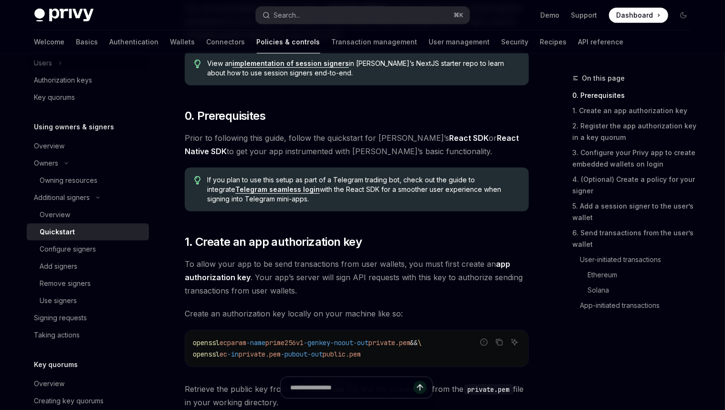
scroll to position [289, 0]
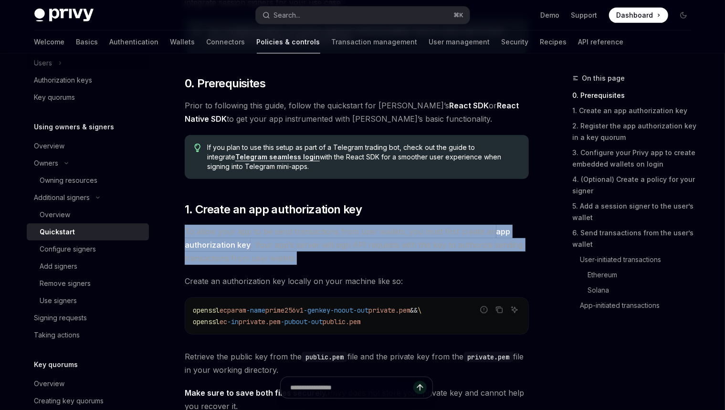
drag, startPoint x: 320, startPoint y: 258, endPoint x: 349, endPoint y: 217, distance: 50.0
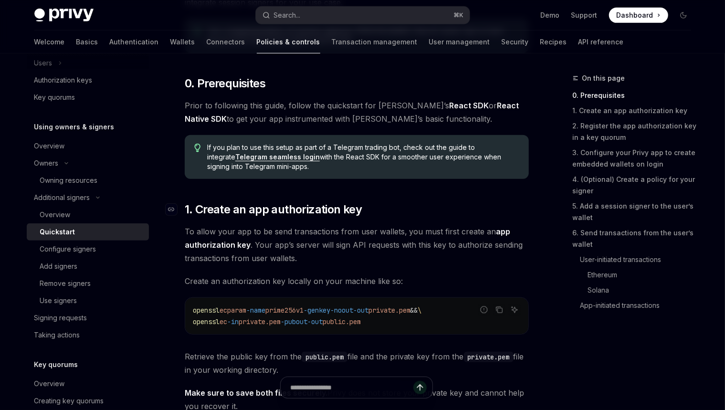
click at [352, 212] on span "1. Create an app authorization key" at bounding box center [273, 209] width 177 height 15
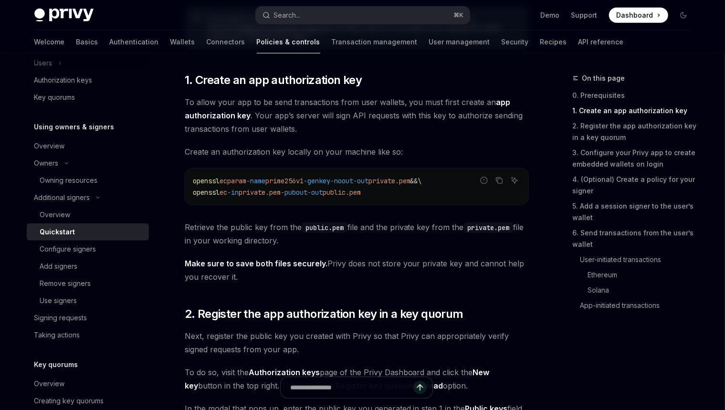
scroll to position [422, 0]
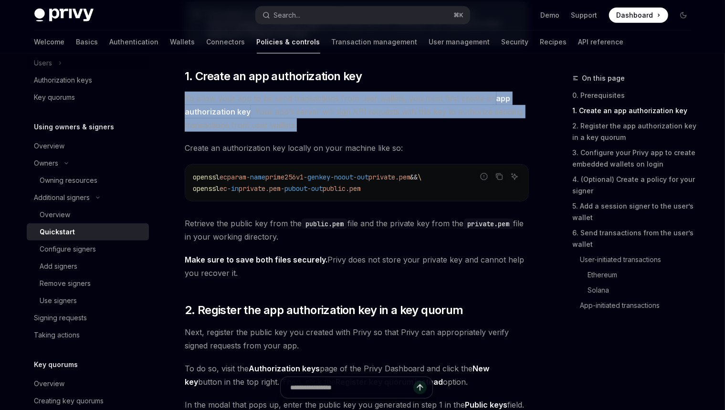
drag, startPoint x: 383, startPoint y: 130, endPoint x: 402, endPoint y: 87, distance: 46.5
click at [396, 80] on div at bounding box center [396, 80] width 0 height 0
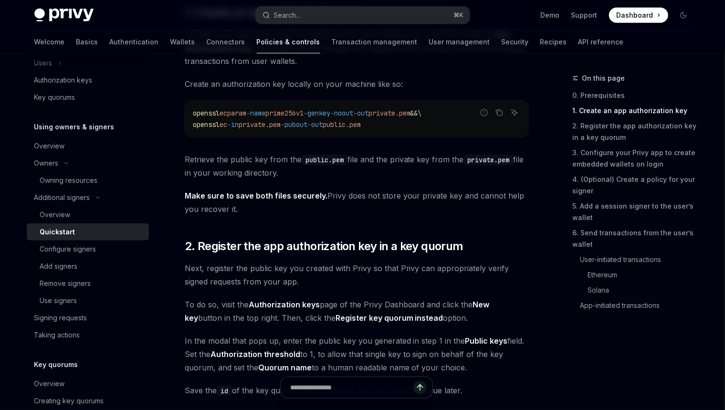
scroll to position [494, 0]
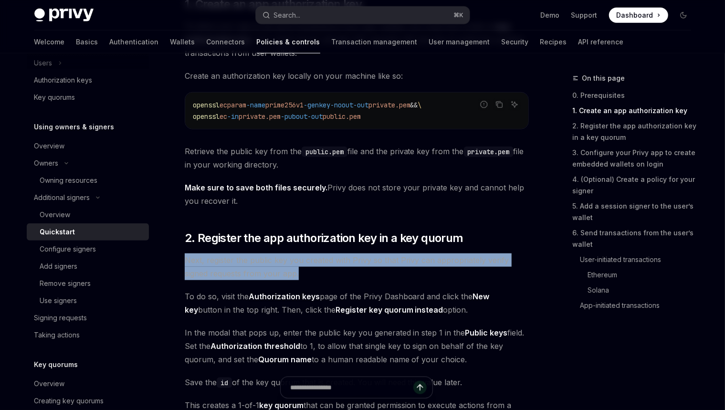
drag, startPoint x: 321, startPoint y: 275, endPoint x: 321, endPoint y: 251, distance: 23.4
click at [315, 241] on div at bounding box center [315, 241] width 0 height 0
click at [340, 268] on span "Next, register the public key you created with Privy so that Privy can appropri…" at bounding box center [357, 266] width 344 height 27
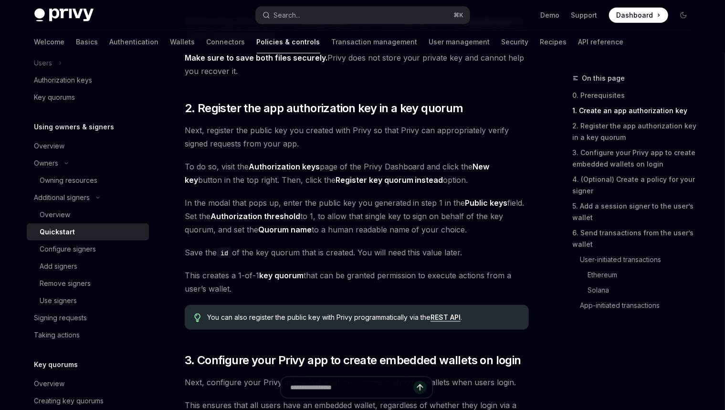
scroll to position [632, 0]
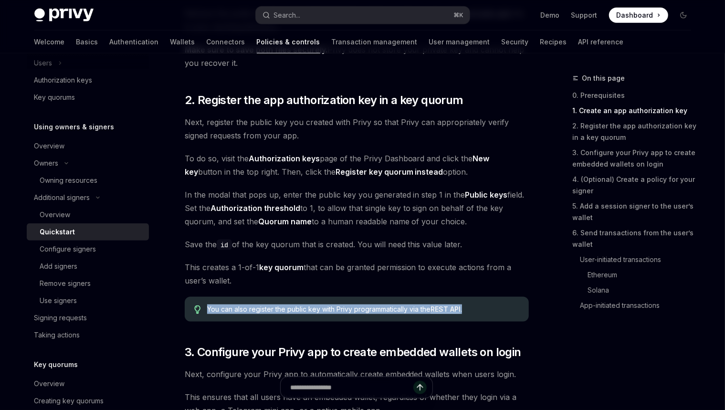
drag, startPoint x: 477, startPoint y: 309, endPoint x: 476, endPoint y: 297, distance: 11.5
click at [476, 297] on div "You can also register the public key with Privy programmatically via the REST A…" at bounding box center [357, 309] width 344 height 25
click at [470, 291] on div at bounding box center [470, 291] width 0 height 0
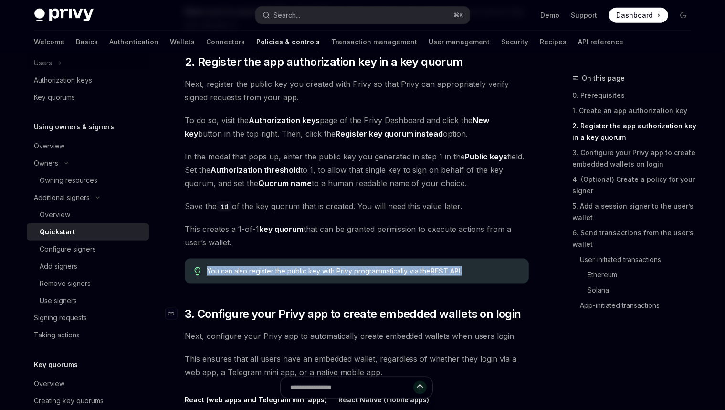
scroll to position [708, 0]
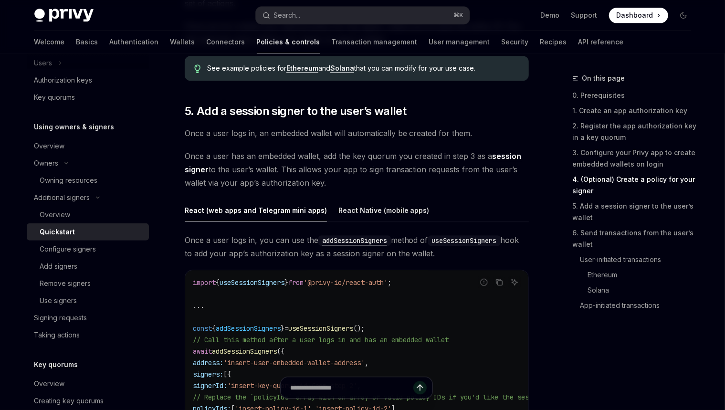
scroll to position [1580, 0]
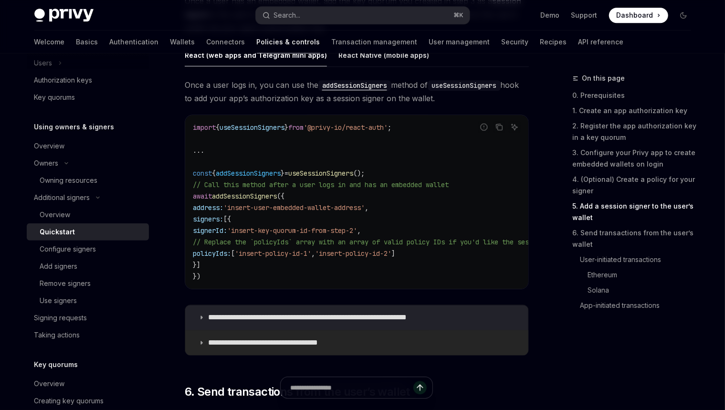
click at [300, 346] on p "**********" at bounding box center [275, 343] width 134 height 10
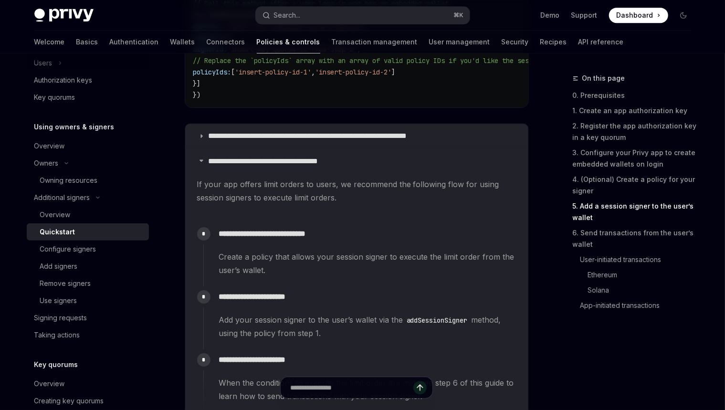
scroll to position [1826, 0]
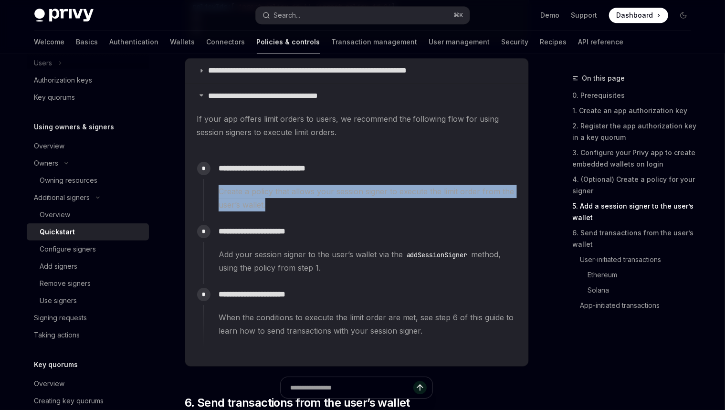
drag, startPoint x: 328, startPoint y: 213, endPoint x: 343, endPoint y: 183, distance: 33.3
click at [343, 183] on div "**********" at bounding box center [359, 184] width 313 height 53
click at [337, 175] on div at bounding box center [337, 175] width 0 height 0
click at [347, 181] on div "**********" at bounding box center [359, 184] width 313 height 53
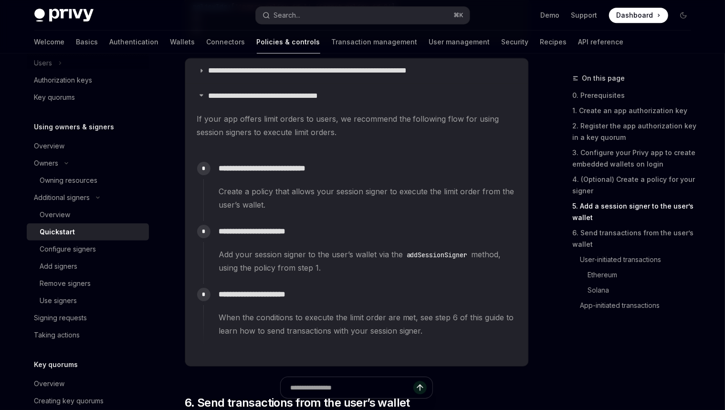
drag, startPoint x: 343, startPoint y: 267, endPoint x: 342, endPoint y: 244, distance: 22.9
click at [342, 244] on div "**********" at bounding box center [359, 247] width 313 height 53
click at [336, 238] on div at bounding box center [336, 238] width 0 height 0
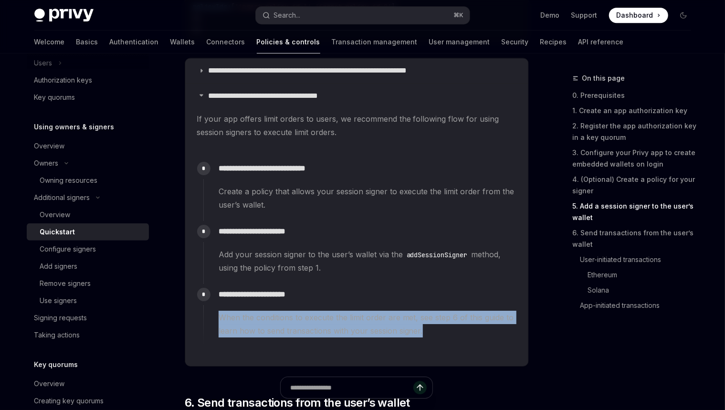
drag, startPoint x: 428, startPoint y: 324, endPoint x: 420, endPoint y: 305, distance: 21.0
click at [420, 305] on div "**********" at bounding box center [359, 310] width 313 height 53
click at [414, 301] on div at bounding box center [414, 301] width 0 height 0
click at [431, 331] on span "When the conditions to execute the limit order are met, see step 6 of this guid…" at bounding box center [367, 324] width 298 height 27
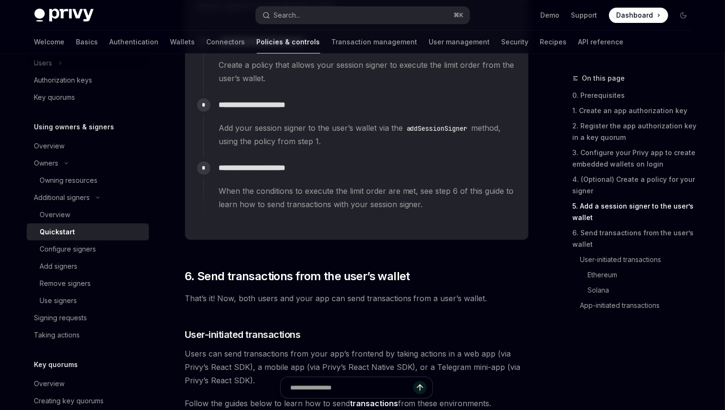
scroll to position [2116, 0]
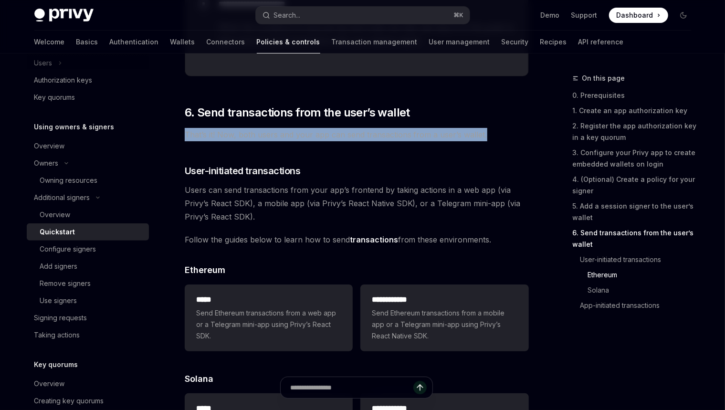
drag, startPoint x: 491, startPoint y: 135, endPoint x: 490, endPoint y: 124, distance: 12.0
click at [484, 118] on div at bounding box center [484, 118] width 0 height 0
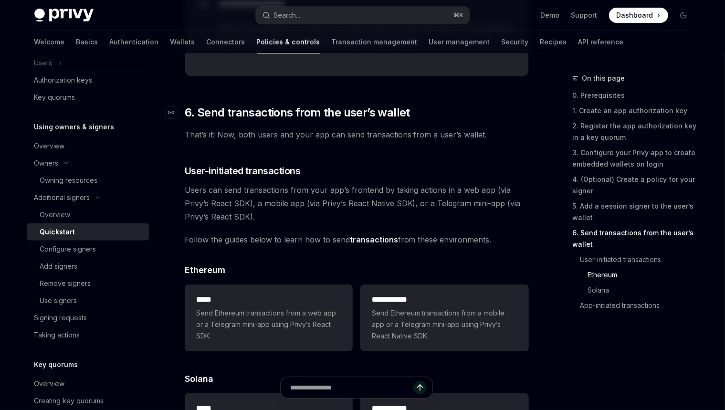
click at [488, 120] on h2 "​ 6. Send transactions from the user’s wallet" at bounding box center [357, 112] width 344 height 15
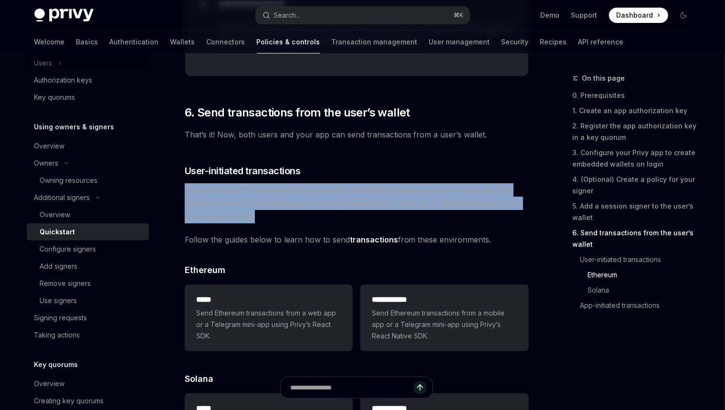
drag, startPoint x: 382, startPoint y: 218, endPoint x: 376, endPoint y: 181, distance: 37.6
click at [370, 174] on div at bounding box center [370, 174] width 0 height 0
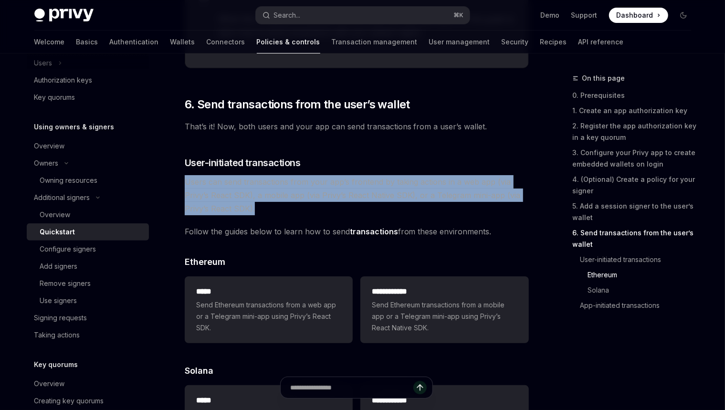
scroll to position [2133, 0]
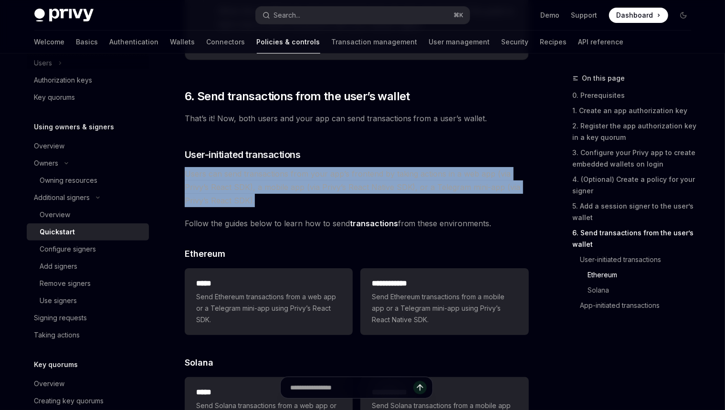
click at [379, 176] on span "Users can send transactions from your app’s frontend by taking actions in a web…" at bounding box center [357, 187] width 344 height 40
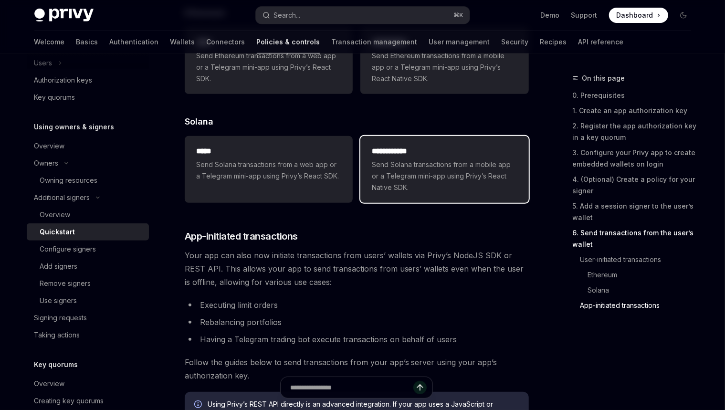
scroll to position [2377, 0]
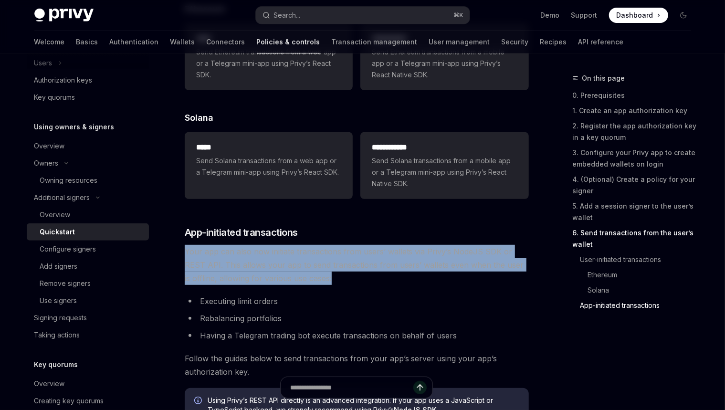
drag, startPoint x: 330, startPoint y: 280, endPoint x: 341, endPoint y: 243, distance: 38.5
click at [335, 235] on div at bounding box center [335, 235] width 0 height 0
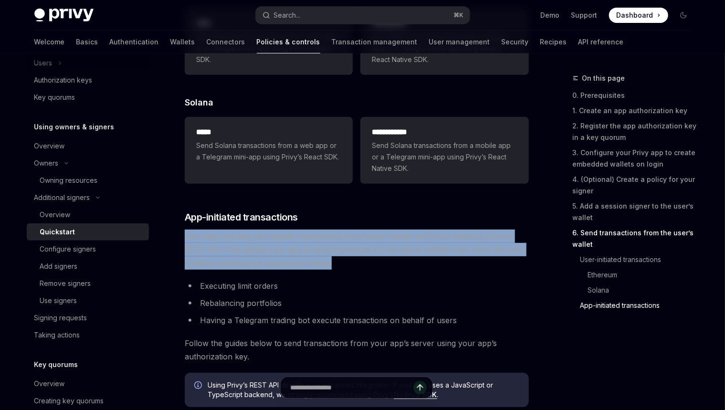
scroll to position [2439, 0]
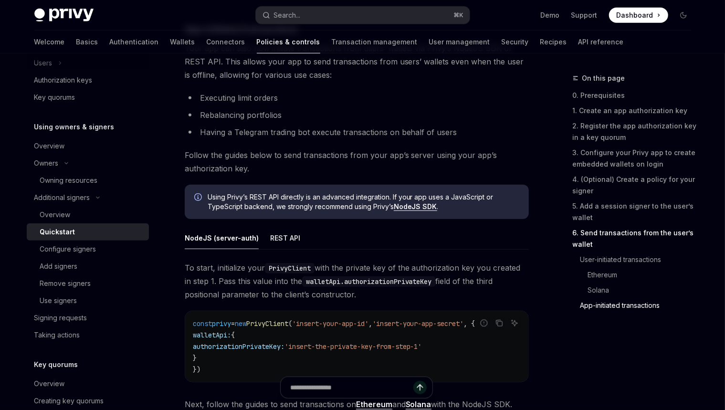
scroll to position [2650, 0]
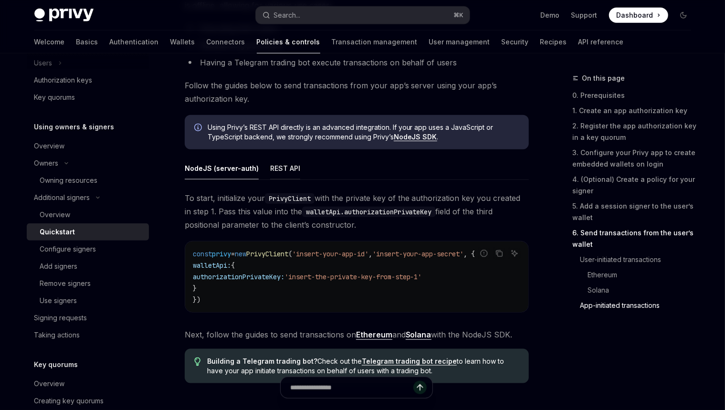
click at [284, 170] on div "REST API" at bounding box center [285, 168] width 30 height 22
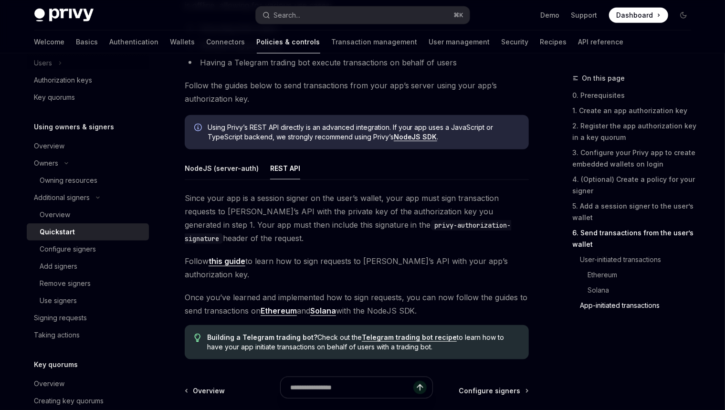
click at [258, 170] on ul "NodeJS (server-auth) REST API" at bounding box center [357, 168] width 344 height 23
click at [250, 170] on div "NodeJS (server-auth)" at bounding box center [222, 168] width 74 height 22
type textarea "*"
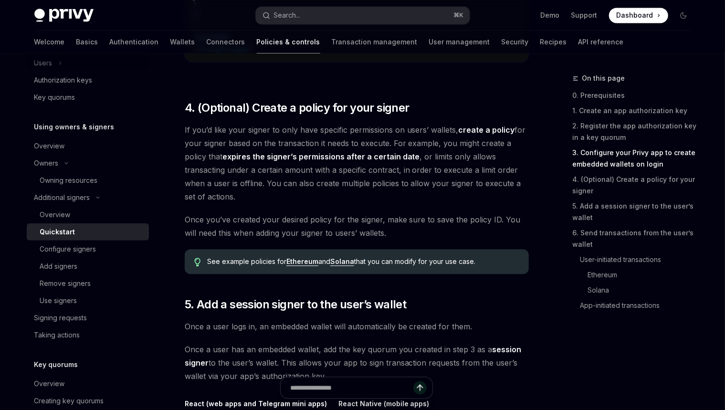
scroll to position [1264, 0]
